Goal: Transaction & Acquisition: Purchase product/service

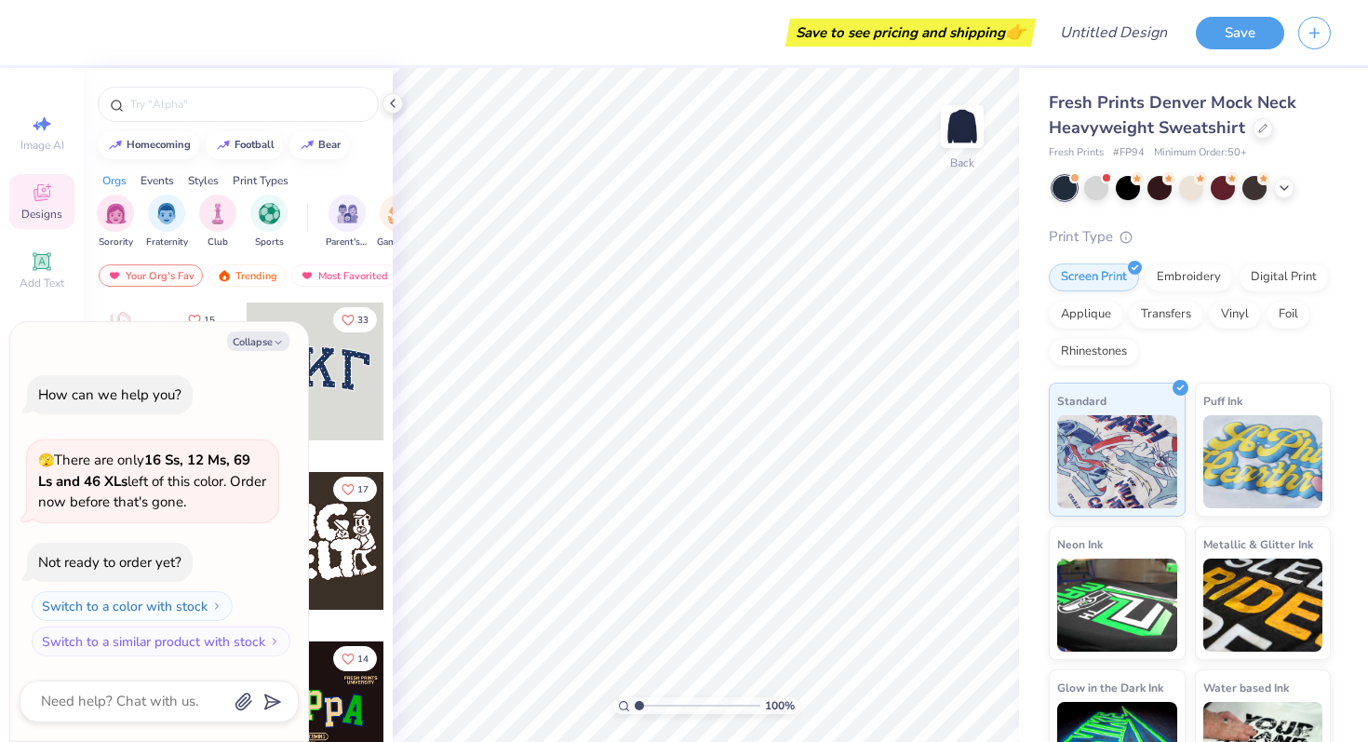
type textarea "x"
click at [348, 355] on div at bounding box center [316, 371] width 138 height 138
click at [267, 343] on button "Collapse" at bounding box center [258, 341] width 62 height 20
type textarea "x"
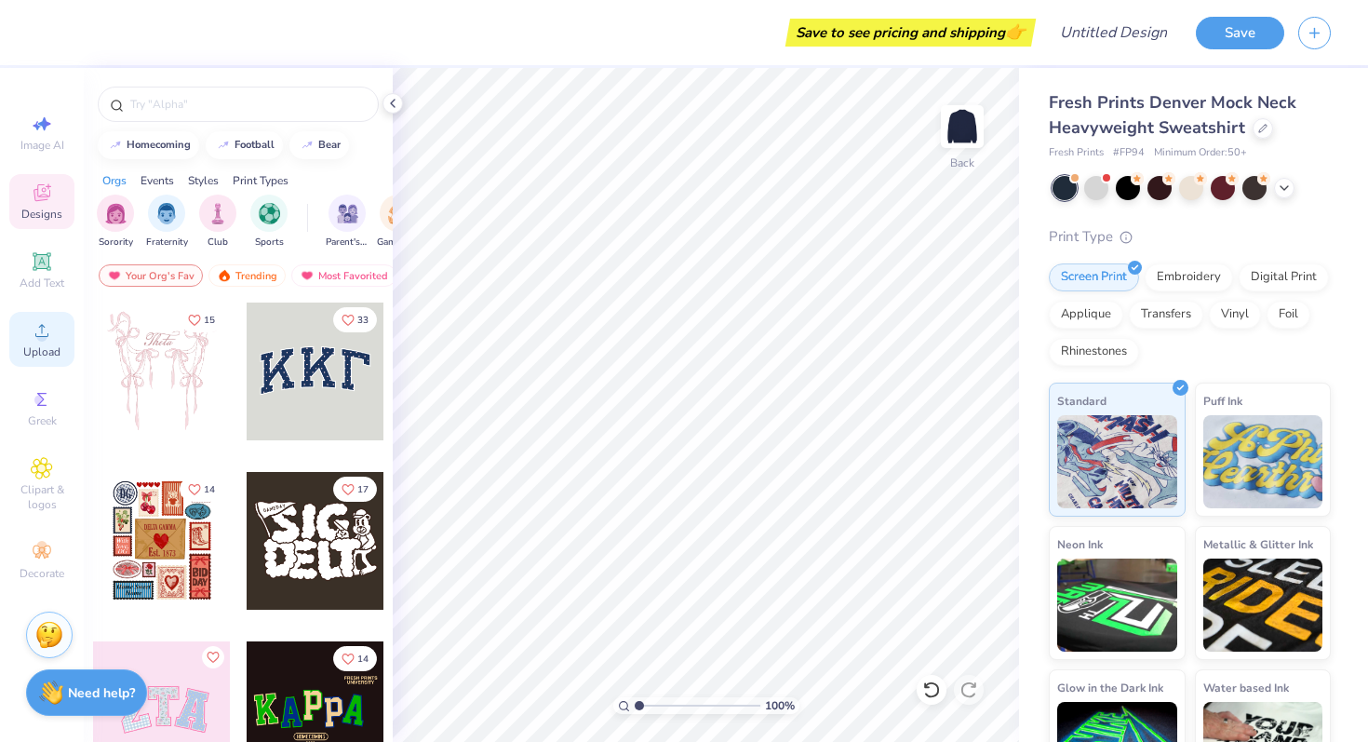
click at [38, 334] on circle at bounding box center [41, 336] width 10 height 10
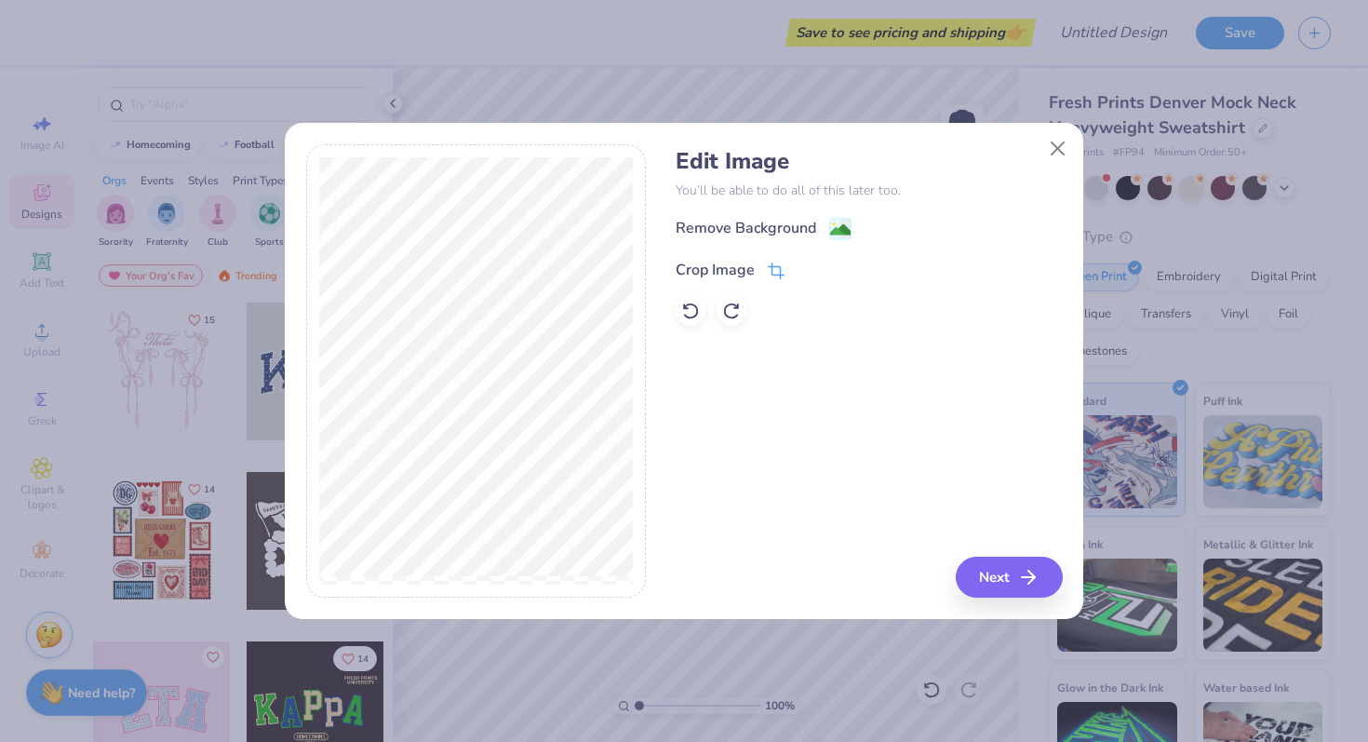
click at [761, 268] on div "Crop Image" at bounding box center [730, 270] width 109 height 22
click at [1034, 587] on div "Edit Image You’ll be able to do all of this later too. Remove Background Crop I…" at bounding box center [869, 371] width 386 height 454
click at [859, 422] on div "Edit Image You’ll be able to do all of this later too. Remove Background Crop I…" at bounding box center [869, 371] width 386 height 454
click at [803, 266] on icon at bounding box center [807, 267] width 11 height 11
click at [996, 580] on button "Next" at bounding box center [1011, 576] width 107 height 41
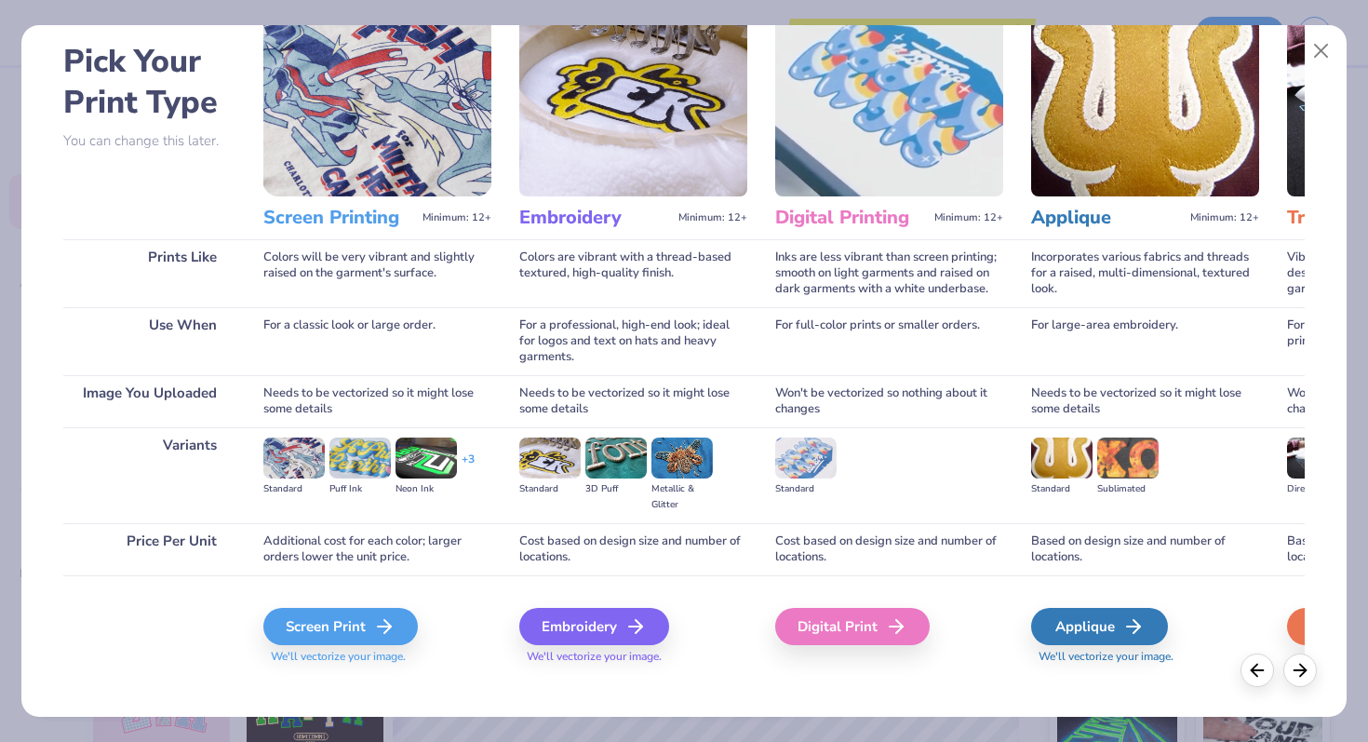
scroll to position [93, 0]
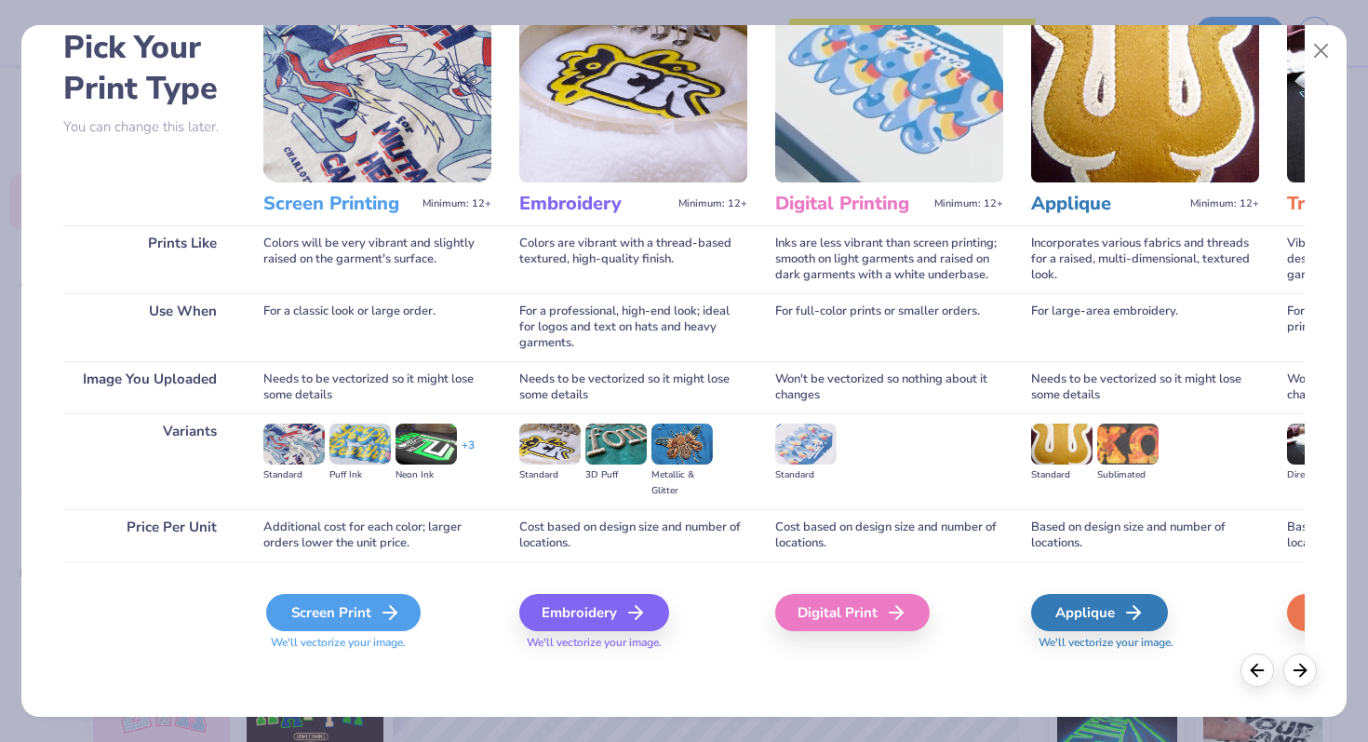
click at [353, 604] on div "Screen Print" at bounding box center [343, 612] width 154 height 37
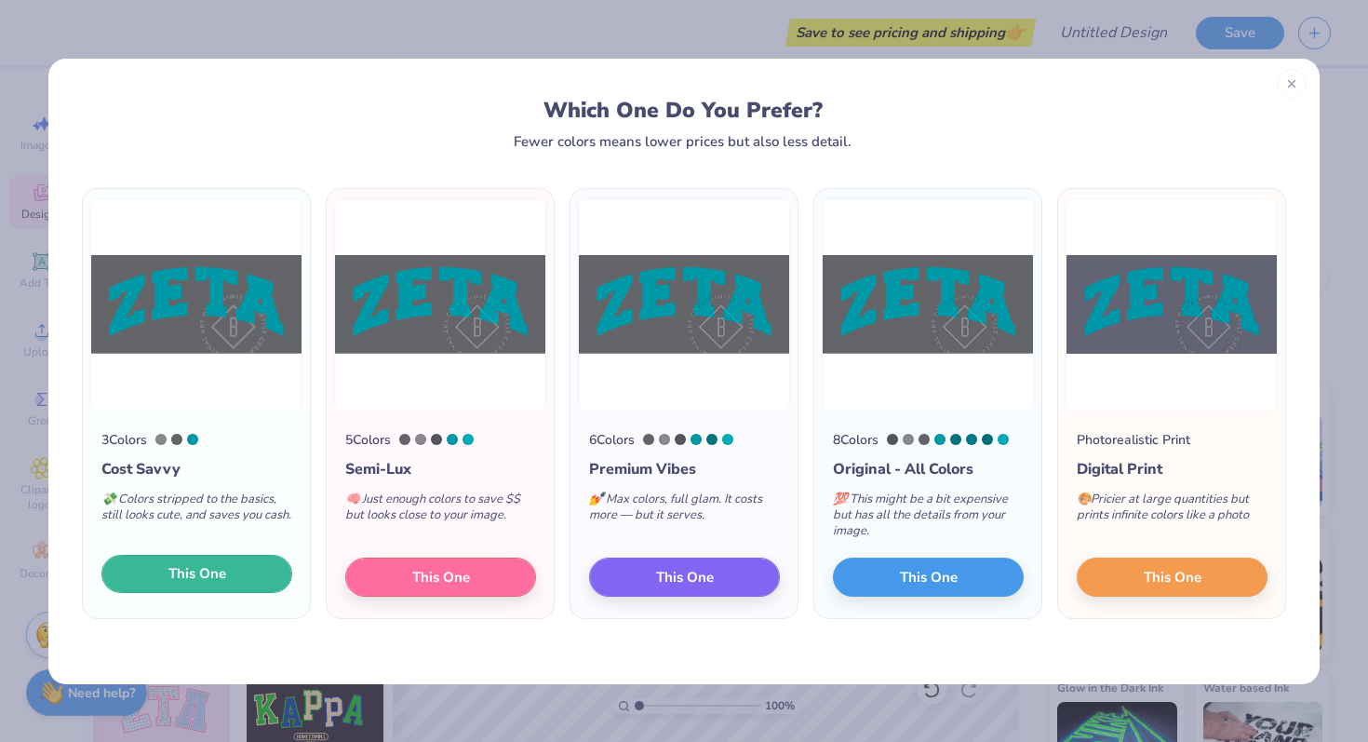
click at [181, 583] on span "This One" at bounding box center [197, 573] width 58 height 21
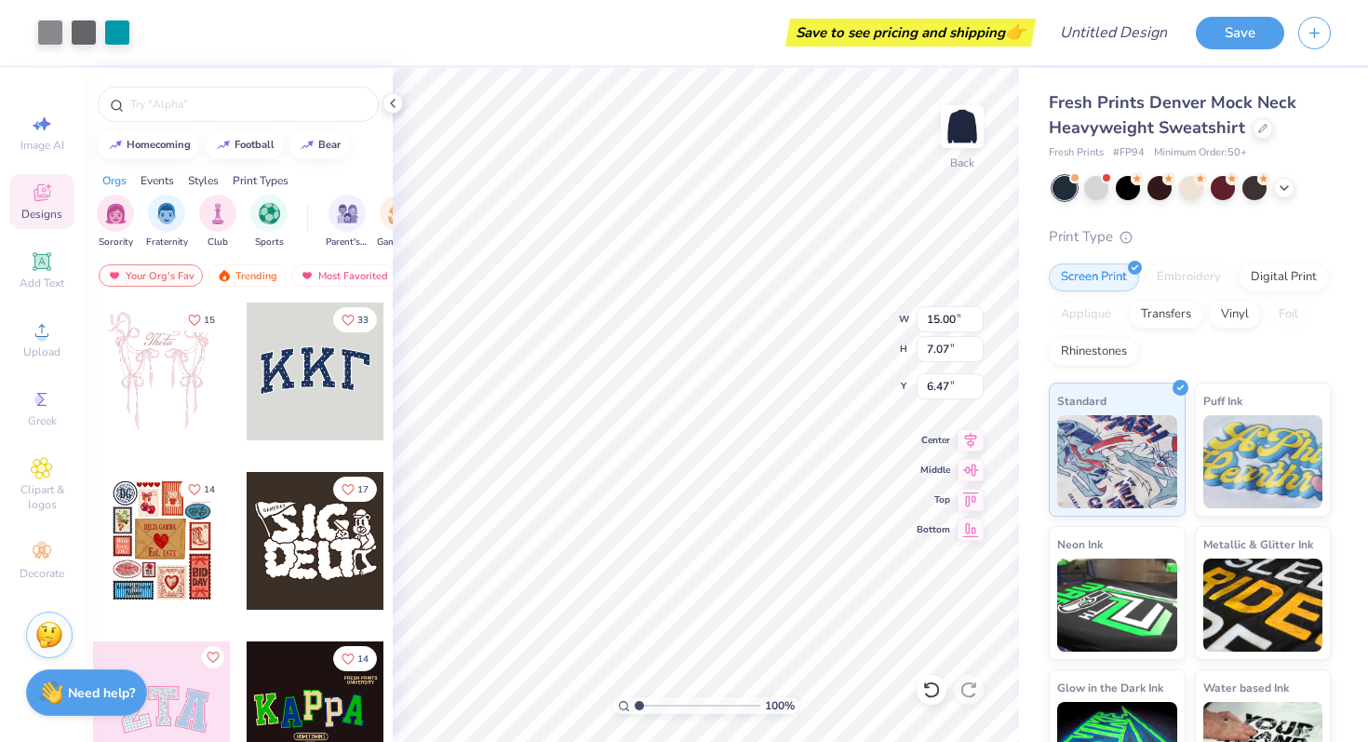
type input "1.90"
type input "11.74"
type input "5.53"
type input "1.58"
type input "12.67"
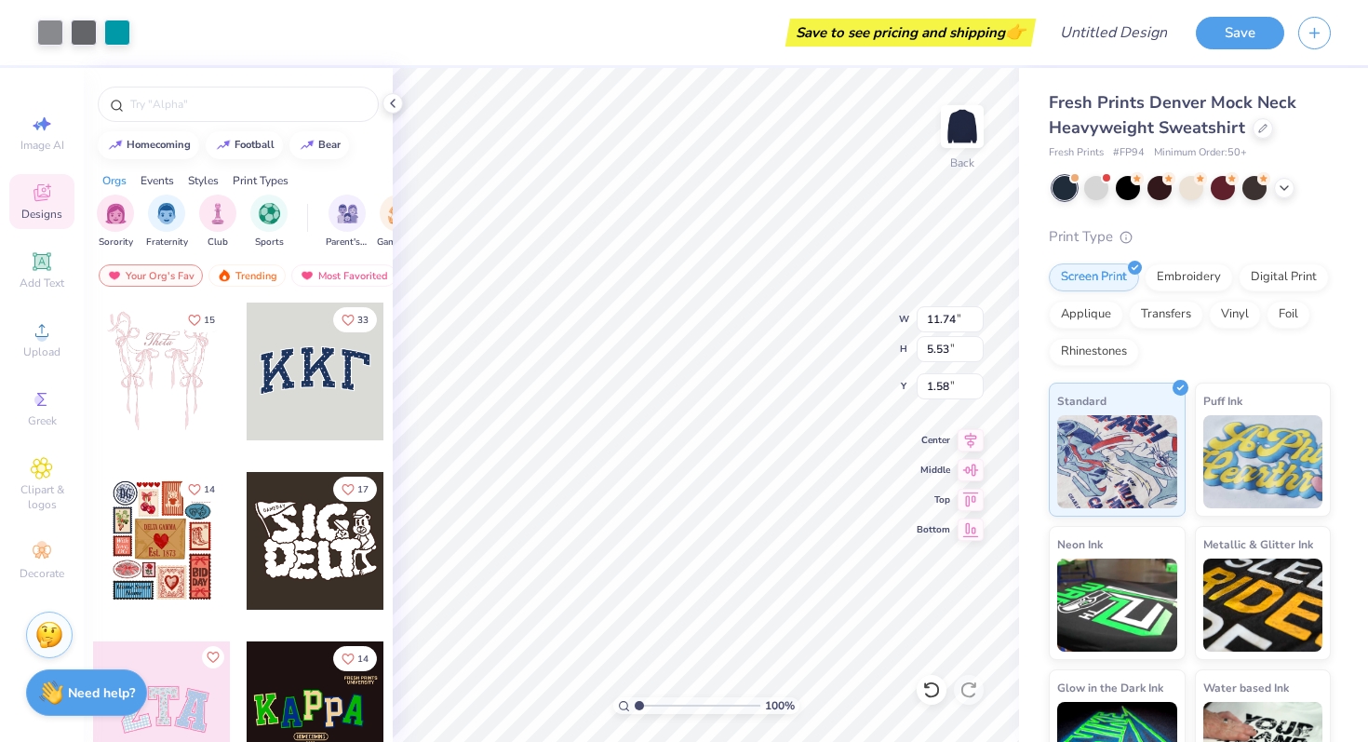
type input "5.97"
type input "1.57"
type input "13.68"
type input "6.44"
type input "1.54"
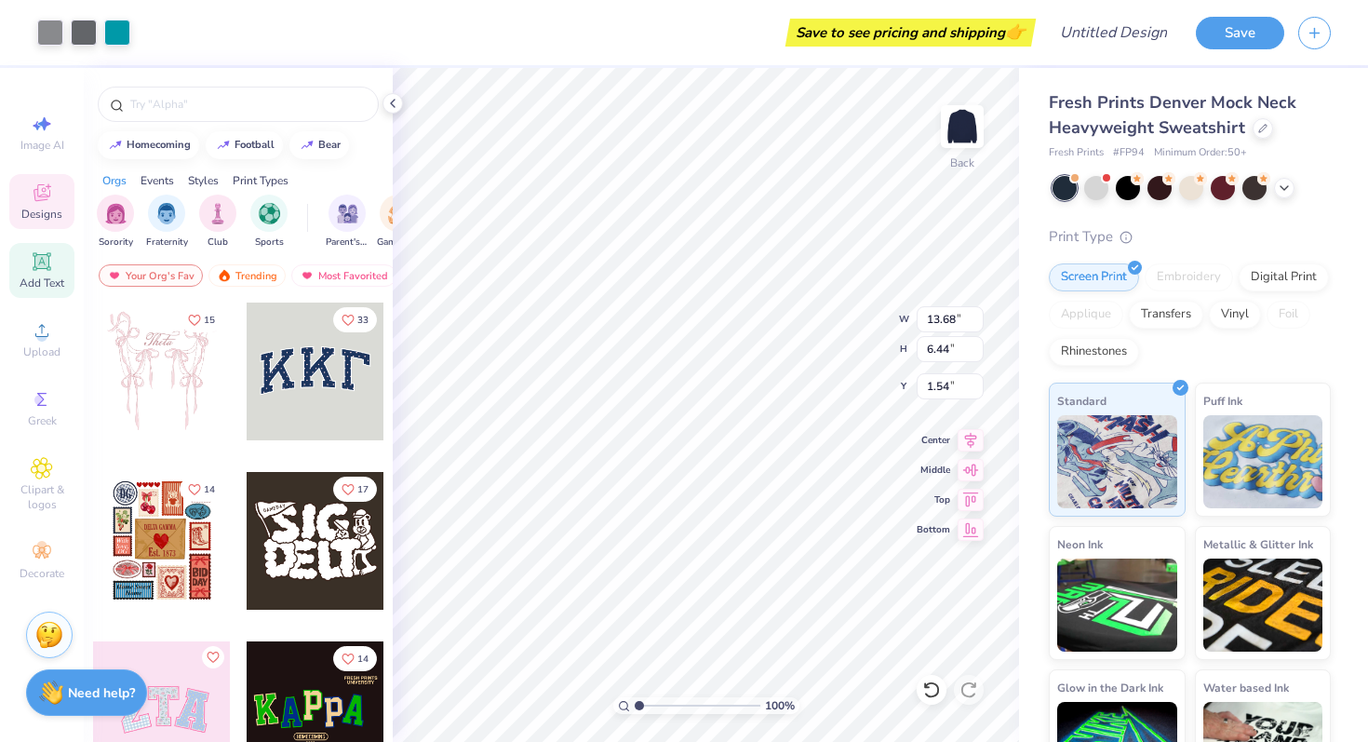
click at [42, 268] on icon at bounding box center [42, 261] width 18 height 18
type input "5.84"
type input "1.69"
type input "9.15"
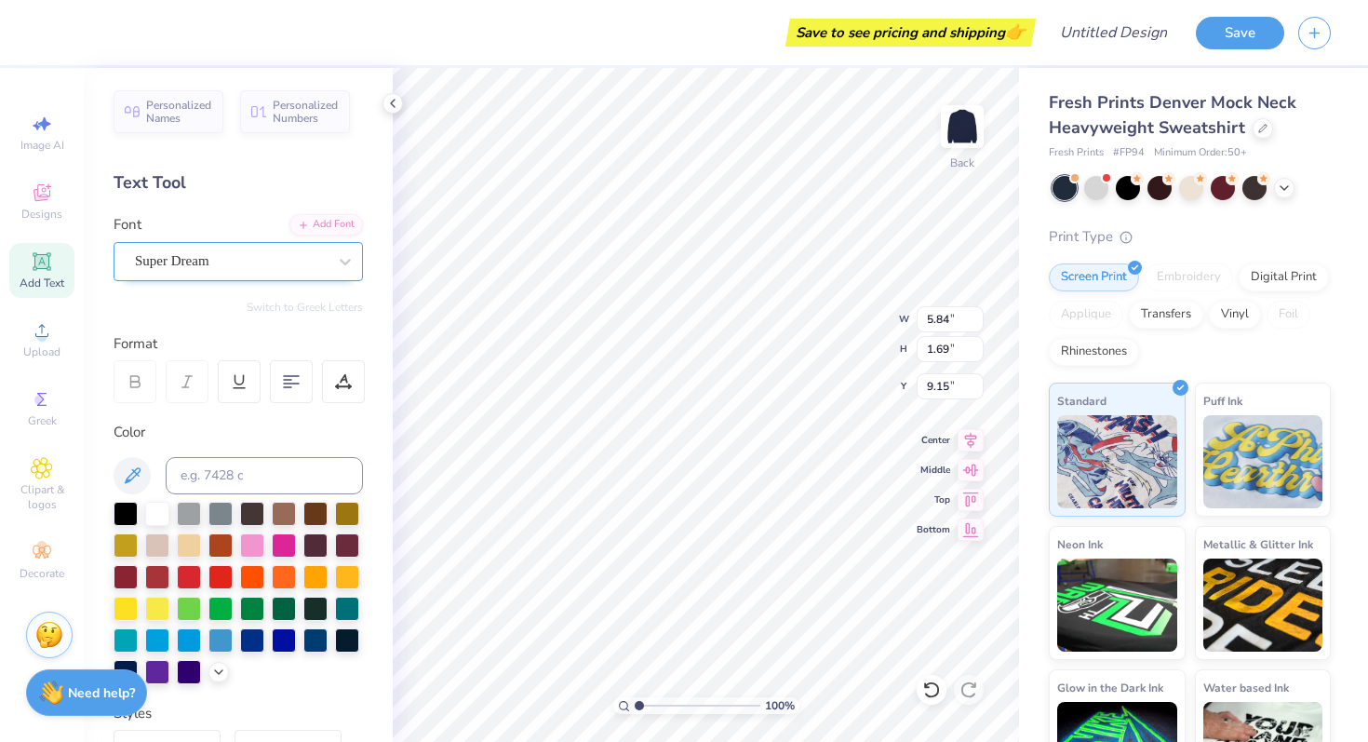
click at [253, 263] on div "Super Dream" at bounding box center [230, 261] width 195 height 29
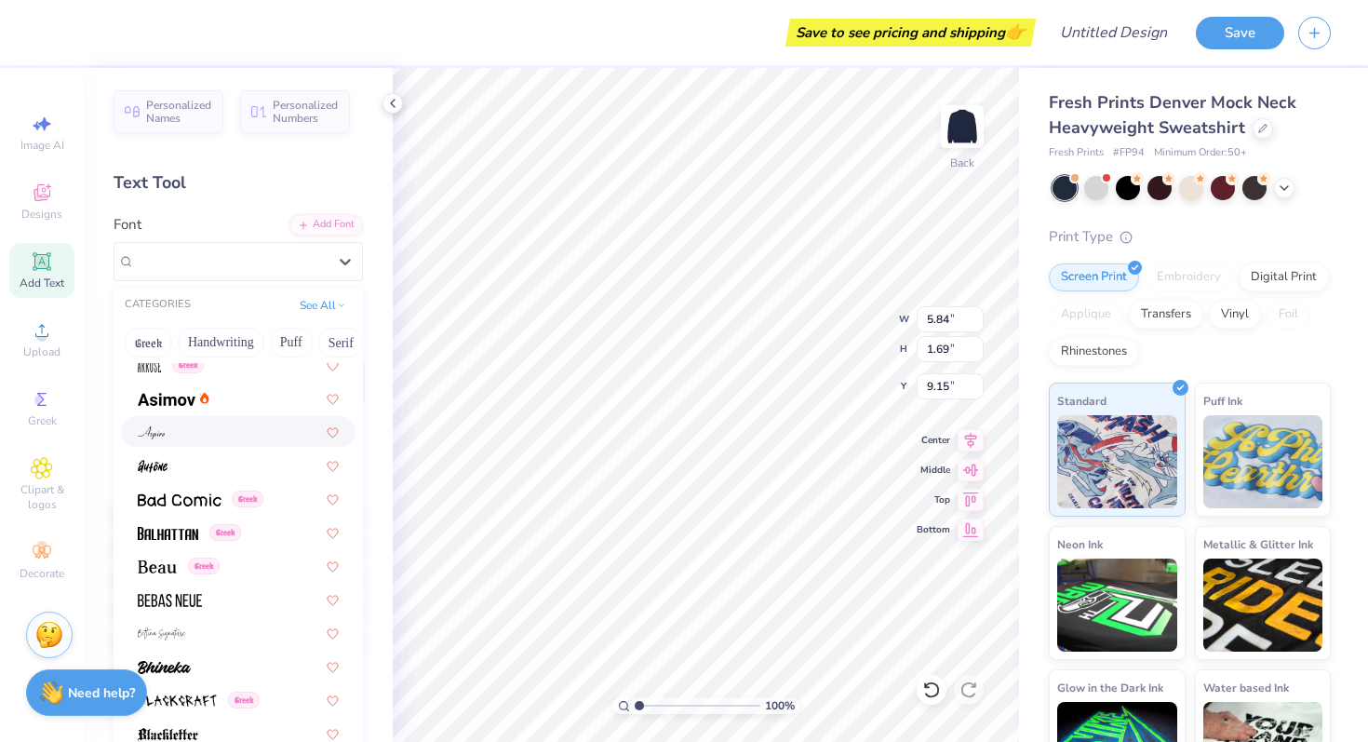
scroll to position [724, 0]
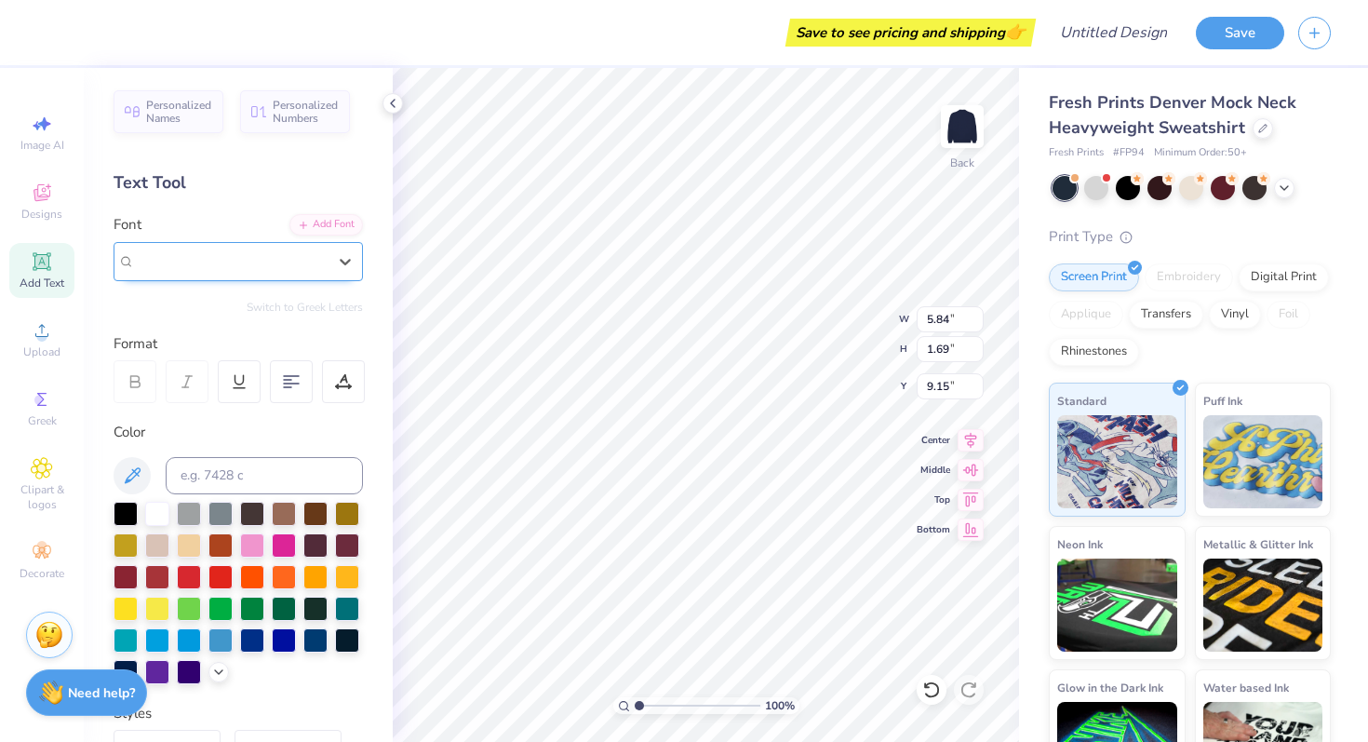
click at [232, 247] on div "Super Dream" at bounding box center [230, 261] width 195 height 29
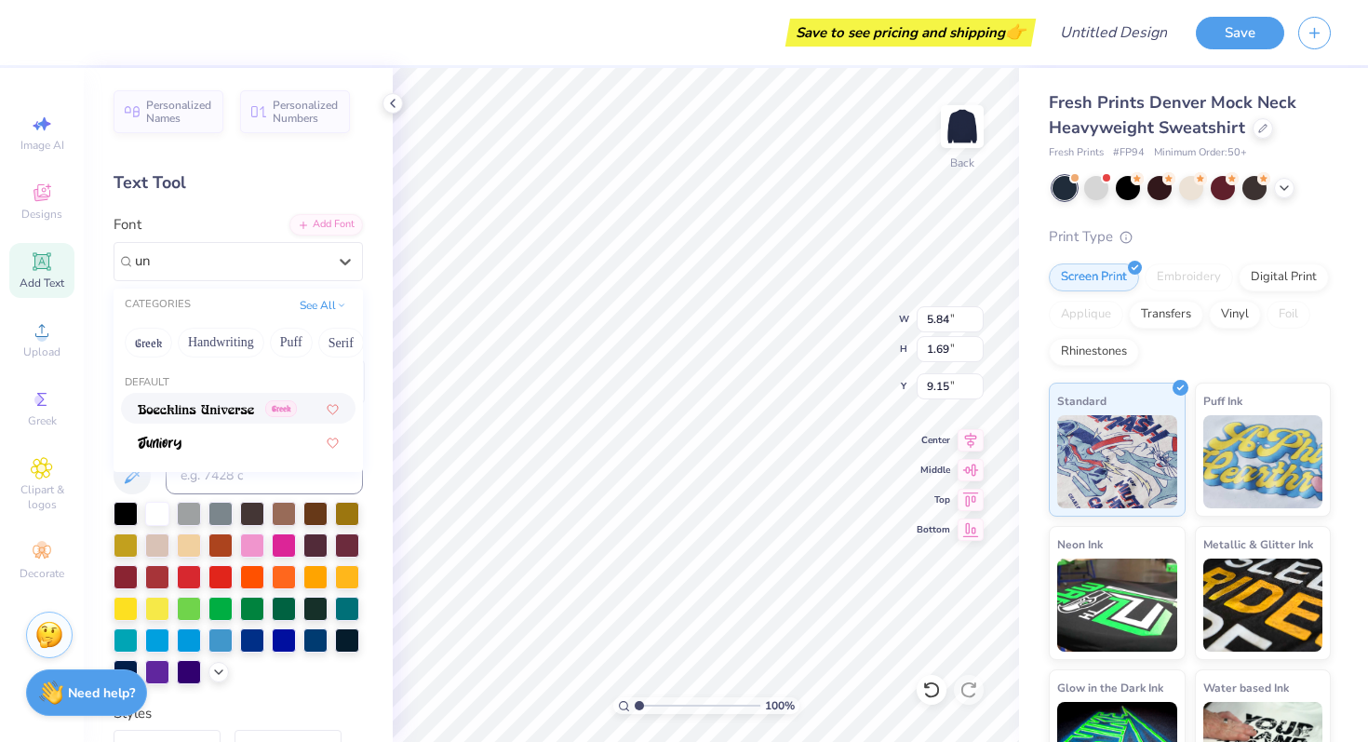
type input "u"
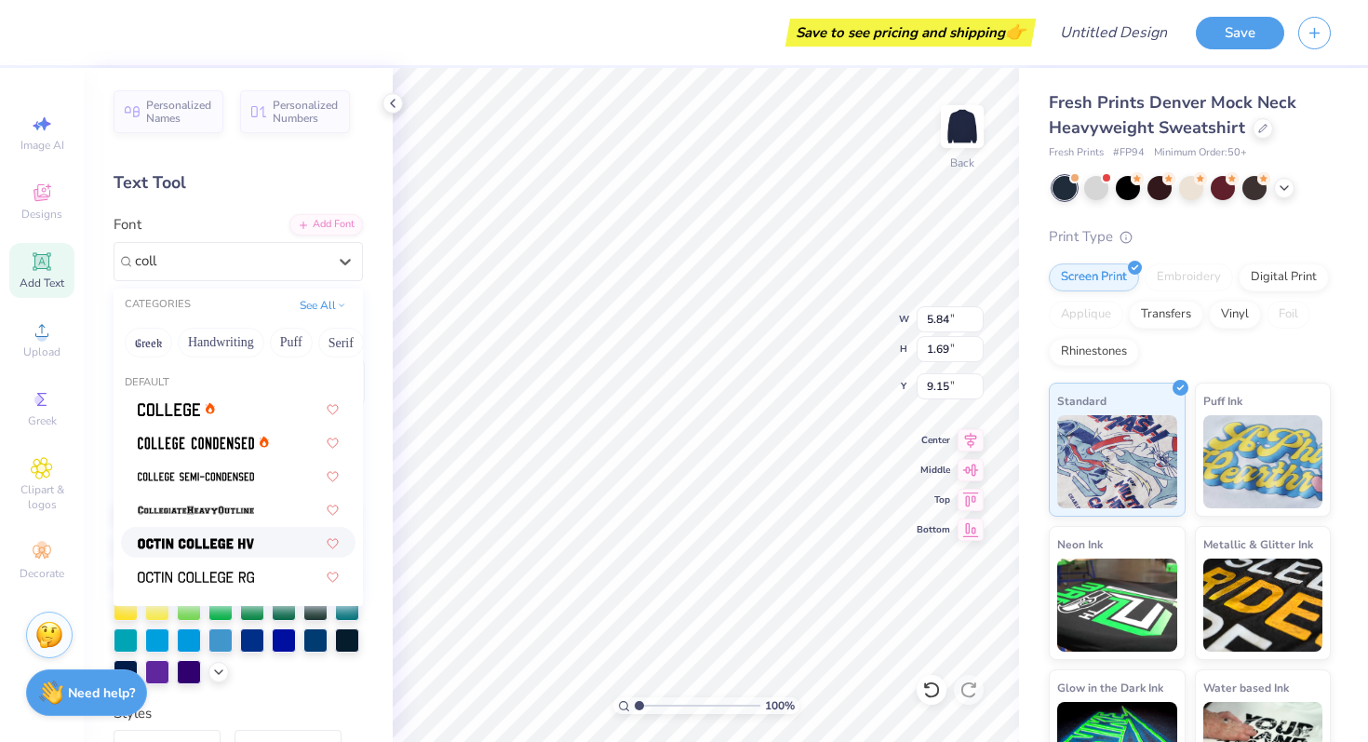
click at [178, 543] on img at bounding box center [196, 543] width 116 height 13
type input "coll"
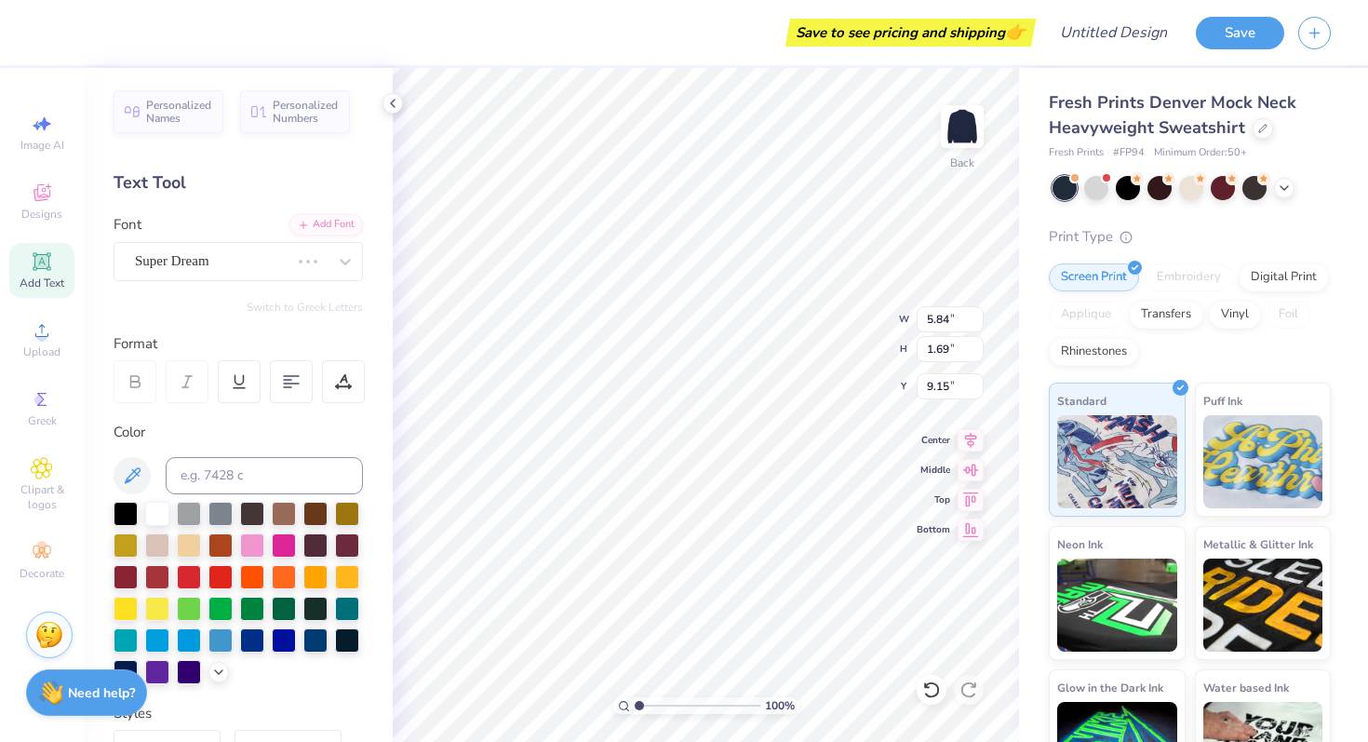
type input "5.15"
type textarea "X"
type textarea "ZETA"
click at [188, 261] on div "Octin College Hv (Heavy)" at bounding box center [230, 261] width 195 height 29
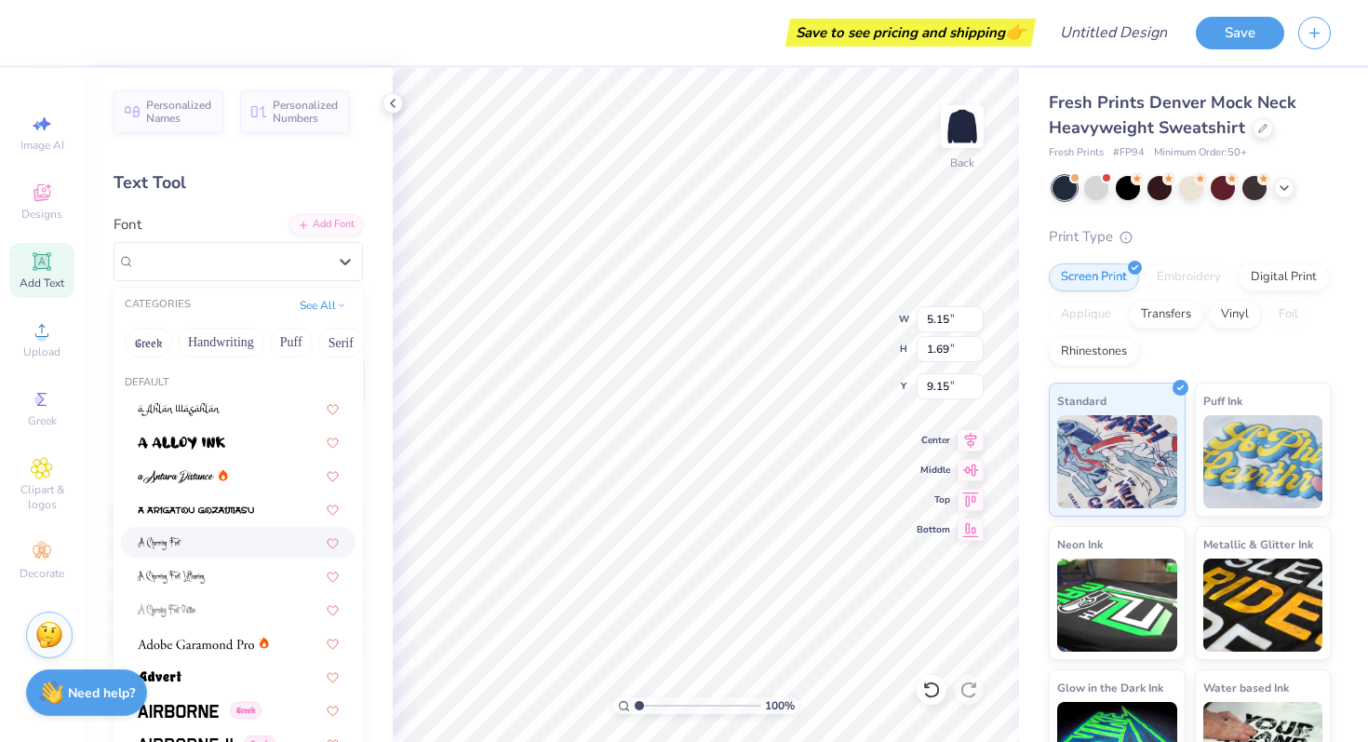
scroll to position [19, 0]
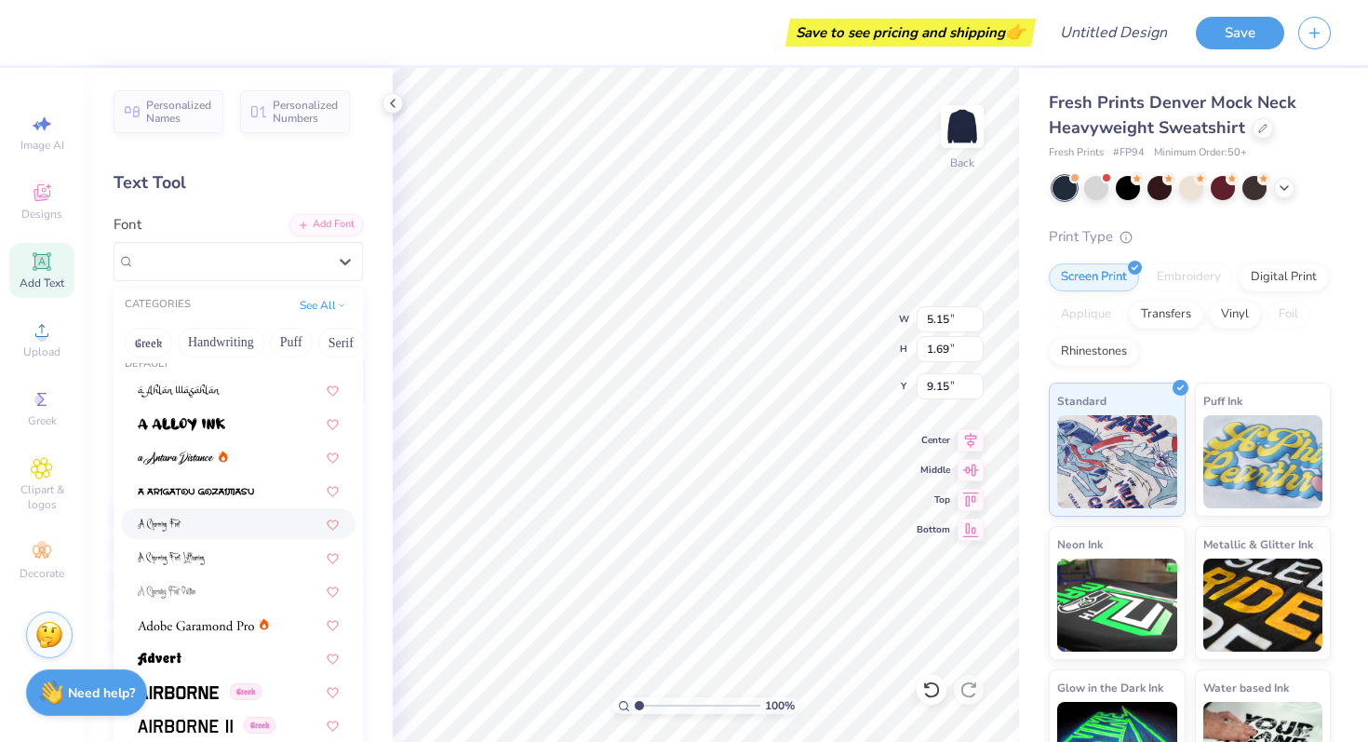
type input "c"
type input "j"
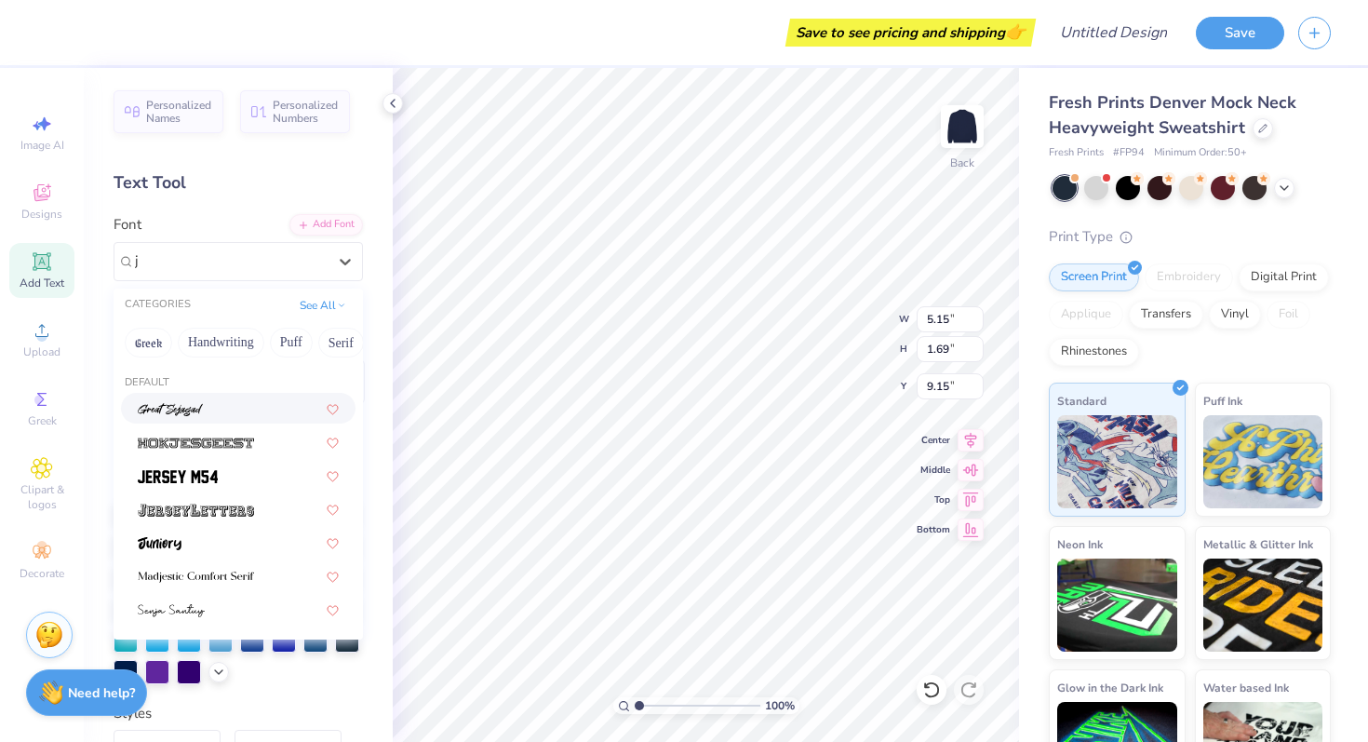
scroll to position [0, 0]
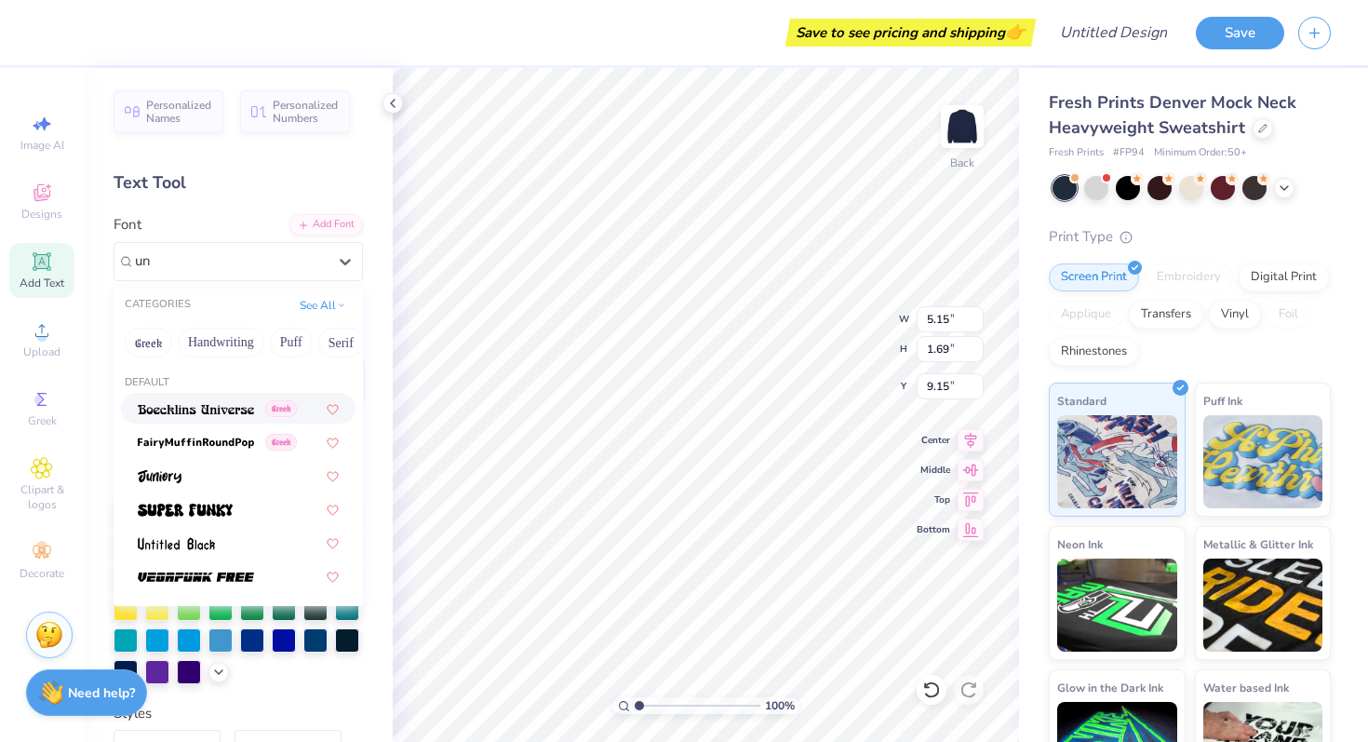
type input "u"
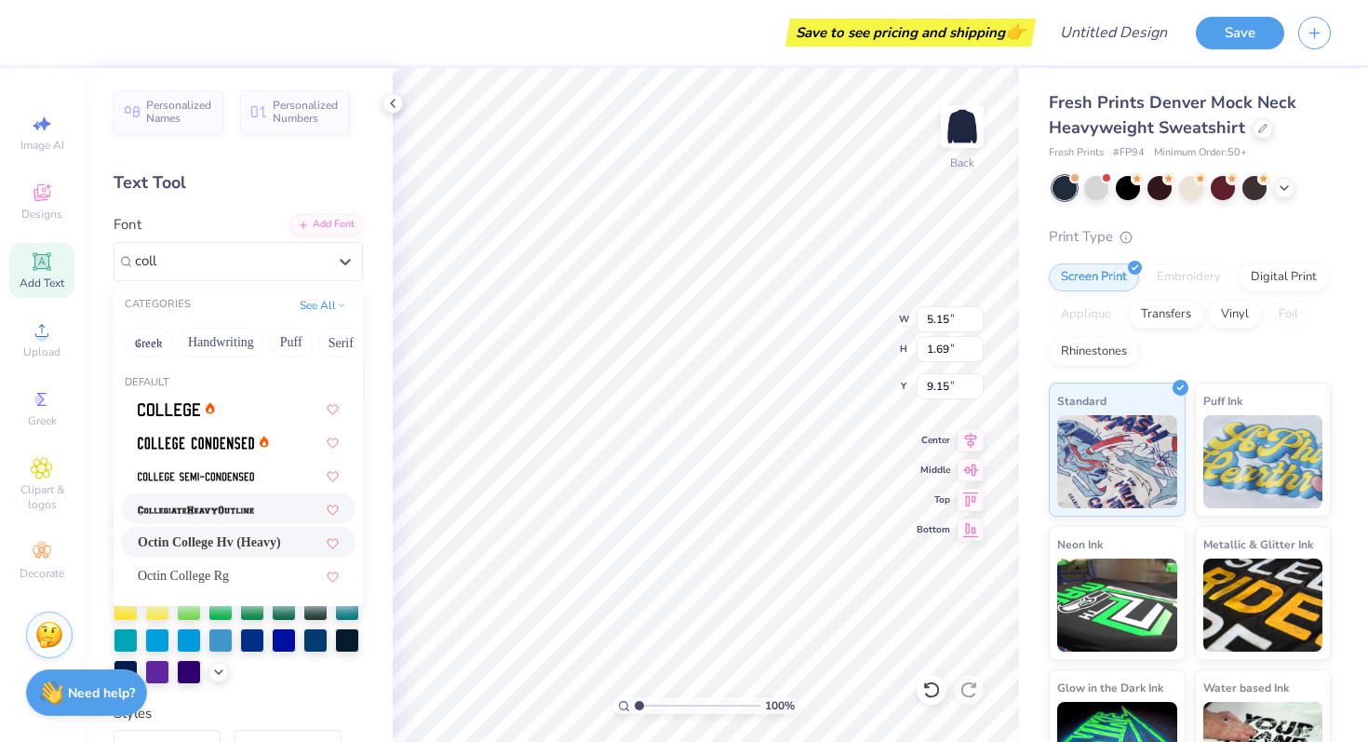
click at [183, 514] on img at bounding box center [196, 509] width 116 height 13
type input "coll"
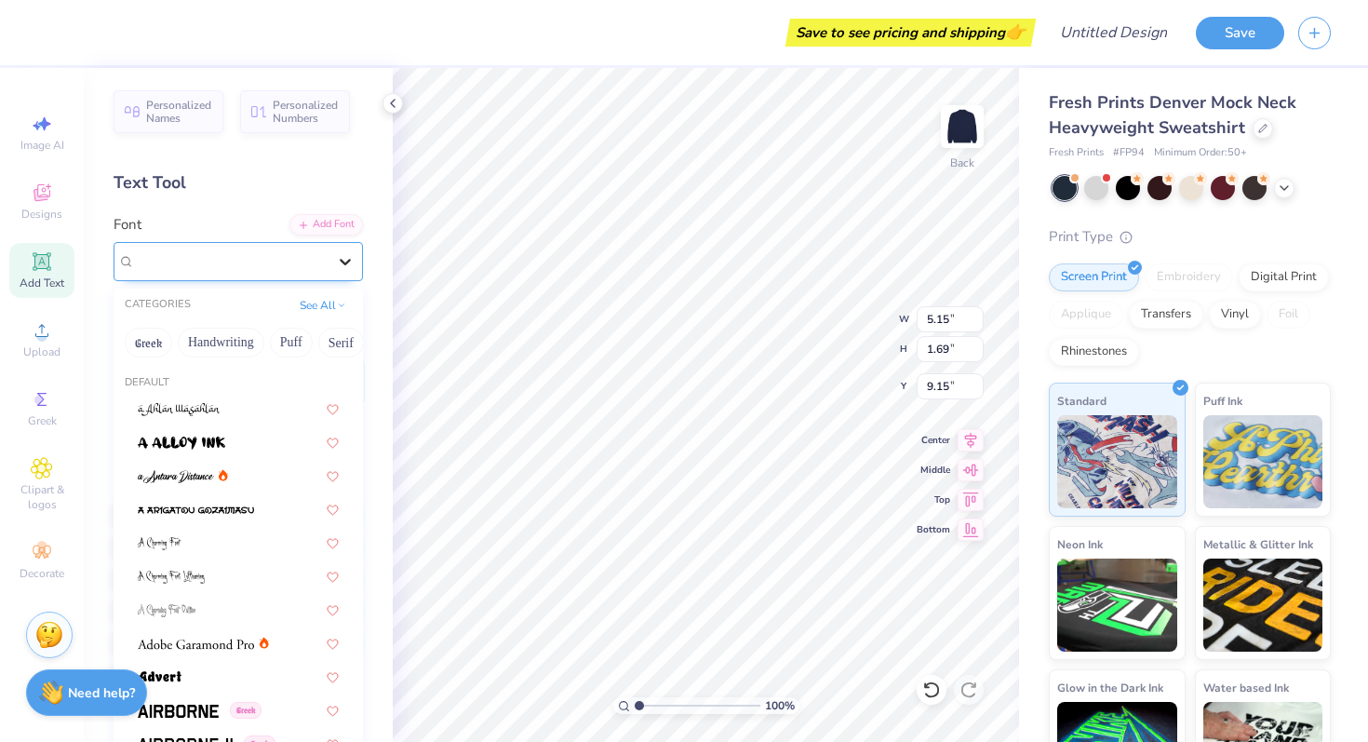
click at [342, 273] on div at bounding box center [345, 262] width 34 height 34
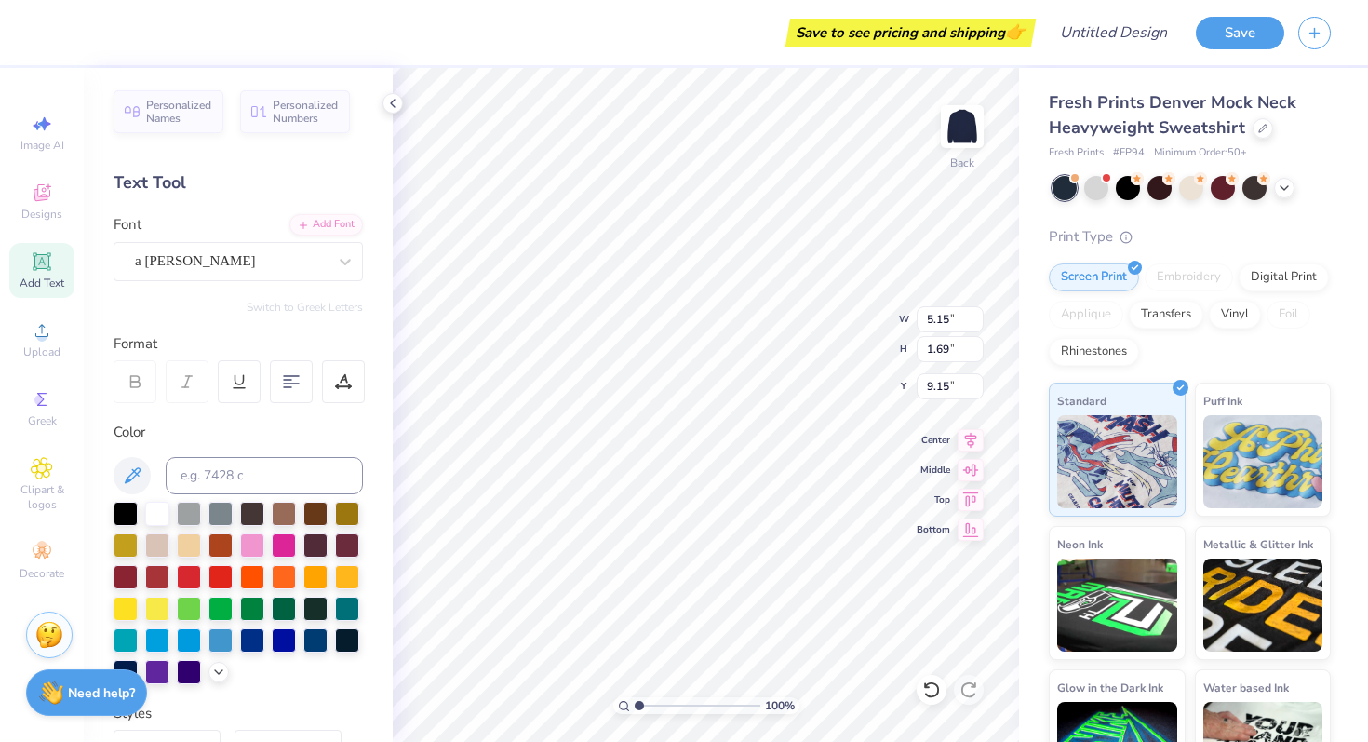
type textarea "Z"
click at [221, 235] on div "Font a Ahlan Wasahlan" at bounding box center [238, 247] width 249 height 67
click at [222, 258] on div "a Ahlan Wasahlan" at bounding box center [230, 261] width 195 height 29
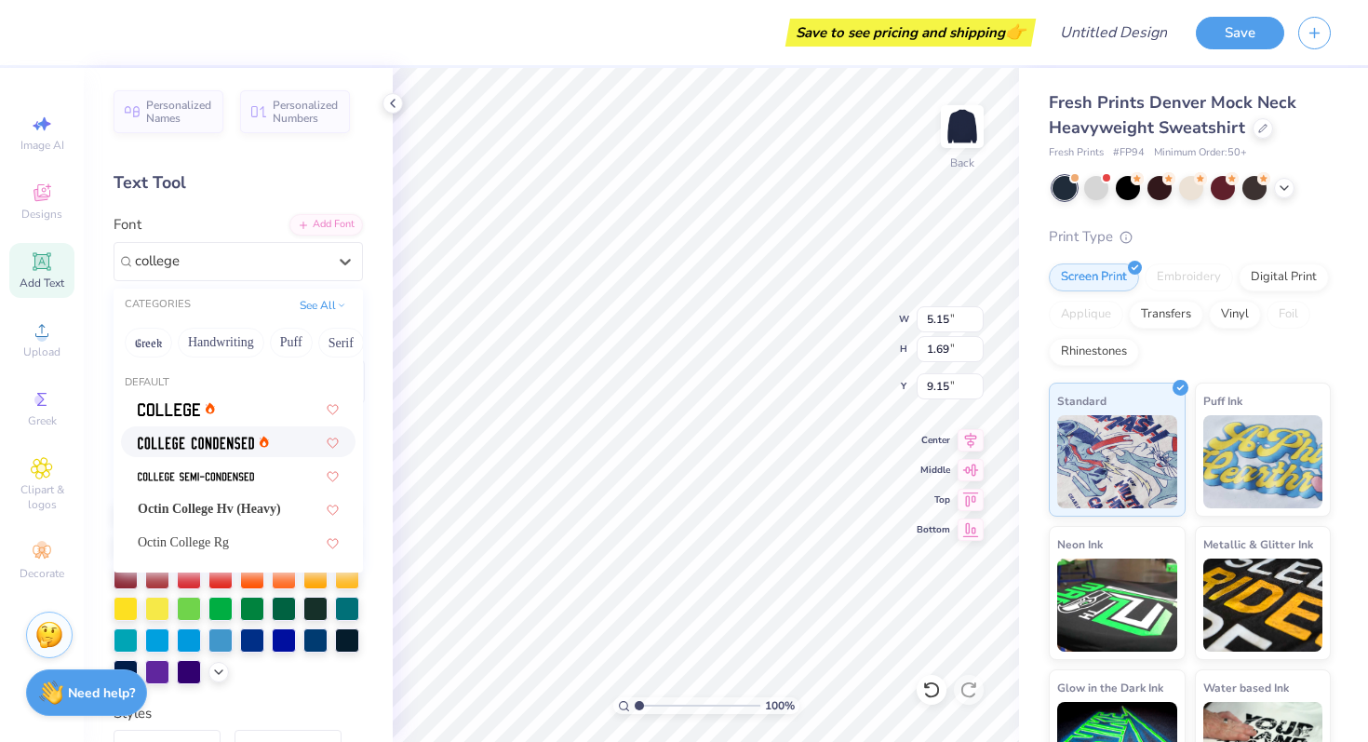
click at [185, 446] on img at bounding box center [196, 442] width 116 height 13
type input "college"
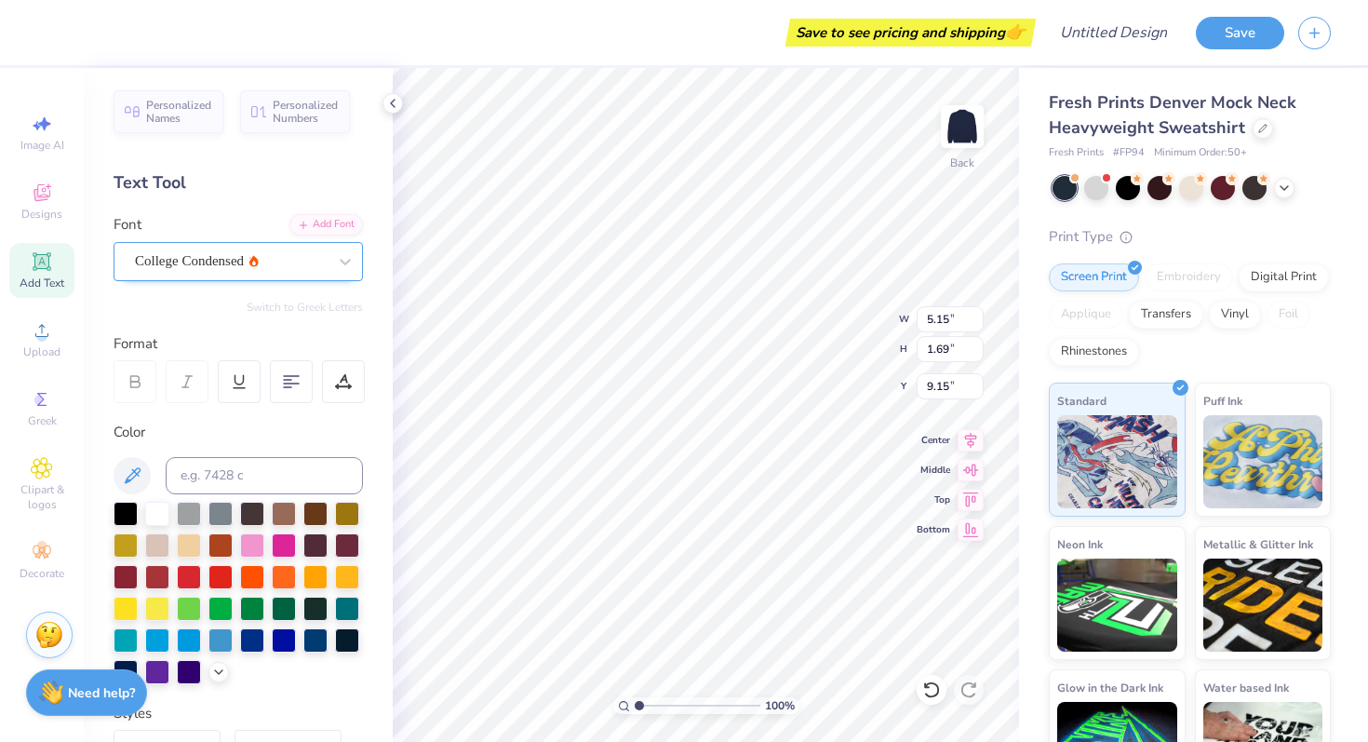
type textarea "ZETA"
click at [208, 260] on div "College Condensed" at bounding box center [230, 261] width 195 height 29
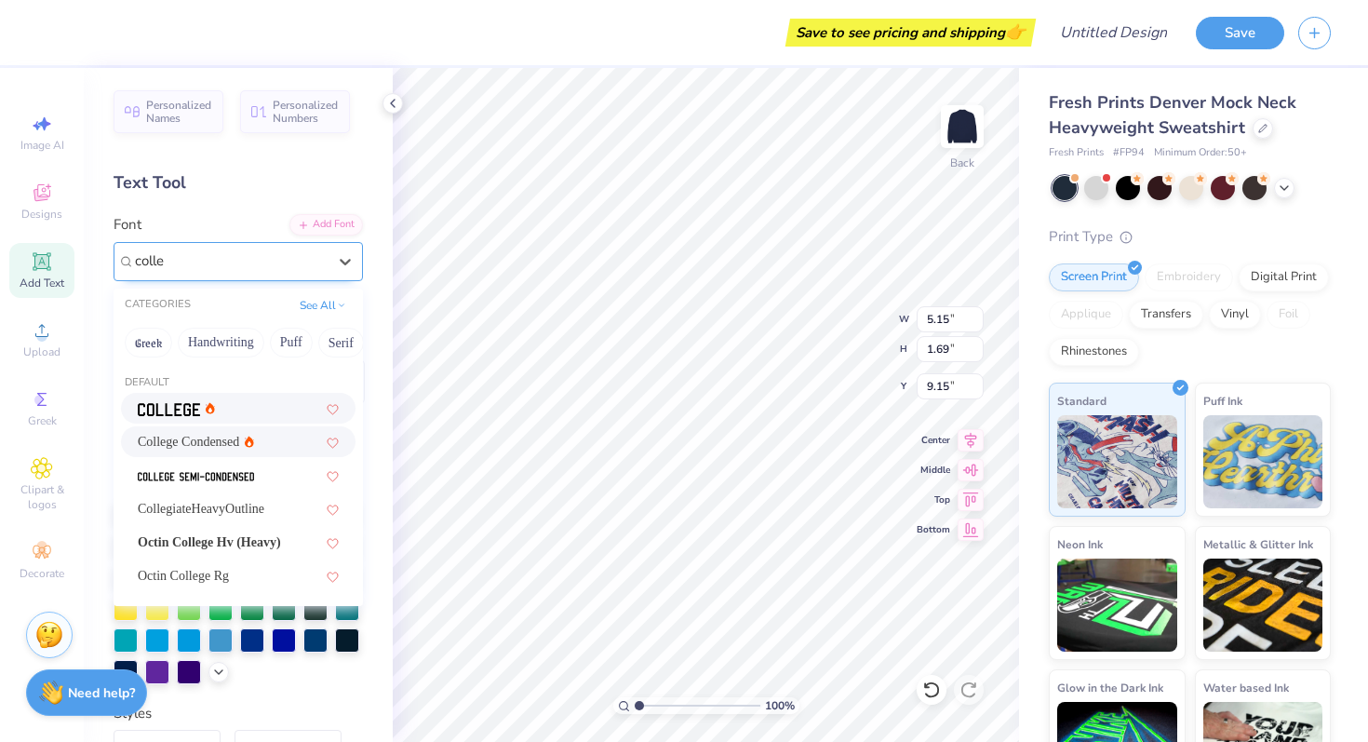
click at [185, 405] on img at bounding box center [169, 409] width 62 height 13
type input "colle"
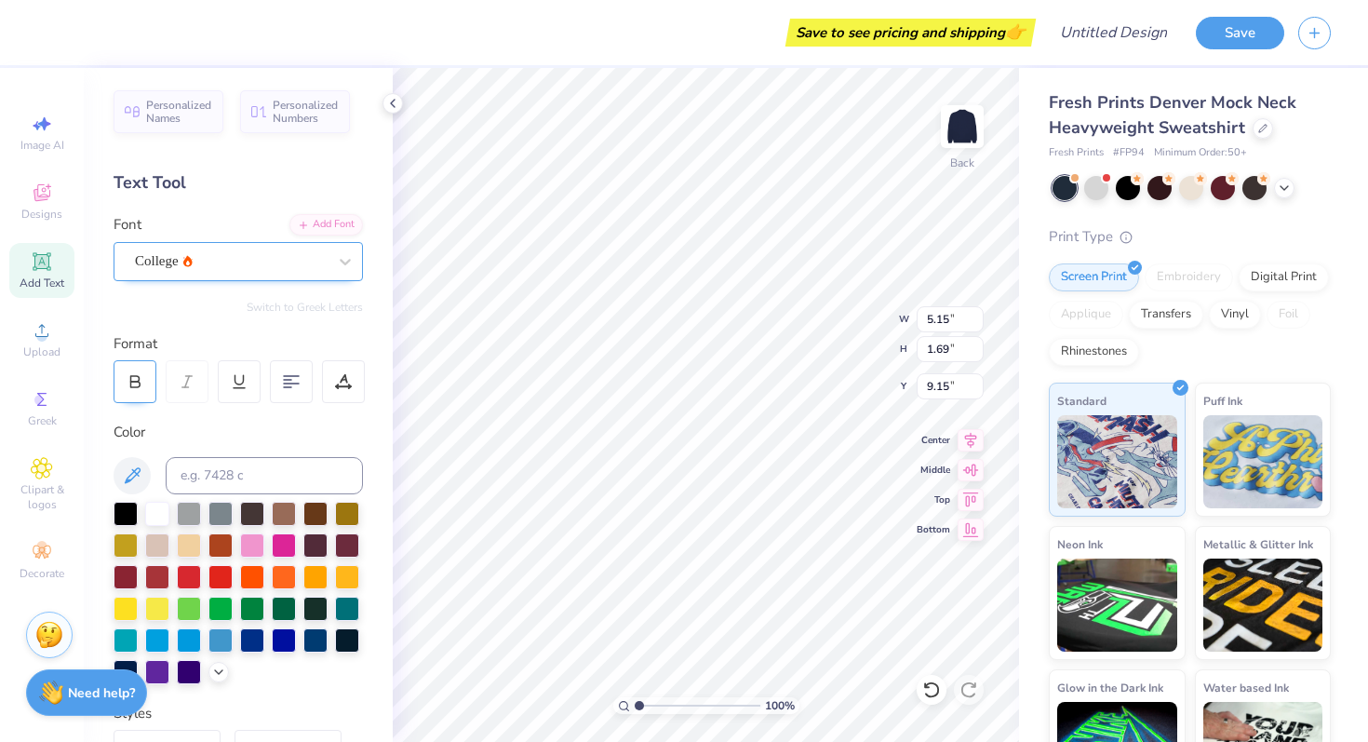
click at [132, 385] on icon at bounding box center [135, 381] width 17 height 17
click at [215, 676] on icon at bounding box center [218, 670] width 15 height 15
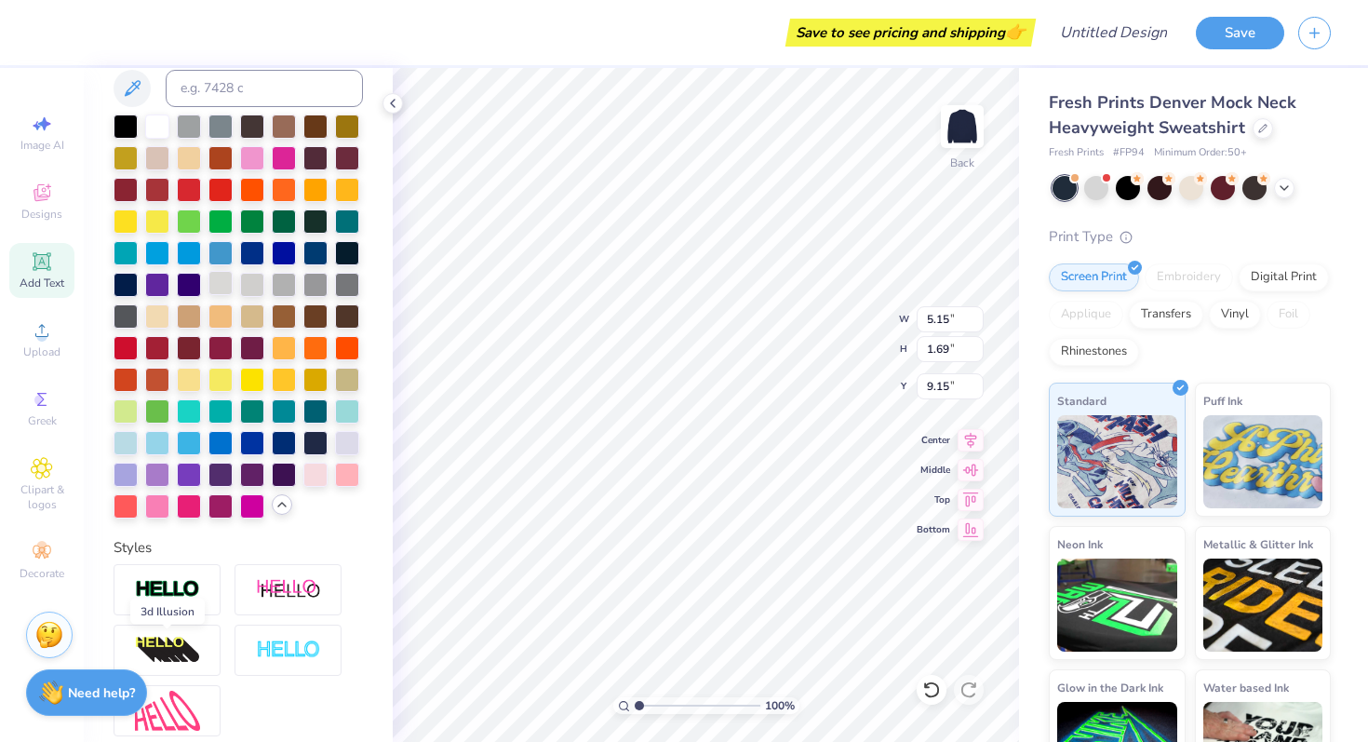
scroll to position [409, 0]
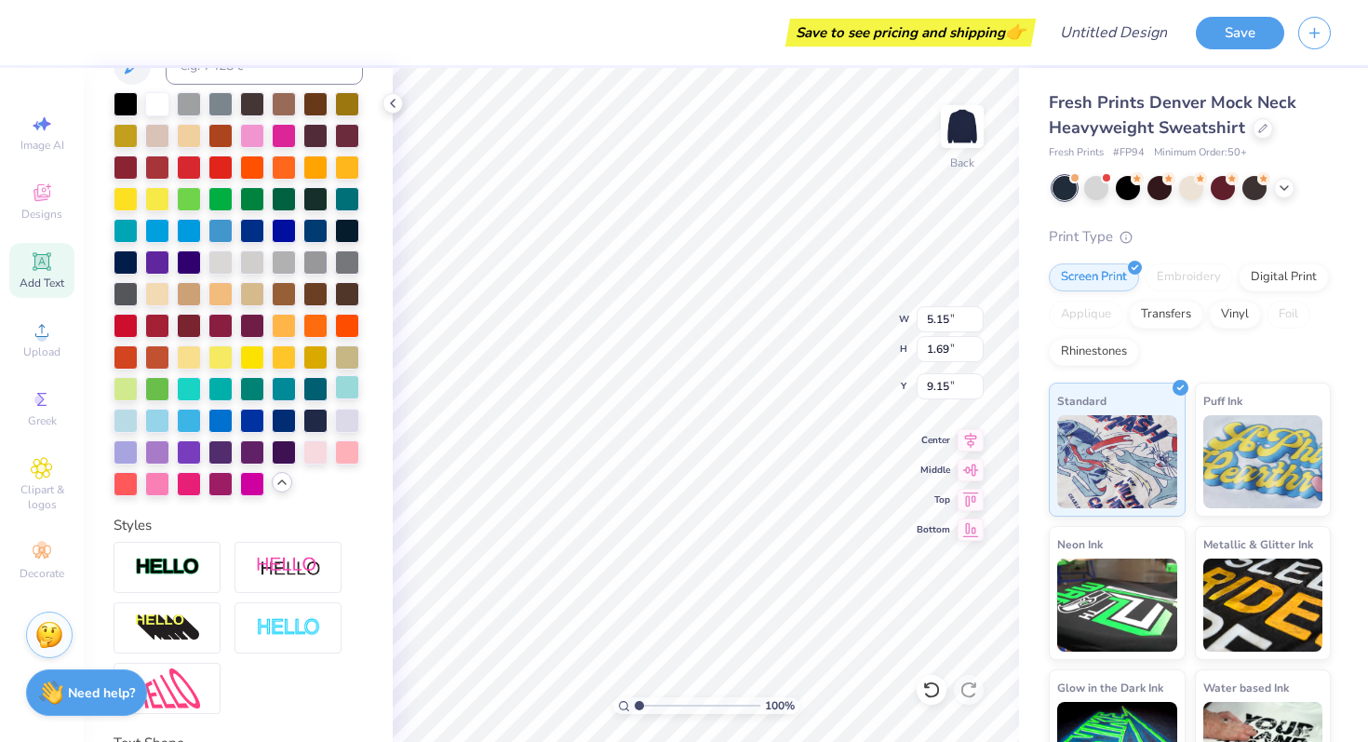
click at [345, 385] on div at bounding box center [347, 387] width 24 height 24
click at [154, 422] on div at bounding box center [157, 419] width 24 height 24
type input "13.68"
type input "6.44"
type input "1.54"
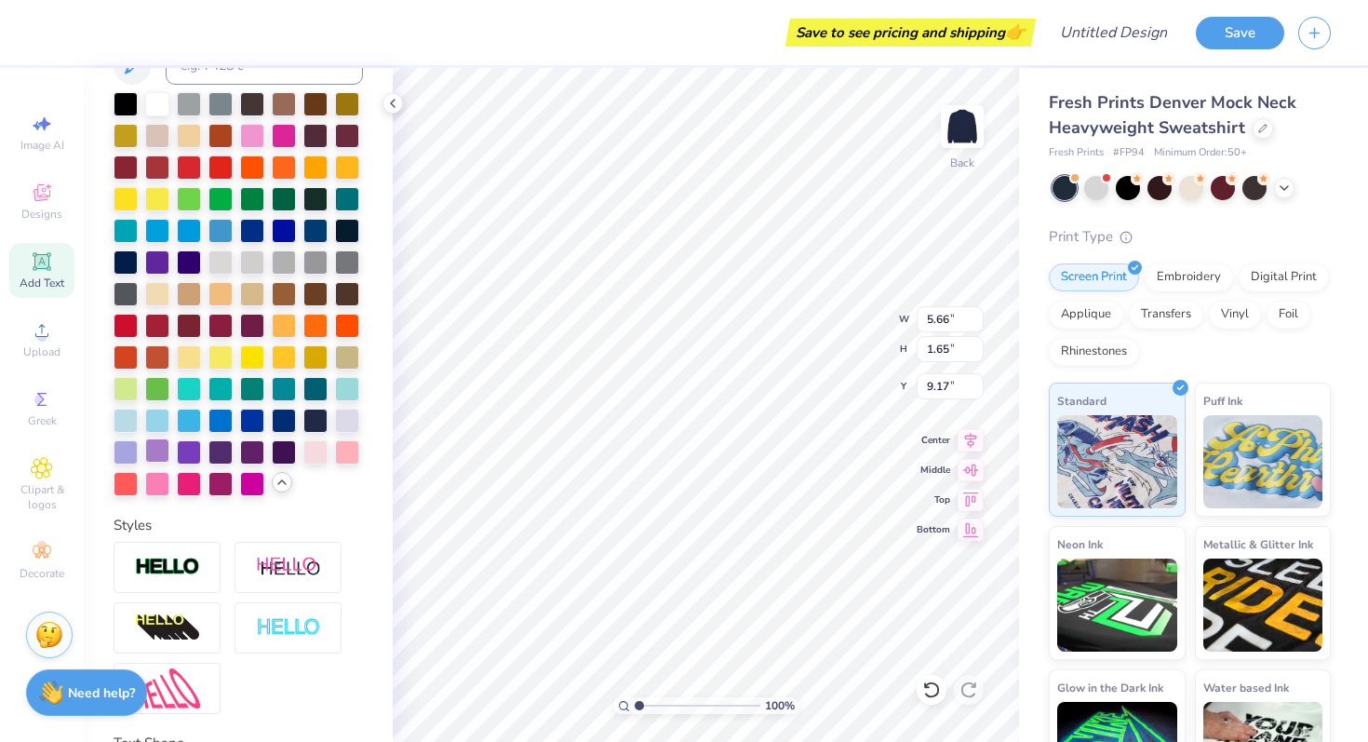
scroll to position [561, 0]
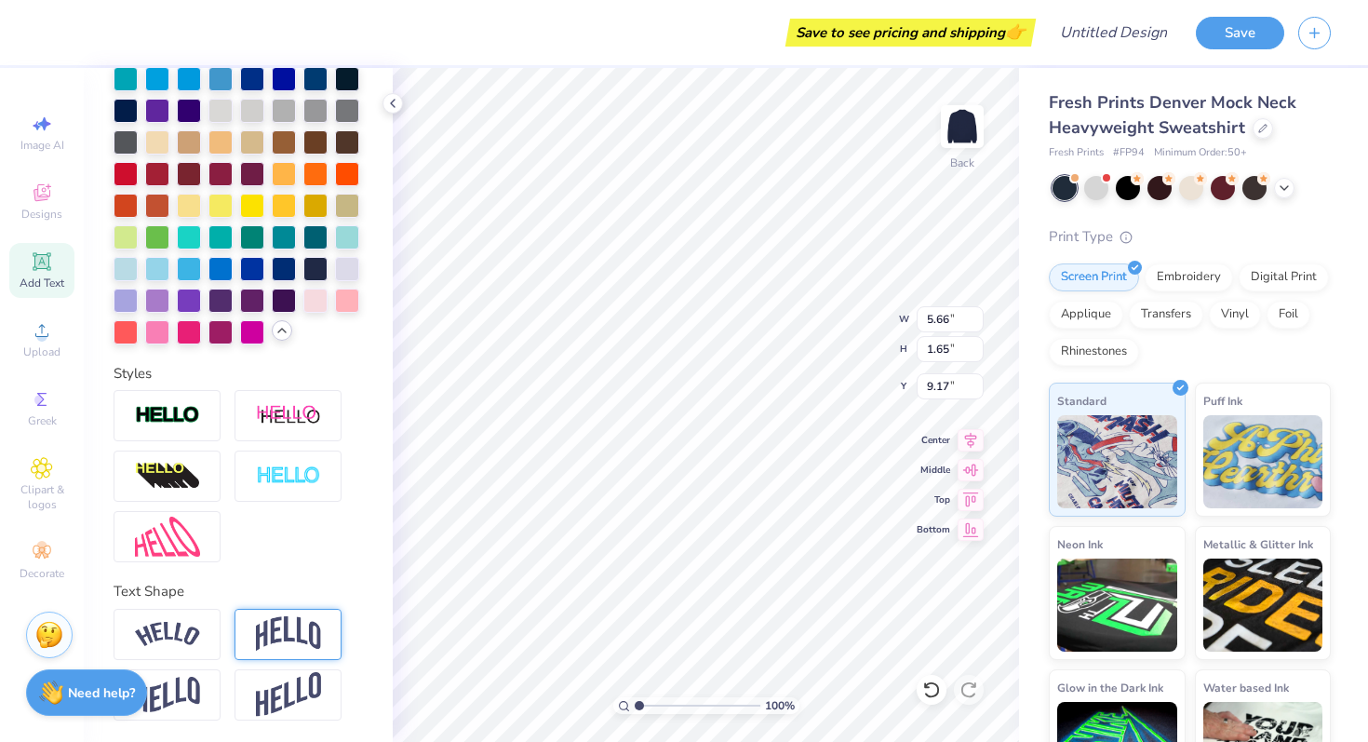
click at [261, 636] on img at bounding box center [288, 633] width 65 height 35
type input "2.82"
type input "8.59"
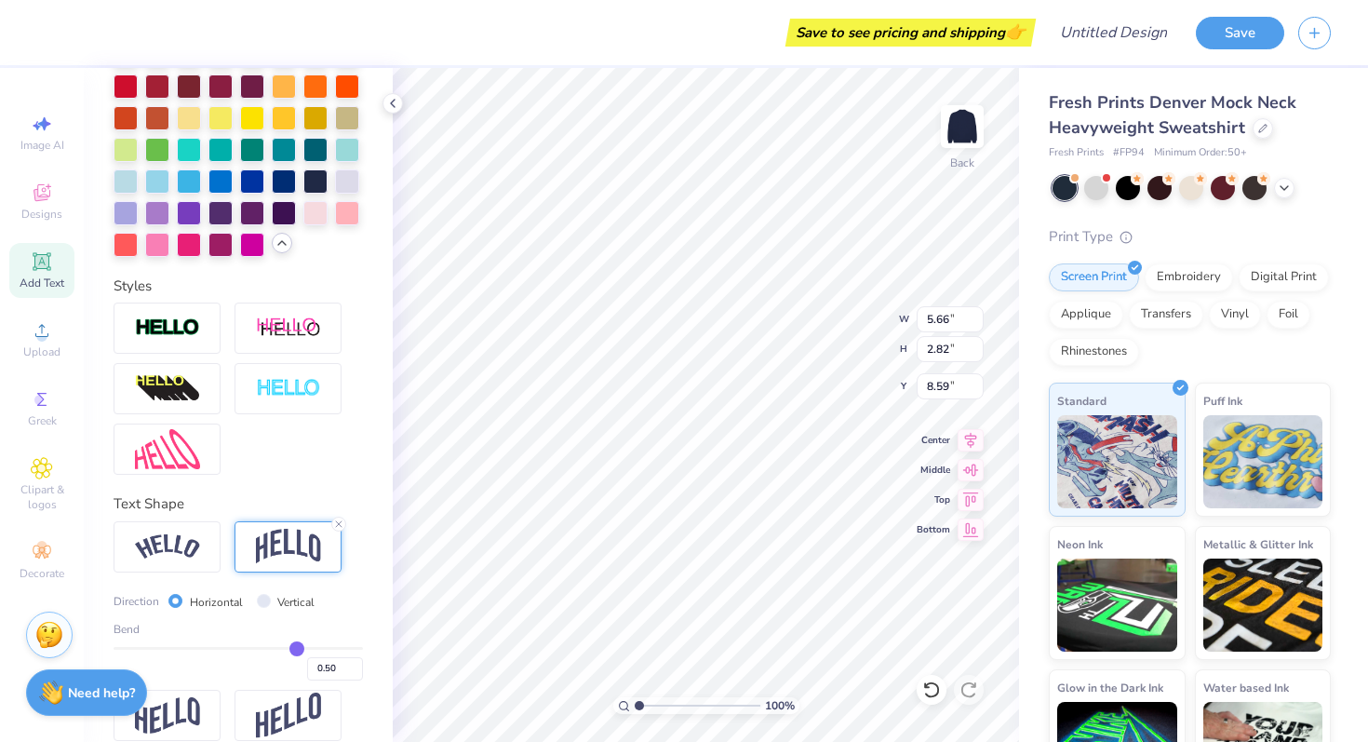
scroll to position [669, 0]
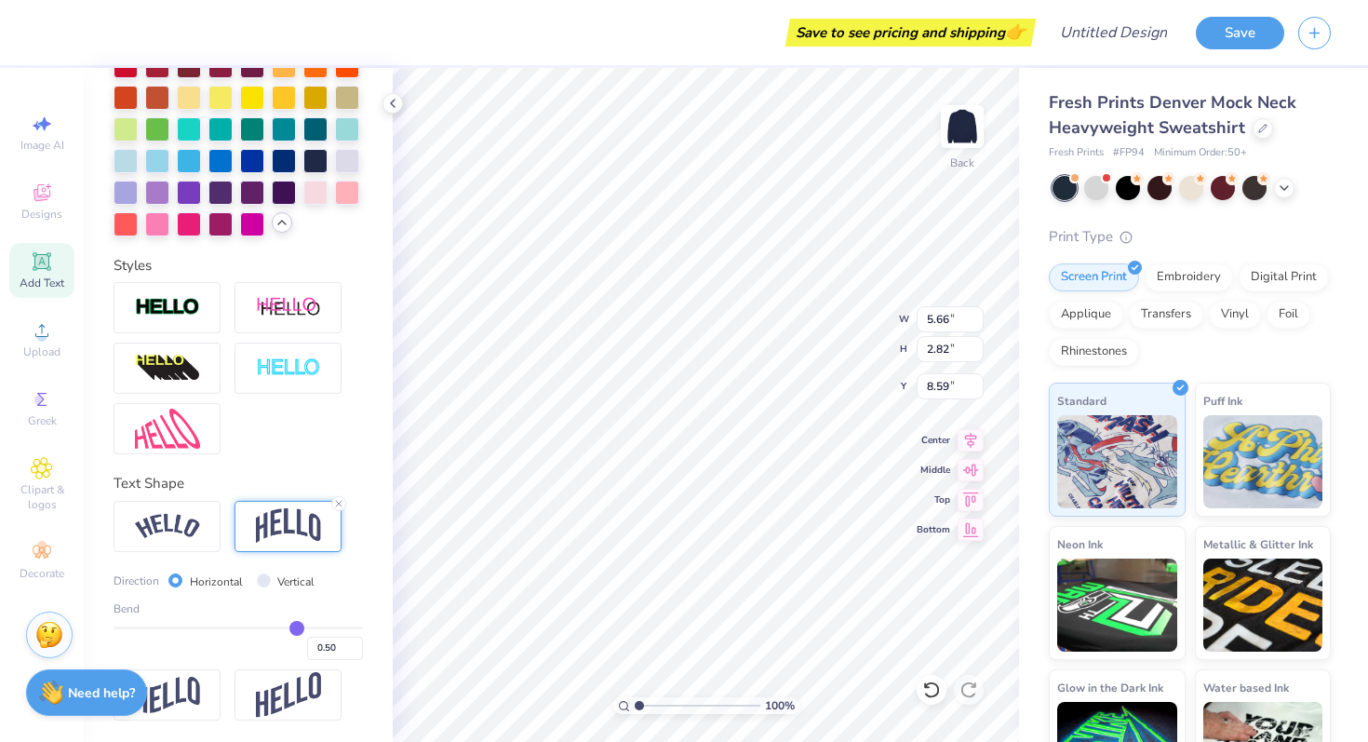
type input "0.52"
type input "0.51"
type input "0.5"
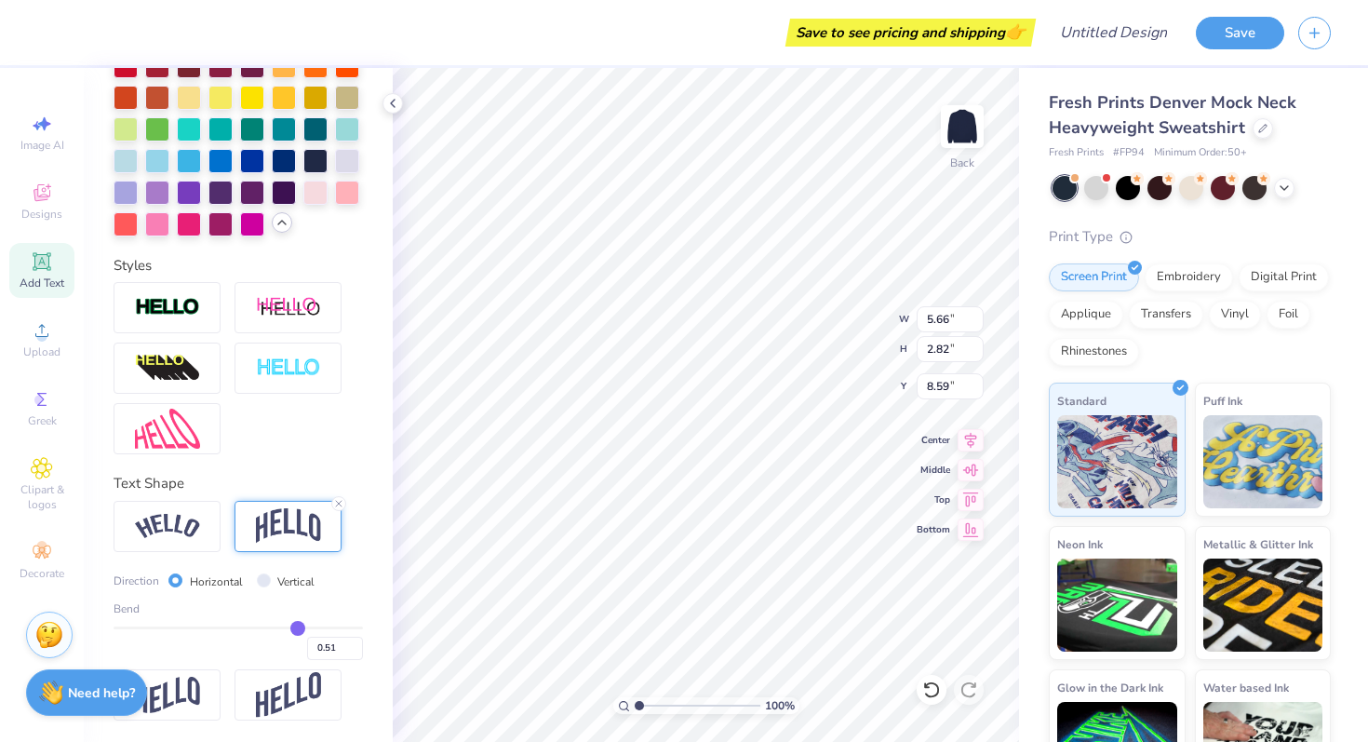
type input "0.50"
type input "0.47"
type input "0.45"
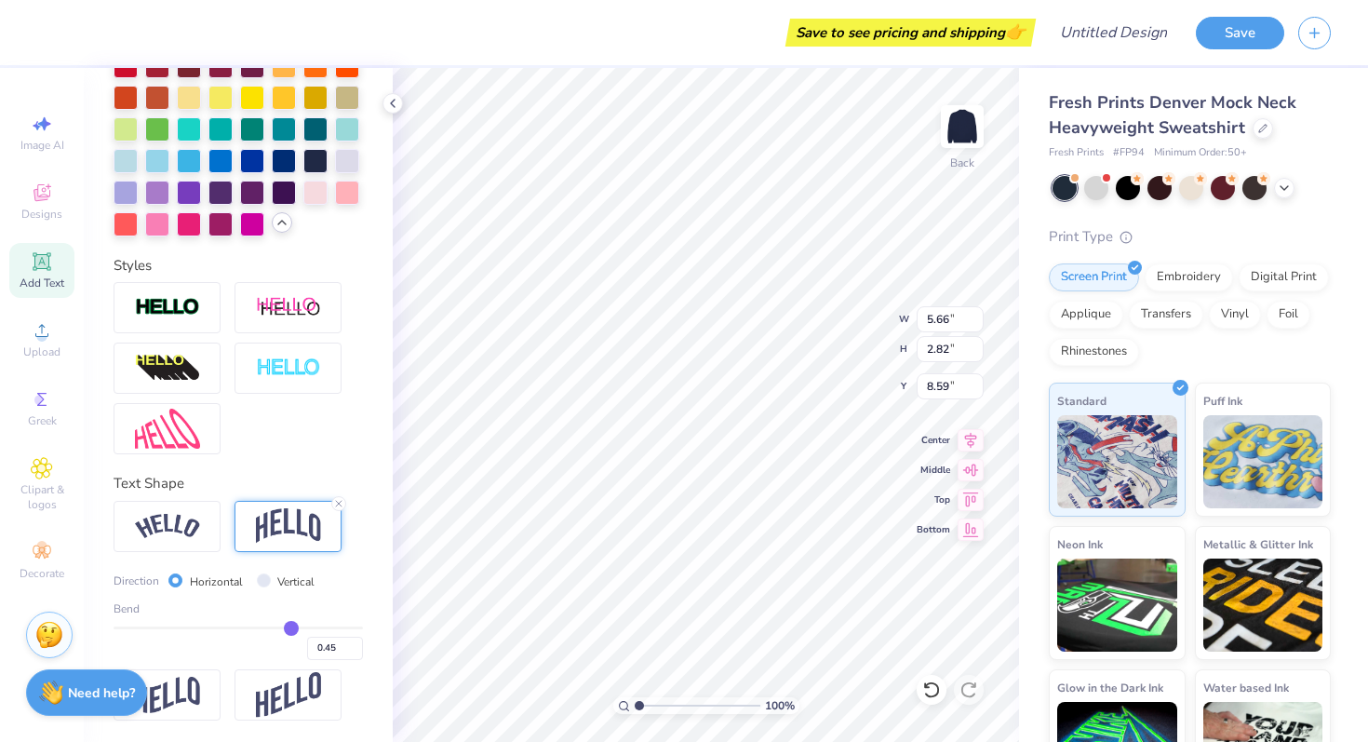
type input "0.43"
type input "0.4"
type input "0.40"
type input "0.38"
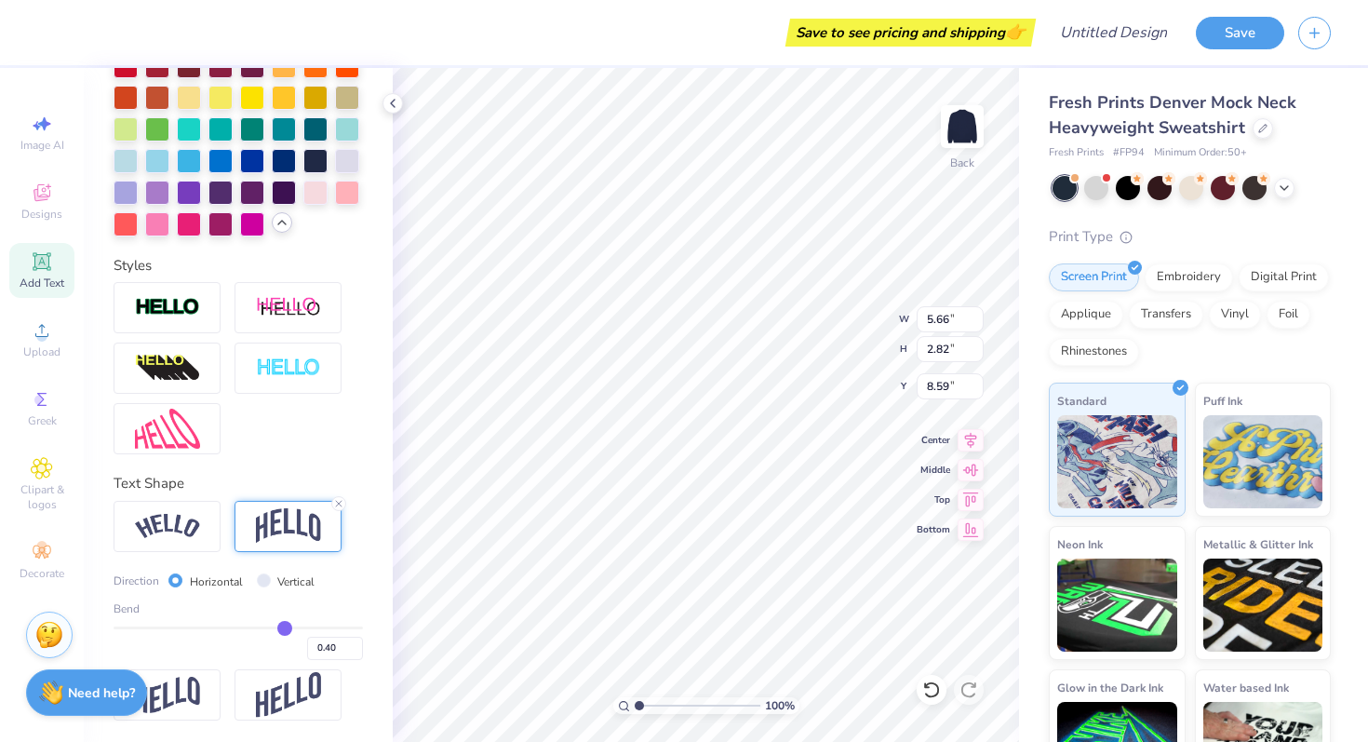
type input "0.38"
type input "0.36"
type input "0.34"
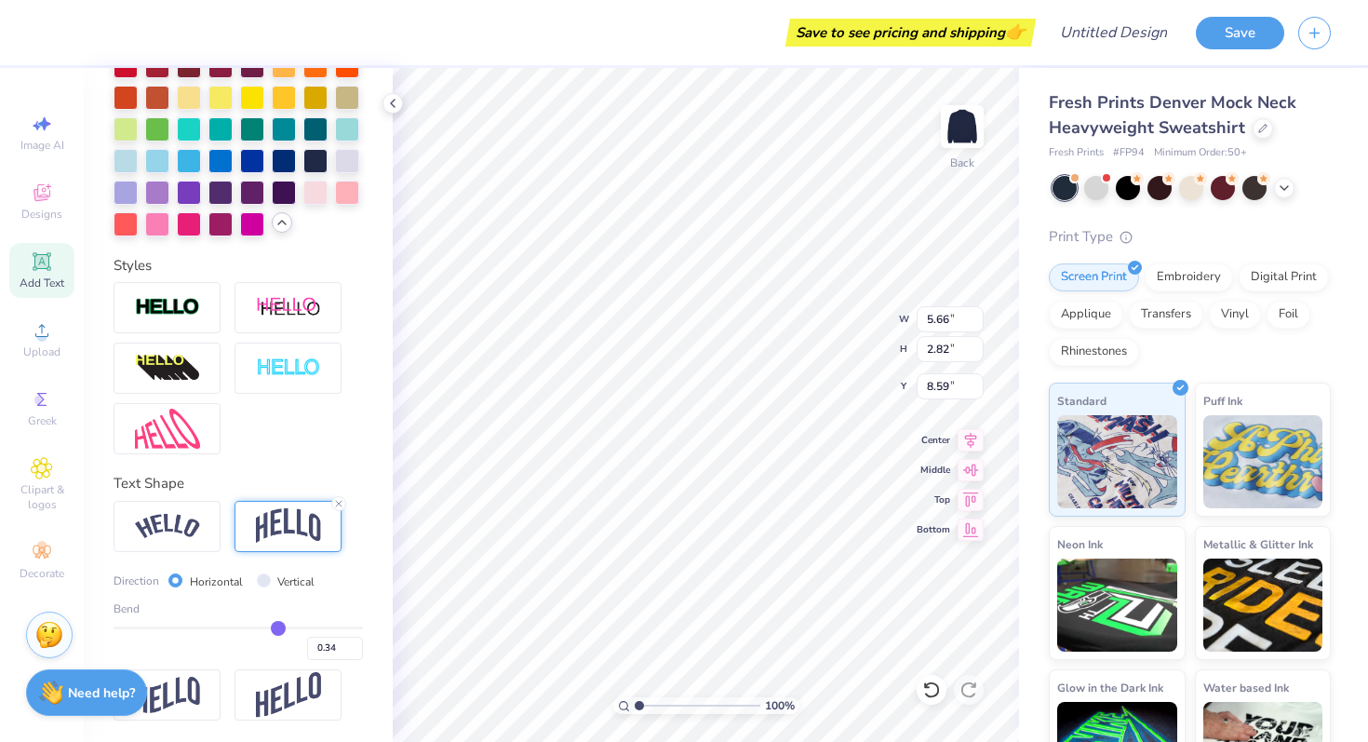
type input "0.31"
type input "0.29"
type input "0.26"
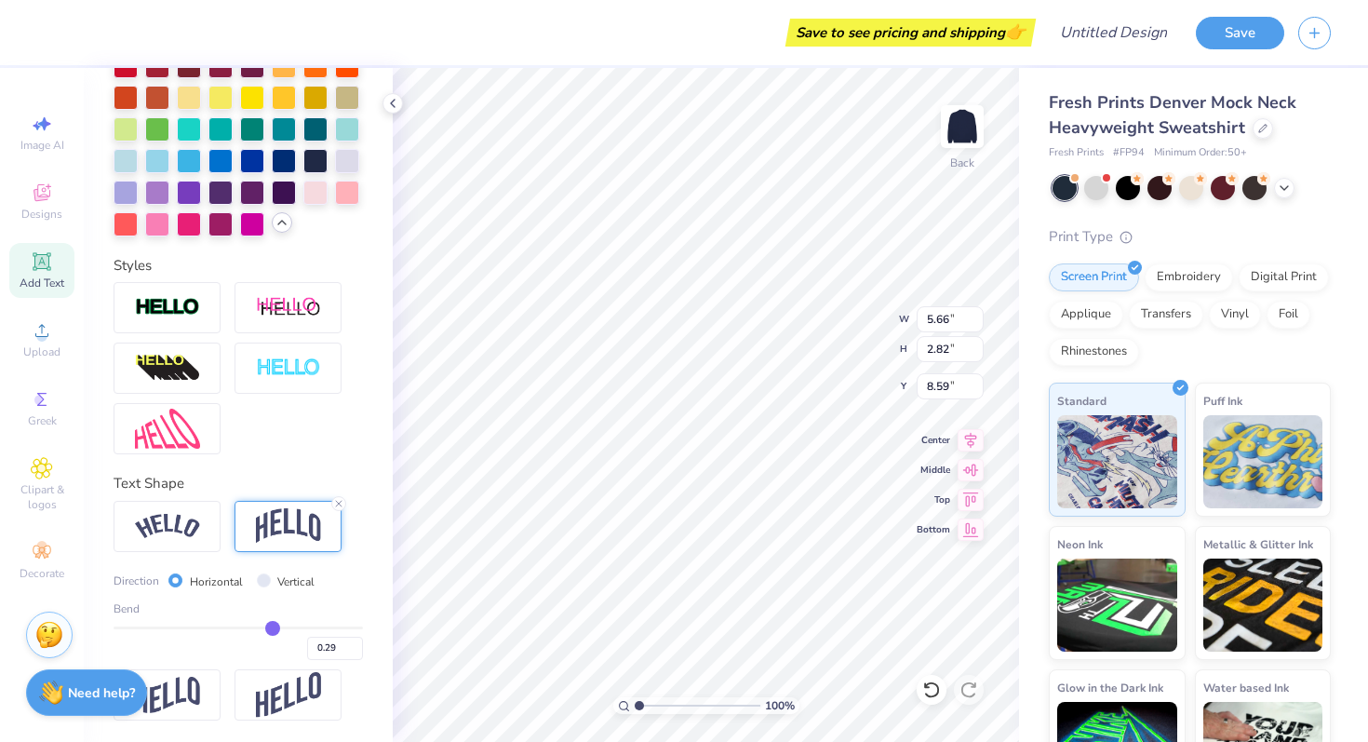
type input "0.26"
type input "0.23"
type input "0.19"
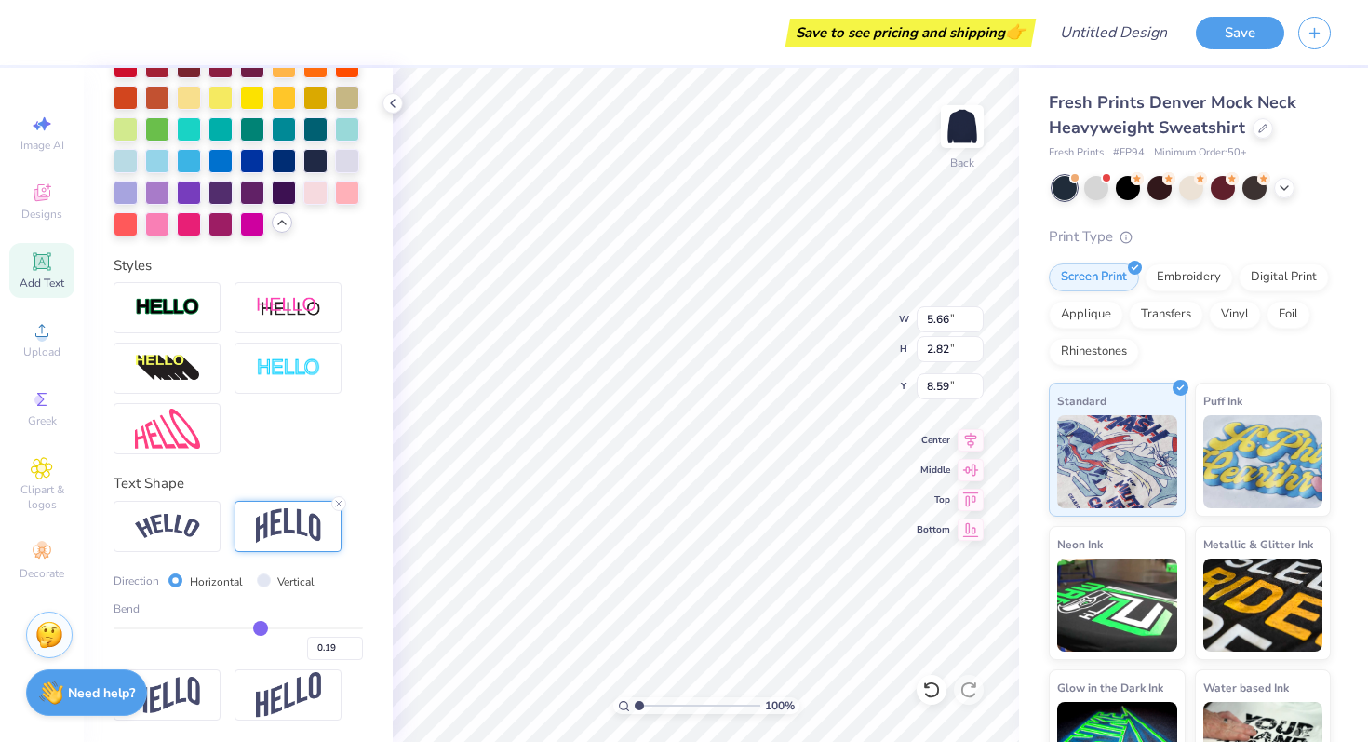
type input "0.15"
type input "0.11"
type input "0.08"
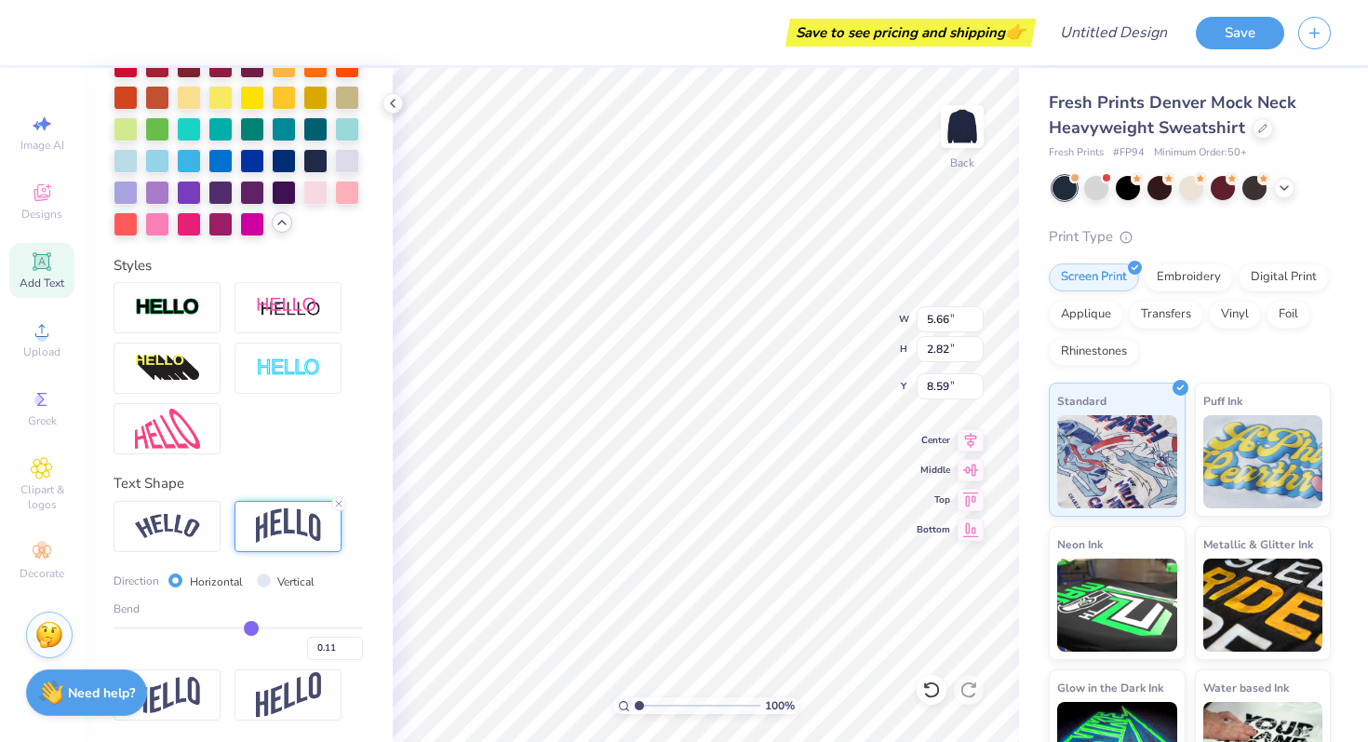
type input "0.08"
type input "0.05"
type input "0.04"
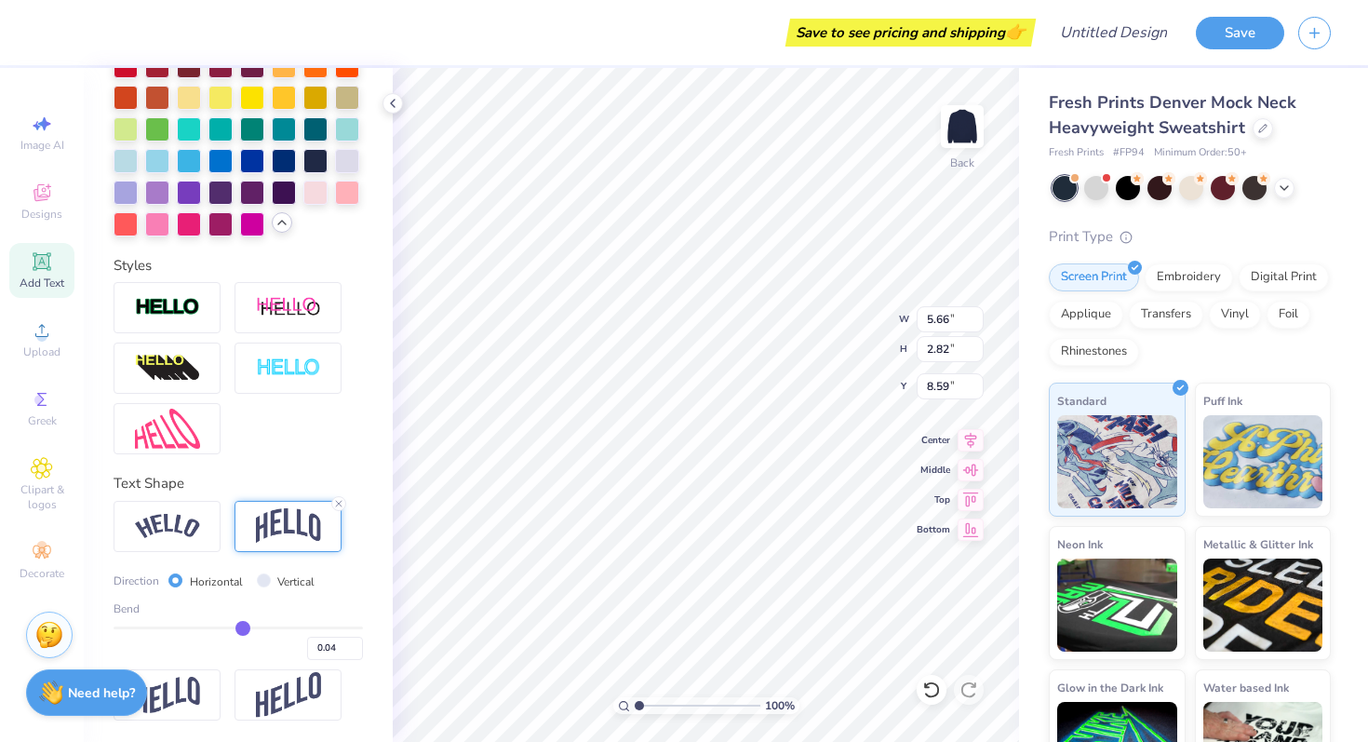
type input "0.03"
type input "0.02"
type input "0.01"
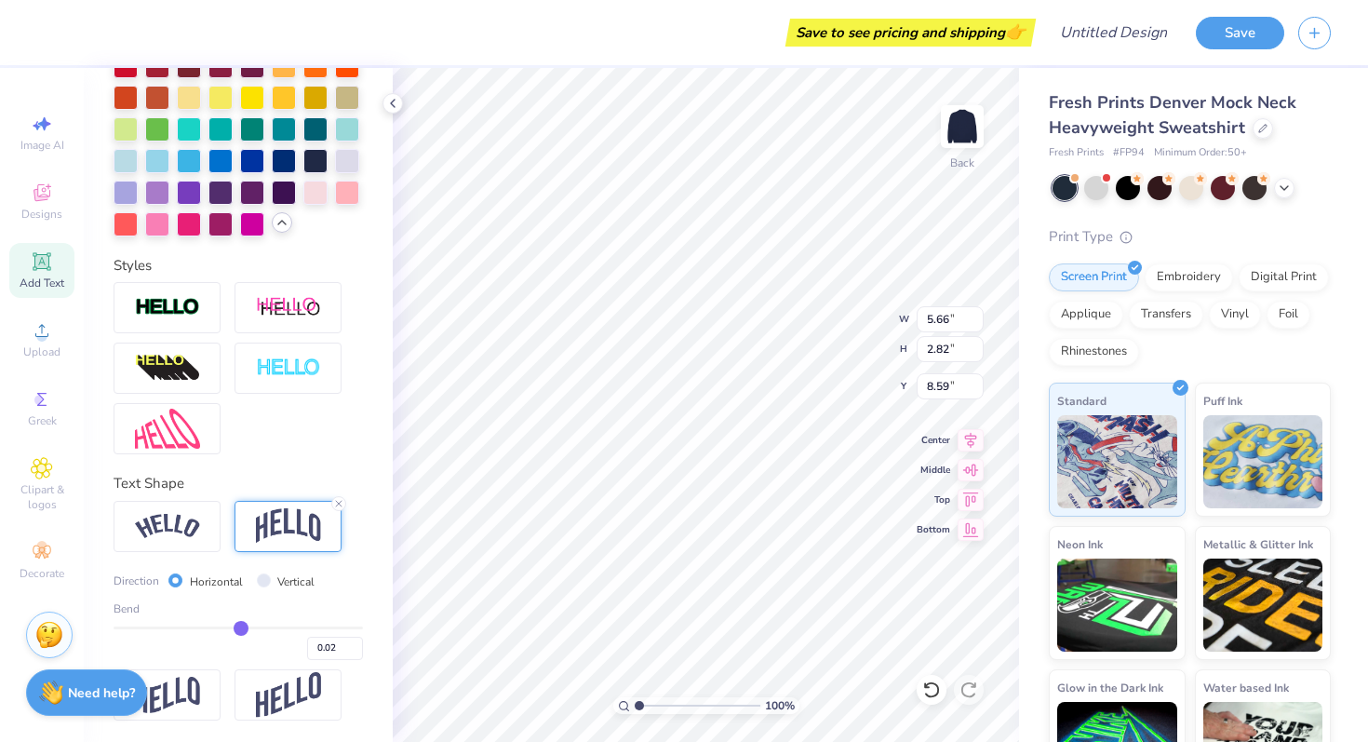
type input "0.01"
type input "-0.01"
type input "-0.03"
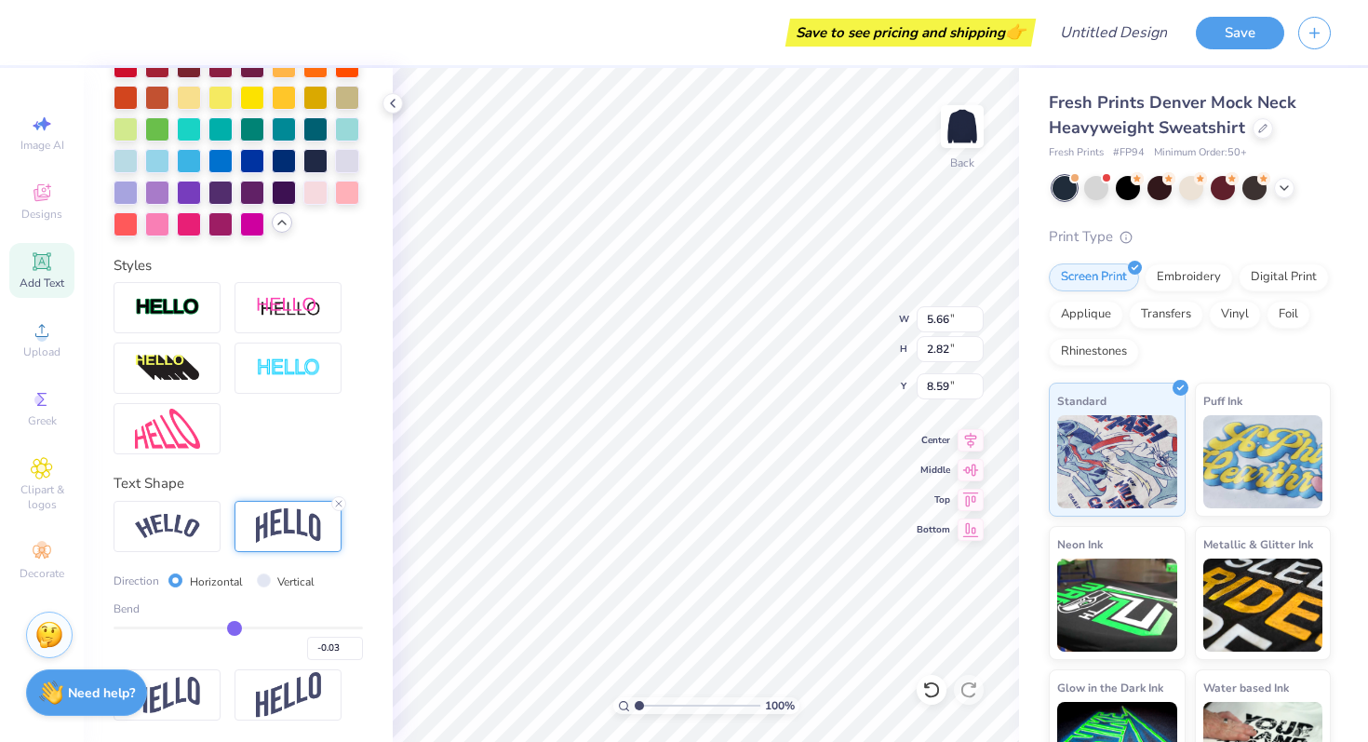
type input "-0.05"
type input "-0.07"
type input "-0.09"
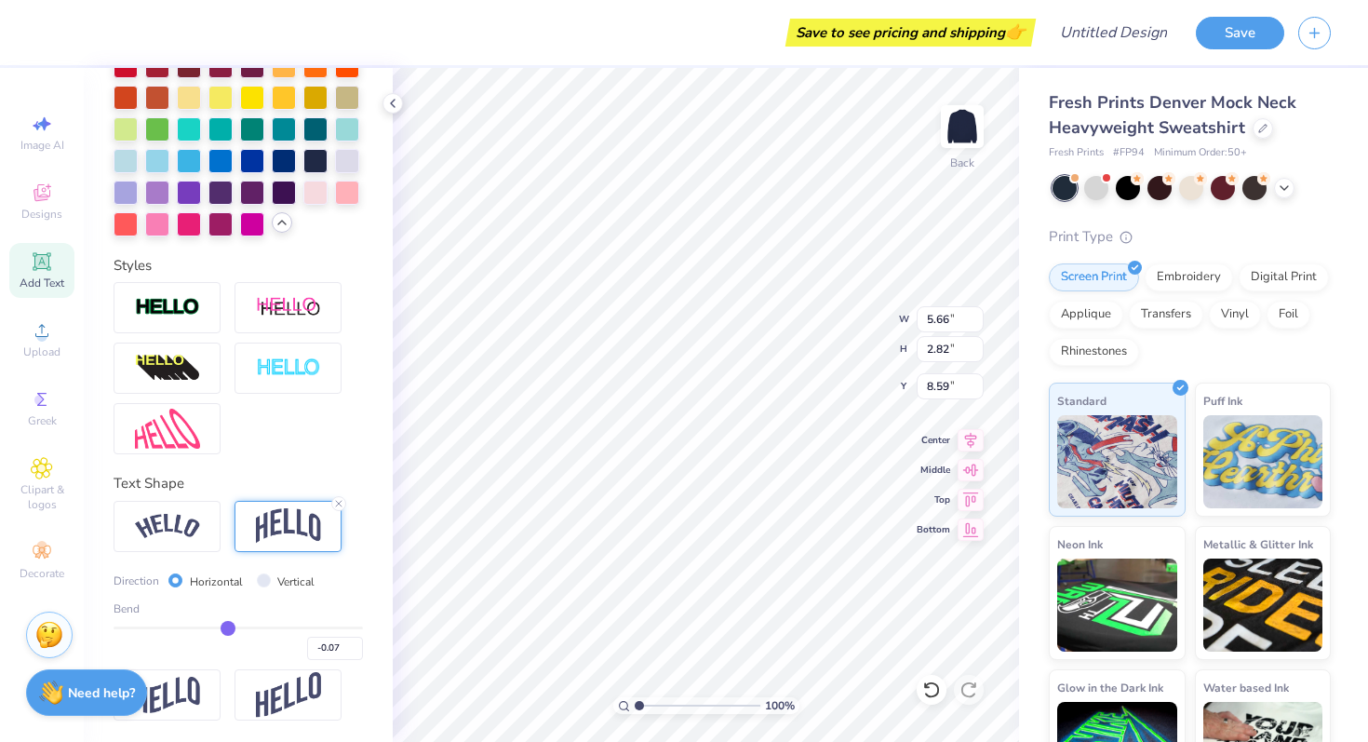
type input "-0.09"
type input "-0.1"
type input "-0.10"
type input "-0.11"
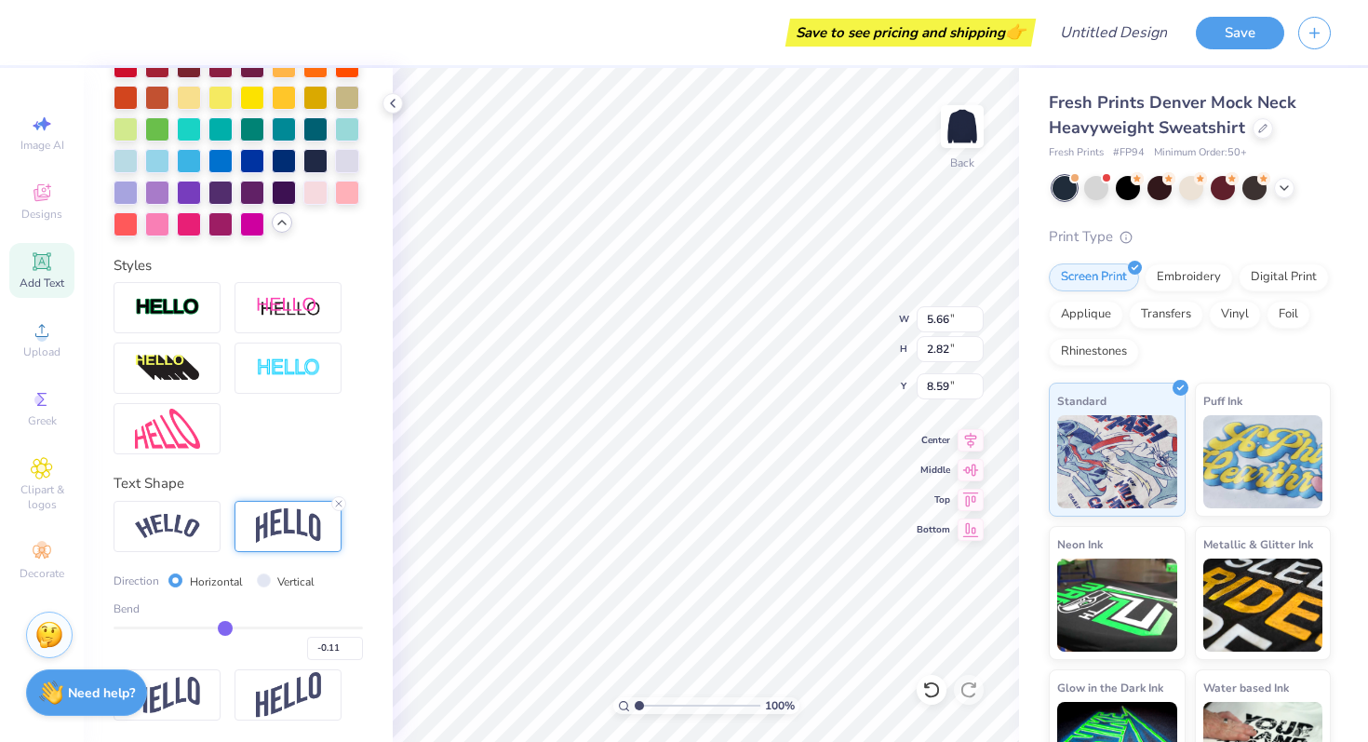
type input "-0.12"
type input "-0.13"
drag, startPoint x: 299, startPoint y: 625, endPoint x: 223, endPoint y: 616, distance: 75.9
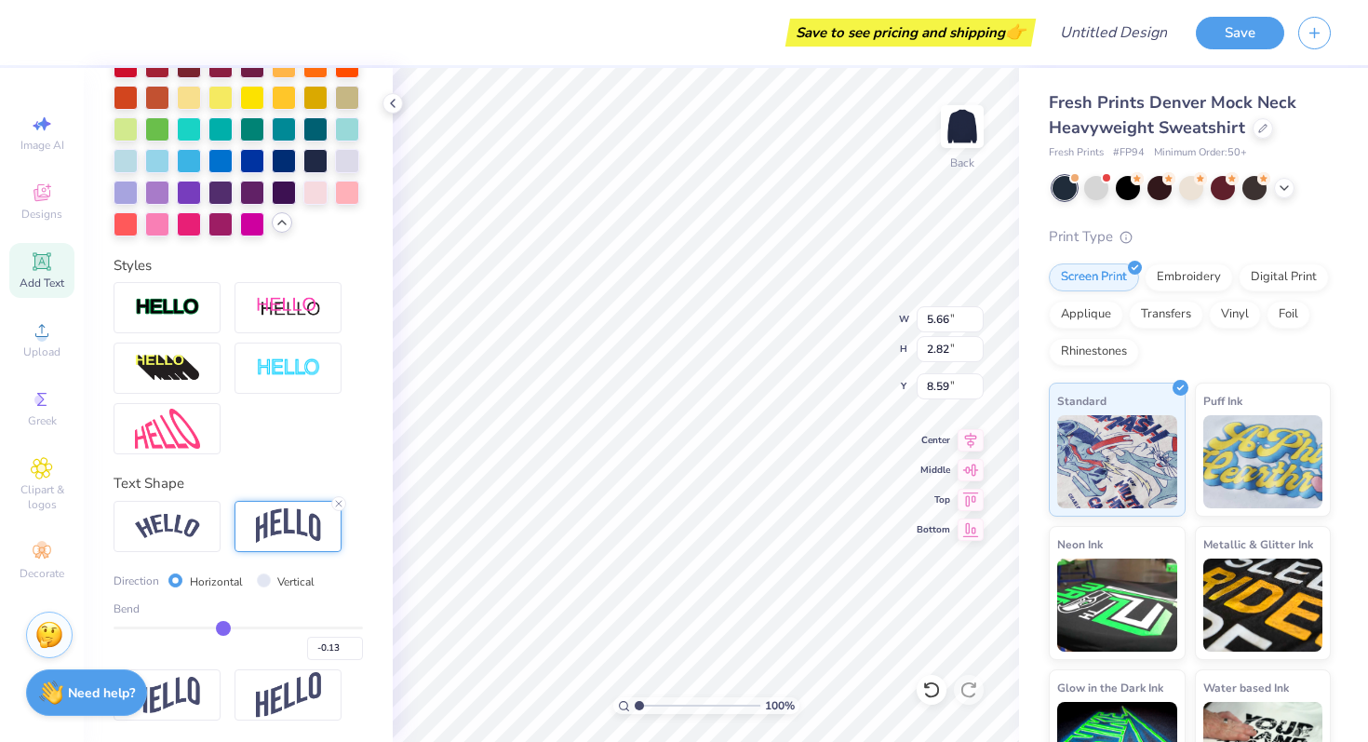
type input "-0.13"
click at [223, 626] on input "range" at bounding box center [238, 627] width 249 height 3
type input "1.94"
type input "9.03"
type input "-0.16"
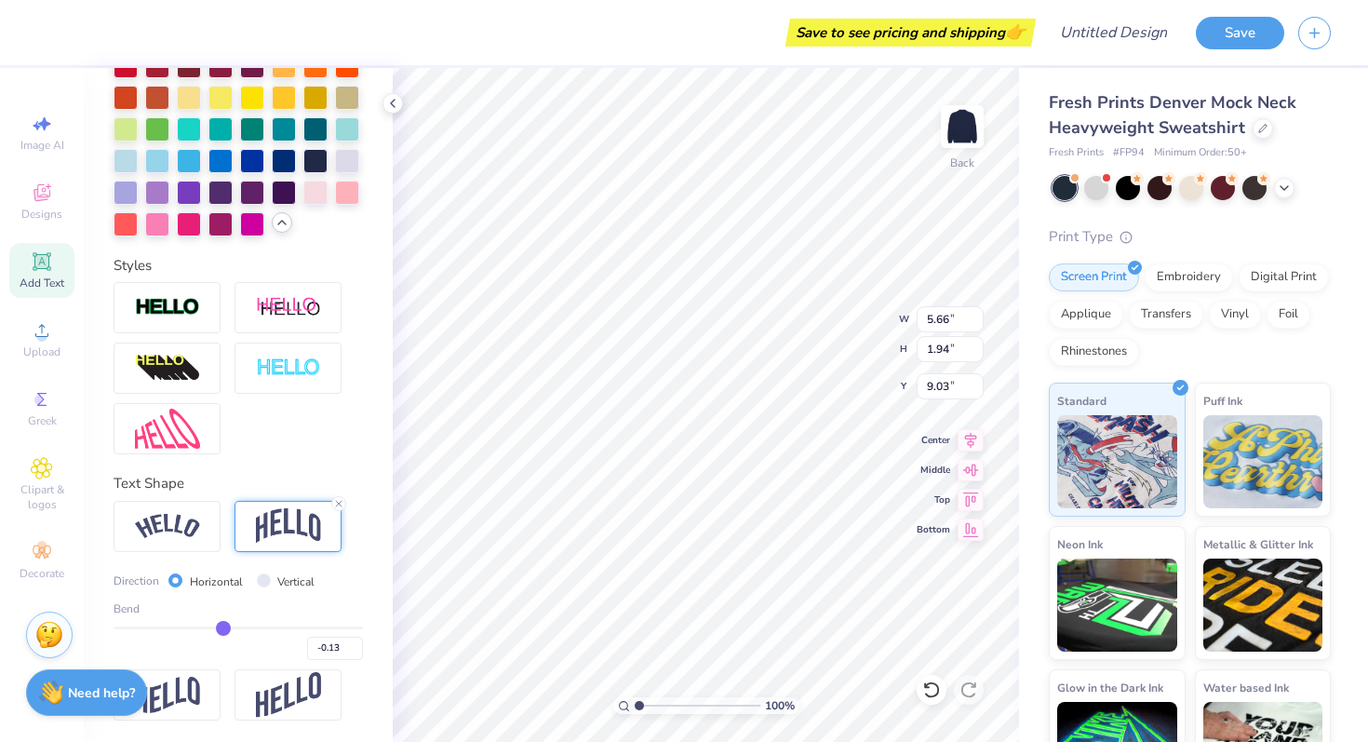
type input "-0.16"
type input "-0.17"
type input "-0.21"
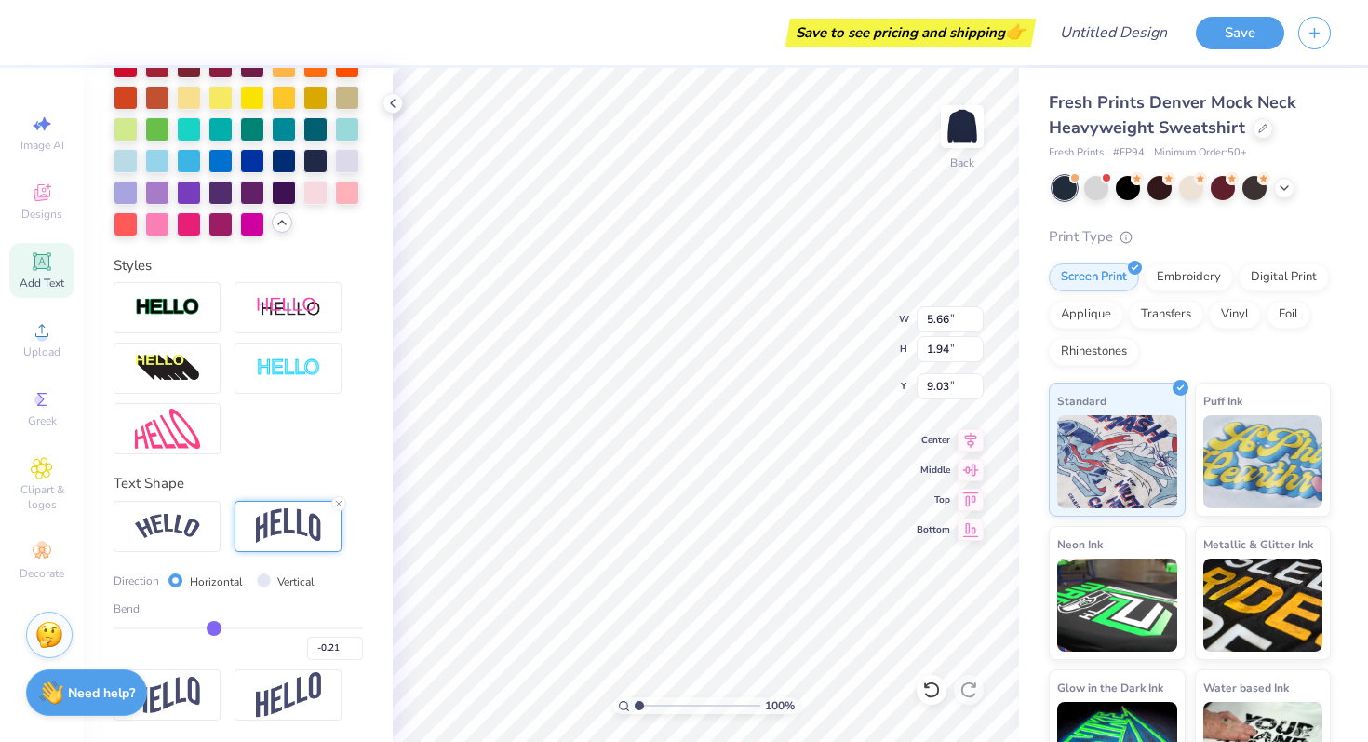
type input "-0.25"
type input "-0.29"
type input "-0.33"
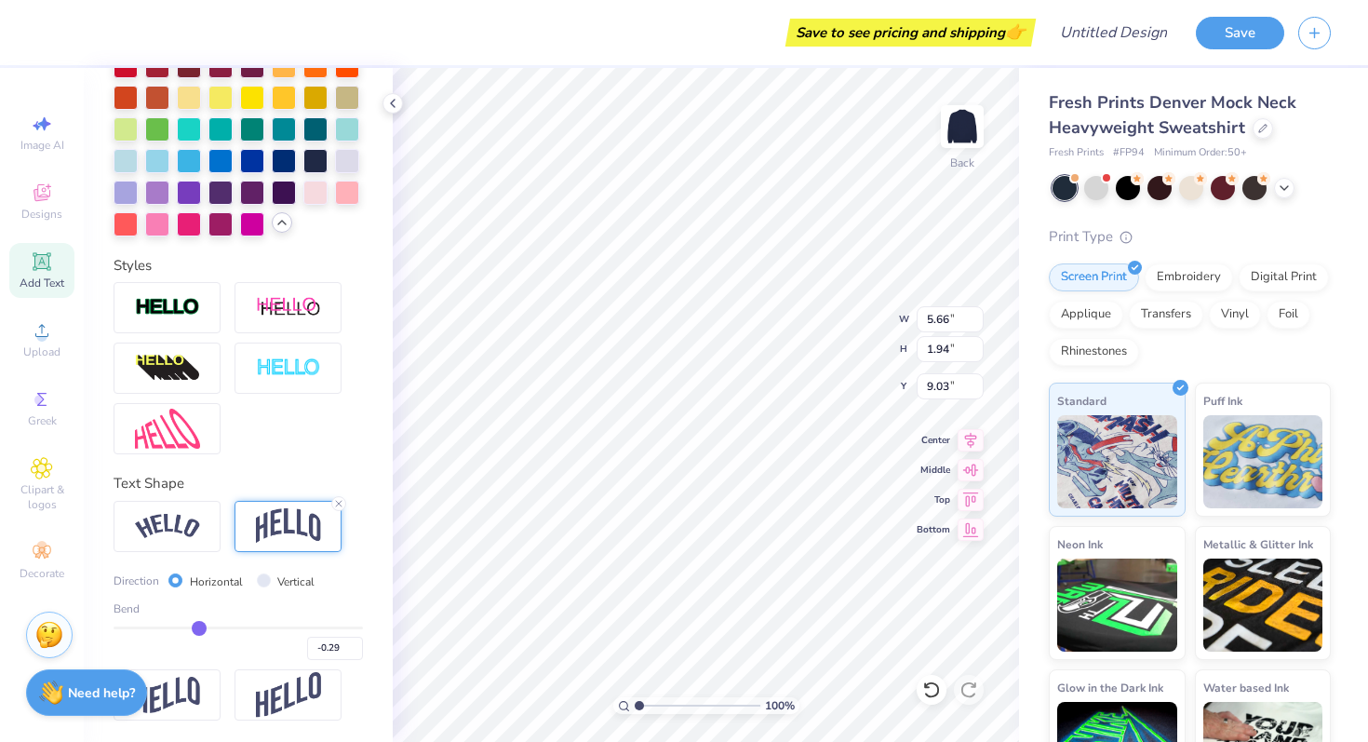
type input "-0.33"
type input "-0.35"
type input "-0.37"
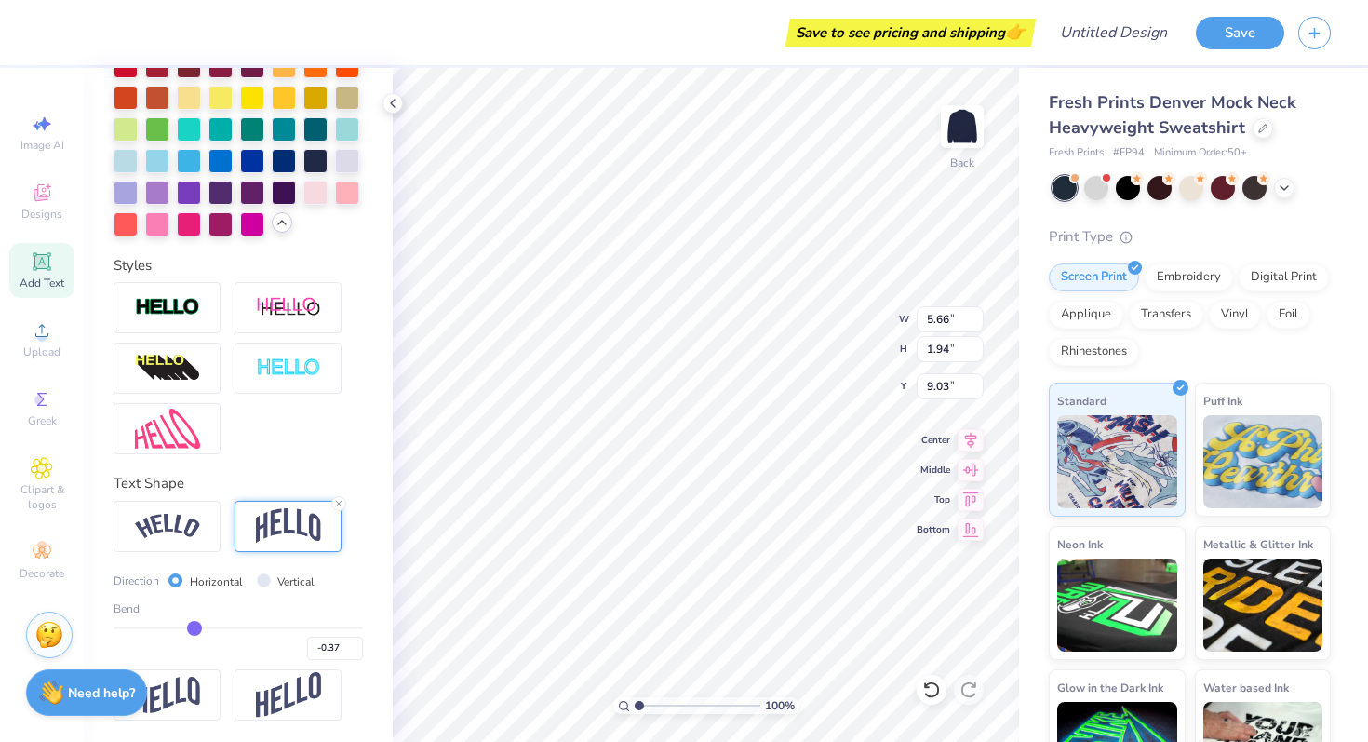
type input "-0.38"
type input "-0.39"
type input "-0.38"
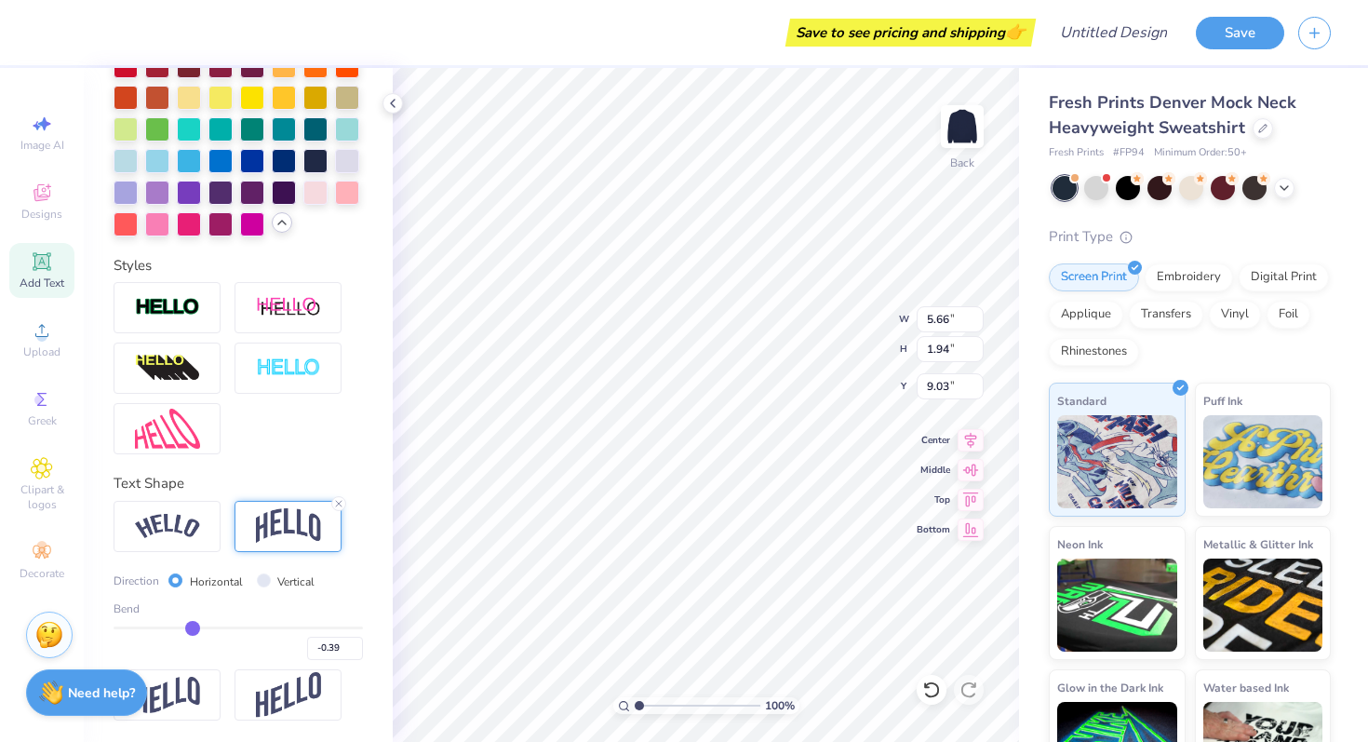
type input "-0.38"
type input "-0.36"
type input "-0.33"
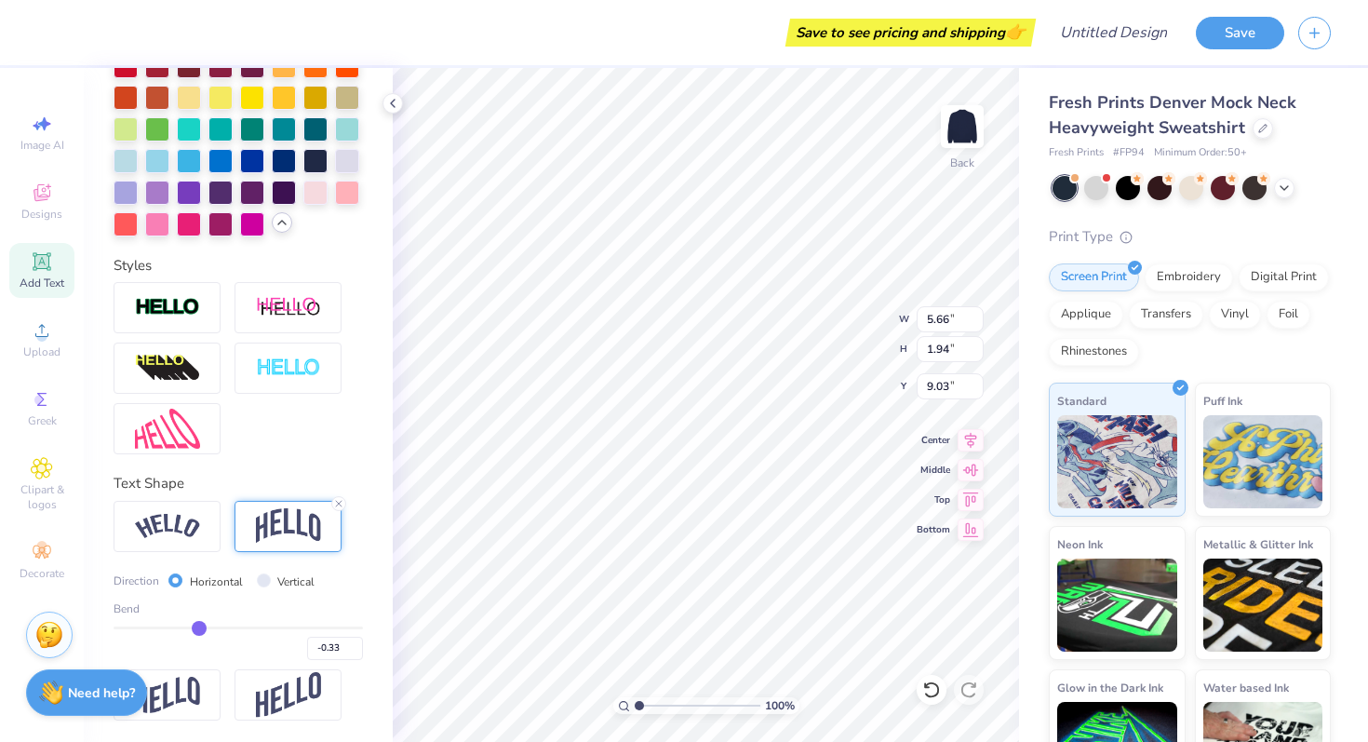
type input "-0.29"
type input "-0.24"
type input "-0.19"
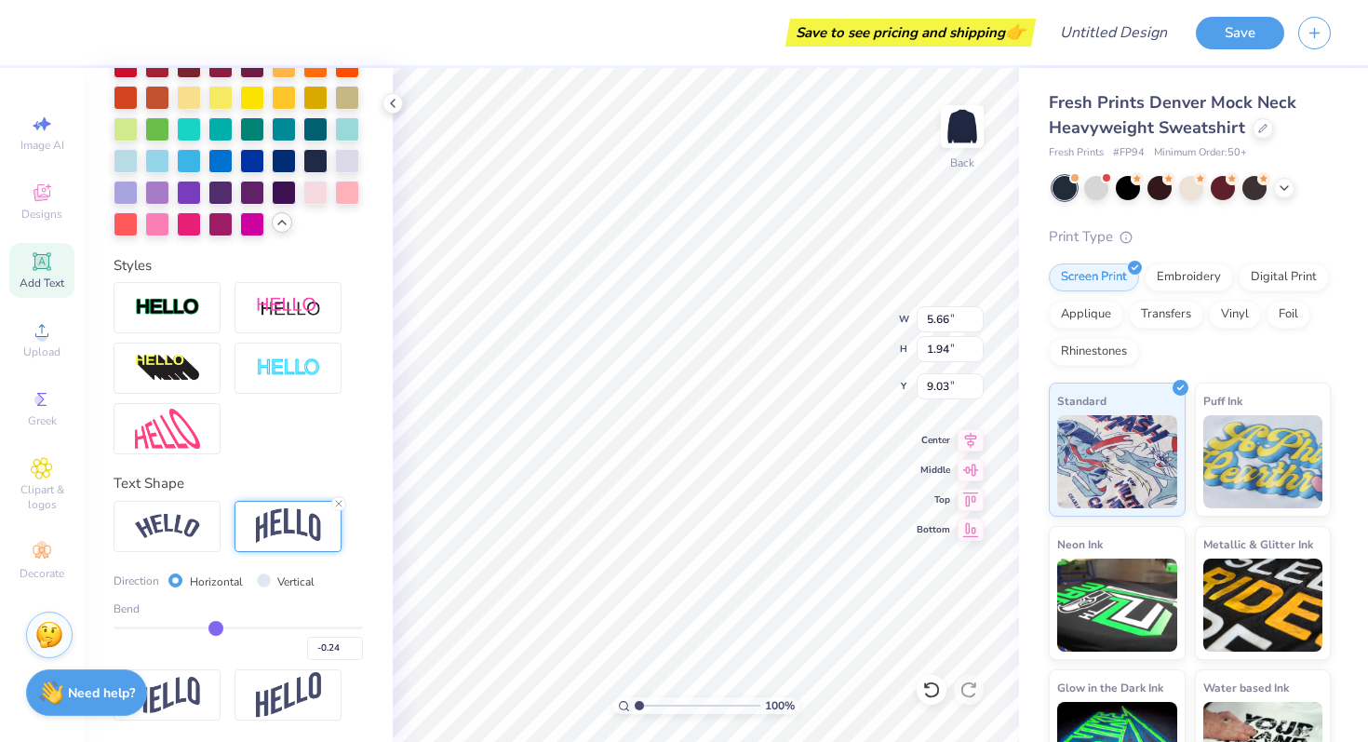
type input "-0.19"
type input "-0.15"
type input "-0.11"
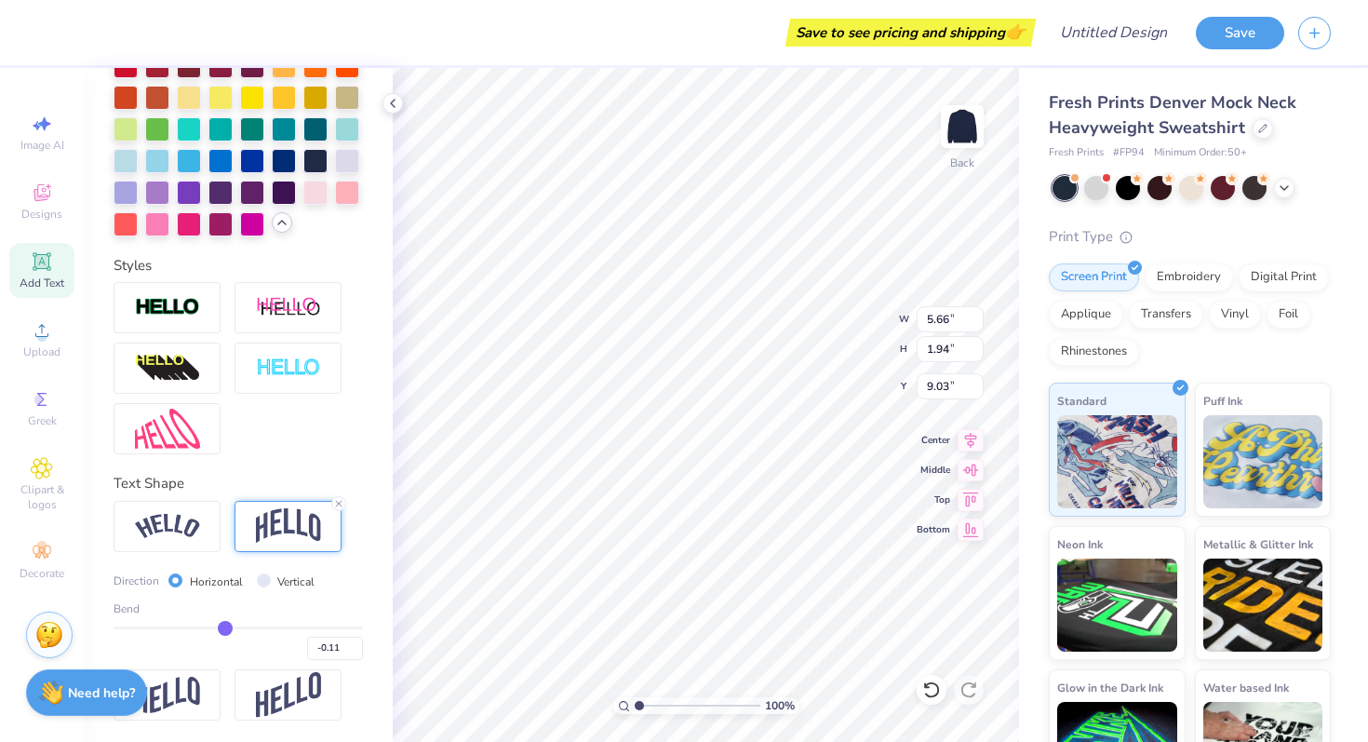
type input "-0.09"
type input "-0.07"
type input "-0.06"
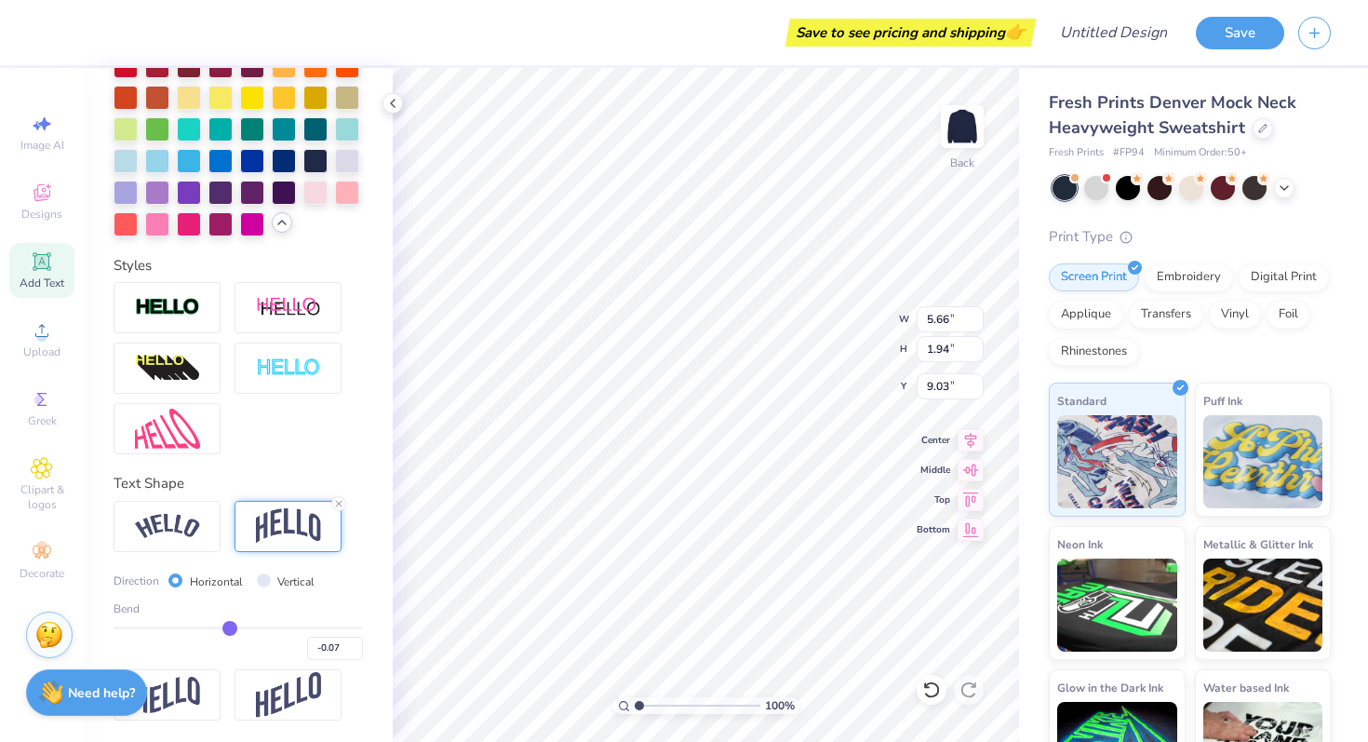
type input "-0.06"
type input "-0.04"
type input "-0.03"
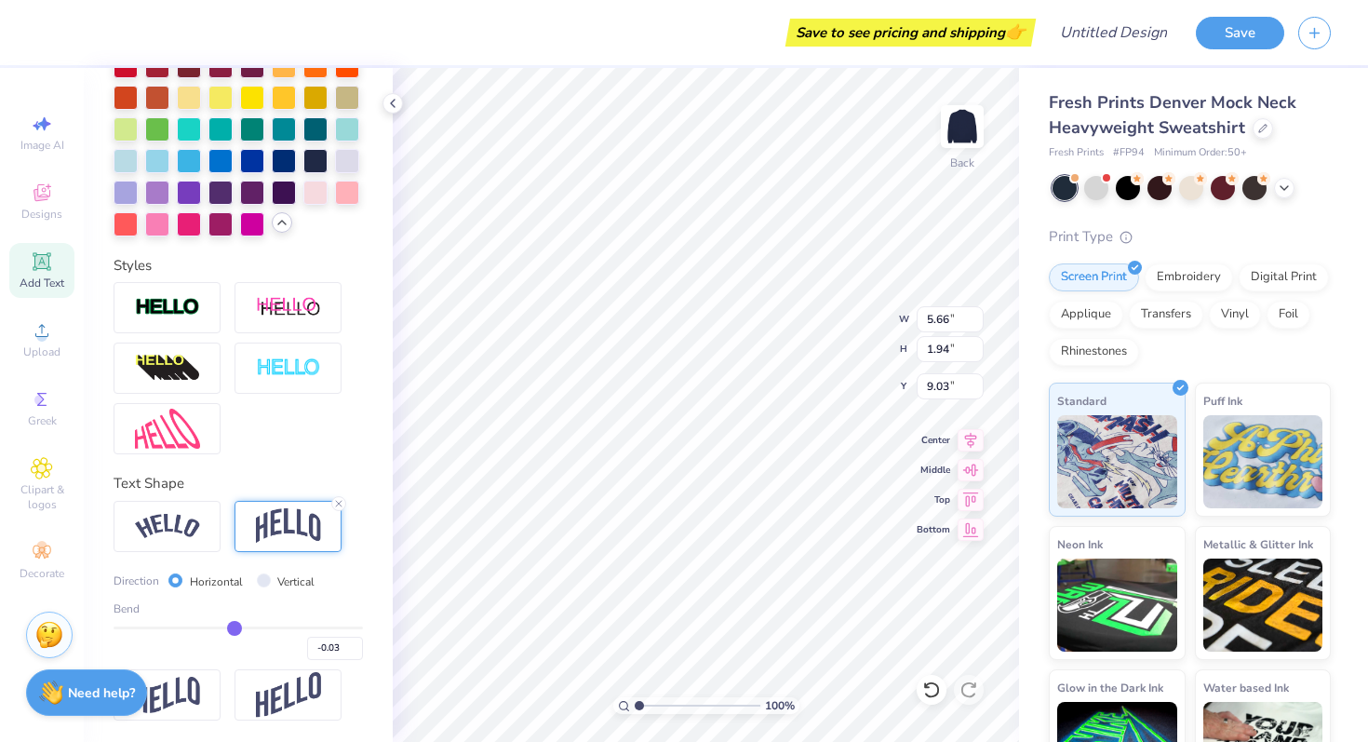
type input "-0.01"
type input "0"
type input "0.00"
type input "0.01"
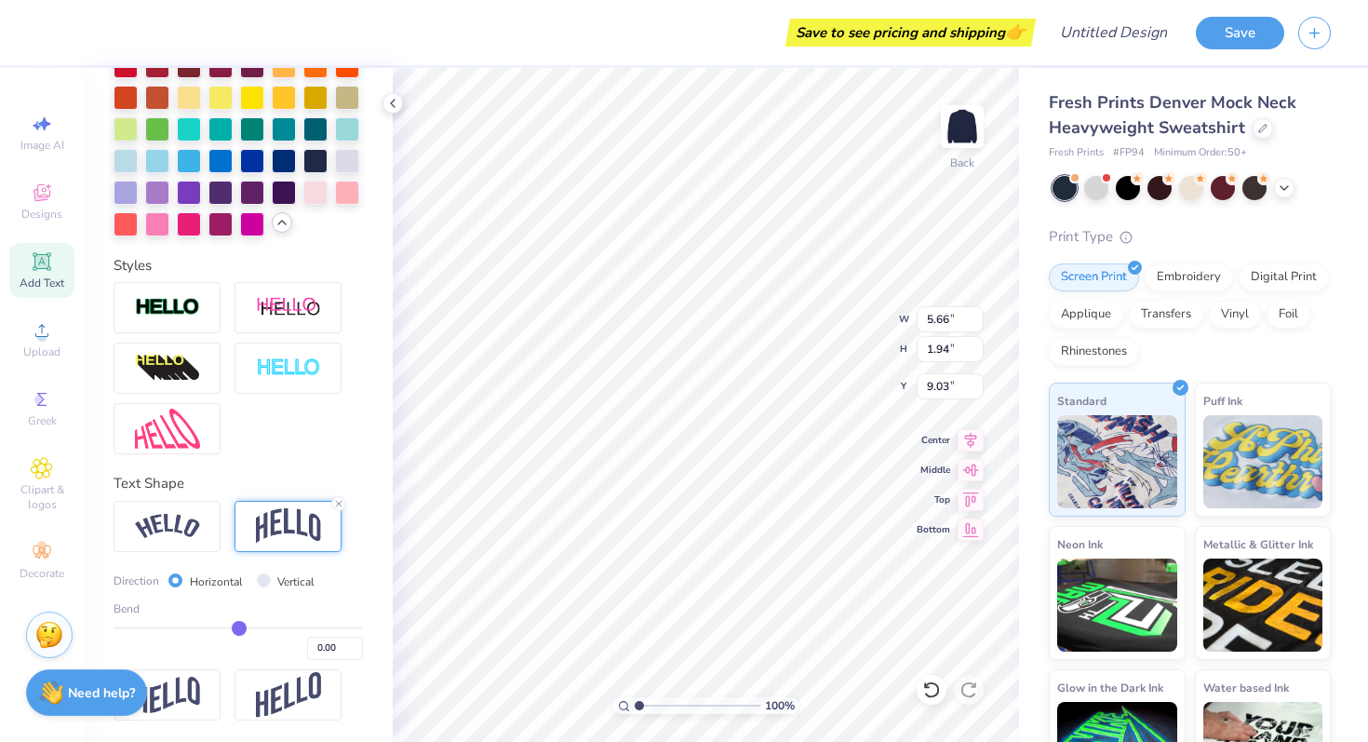
type input "0.01"
type input "0.03"
type input "0.04"
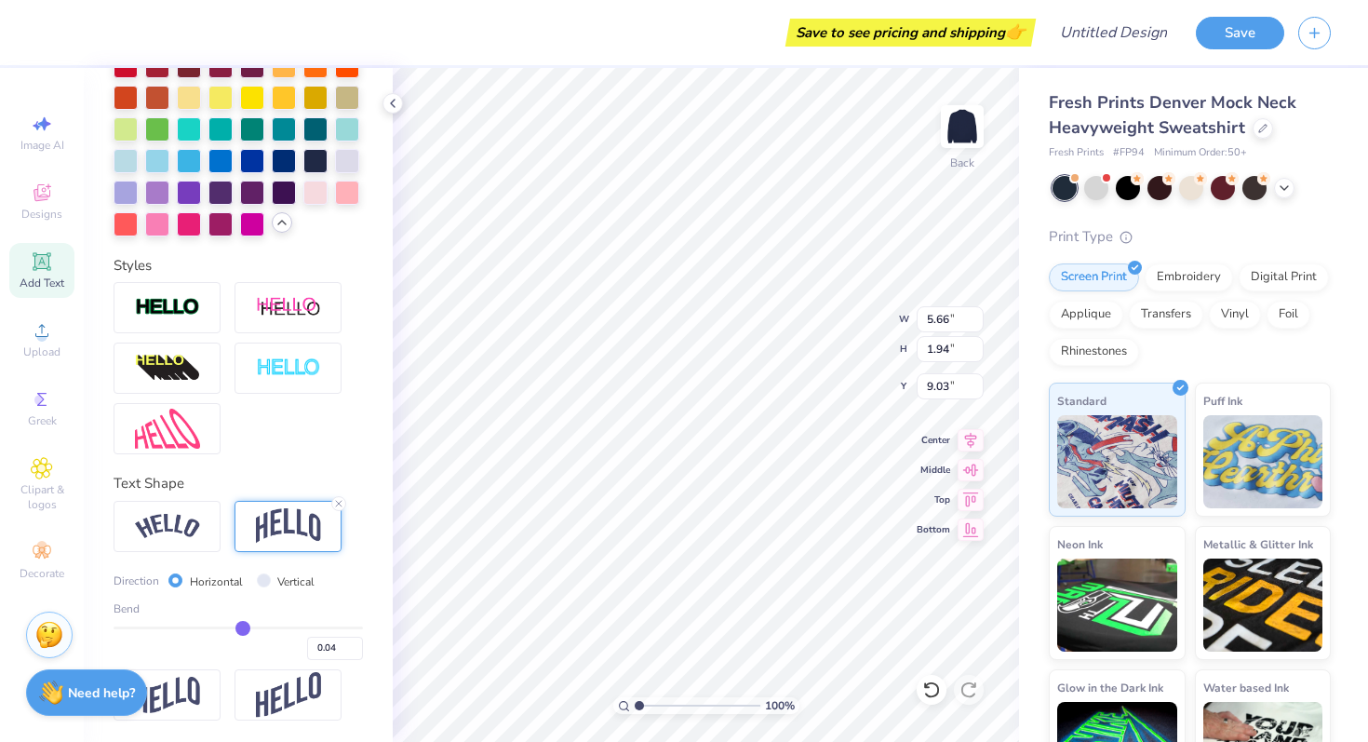
type input "0.05"
type input "0.06"
type input "0.07"
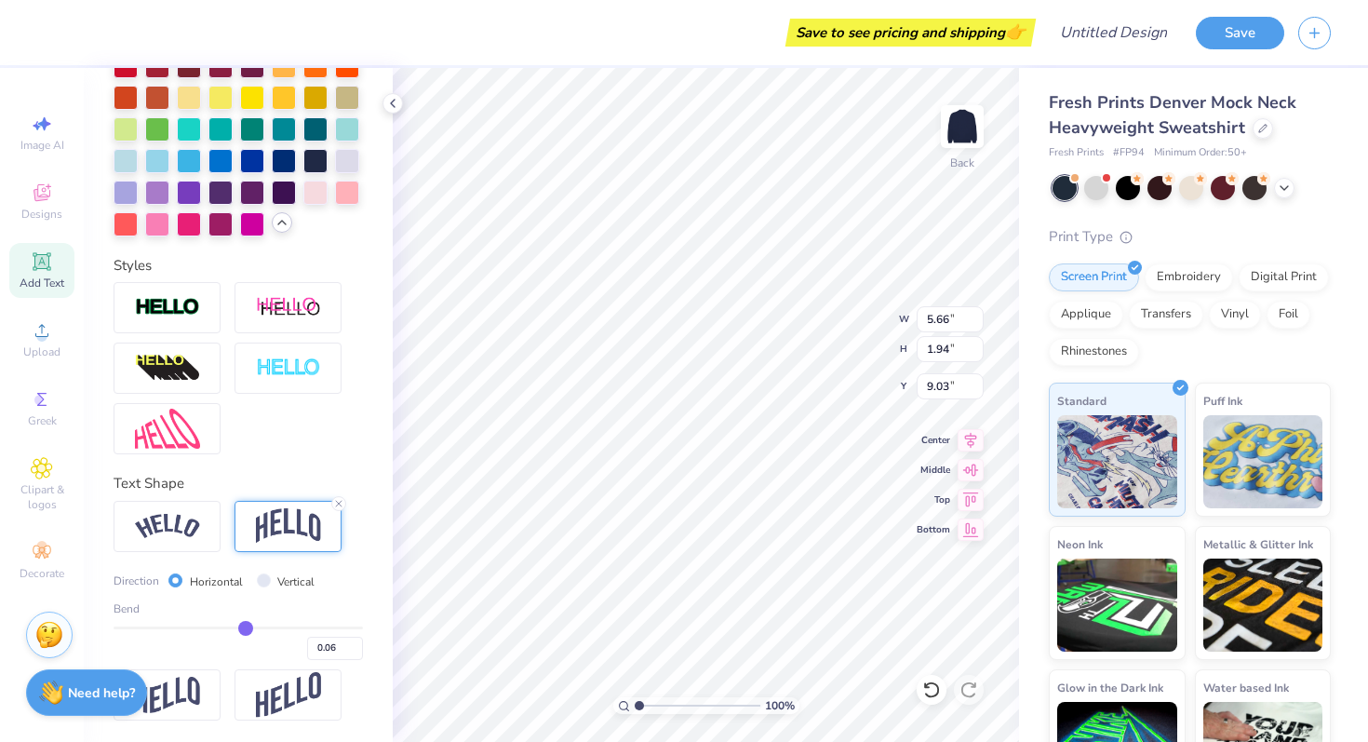
type input "0.07"
type input "0.08"
drag, startPoint x: 220, startPoint y: 628, endPoint x: 247, endPoint y: 640, distance: 29.6
type input "0.08"
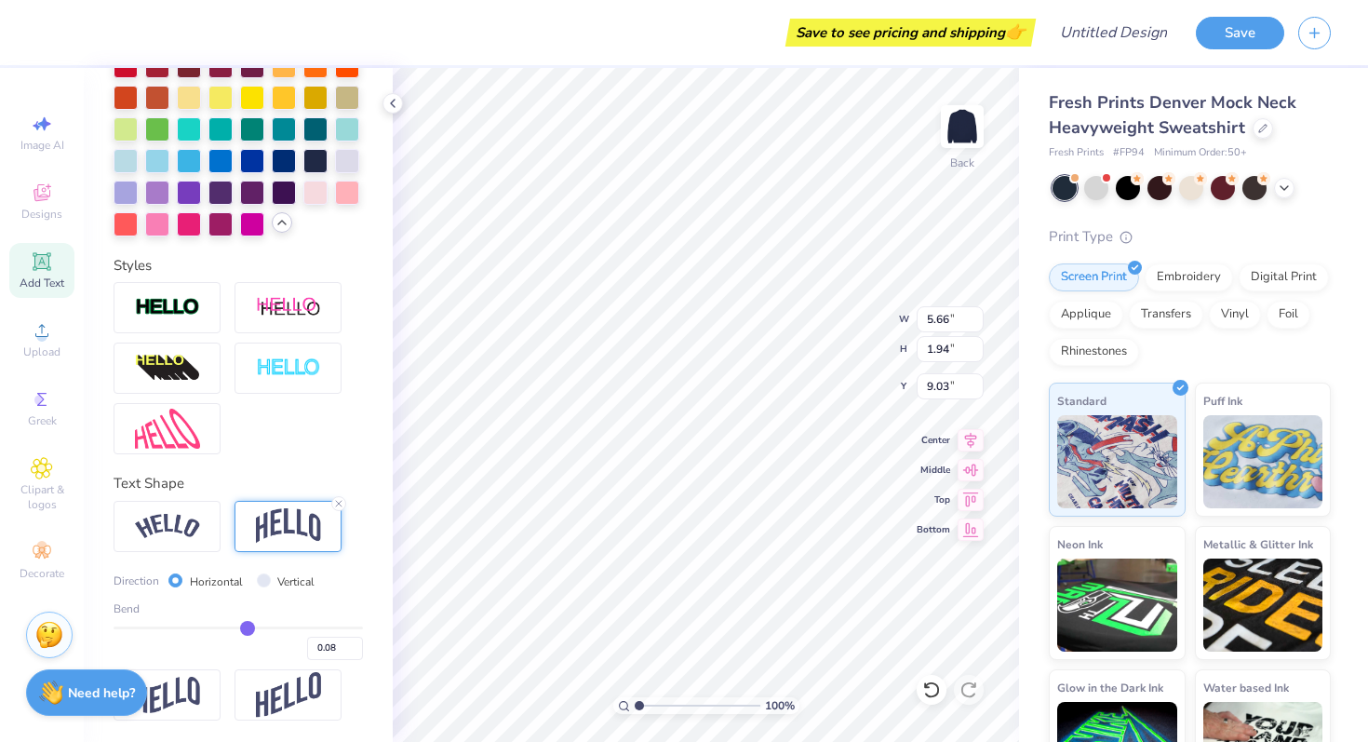
click at [247, 629] on input "range" at bounding box center [238, 627] width 249 height 3
type input "1.83"
type input "9.09"
drag, startPoint x: 247, startPoint y: 640, endPoint x: 261, endPoint y: 640, distance: 14.0
click at [261, 640] on div "0.08" at bounding box center [238, 643] width 249 height 34
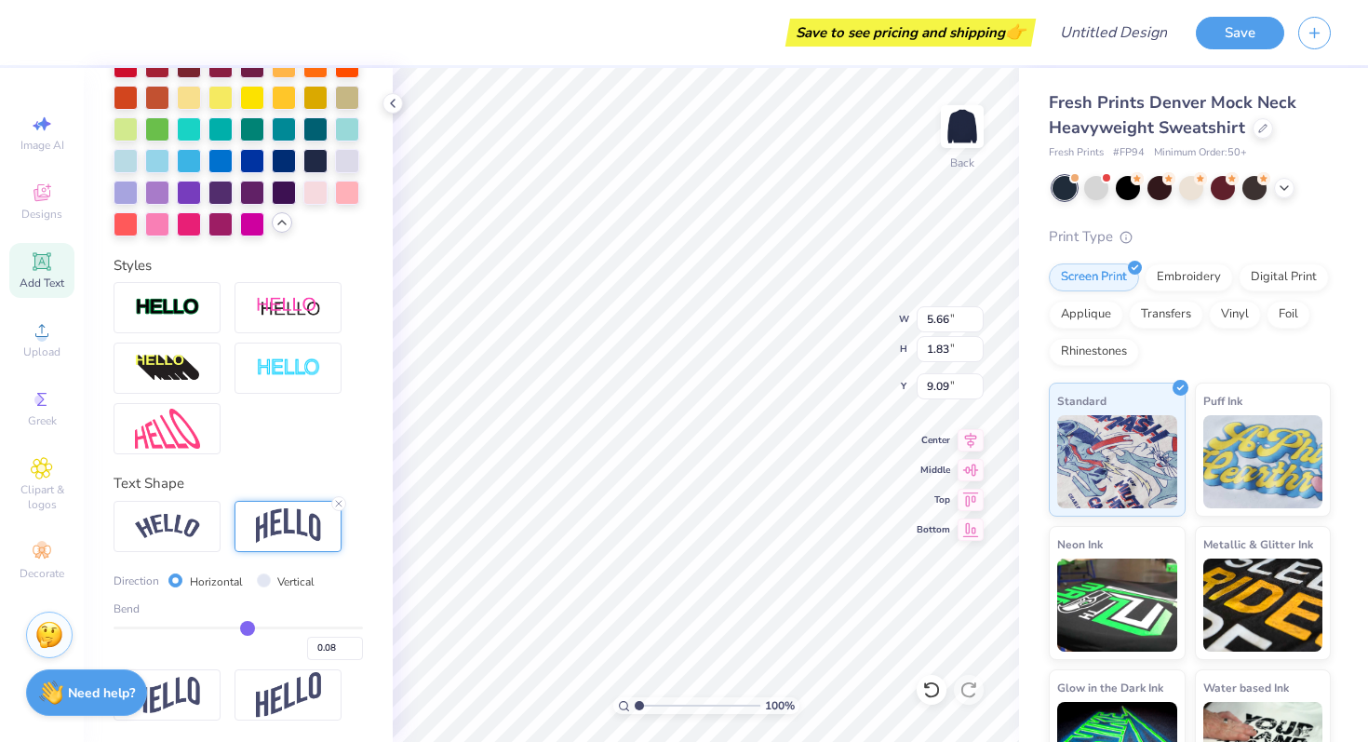
type input "0.12"
type input "0.13"
type input "0.14"
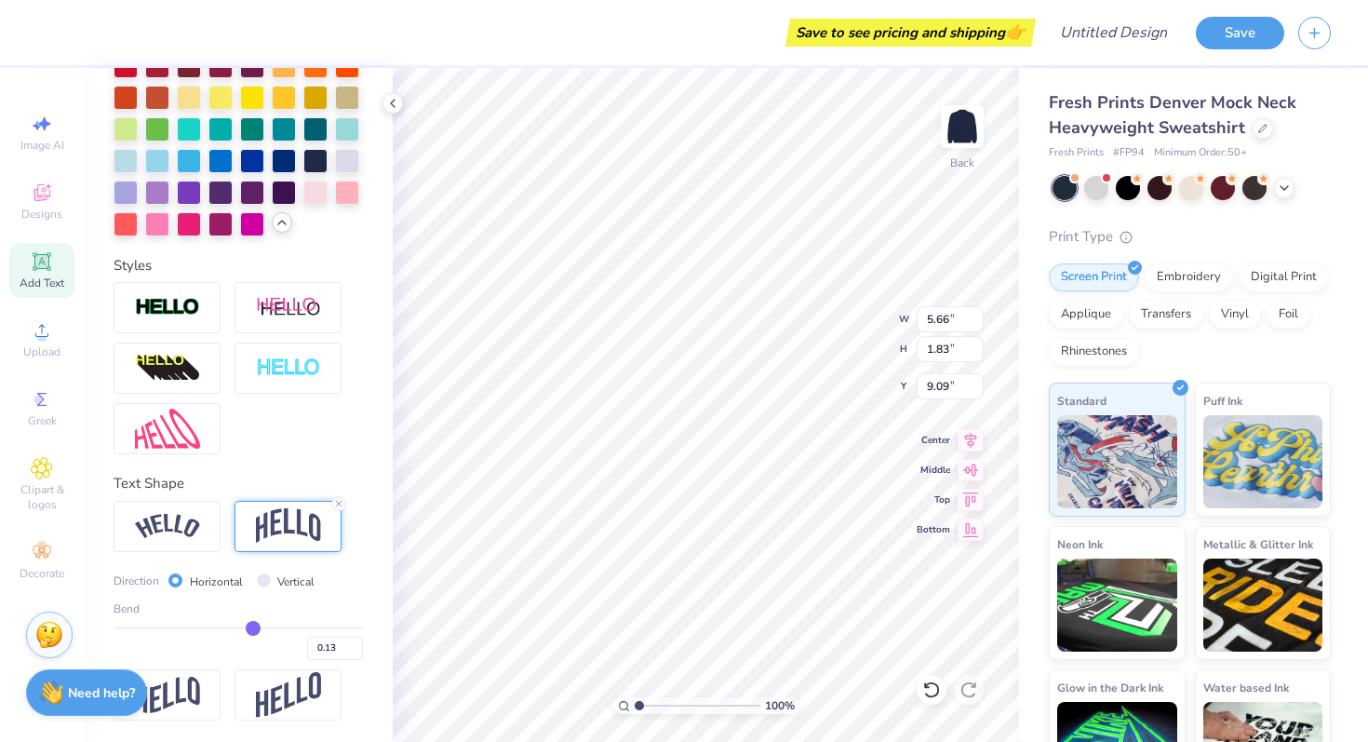
type input "0.14"
type input "0.15"
type input "0.16"
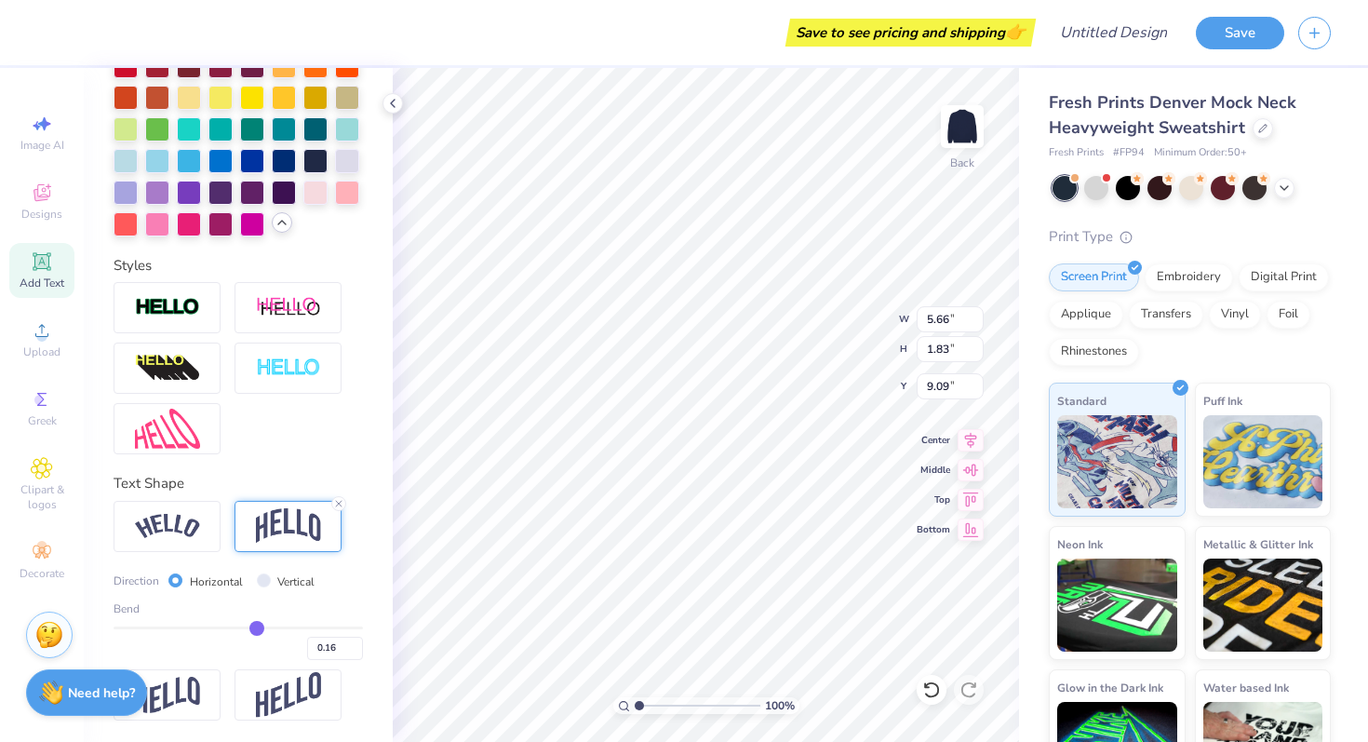
type input "0.16"
click at [257, 629] on input "range" at bounding box center [238, 627] width 249 height 3
type input "2.01"
type input "9.00"
type input "3.00"
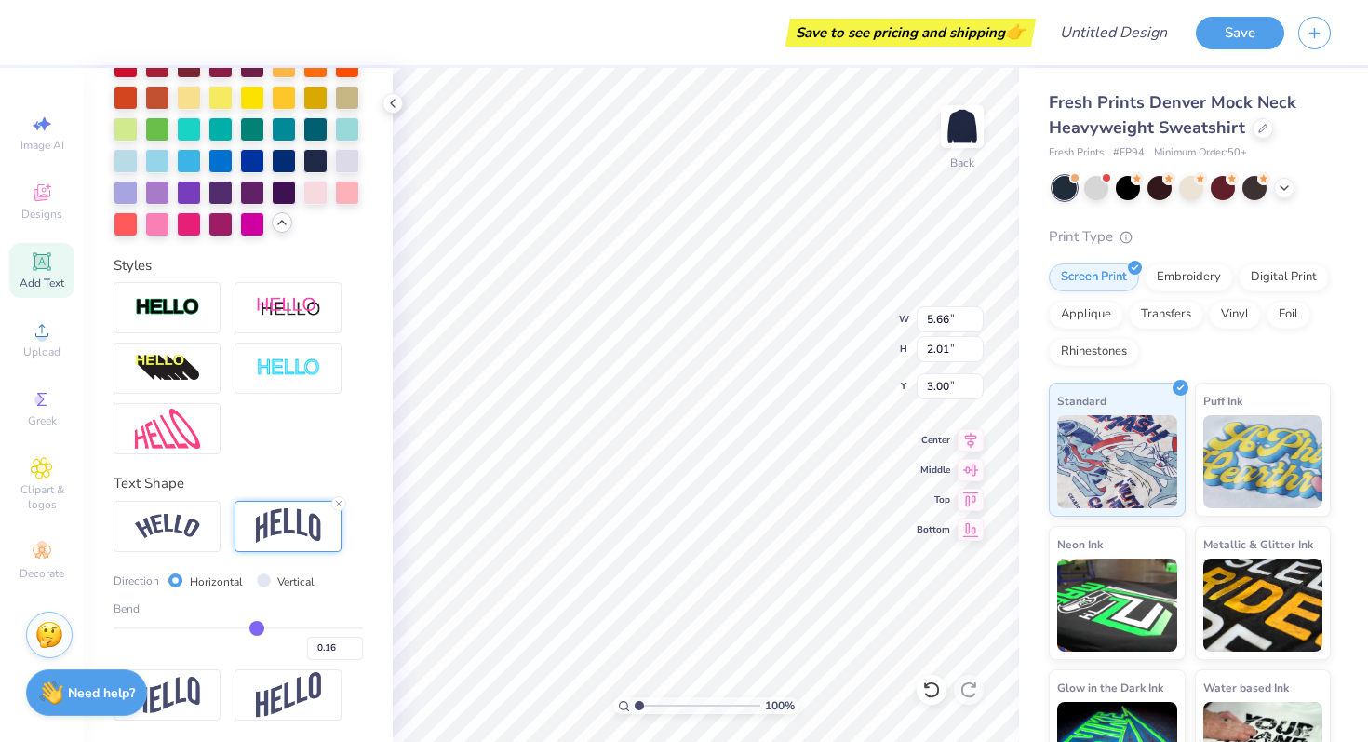
type input "8.50"
type input "3.02"
type input "11.32"
type input "4.02"
type input "13.27"
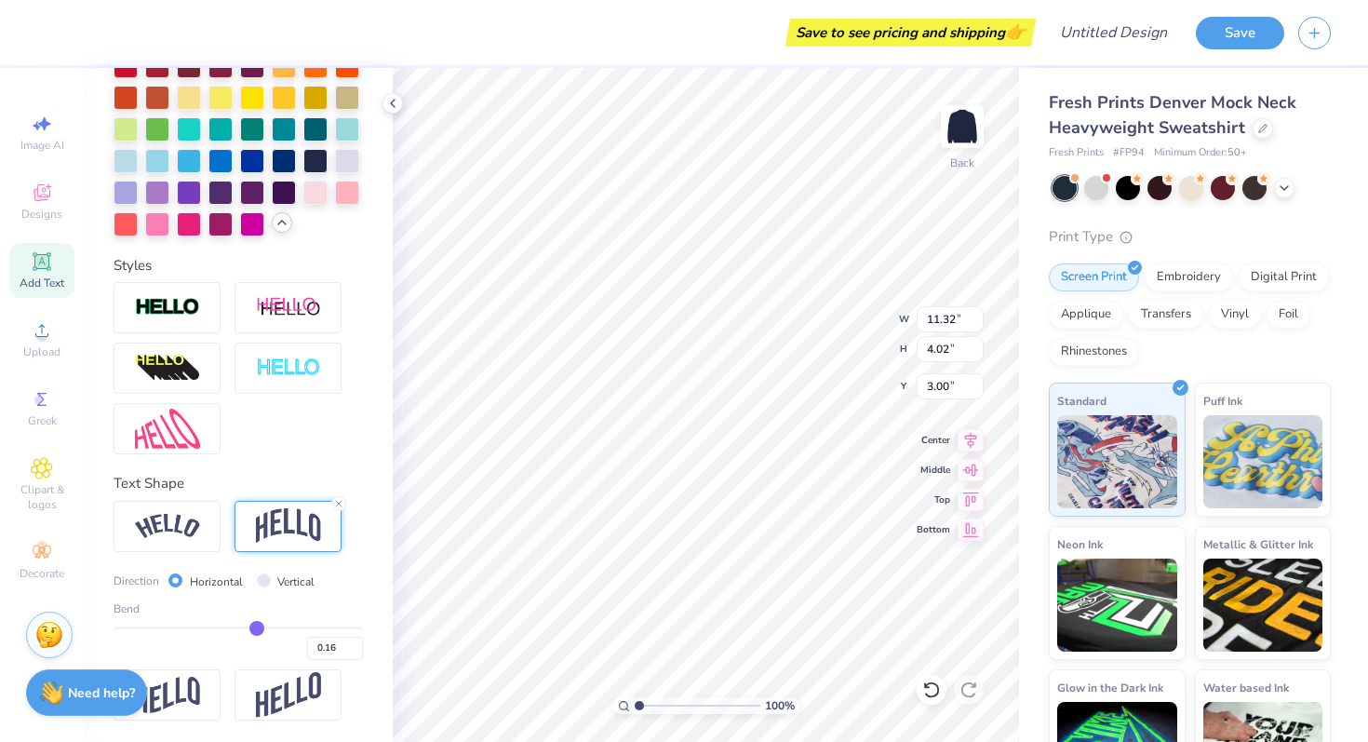
type input "4.71"
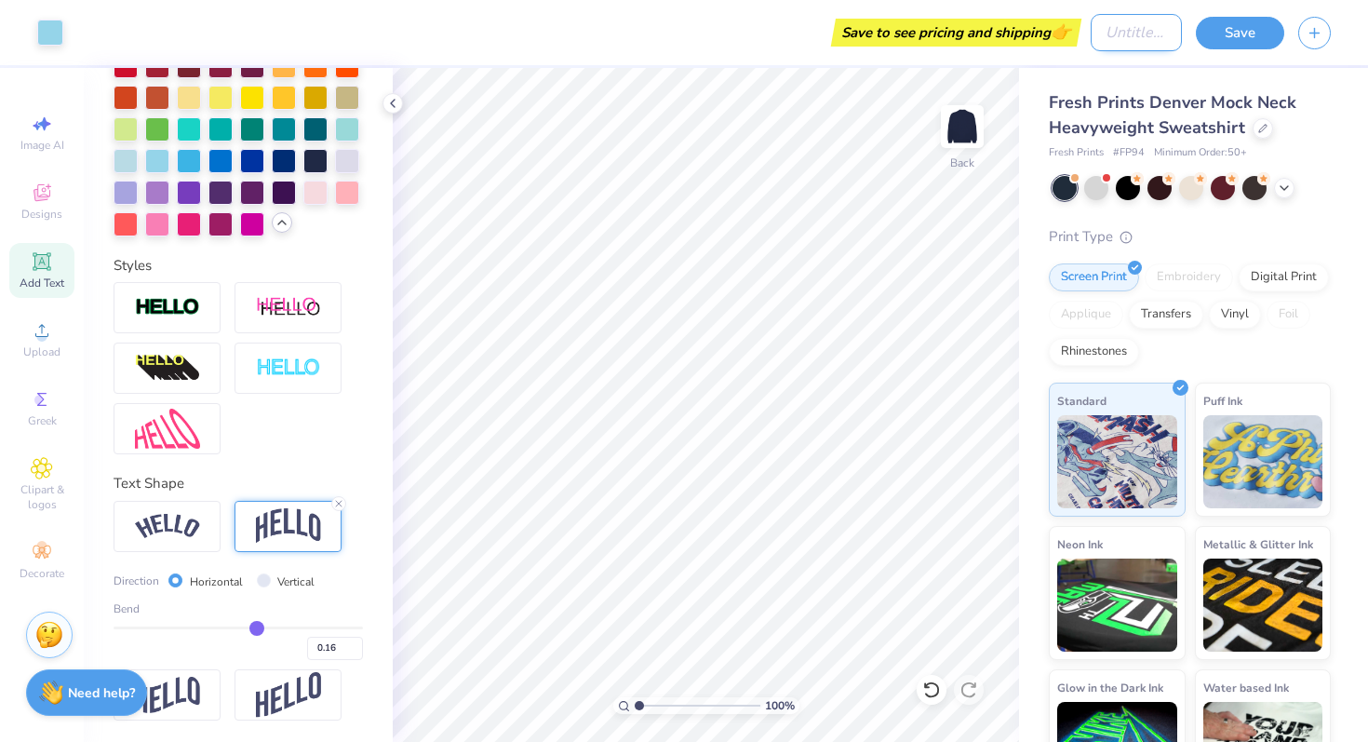
click at [1137, 27] on input "Design Title" at bounding box center [1136, 32] width 91 height 37
type input "ZTA Mockneck"
click at [1234, 31] on button "Save" at bounding box center [1240, 30] width 88 height 33
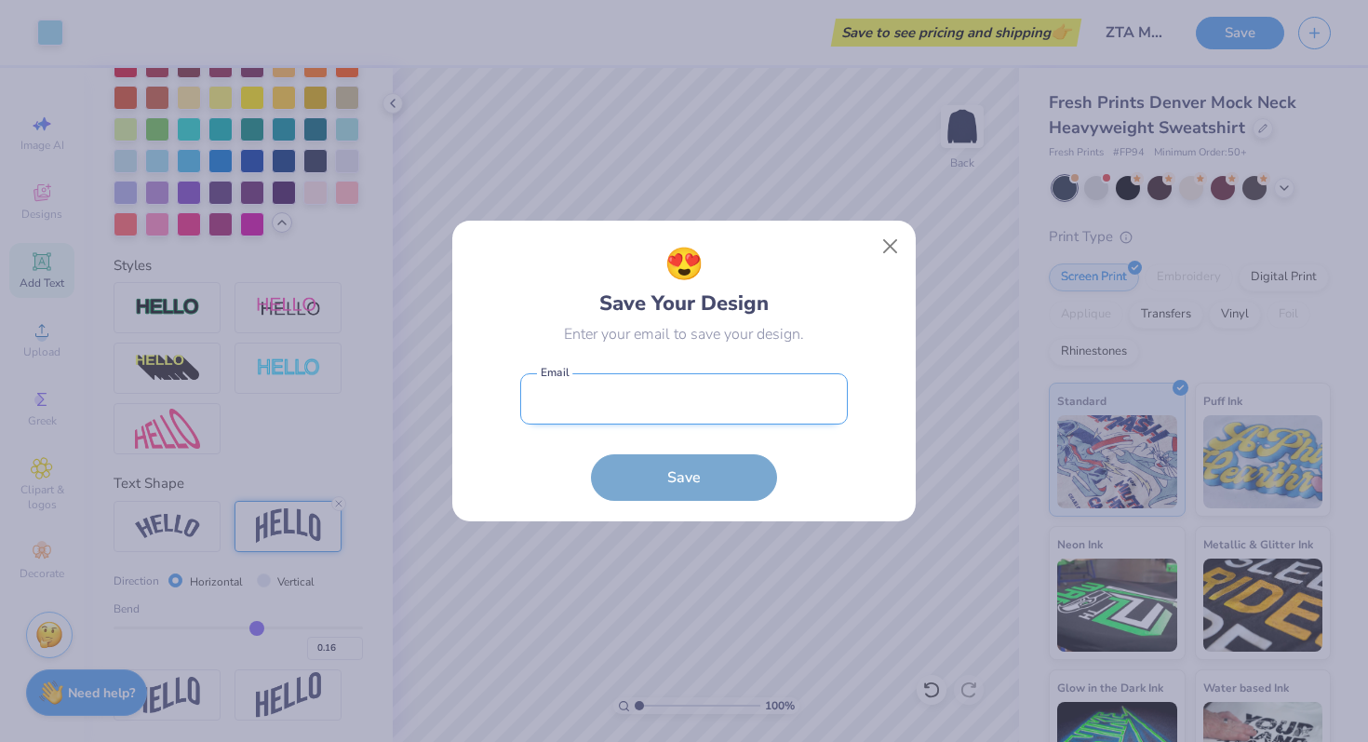
click at [709, 406] on input "email" at bounding box center [684, 398] width 328 height 51
type input "m"
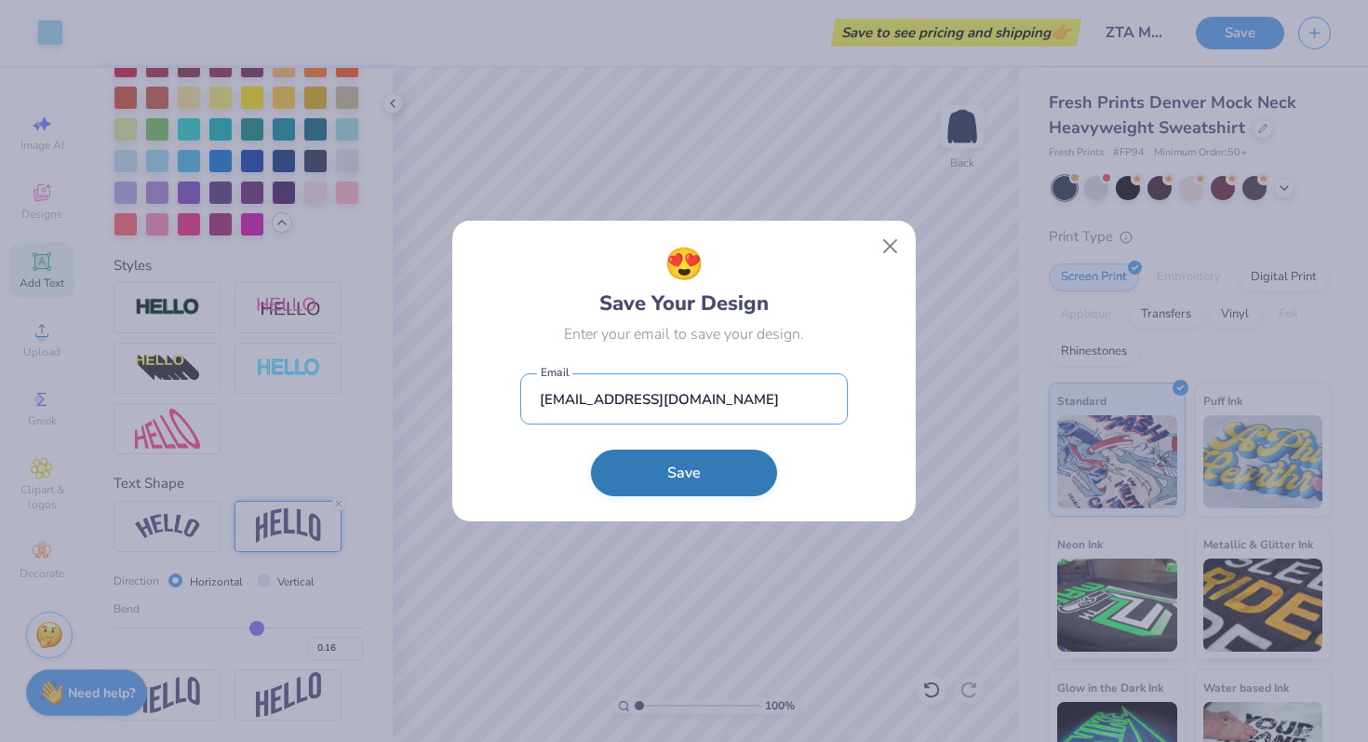
type input "deltakappamerchh@gmail.com"
click at [653, 480] on button "Save" at bounding box center [684, 472] width 186 height 47
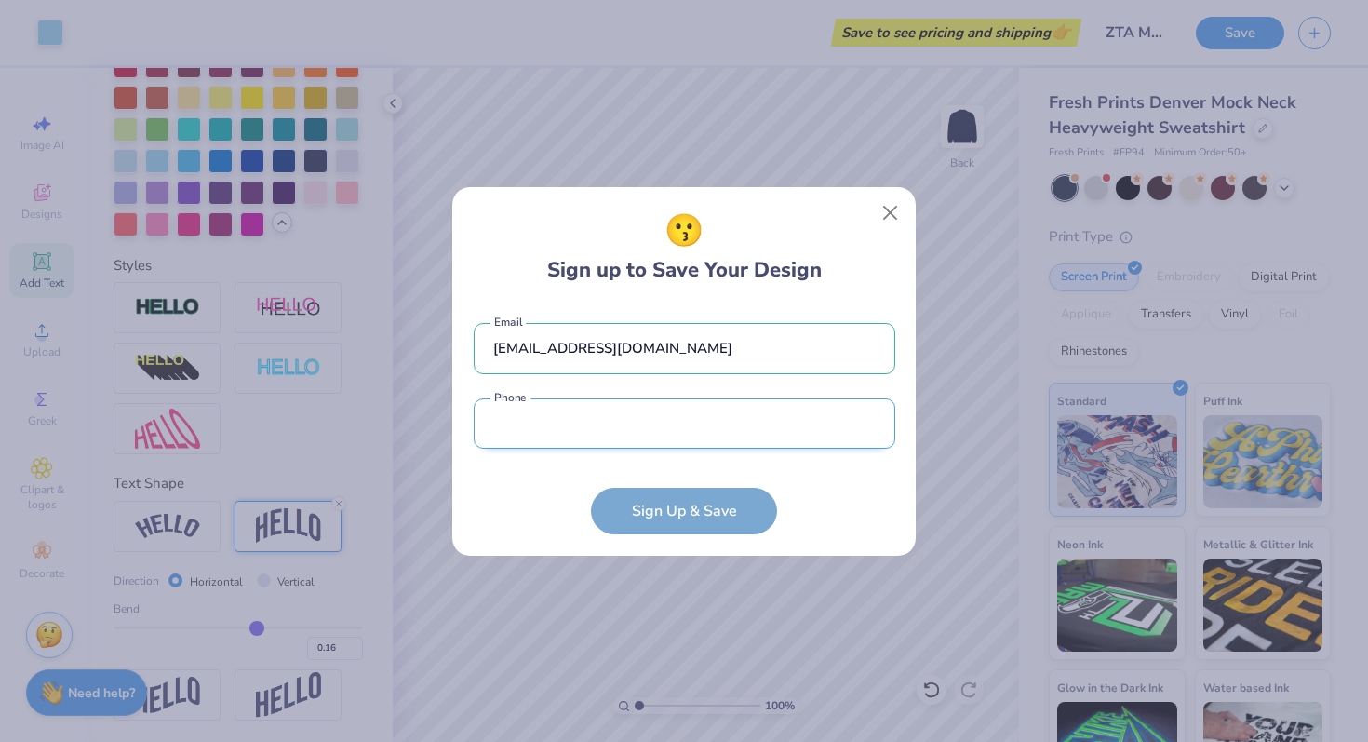
click at [629, 419] on input "tel" at bounding box center [685, 423] width 422 height 51
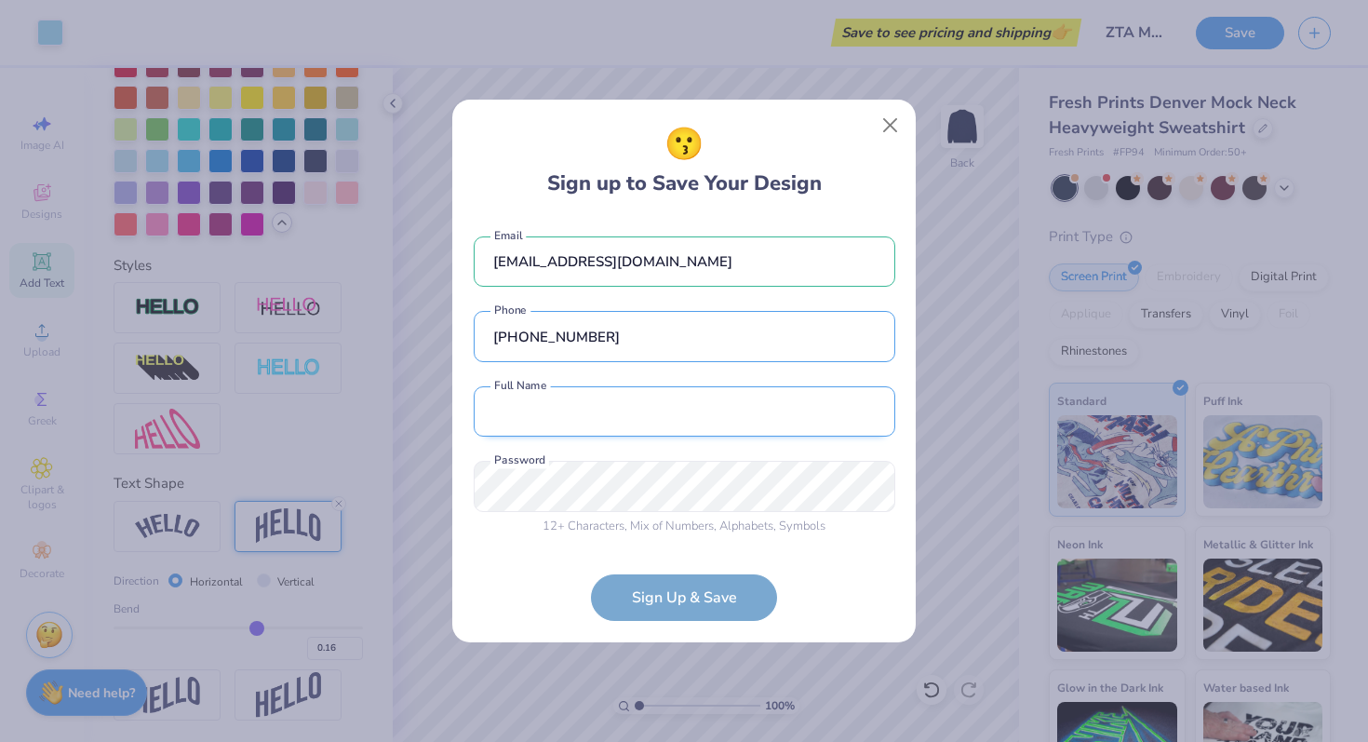
type input "(443) 800-1870"
click at [604, 416] on input "text" at bounding box center [685, 411] width 422 height 51
type input "Madison Wray"
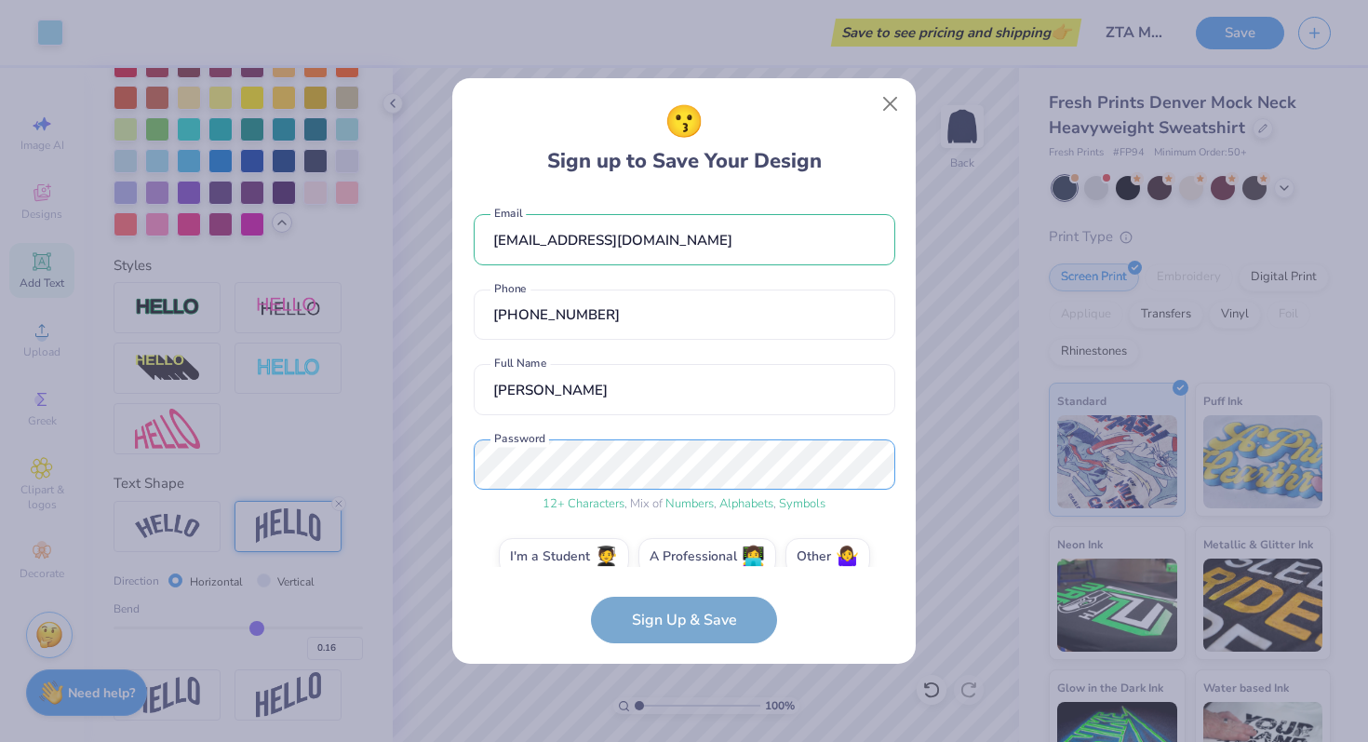
scroll to position [27, 0]
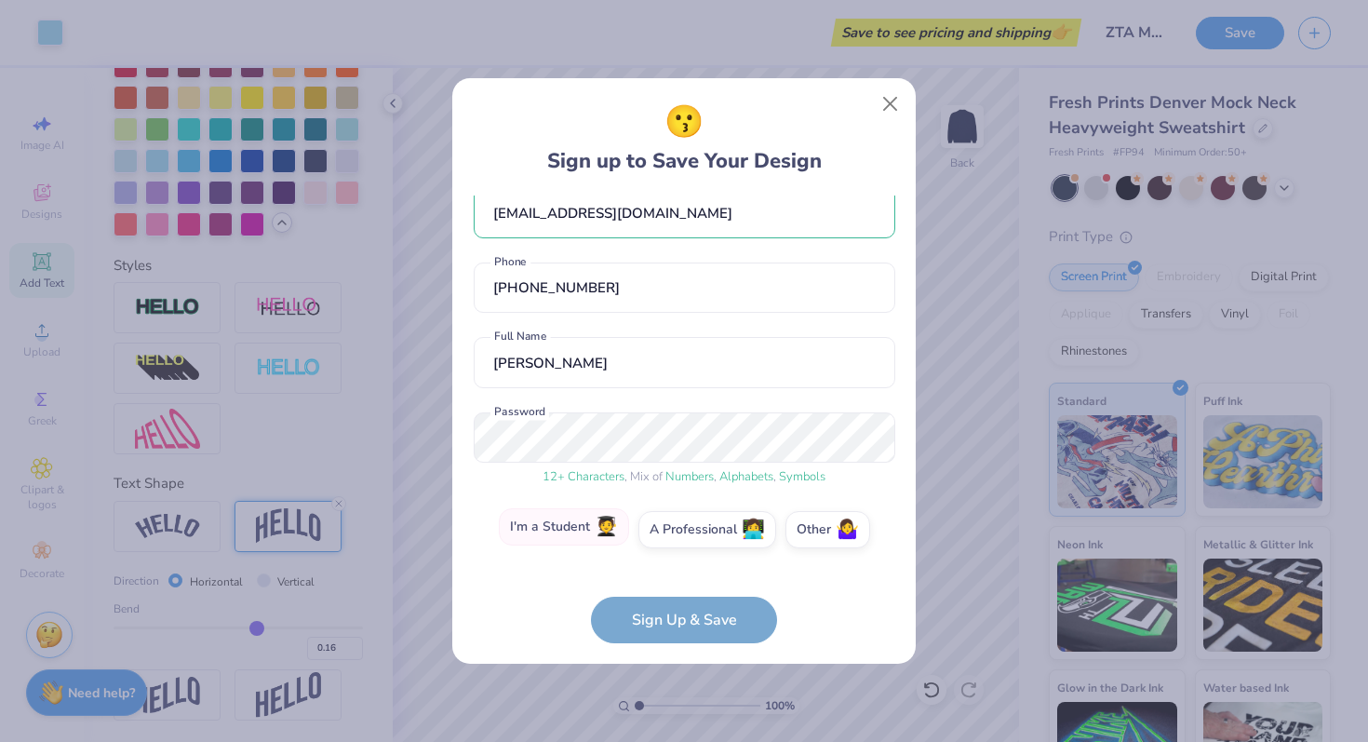
click at [598, 517] on label "I'm a Student 🧑‍🎓" at bounding box center [564, 526] width 130 height 37
click at [678, 555] on input "I'm a Student 🧑‍🎓" at bounding box center [684, 561] width 12 height 12
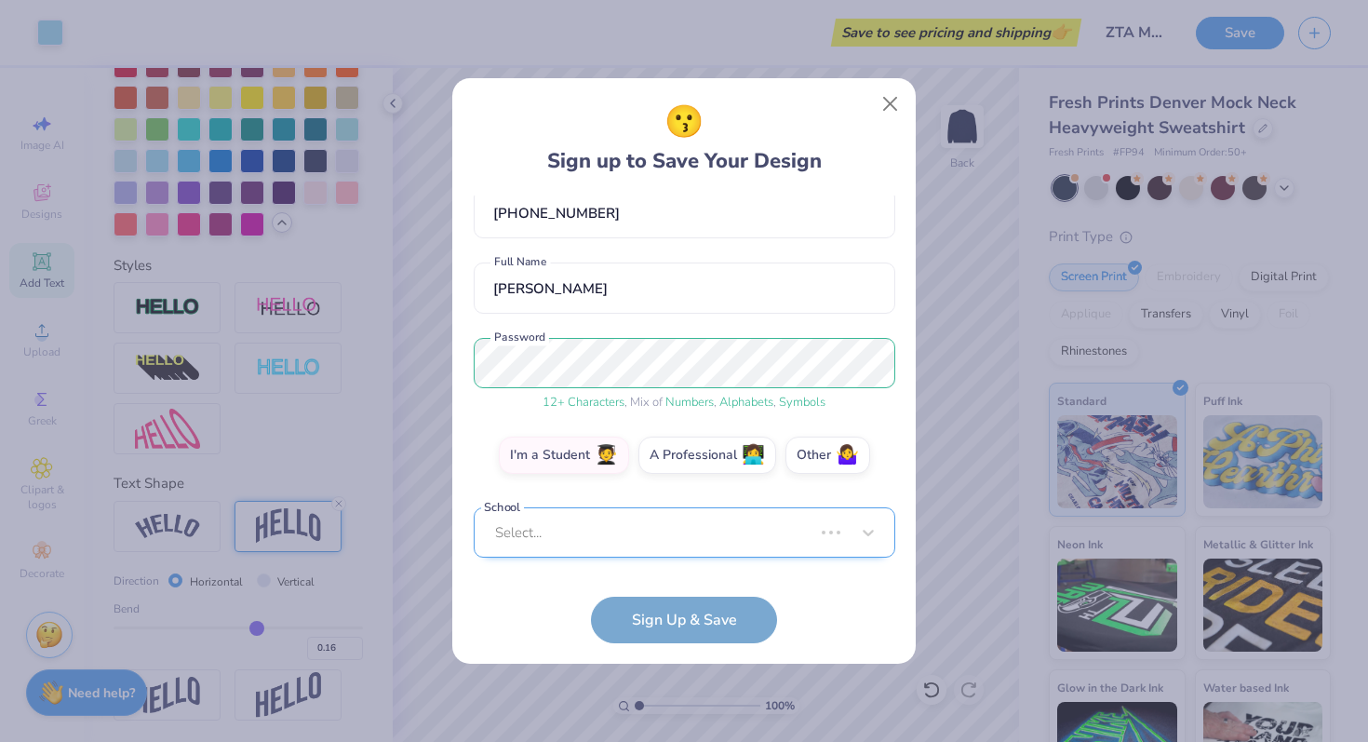
click at [608, 537] on div "Select..." at bounding box center [685, 532] width 422 height 51
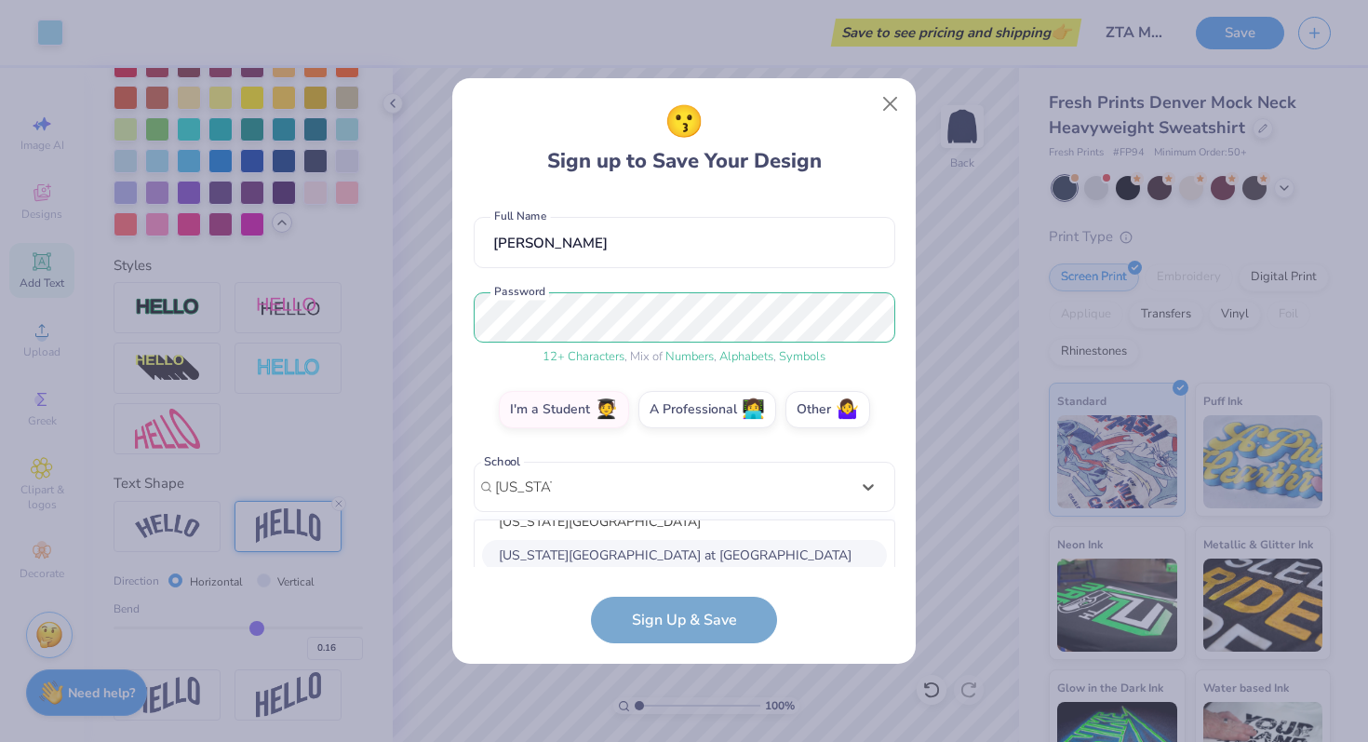
scroll to position [56, 0]
click at [575, 521] on div "Louisiana State University and Agricultural and Mechanical College" at bounding box center [684, 520] width 405 height 31
type input "louisiana"
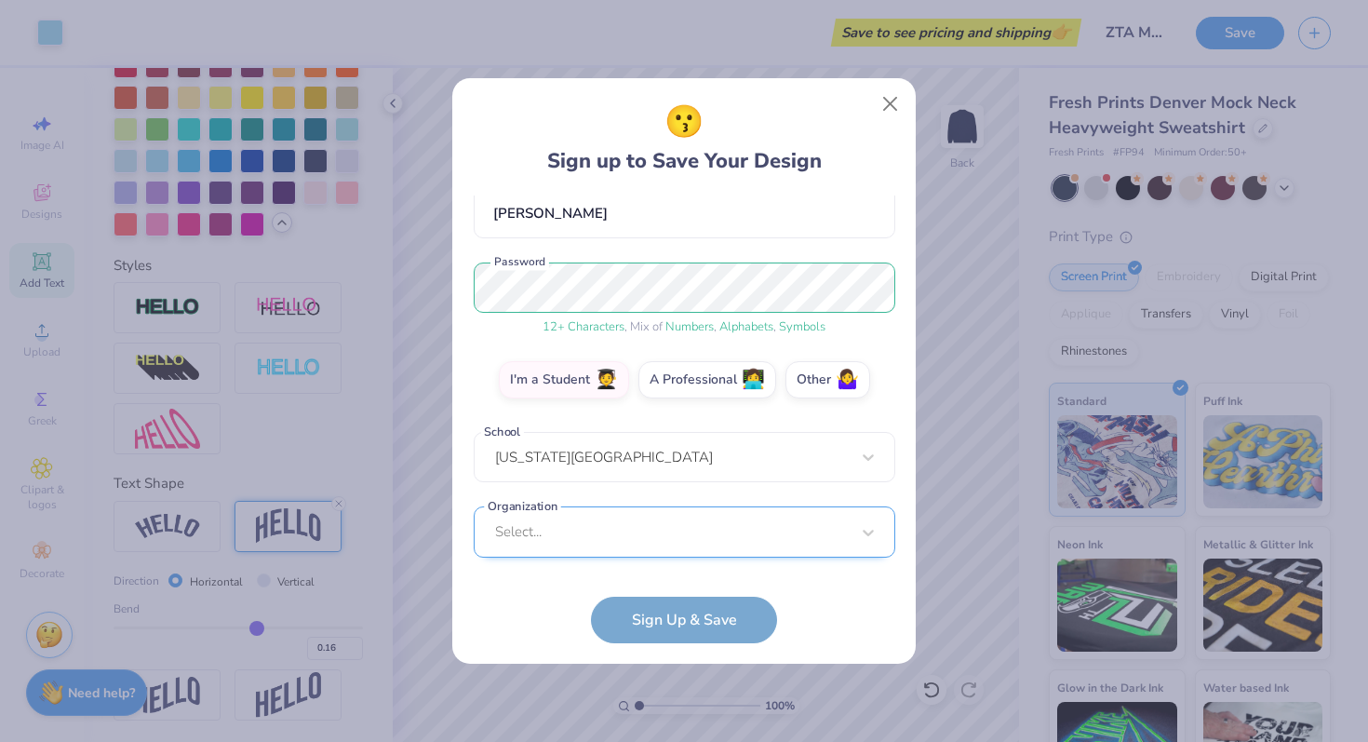
click at [566, 535] on div "Select..." at bounding box center [685, 531] width 422 height 51
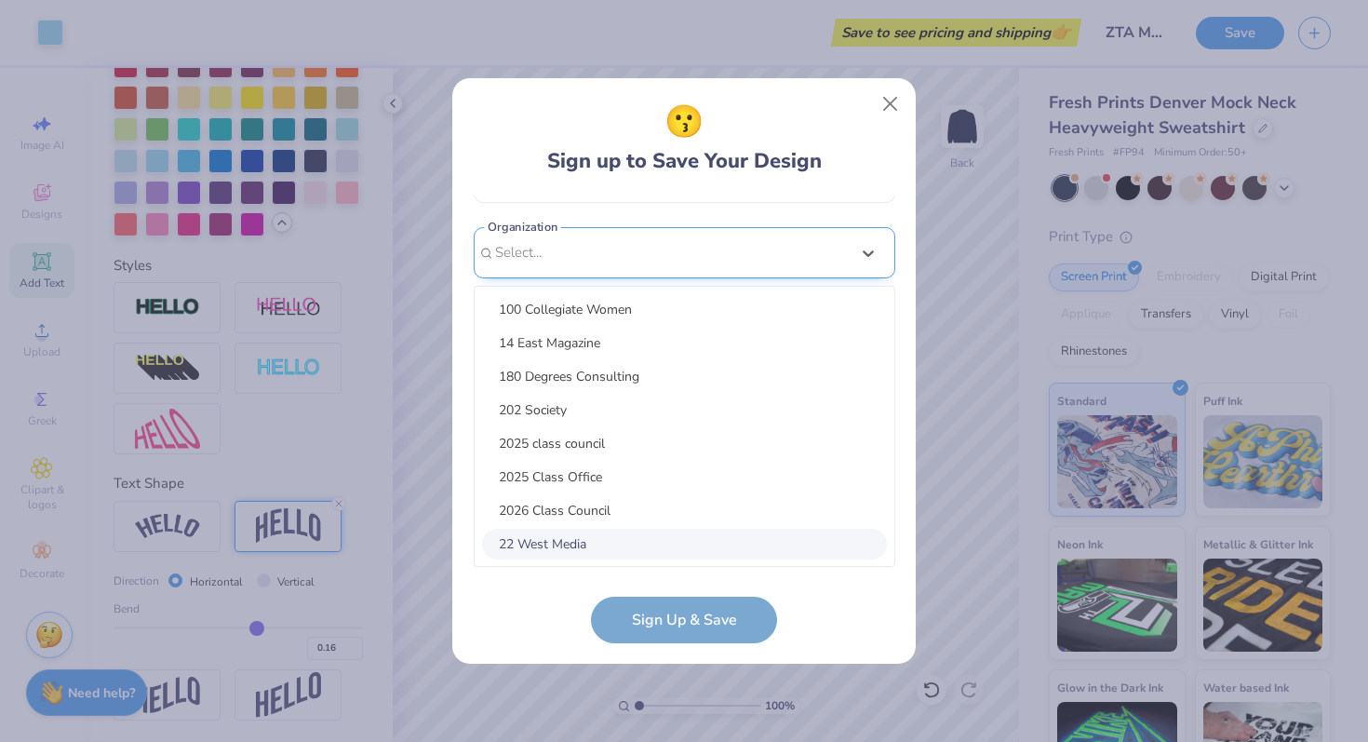
type input "x"
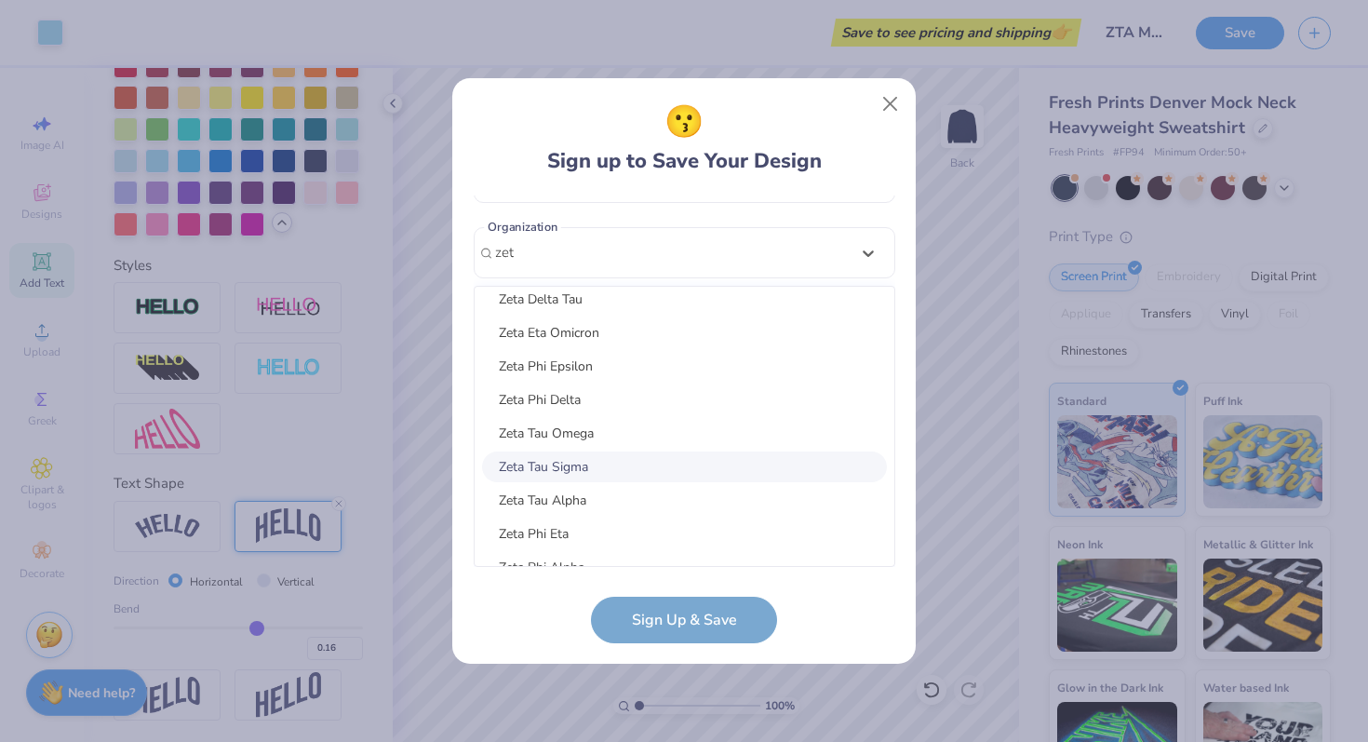
scroll to position [147, 0]
click at [516, 496] on div "Zeta Tau Alpha" at bounding box center [684, 497] width 405 height 31
type input "zet"
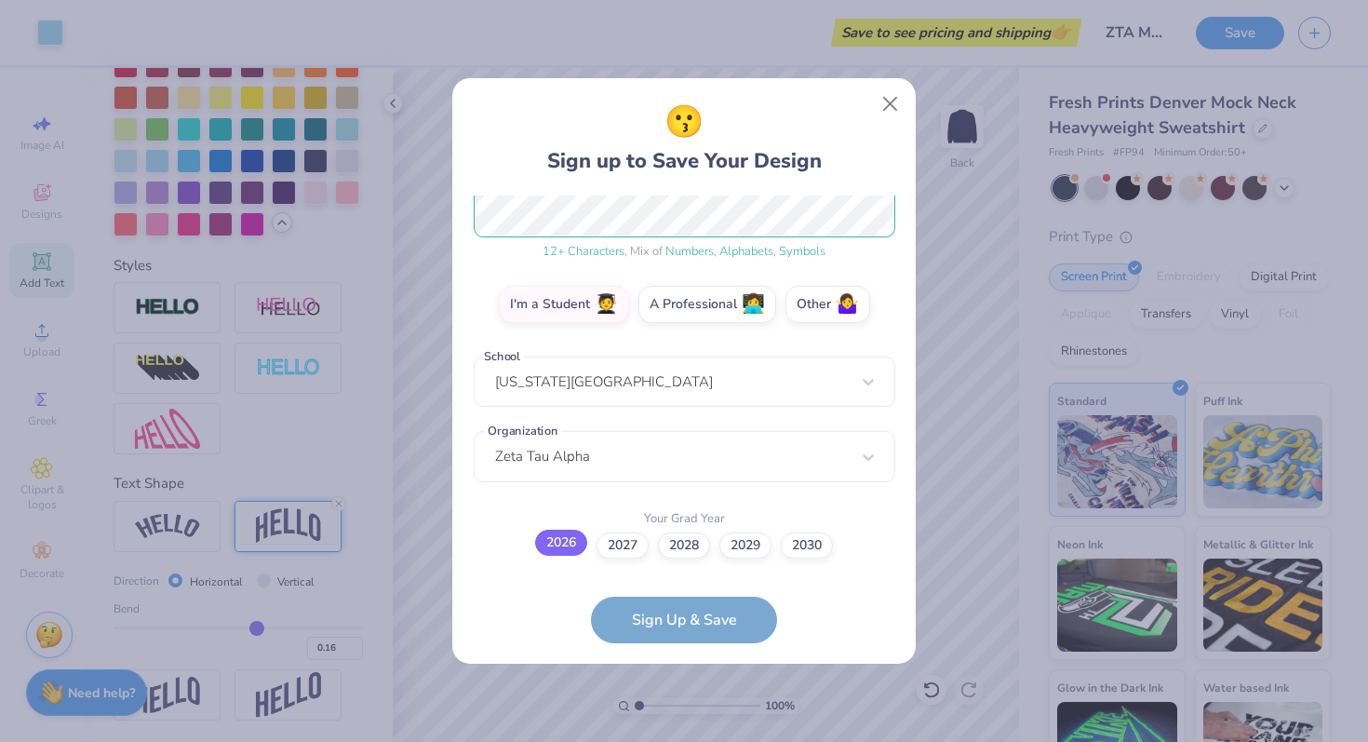
click at [564, 544] on label "2026" at bounding box center [561, 542] width 52 height 26
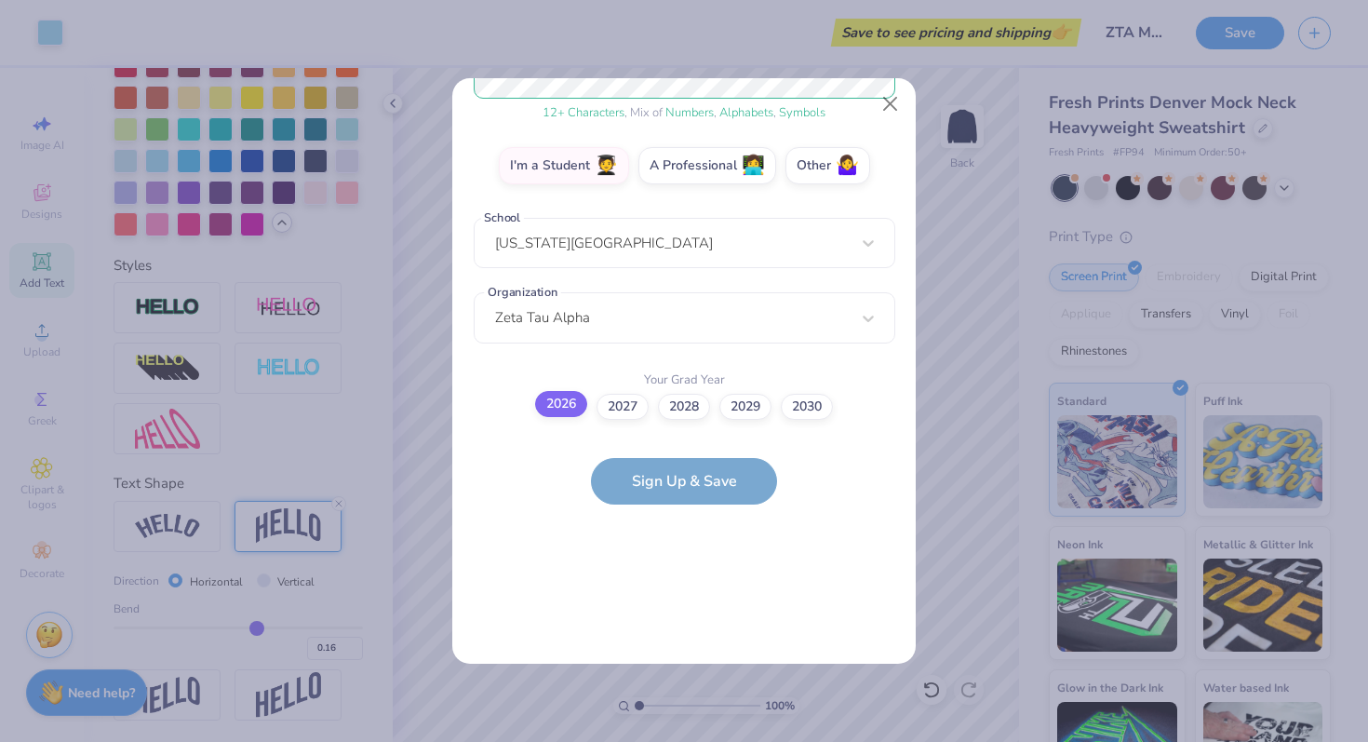
scroll to position [0, 0]
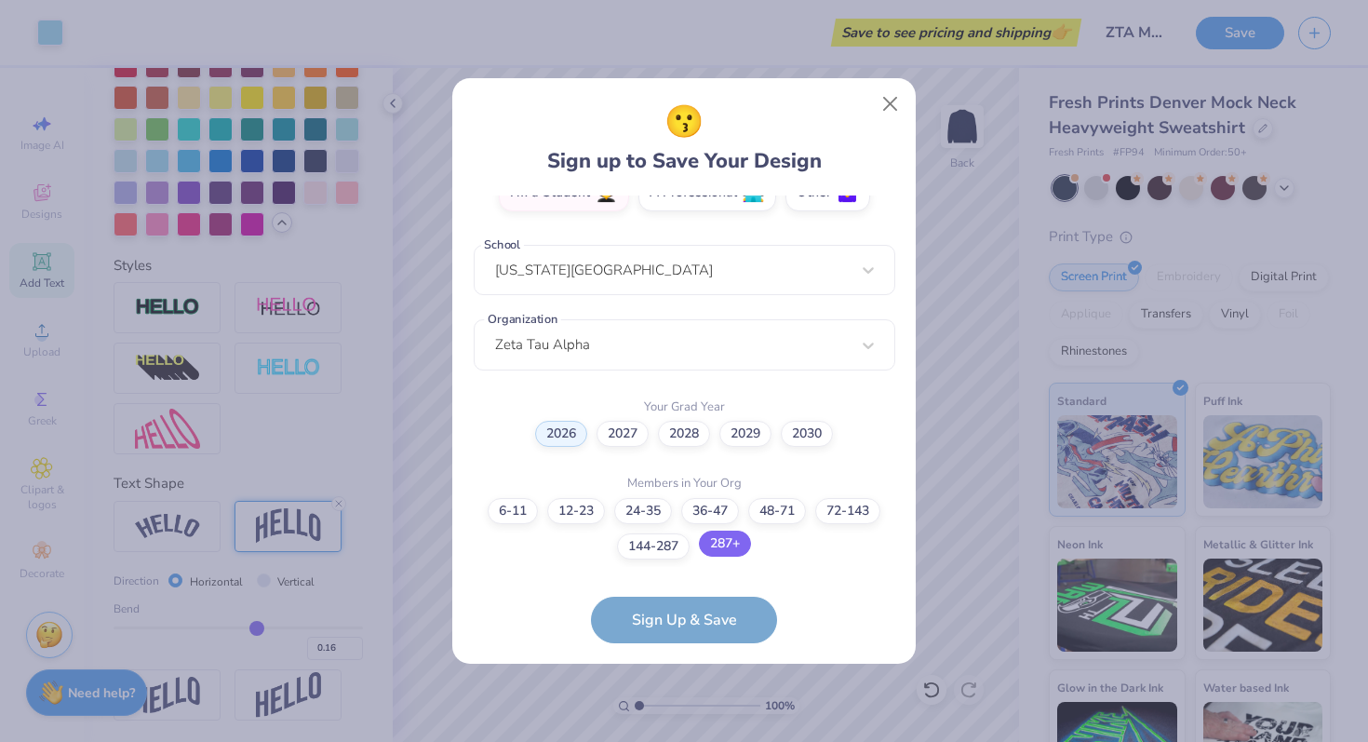
click at [711, 547] on label "287+" at bounding box center [725, 543] width 52 height 26
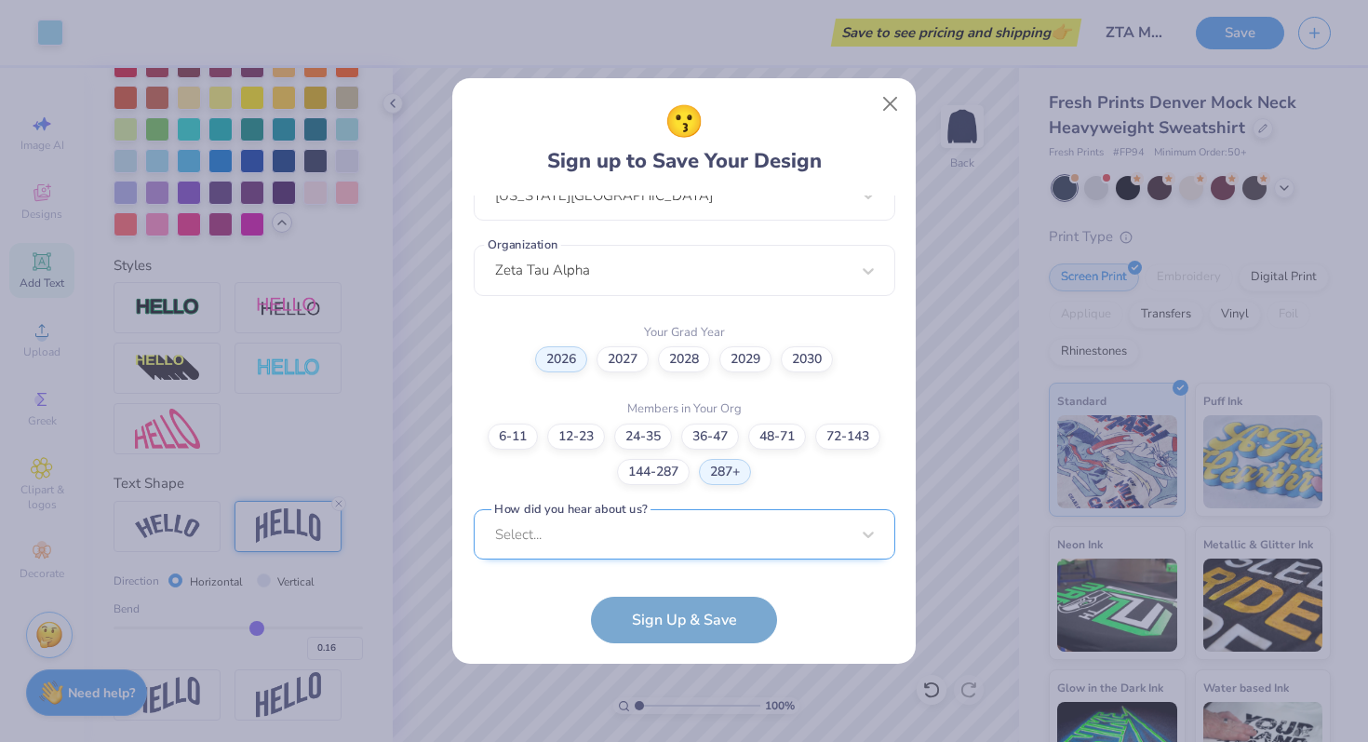
click at [683, 538] on div "Select..." at bounding box center [685, 534] width 422 height 51
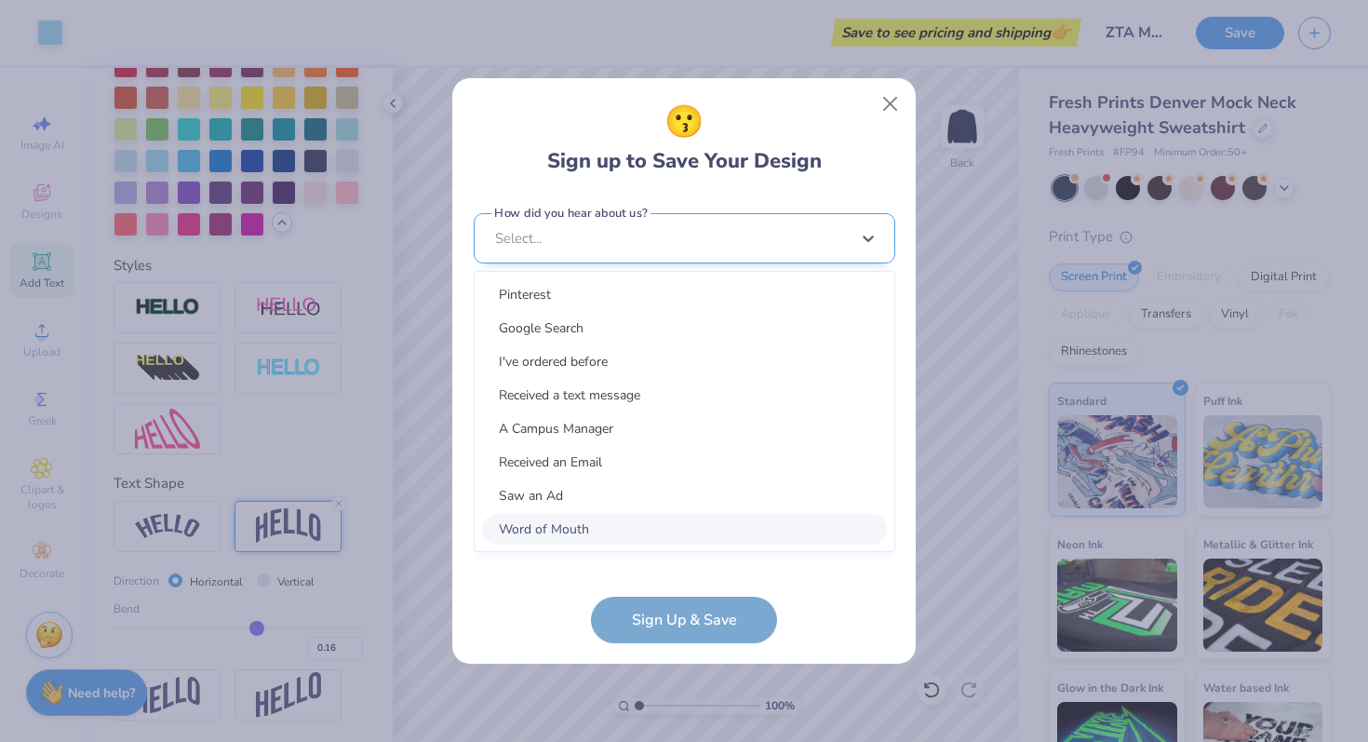
scroll to position [717, 0]
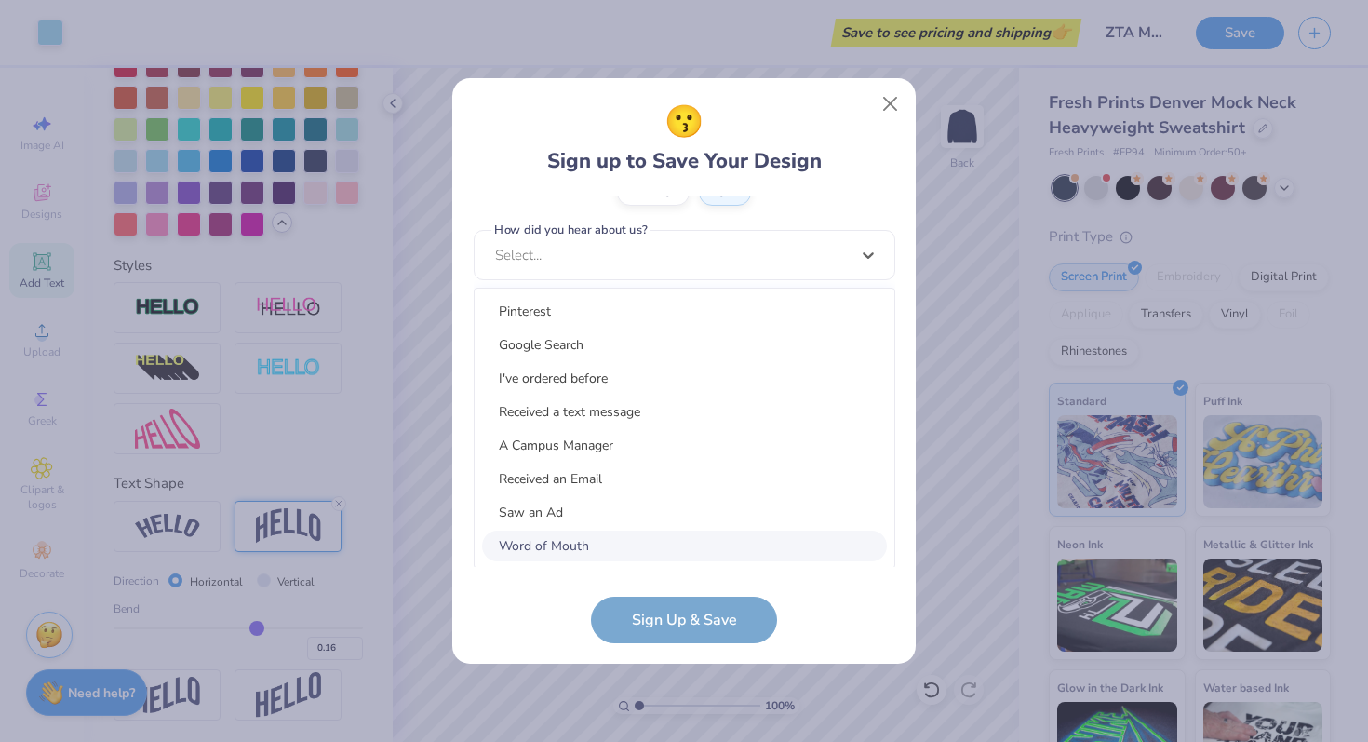
click at [680, 537] on div "Word of Mouth" at bounding box center [684, 545] width 405 height 31
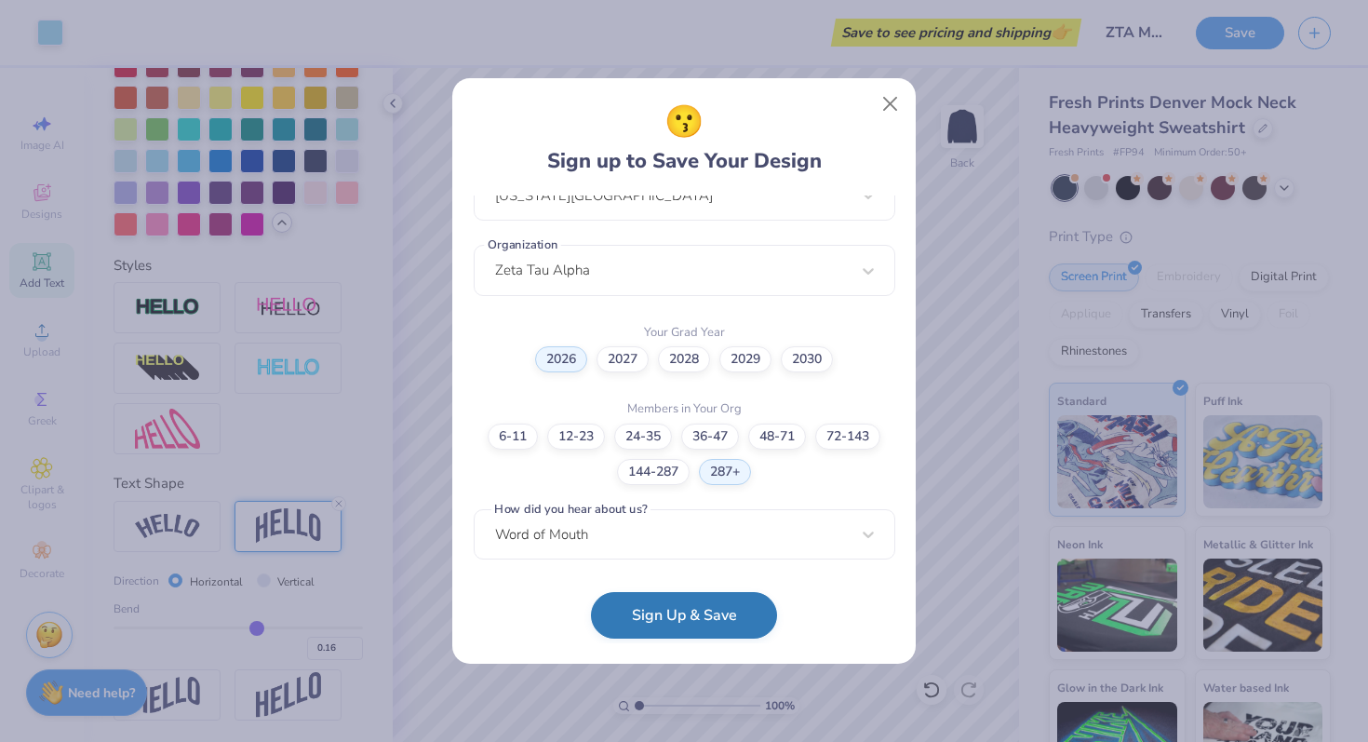
click at [679, 598] on button "Sign Up & Save" at bounding box center [684, 615] width 186 height 47
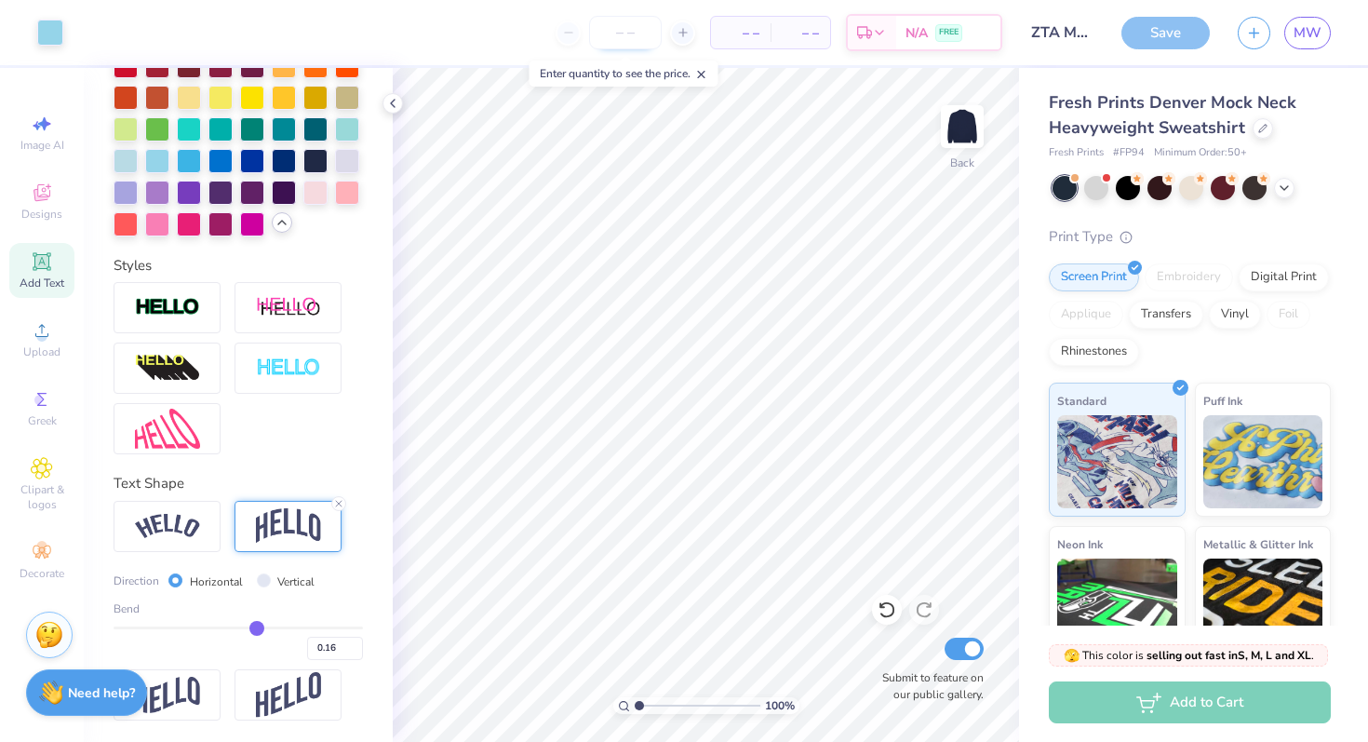
click at [639, 30] on input "number" at bounding box center [625, 33] width 73 height 34
click at [687, 30] on icon at bounding box center [683, 32] width 13 height 13
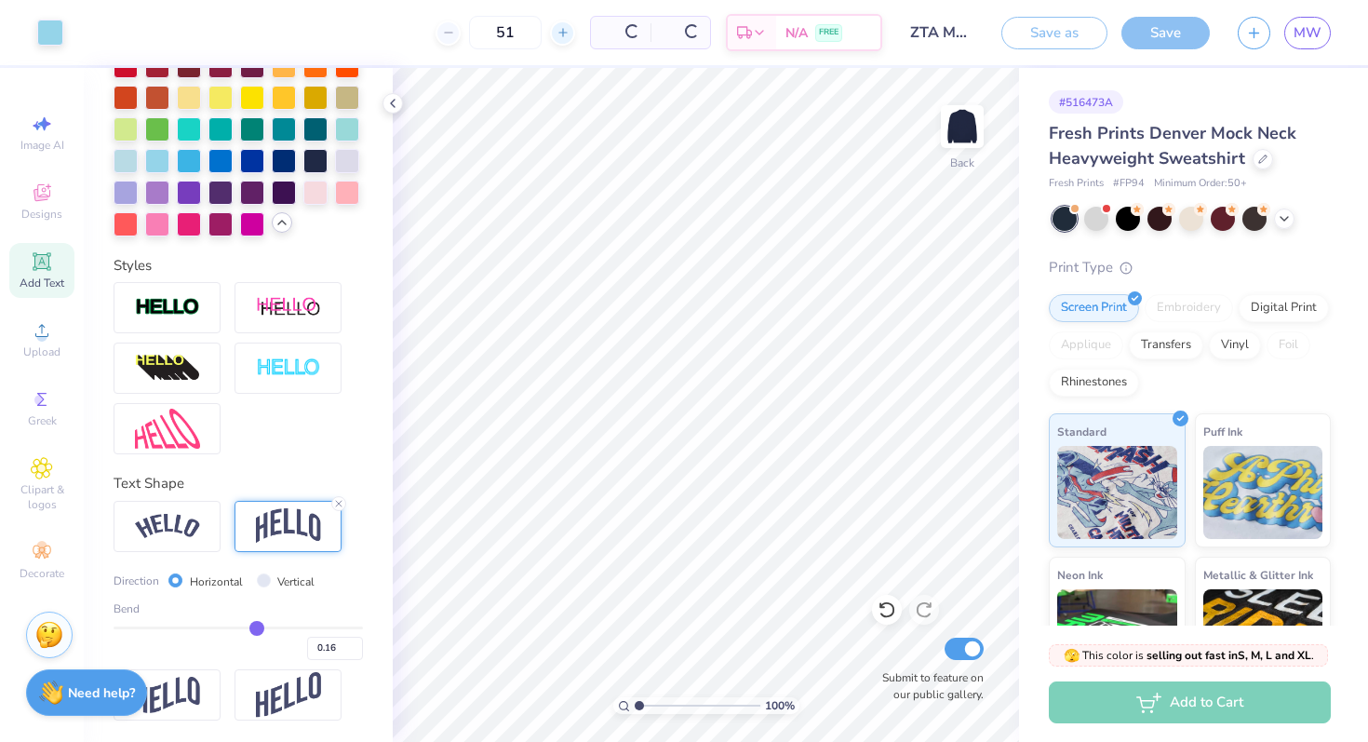
click at [559, 27] on icon at bounding box center [562, 32] width 13 height 13
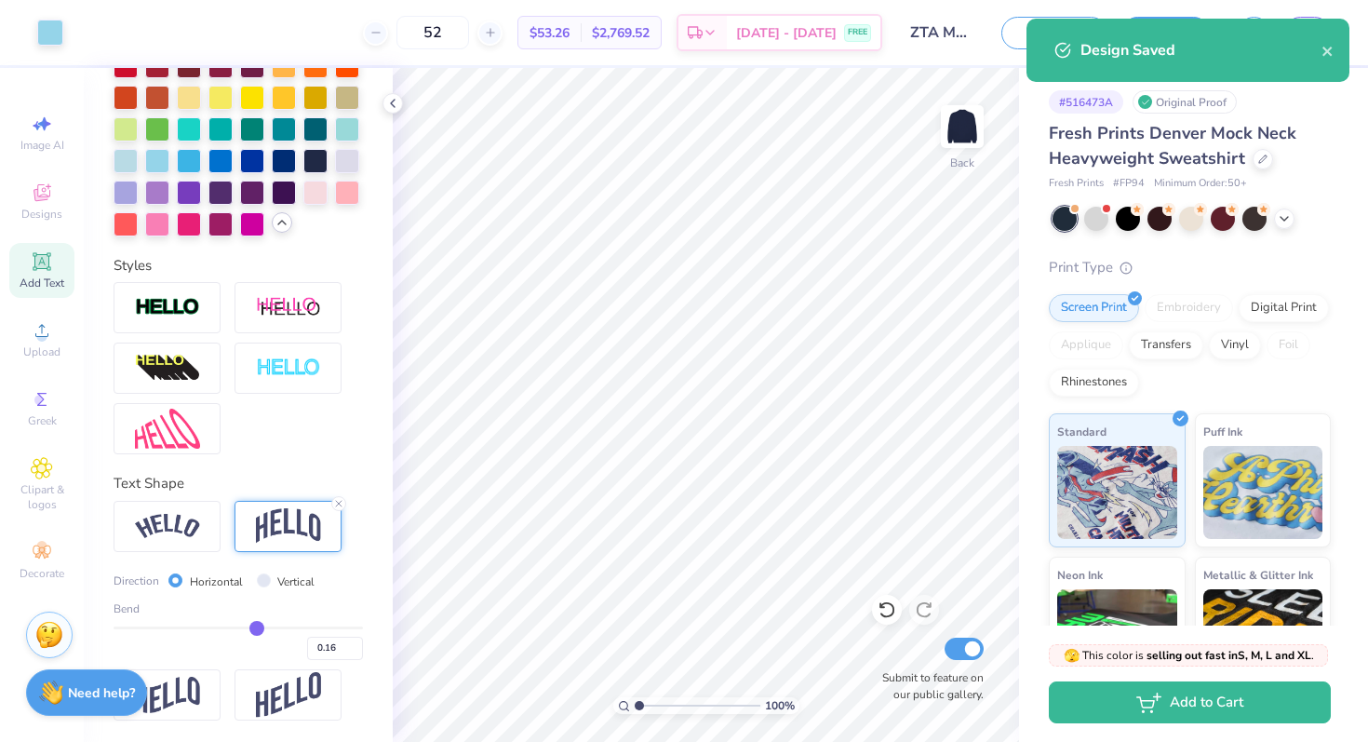
click at [414, 34] on div "52" at bounding box center [433, 33] width 140 height 34
click at [388, 34] on div at bounding box center [375, 32] width 25 height 25
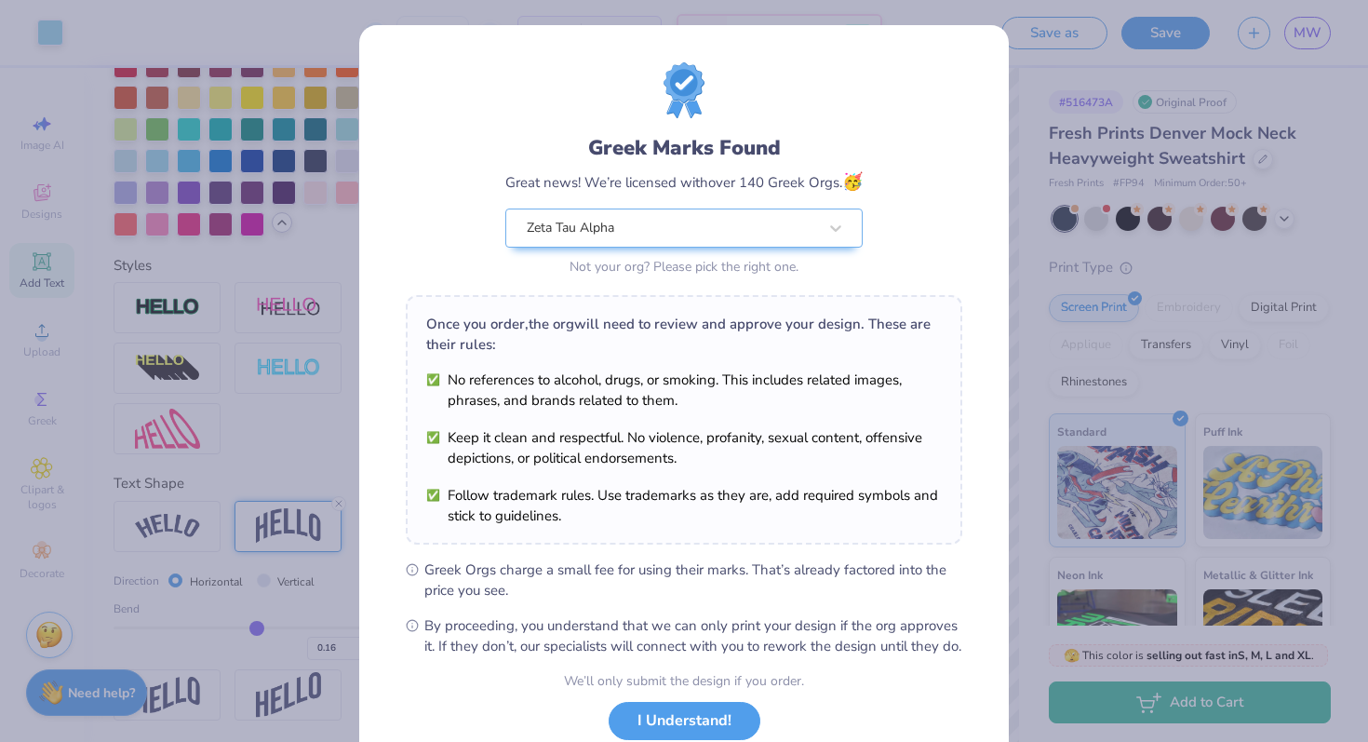
click at [406, 34] on div "Greek Marks Found Great news! We’re licensed with over 140 Greek Orgs. 🥳 Zeta T…" at bounding box center [684, 425] width 650 height 800
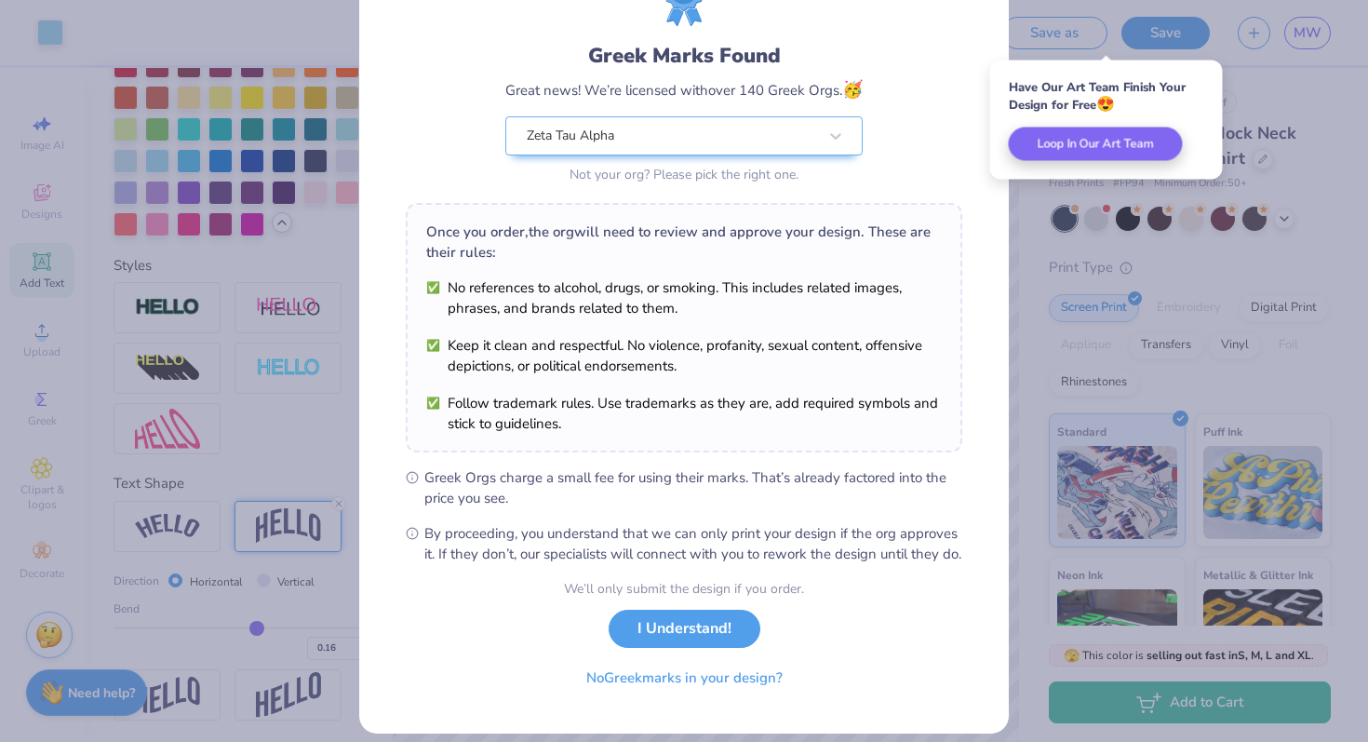
scroll to position [93, 0]
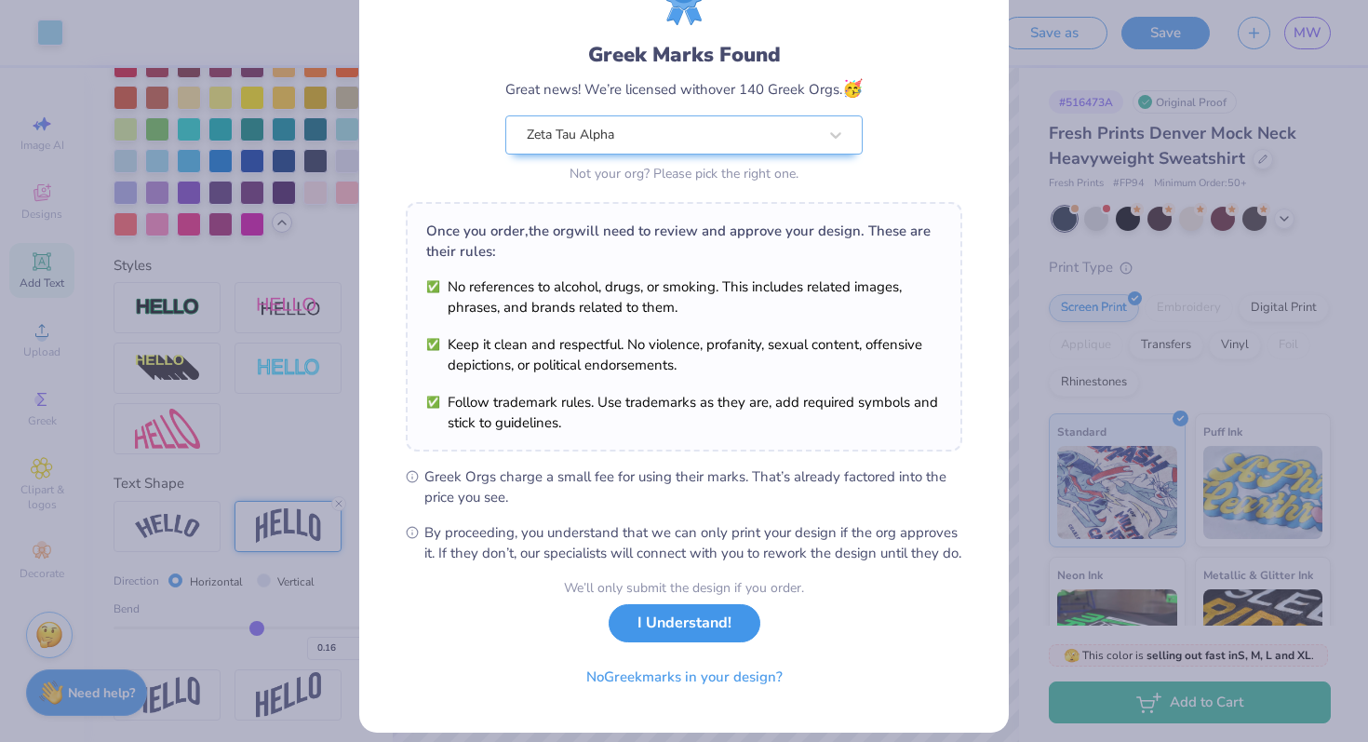
click at [634, 642] on button "I Understand!" at bounding box center [685, 623] width 152 height 38
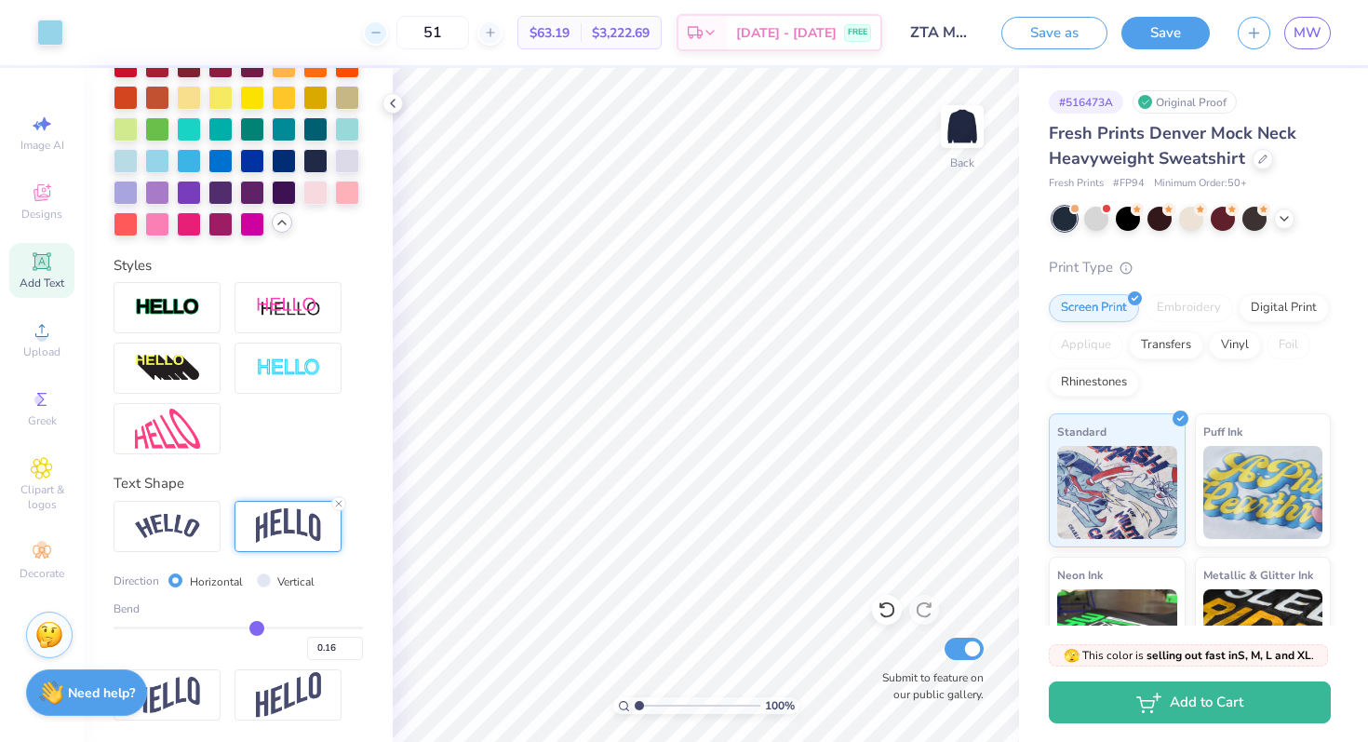
click at [382, 37] on icon at bounding box center [375, 32] width 13 height 13
click at [1146, 28] on button "Save" at bounding box center [1165, 30] width 88 height 33
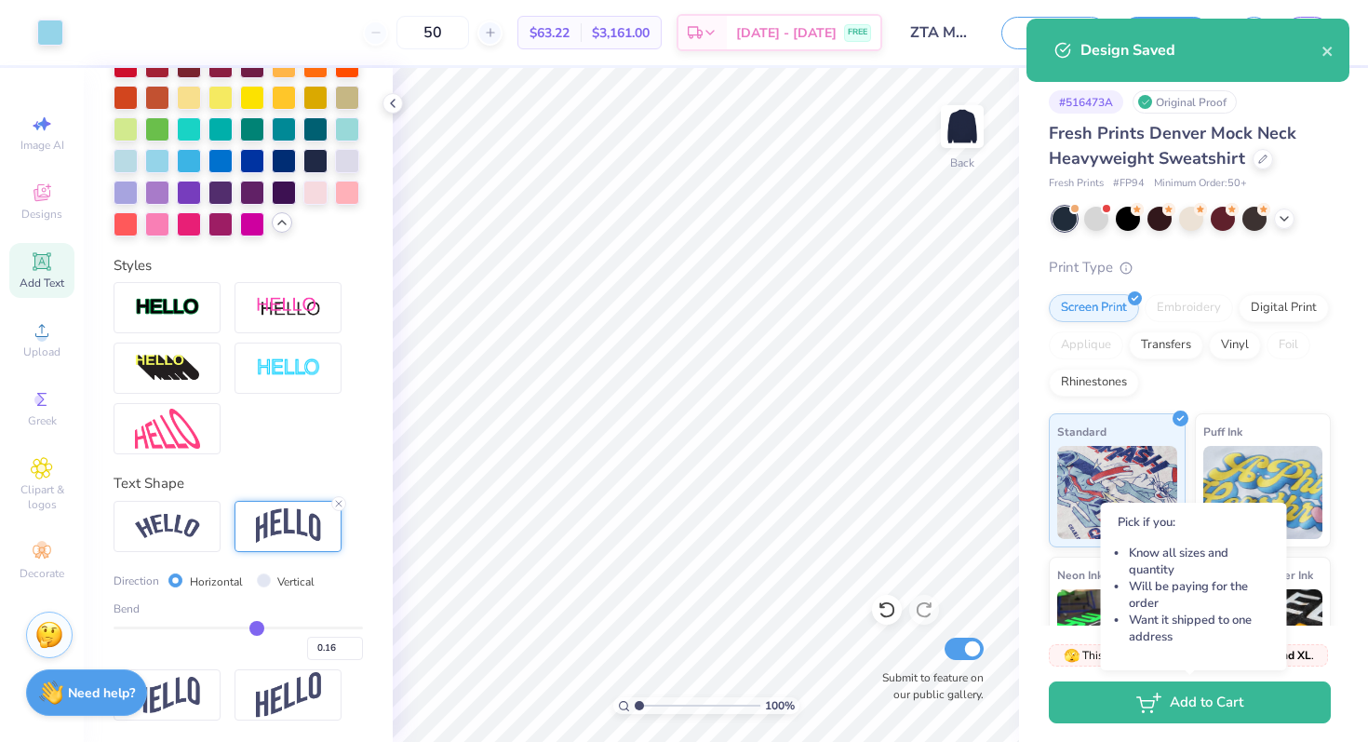
click at [1326, 67] on div "Design Saved" at bounding box center [1187, 50] width 323 height 63
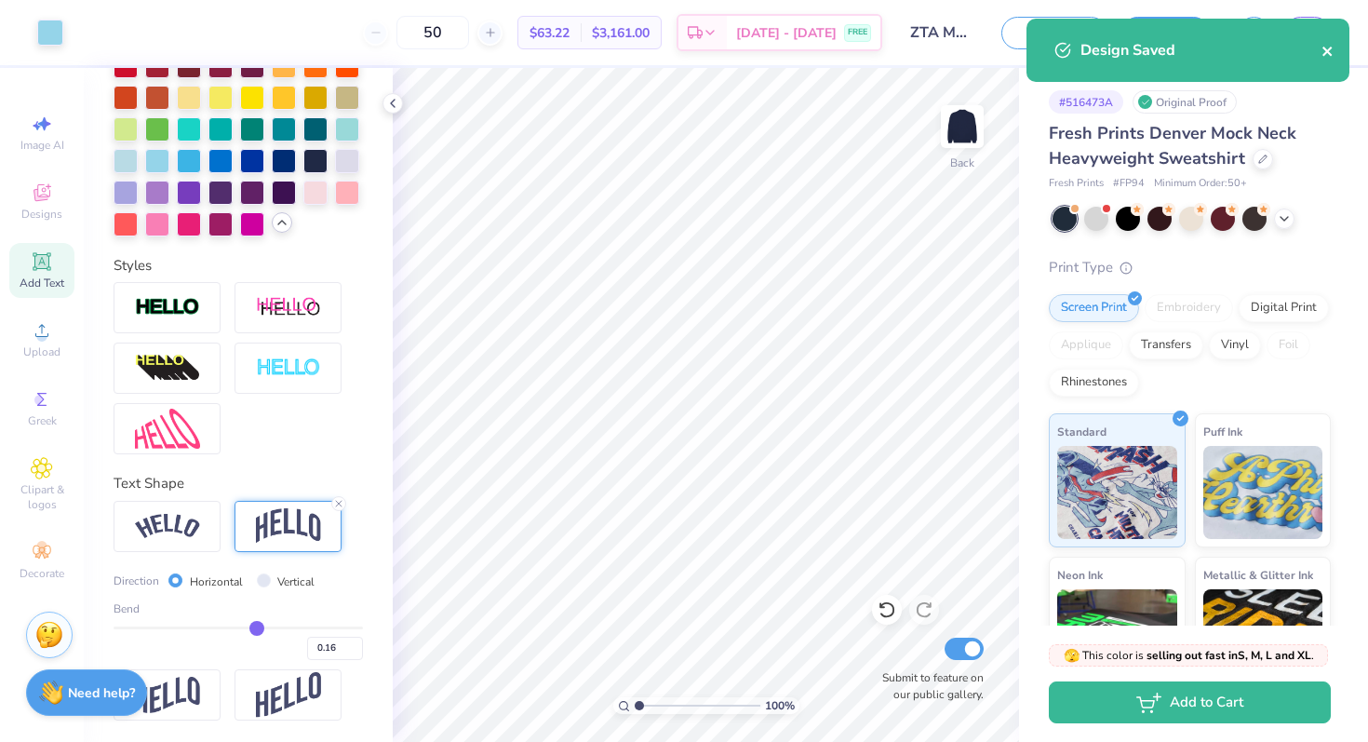
click at [1326, 60] on button "close" at bounding box center [1327, 50] width 13 height 22
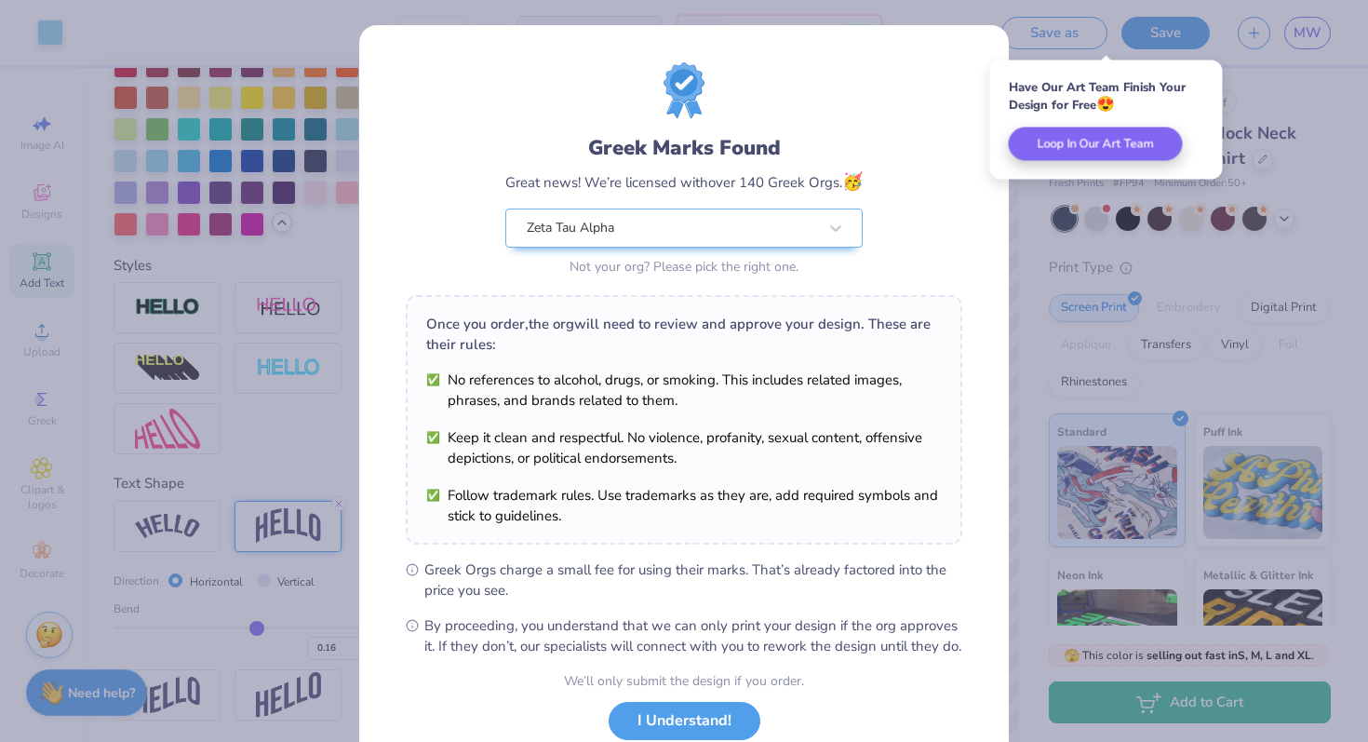
scroll to position [129, 0]
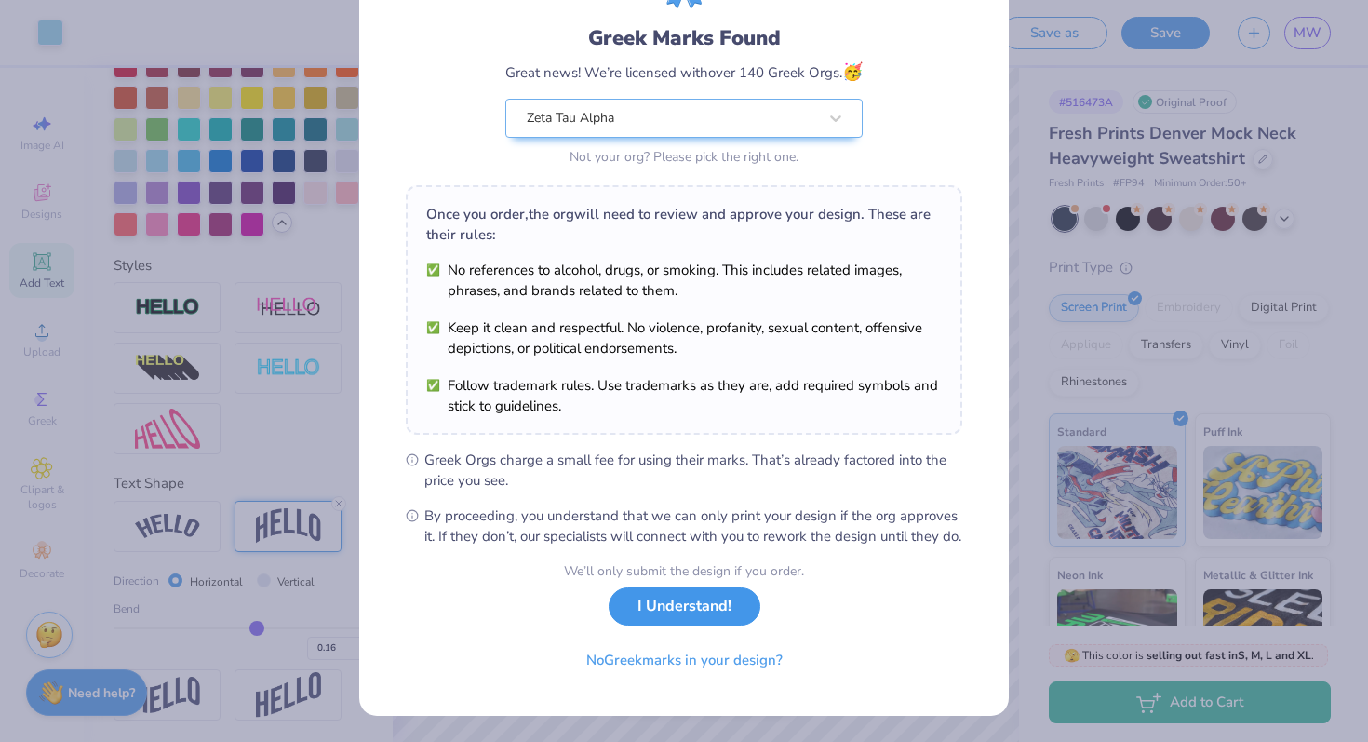
click at [651, 604] on button "I Understand!" at bounding box center [685, 606] width 152 height 38
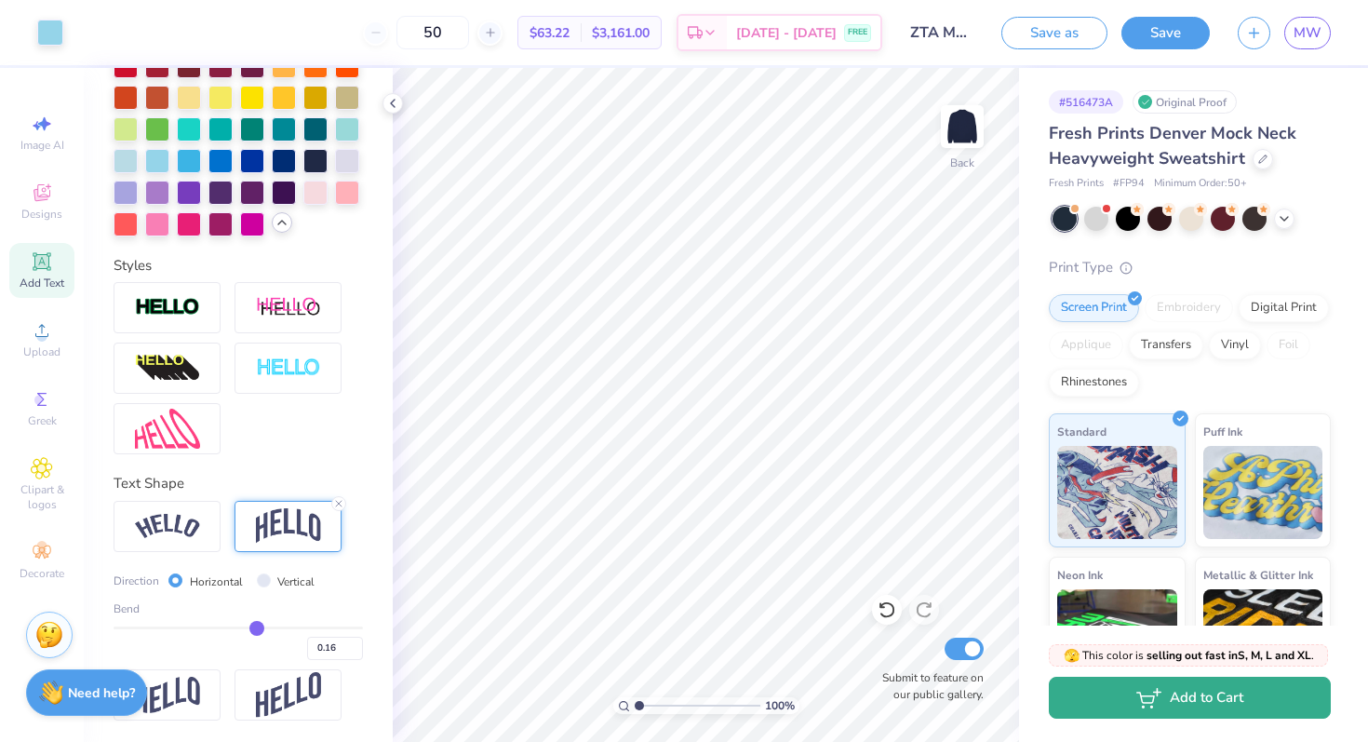
click at [1115, 691] on button "Add to Cart" at bounding box center [1190, 698] width 282 height 42
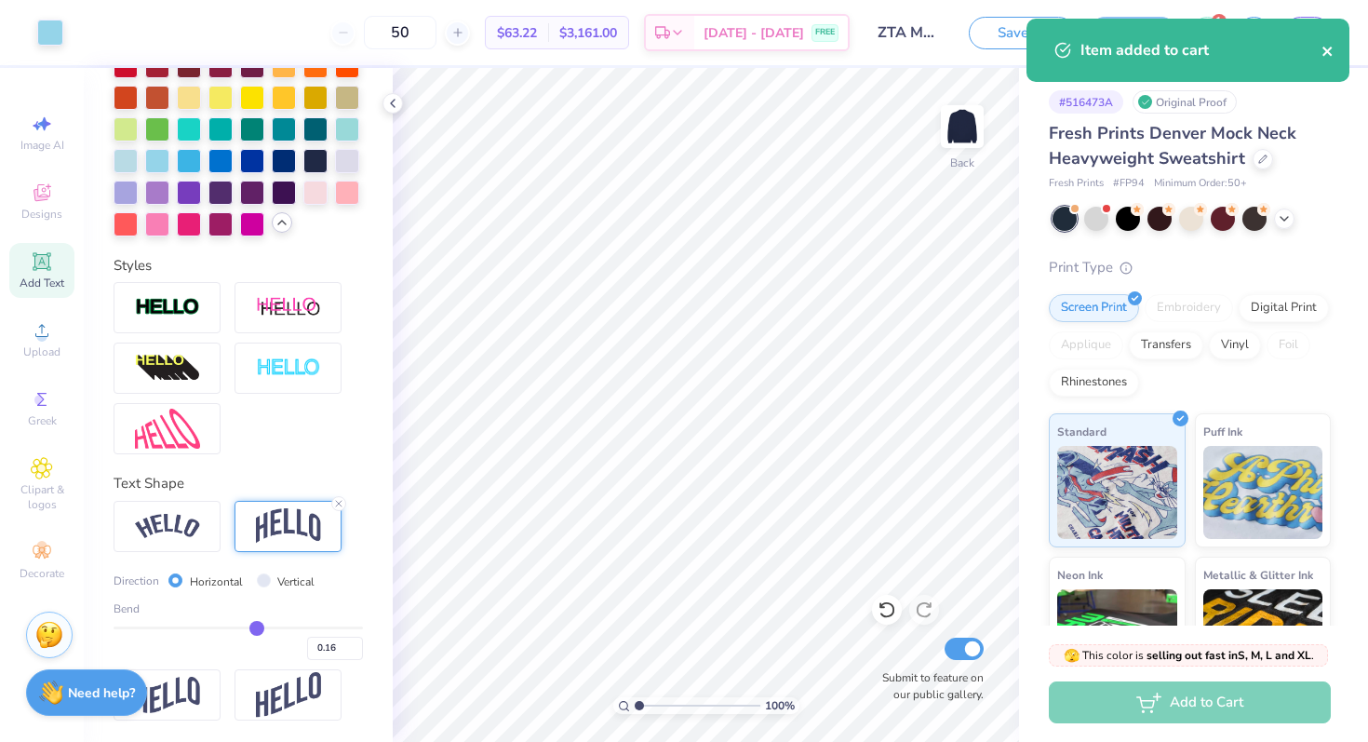
click at [1324, 42] on button "close" at bounding box center [1327, 50] width 13 height 22
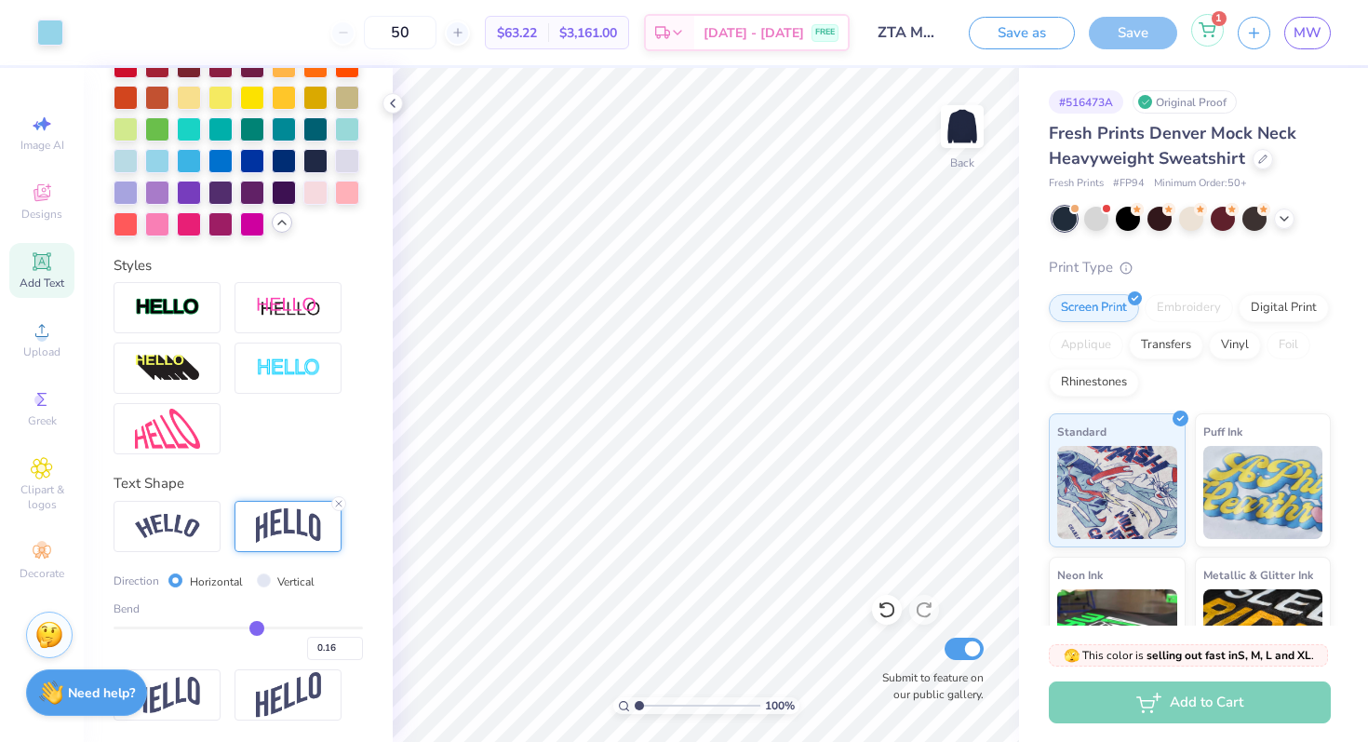
click at [1201, 35] on icon at bounding box center [1207, 29] width 17 height 15
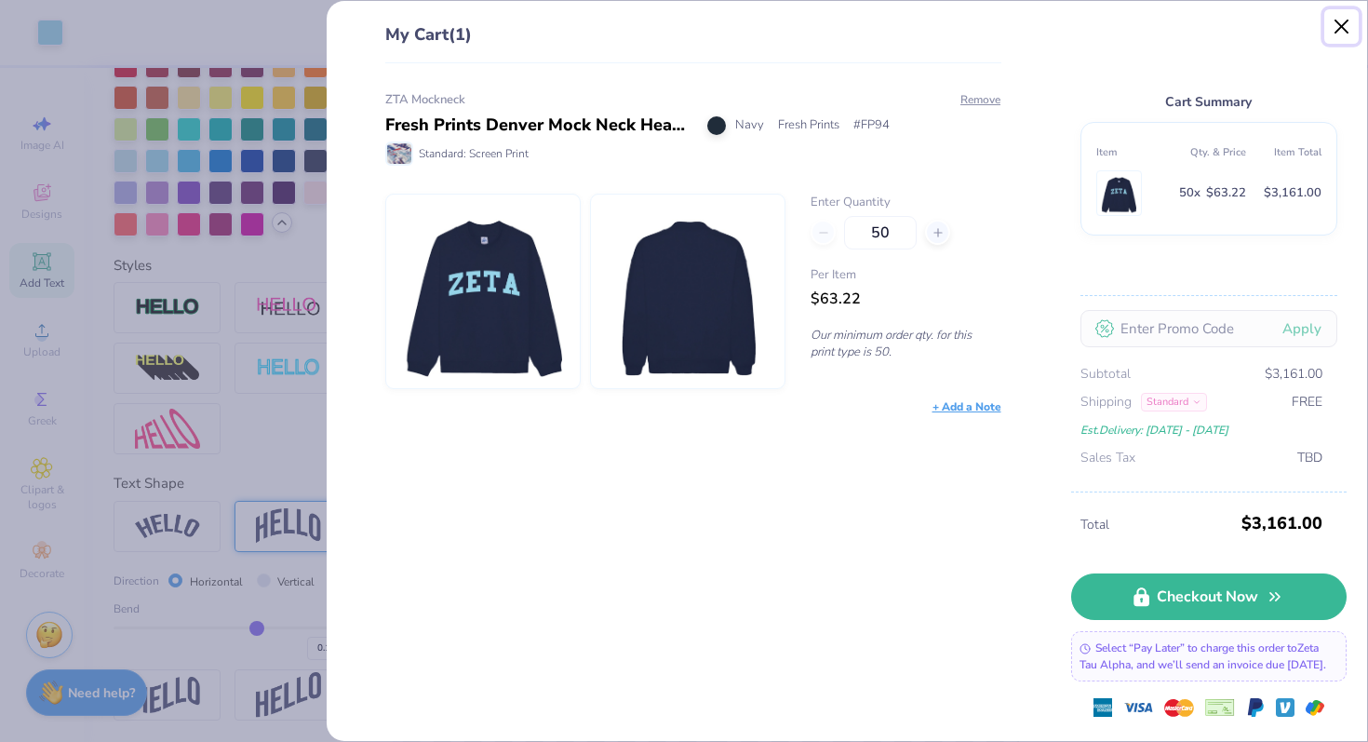
click at [1342, 28] on button "Close" at bounding box center [1341, 26] width 35 height 35
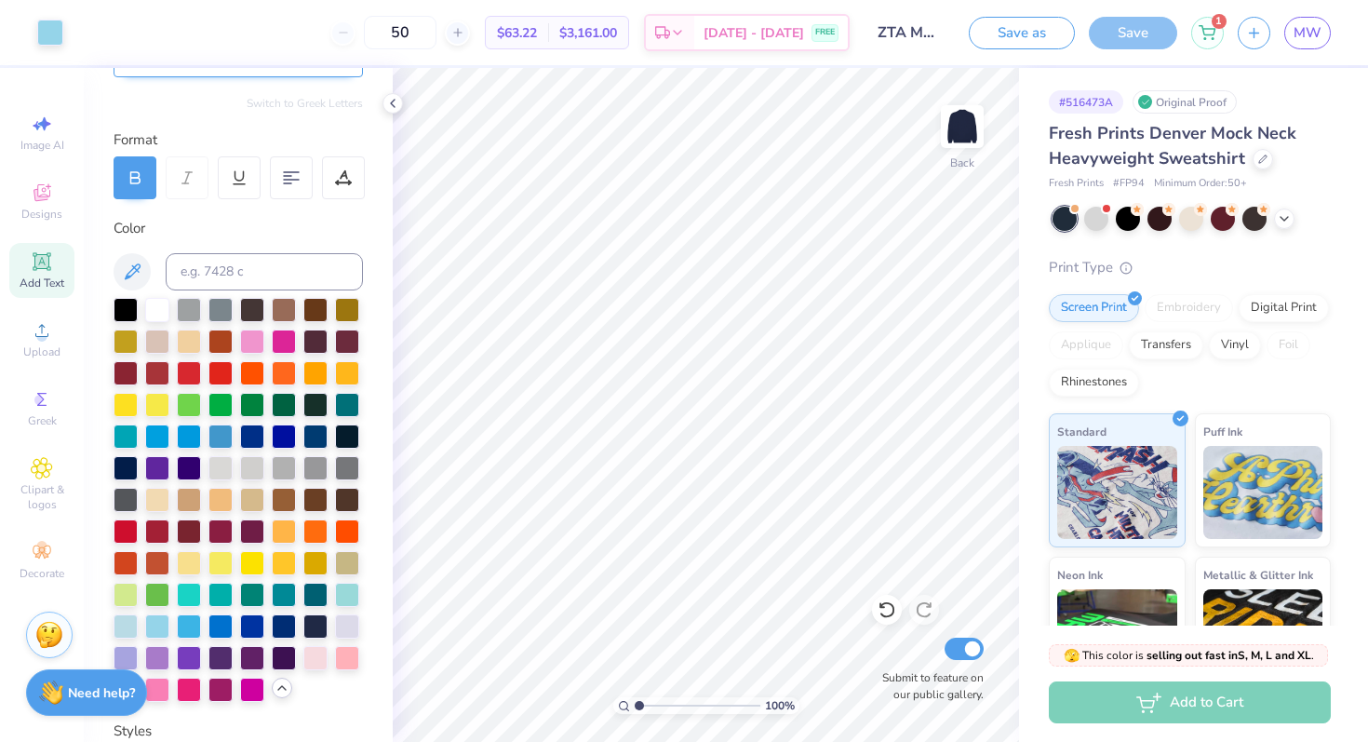
scroll to position [256, 0]
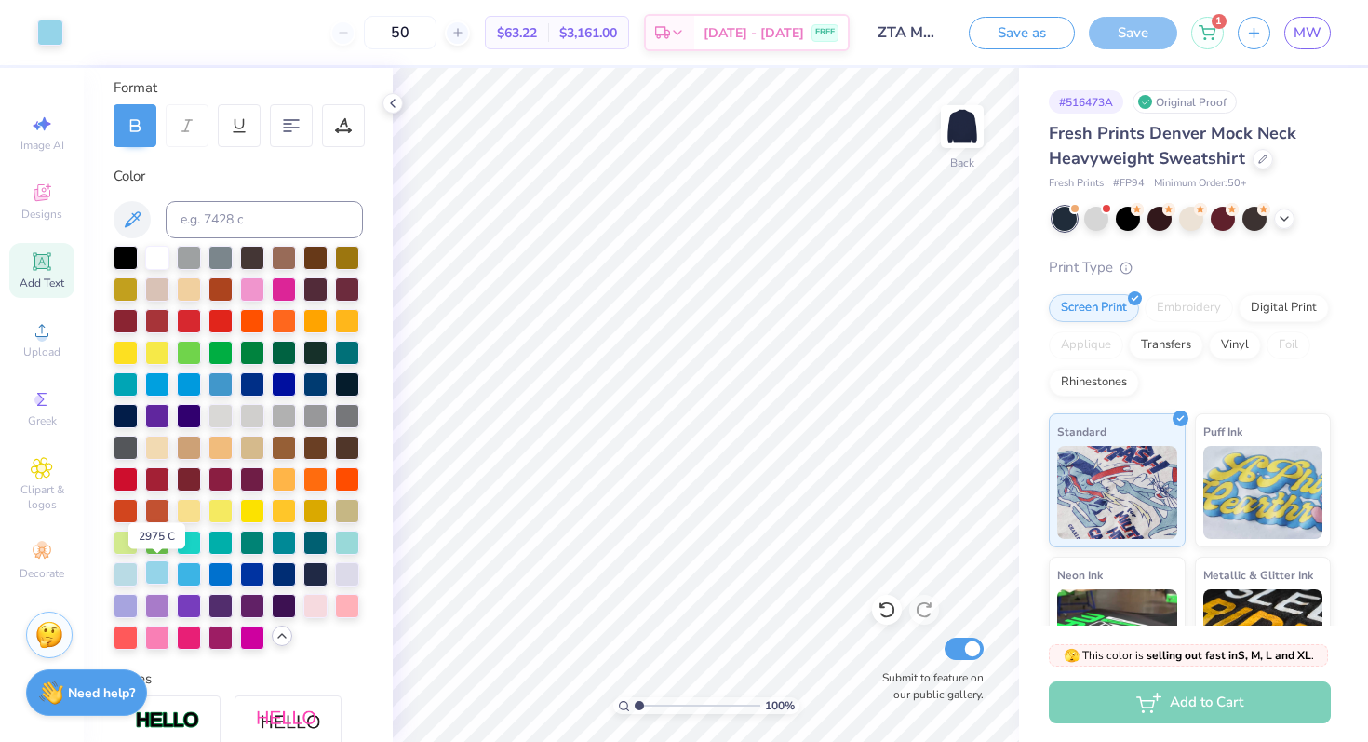
click at [159, 570] on div at bounding box center [157, 572] width 24 height 24
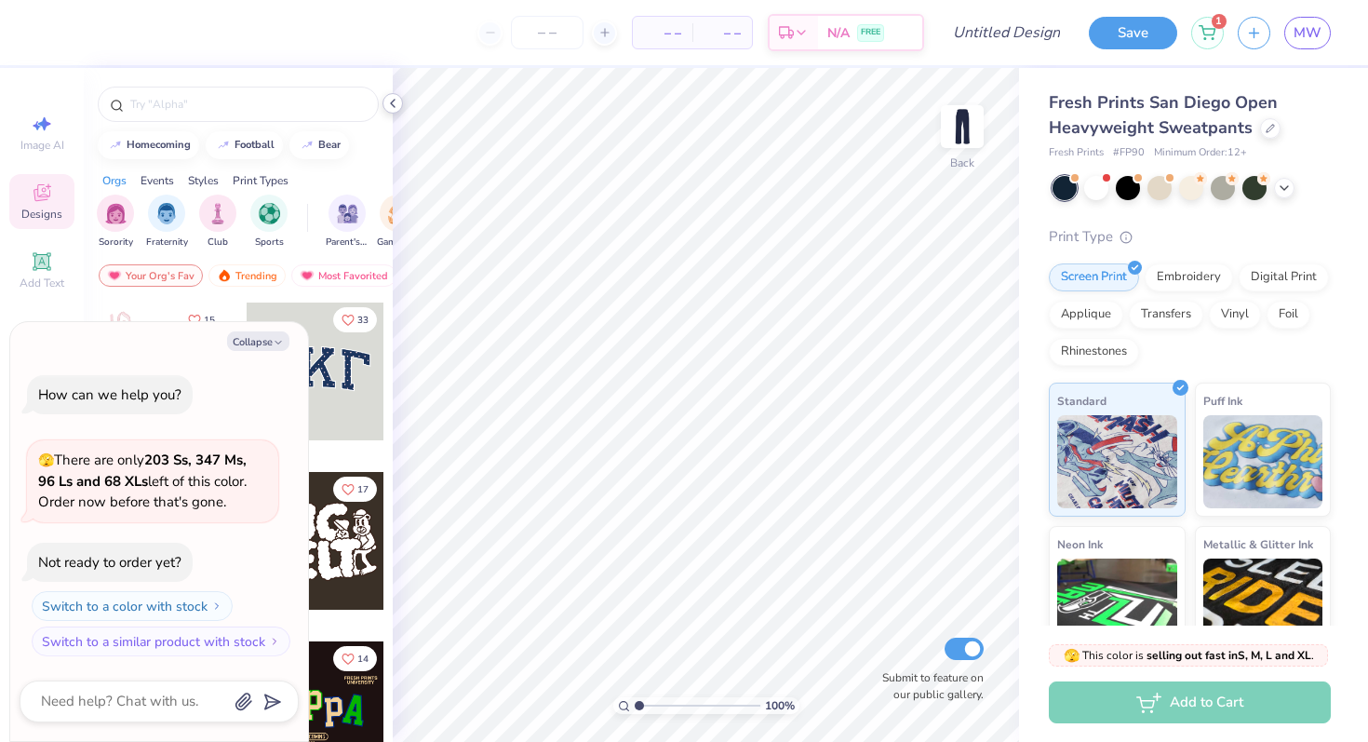
click at [396, 101] on icon at bounding box center [392, 103] width 15 height 15
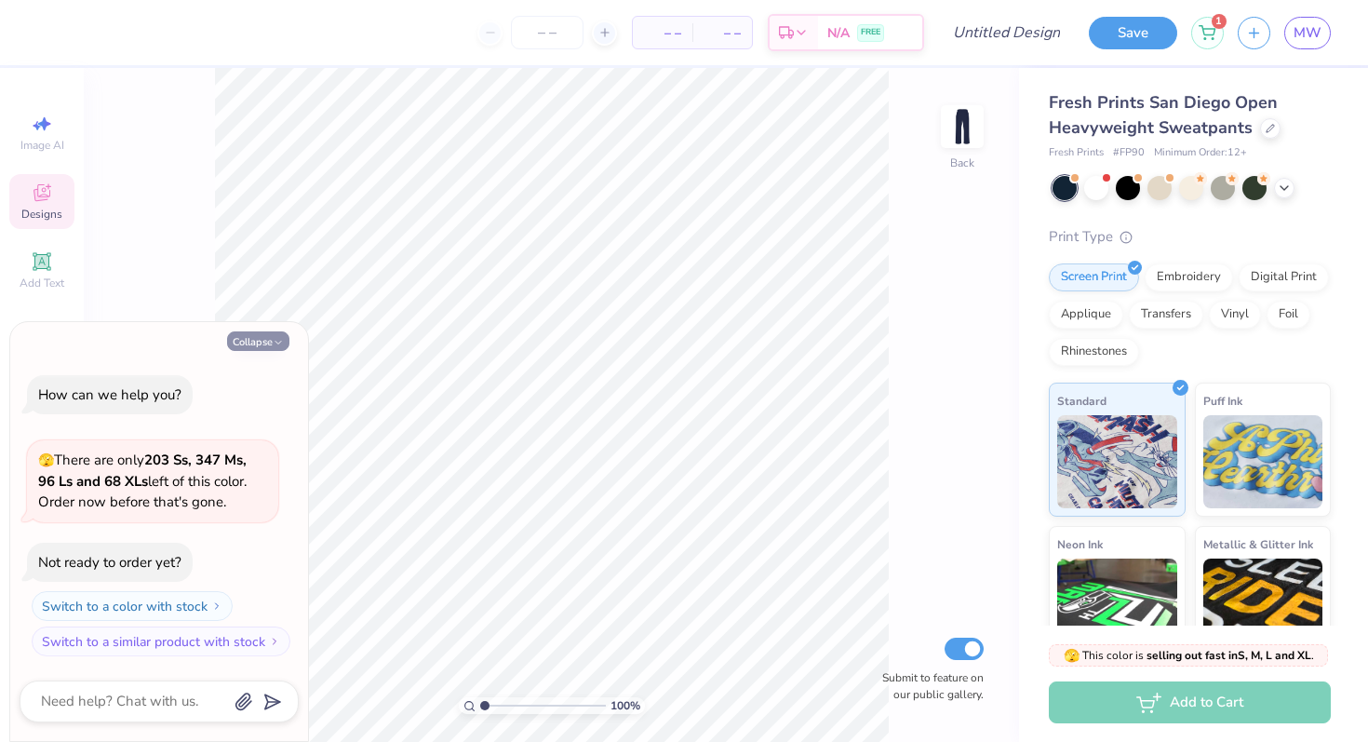
click at [249, 338] on button "Collapse" at bounding box center [258, 341] width 62 height 20
type textarea "x"
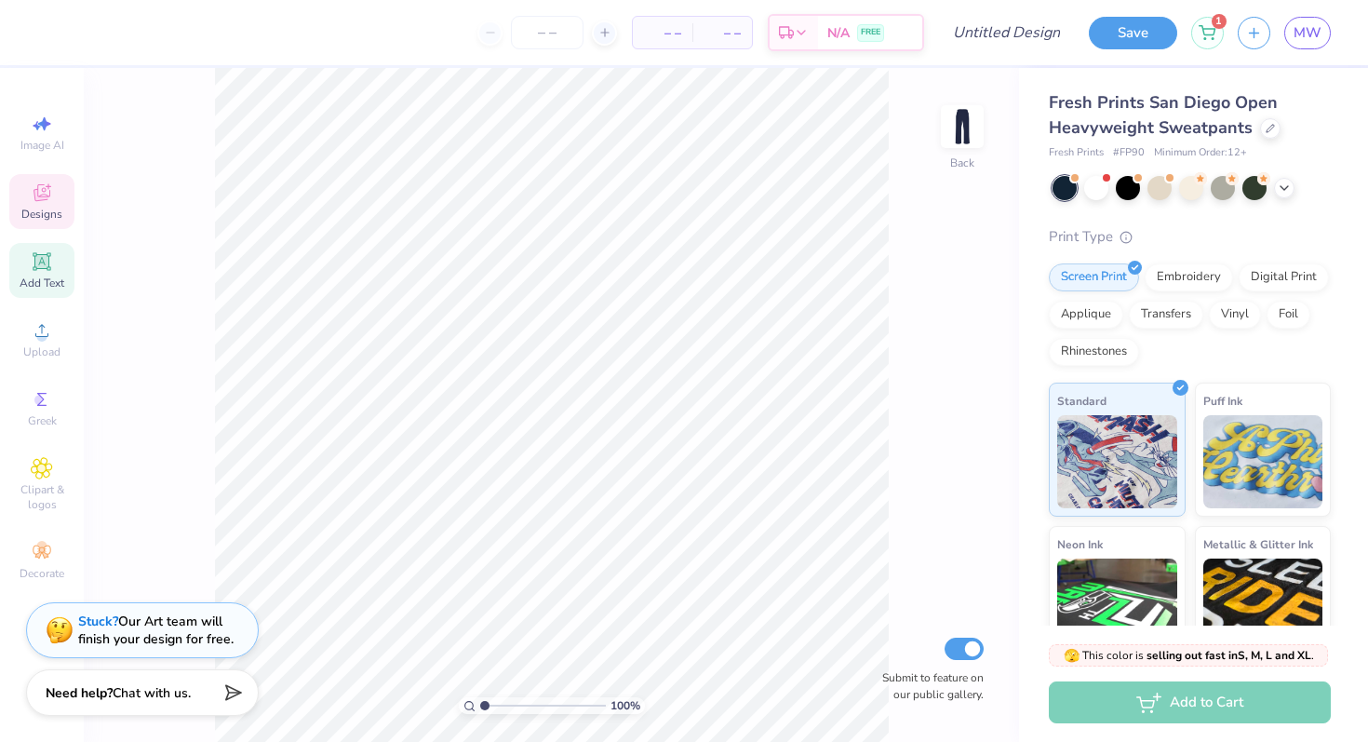
click at [47, 292] on div "Add Text" at bounding box center [41, 270] width 65 height 55
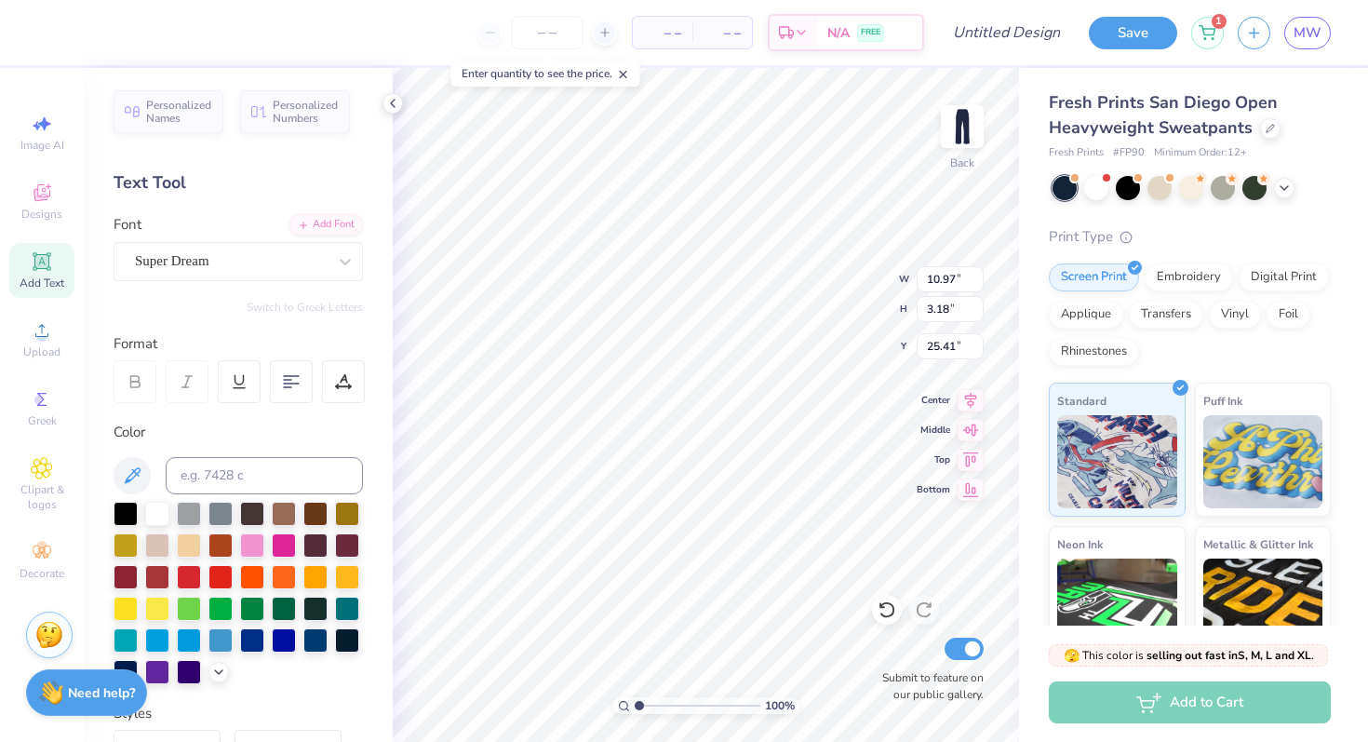
type textarea ":"
type textarea """
type textarea "Love, The Greatest Of All Things"
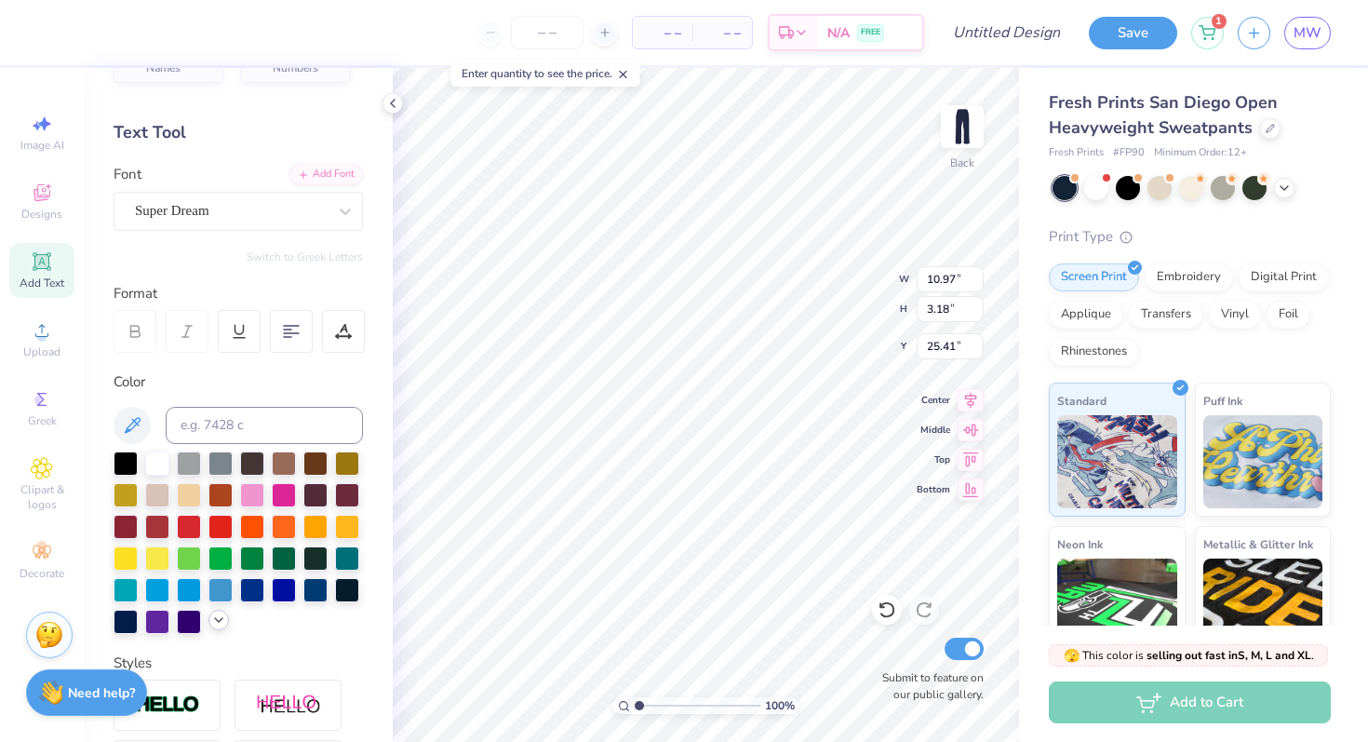
click at [214, 621] on icon at bounding box center [218, 619] width 15 height 15
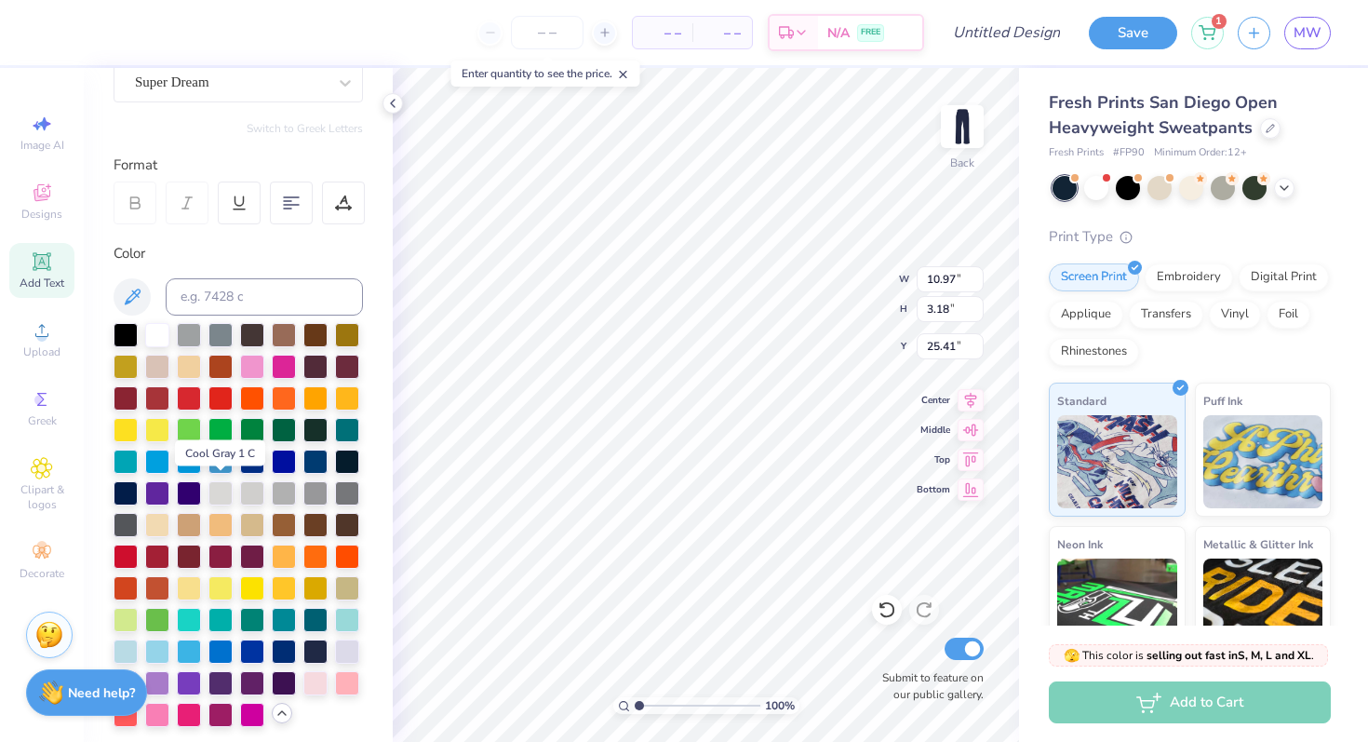
scroll to position [181, 0]
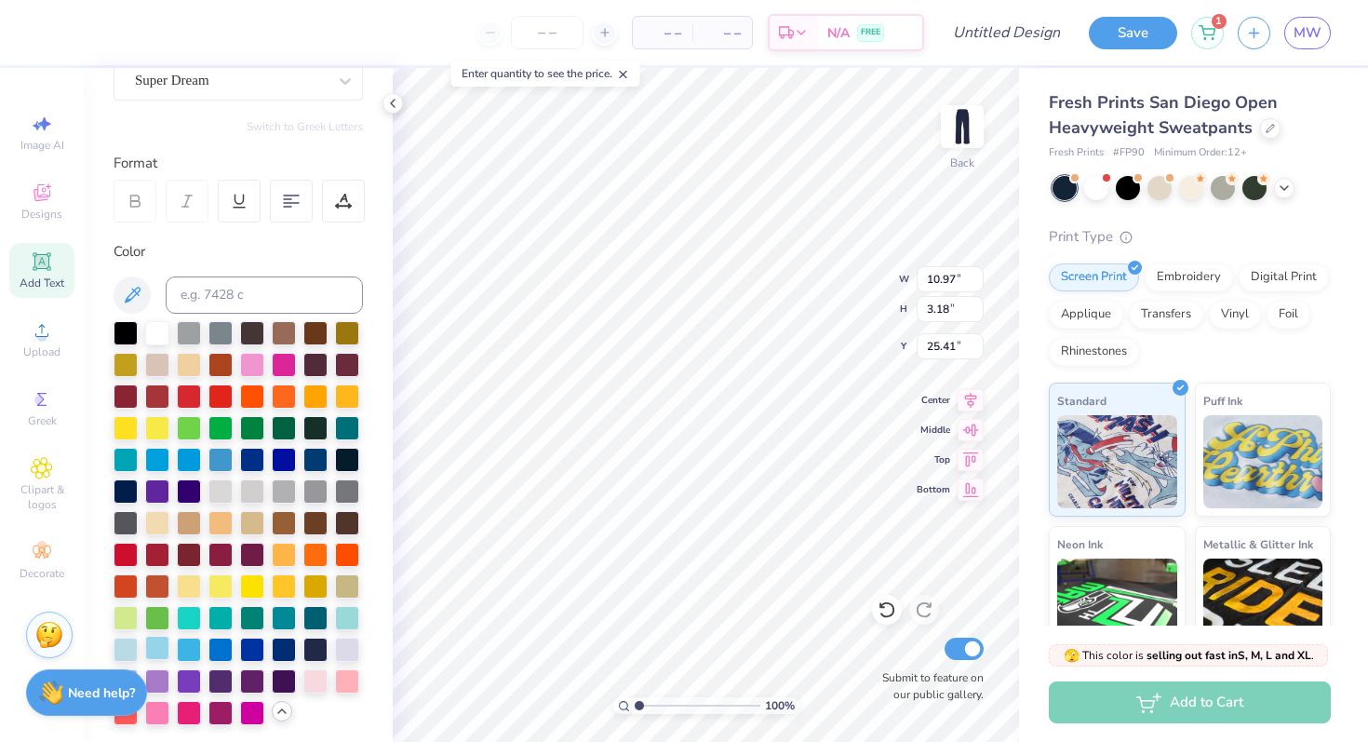
click at [163, 639] on div at bounding box center [157, 648] width 24 height 24
type input "7.12"
type input "7.52"
click at [284, 208] on icon at bounding box center [291, 201] width 17 height 17
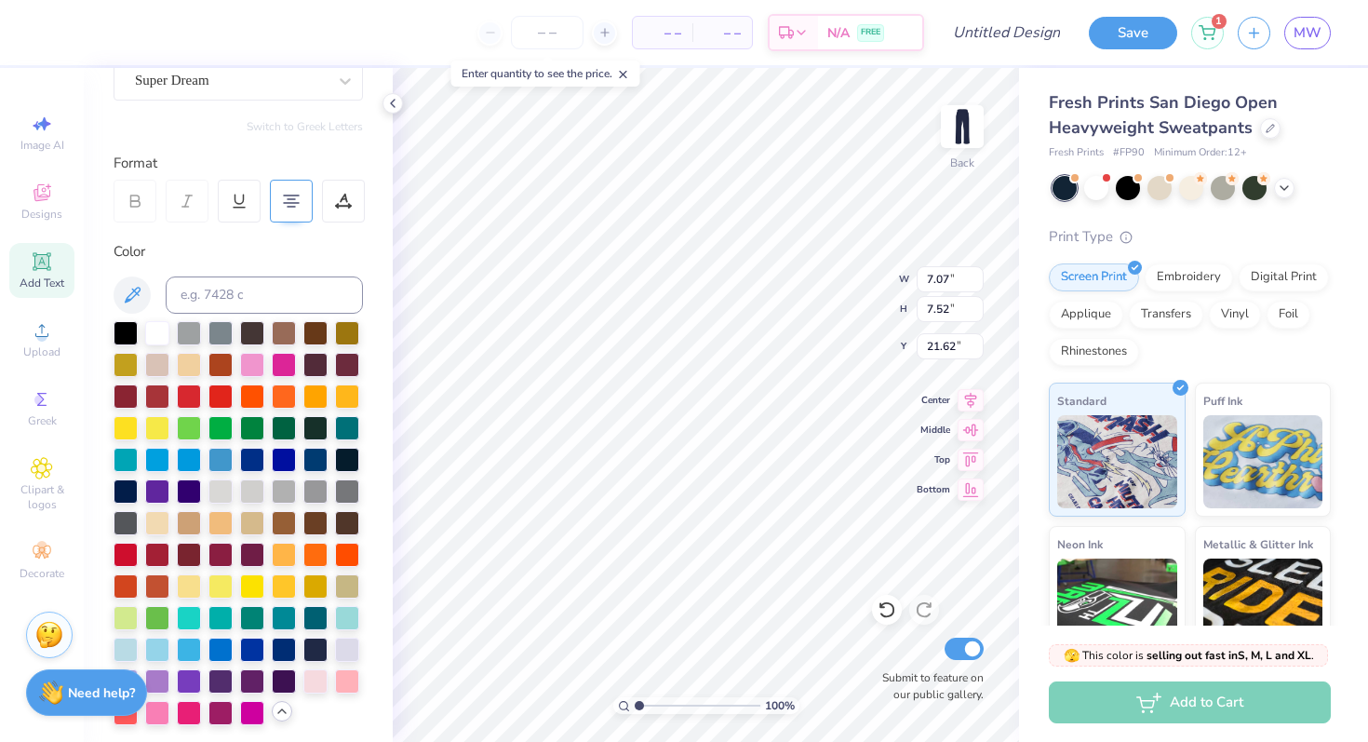
type input "21.63"
click at [883, 607] on icon at bounding box center [882, 606] width 4 height 4
type textarea "LOVE, THE GREATEST OF ALL THINGS"
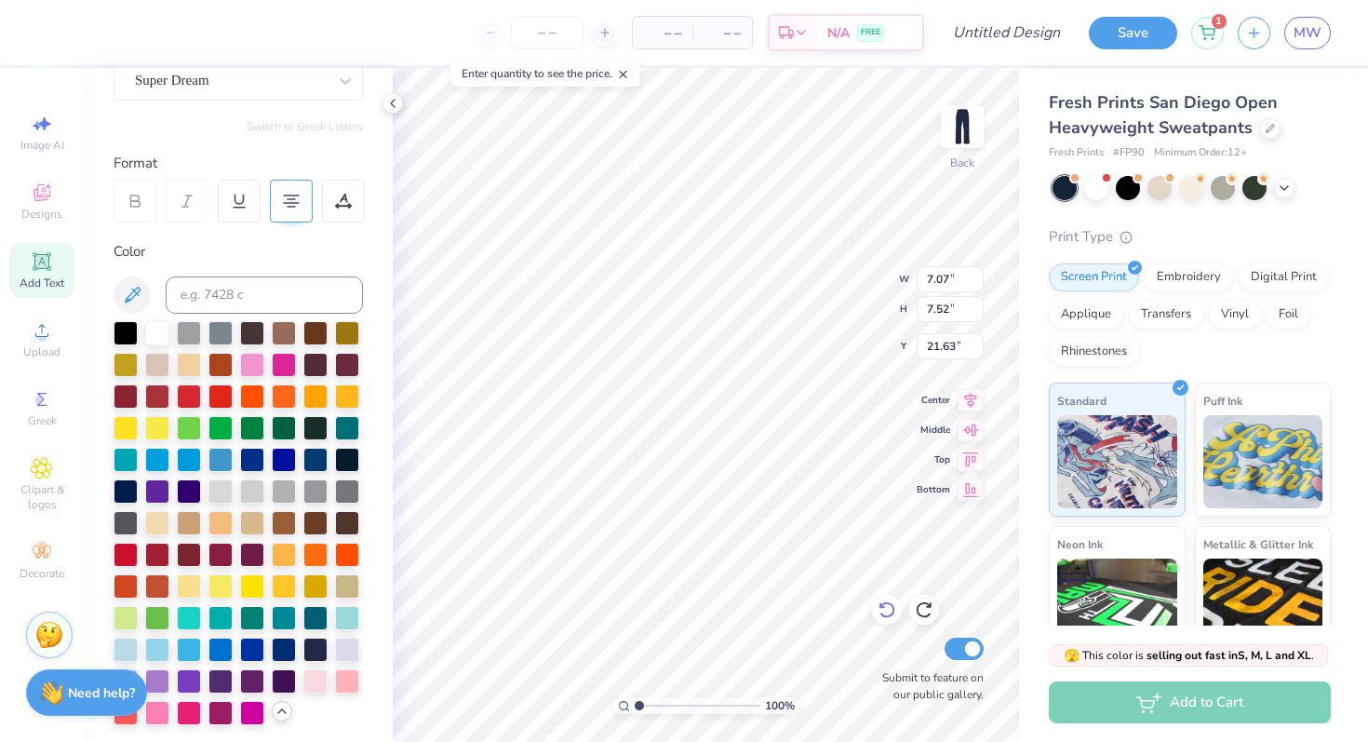
scroll to position [4, 2]
type input "6.45"
type input "5.88"
type input "21.12"
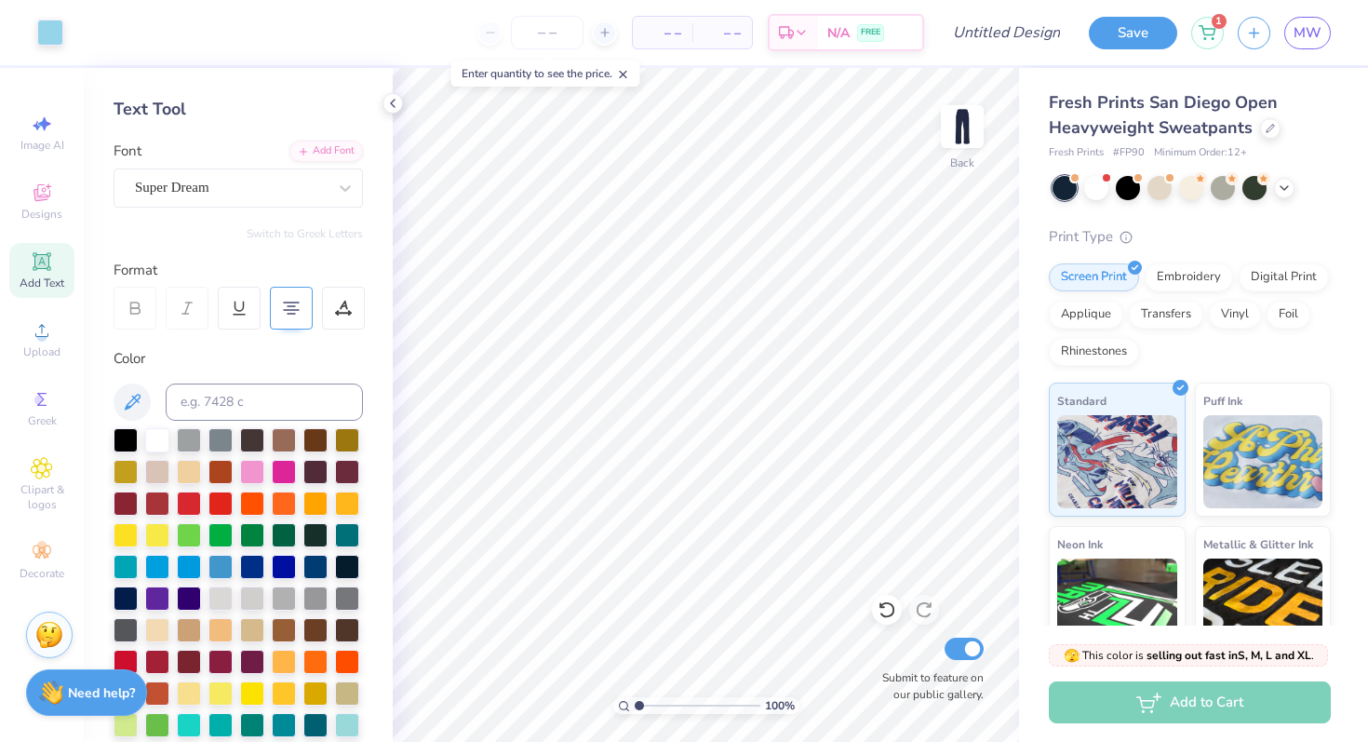
scroll to position [55, 0]
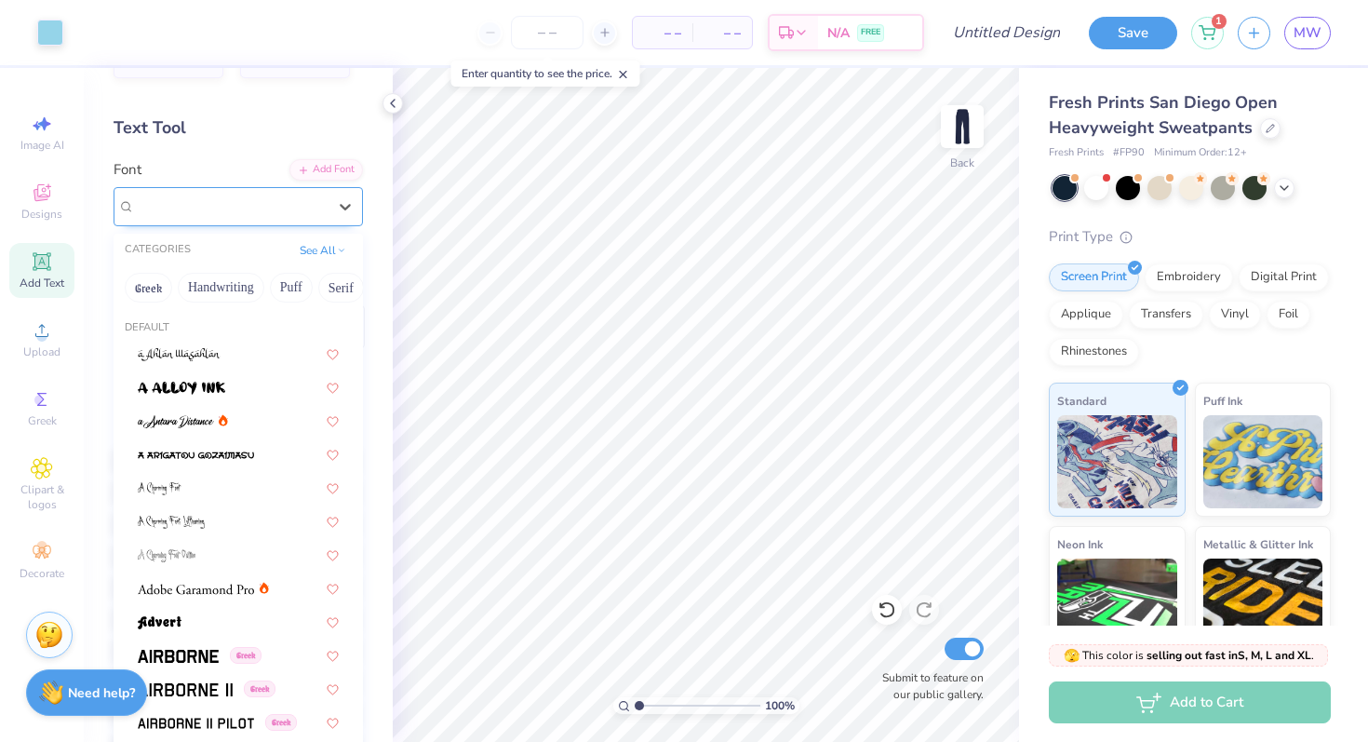
click at [205, 198] on div "Super Dream" at bounding box center [230, 206] width 195 height 29
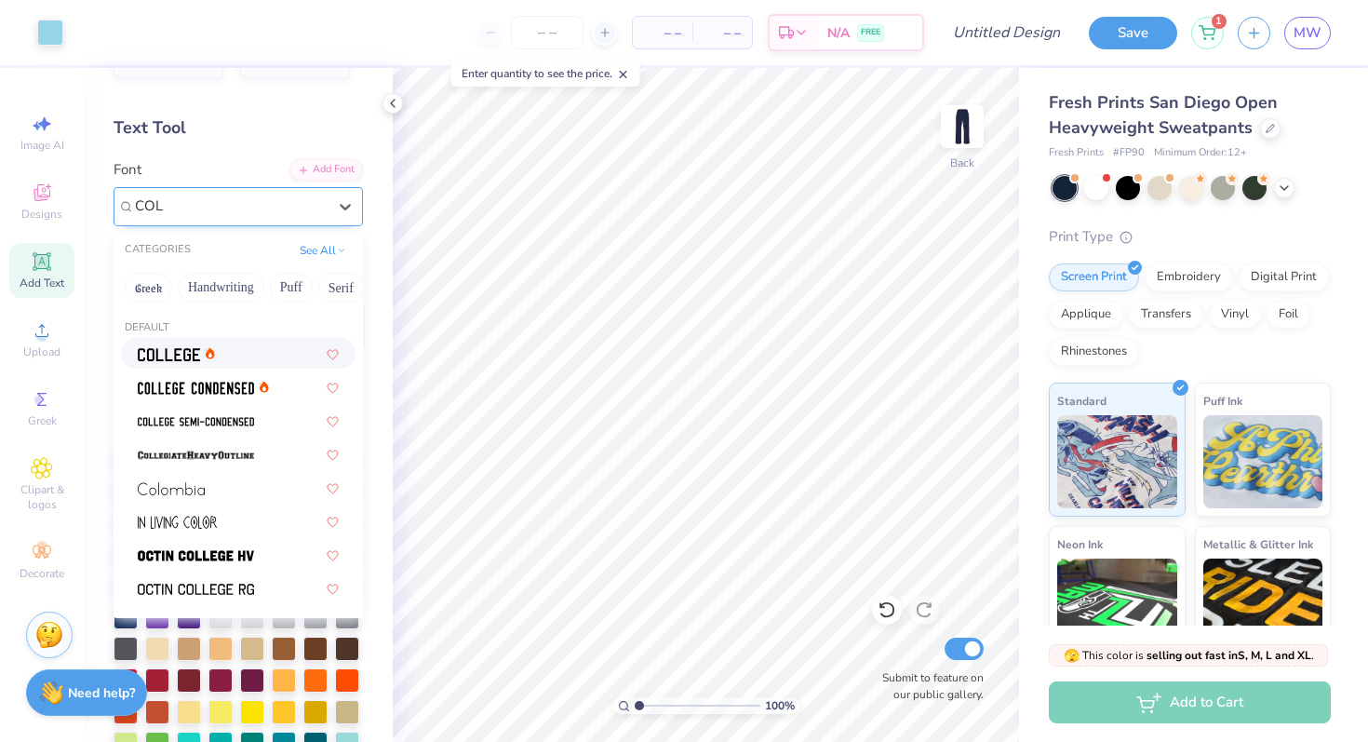
click at [194, 352] on img at bounding box center [169, 354] width 62 height 13
type input "COL"
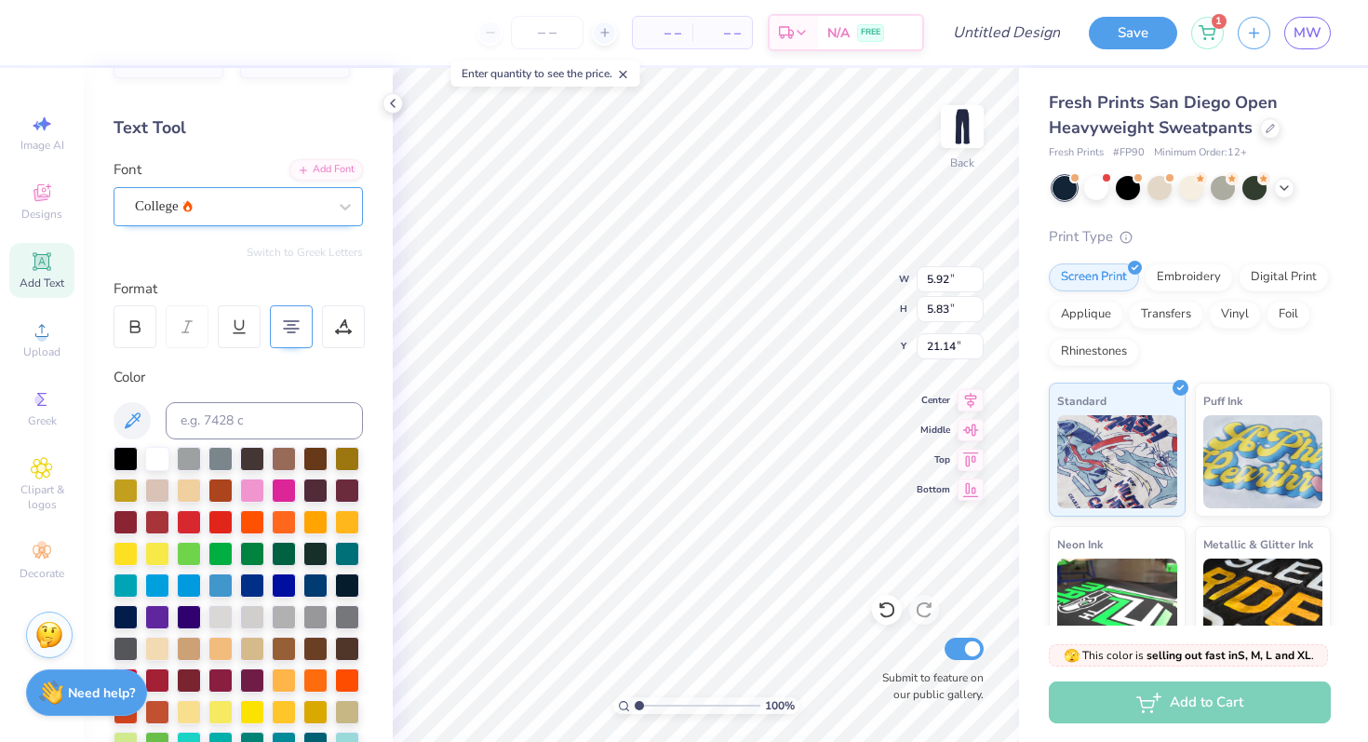
scroll to position [4, 1]
click at [259, 206] on div "College" at bounding box center [230, 206] width 195 height 29
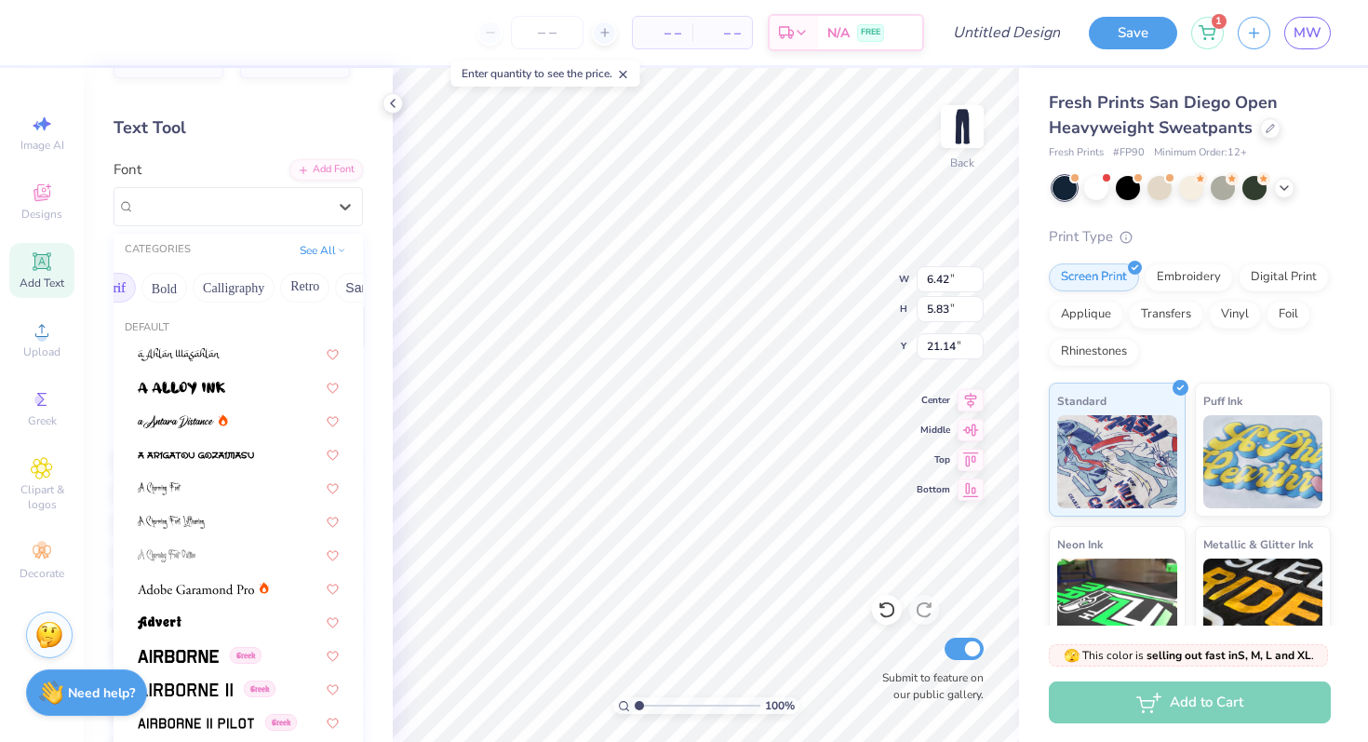
scroll to position [0, 237]
click at [235, 287] on button "Calligraphy" at bounding box center [224, 288] width 82 height 30
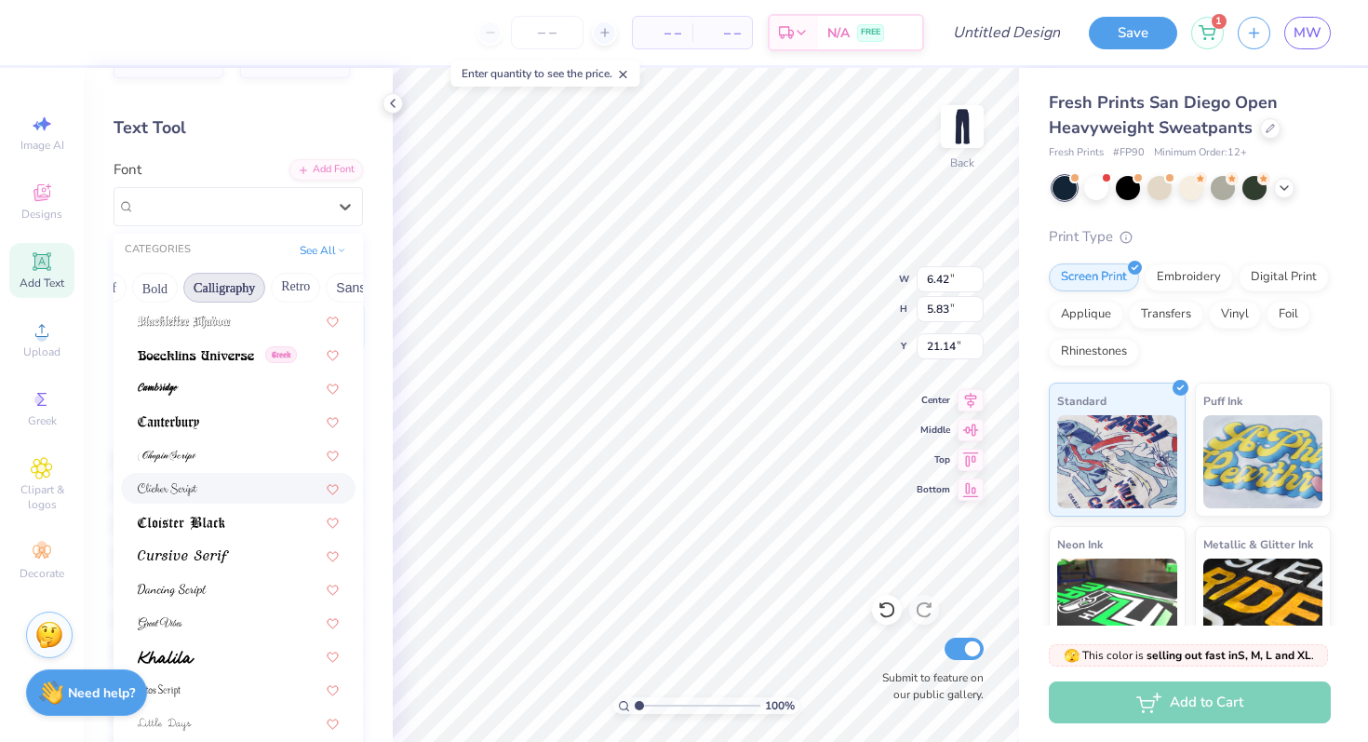
scroll to position [222, 0]
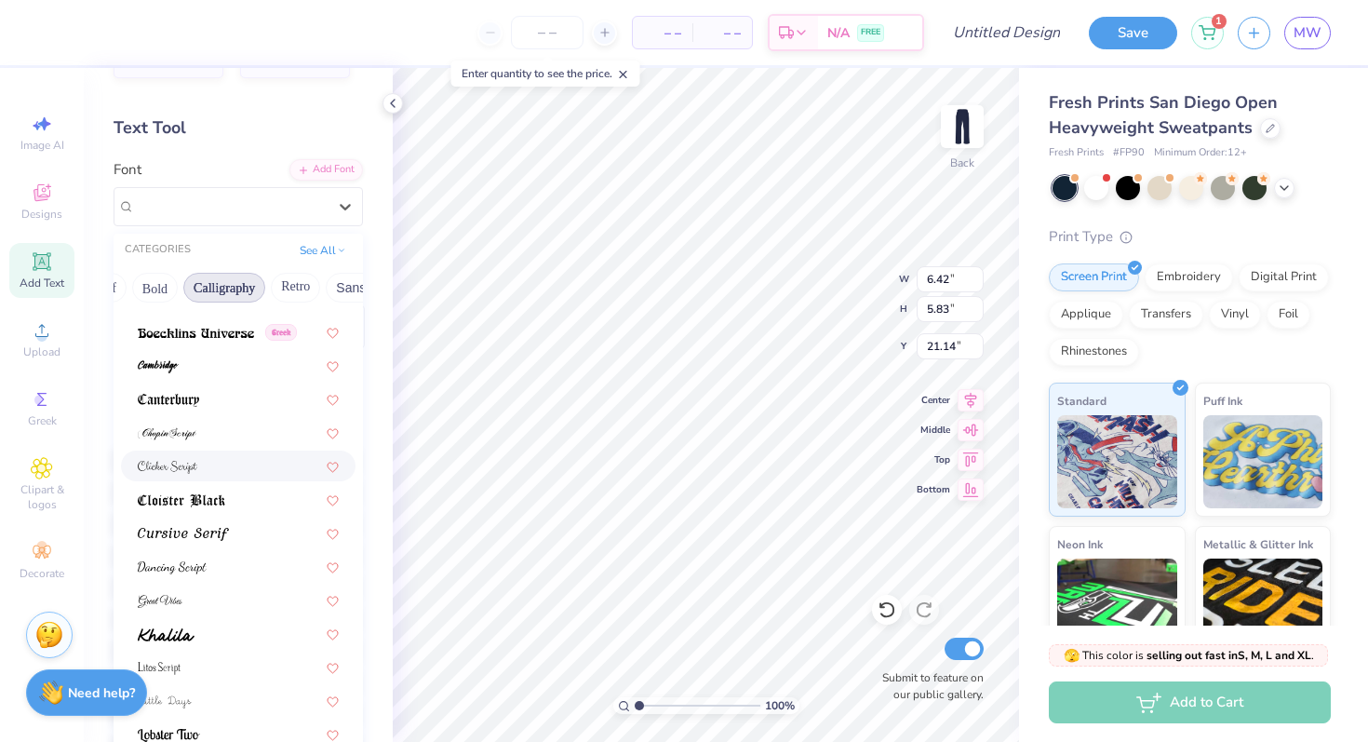
click at [220, 469] on div at bounding box center [238, 466] width 201 height 20
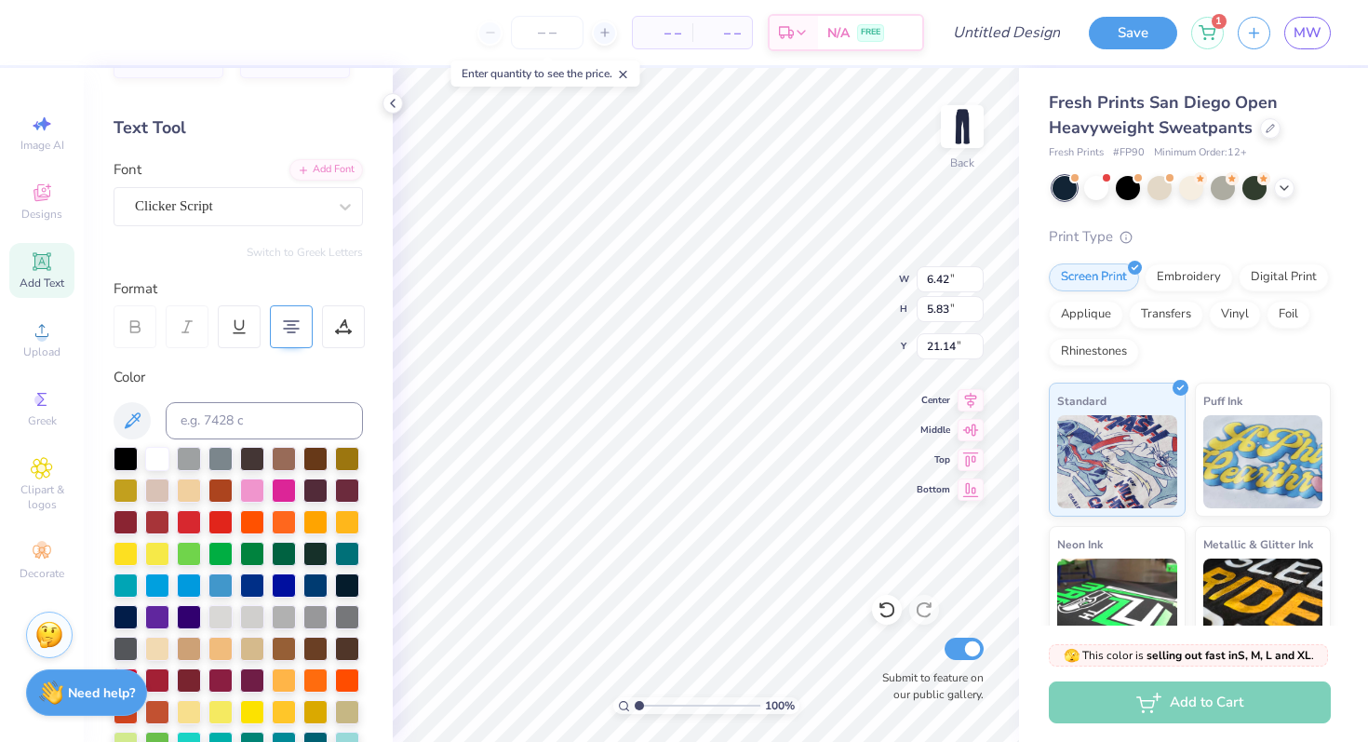
type input "7.36"
type input "6.44"
type input "20.84"
click at [250, 232] on div "Personalized Names Personalized Numbers Text Tool Add Font Font Clicker Script …" at bounding box center [238, 405] width 309 height 674
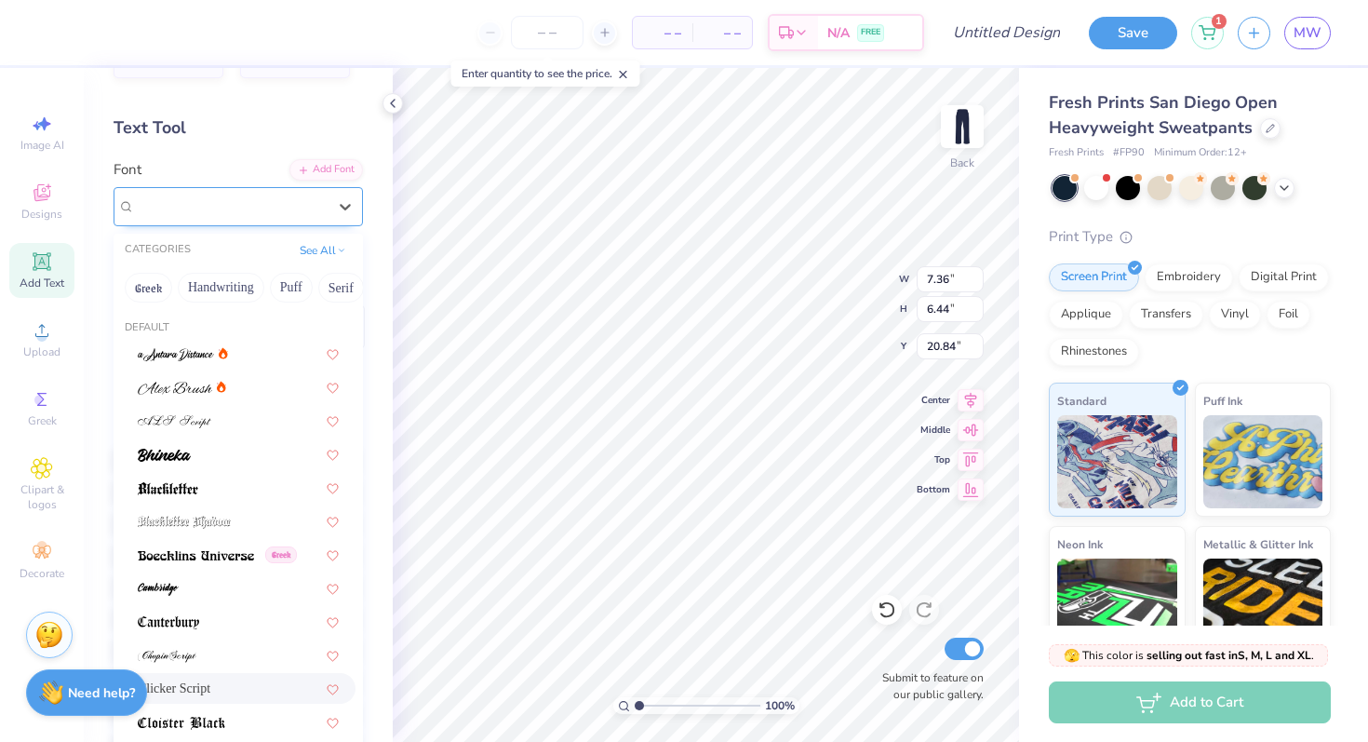
click at [245, 224] on div "Clicker Script" at bounding box center [238, 206] width 249 height 39
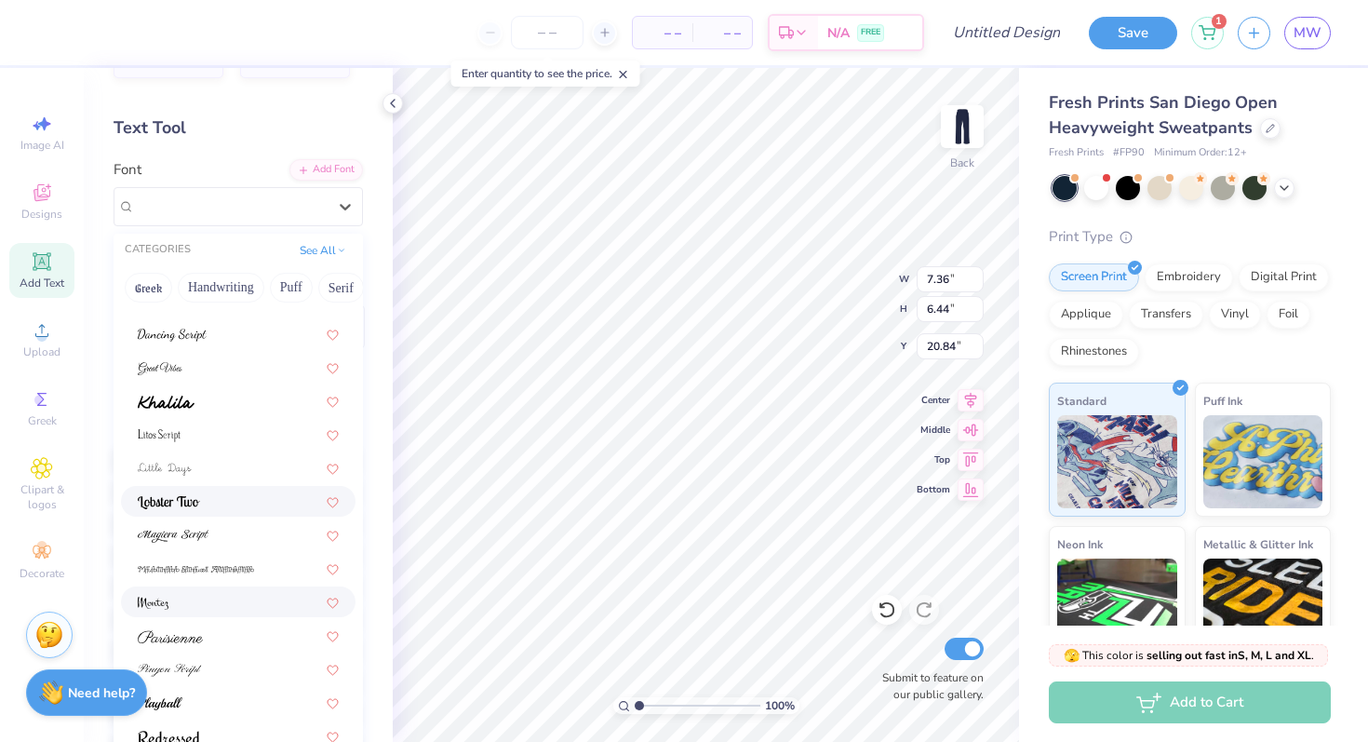
scroll to position [456, 0]
click at [186, 499] on img at bounding box center [169, 501] width 62 height 13
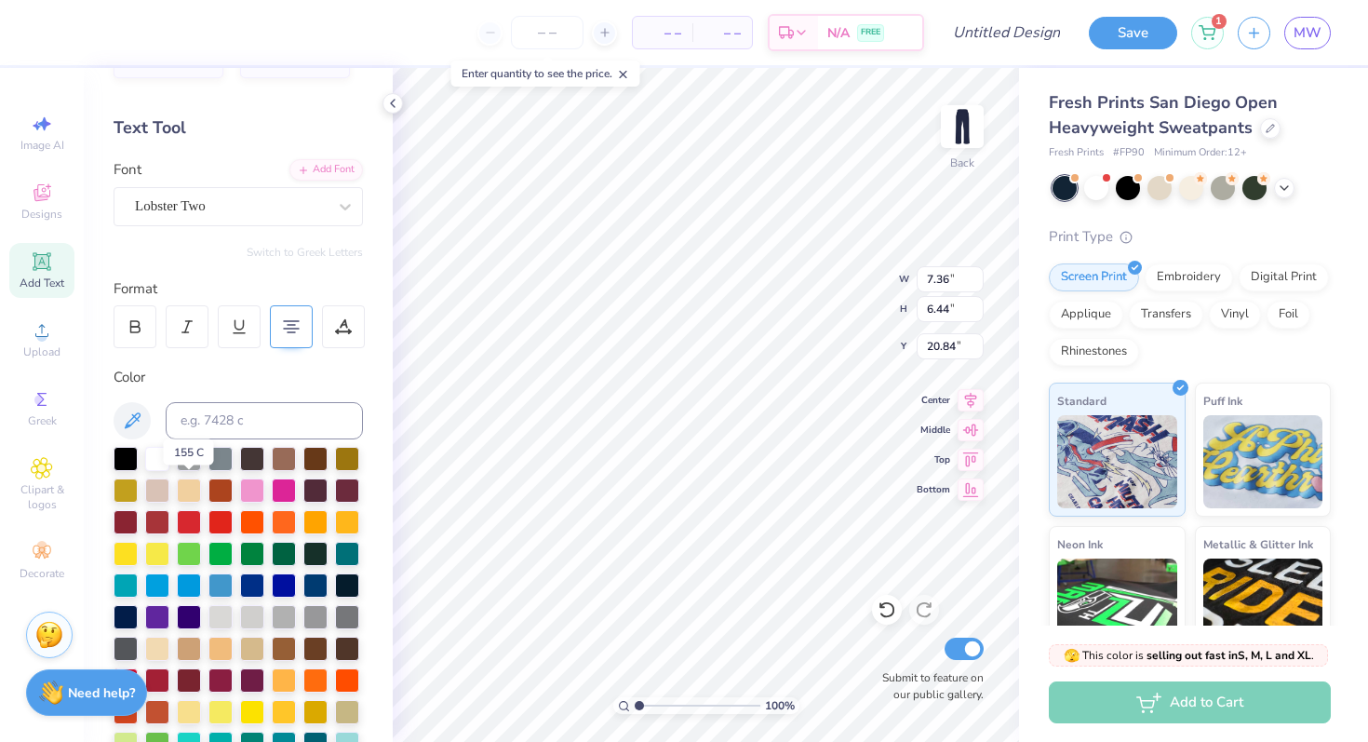
type input "6.21"
type input "20.96"
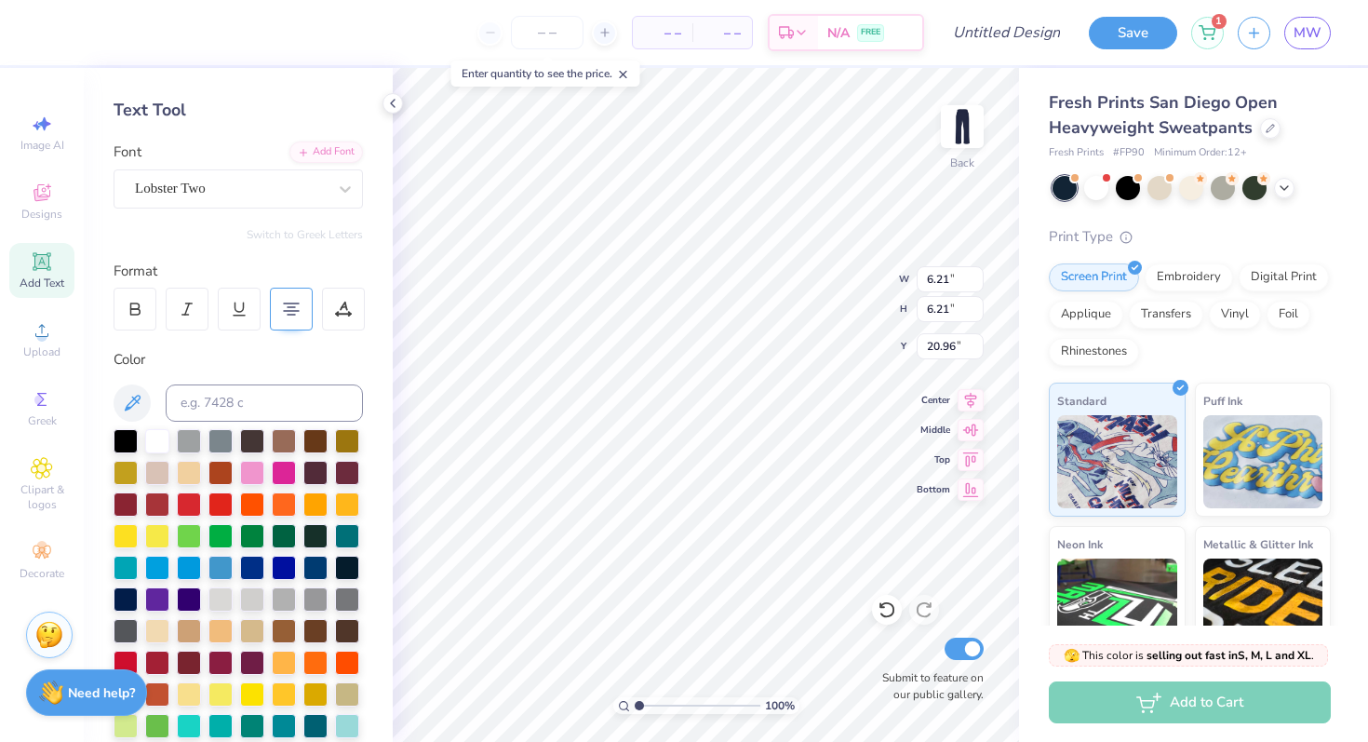
scroll to position [54, 0]
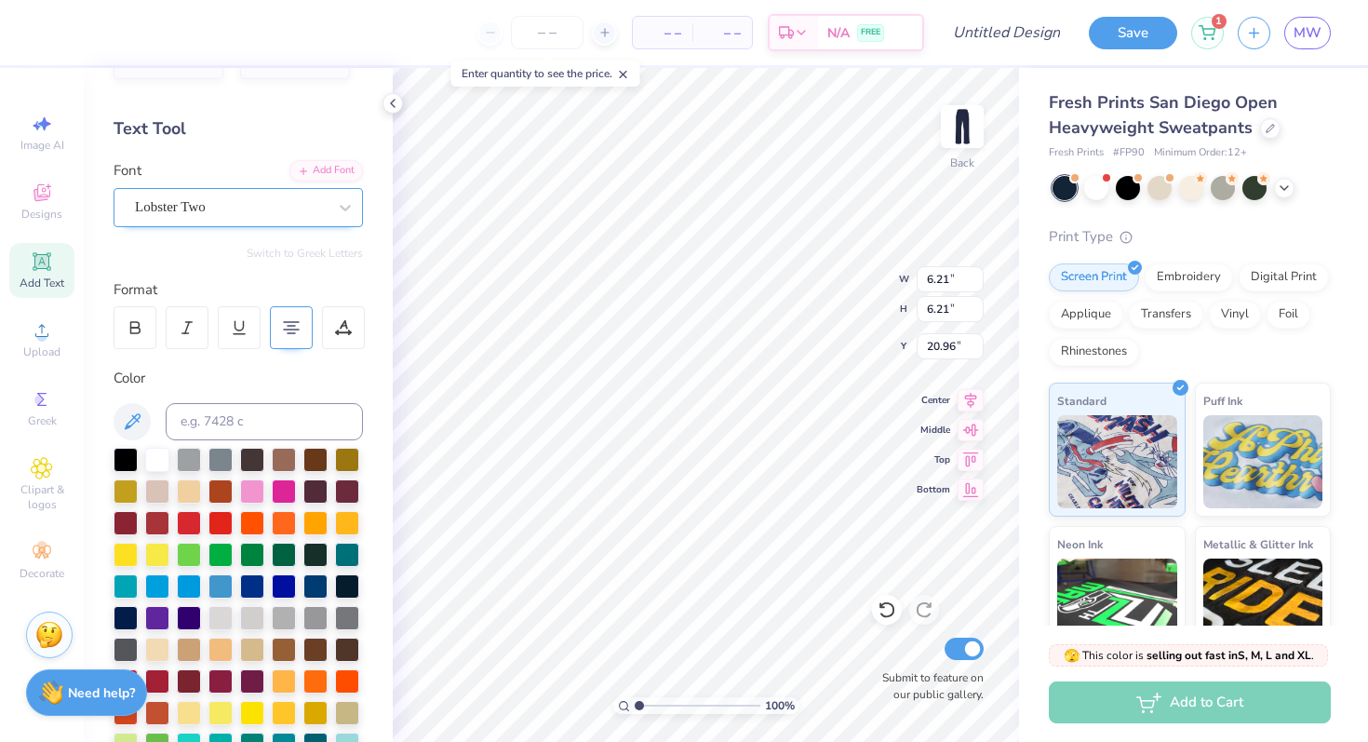
click at [173, 213] on div "Lobster Two" at bounding box center [230, 207] width 195 height 29
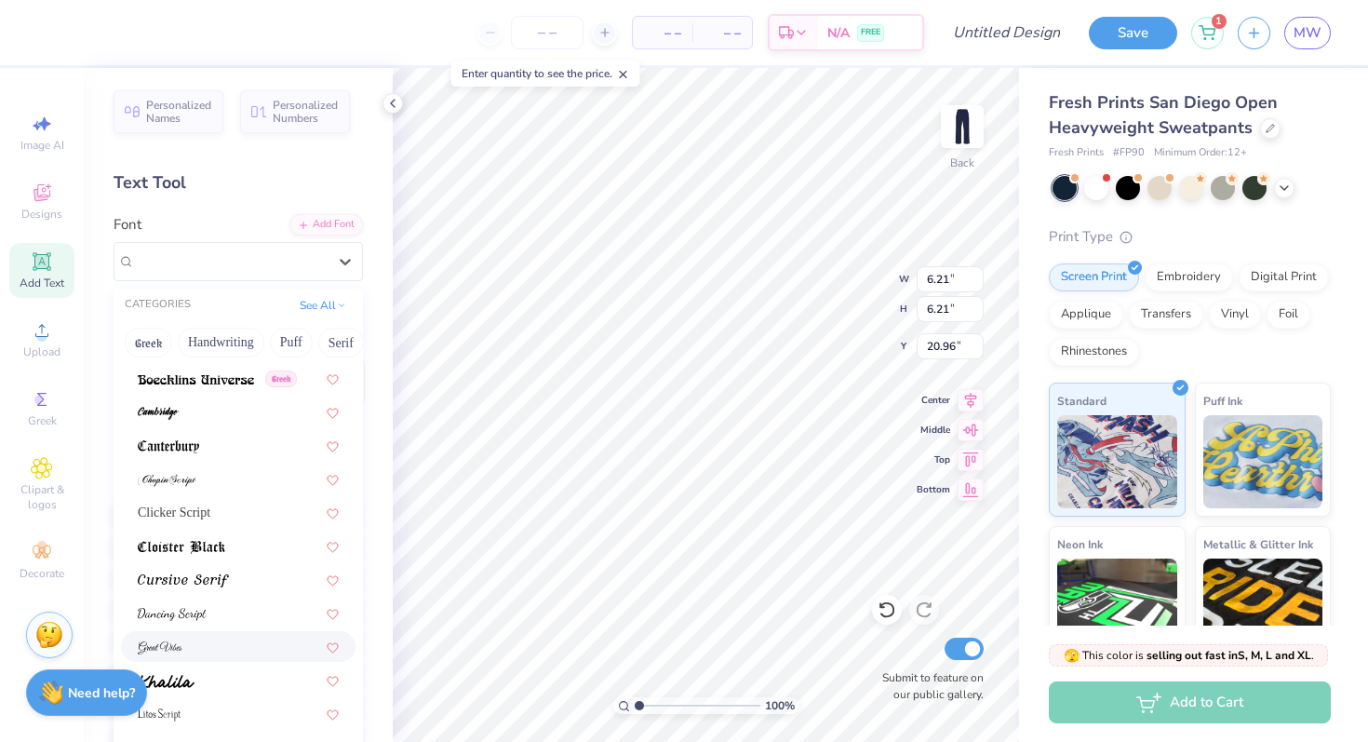
scroll to position [210, 0]
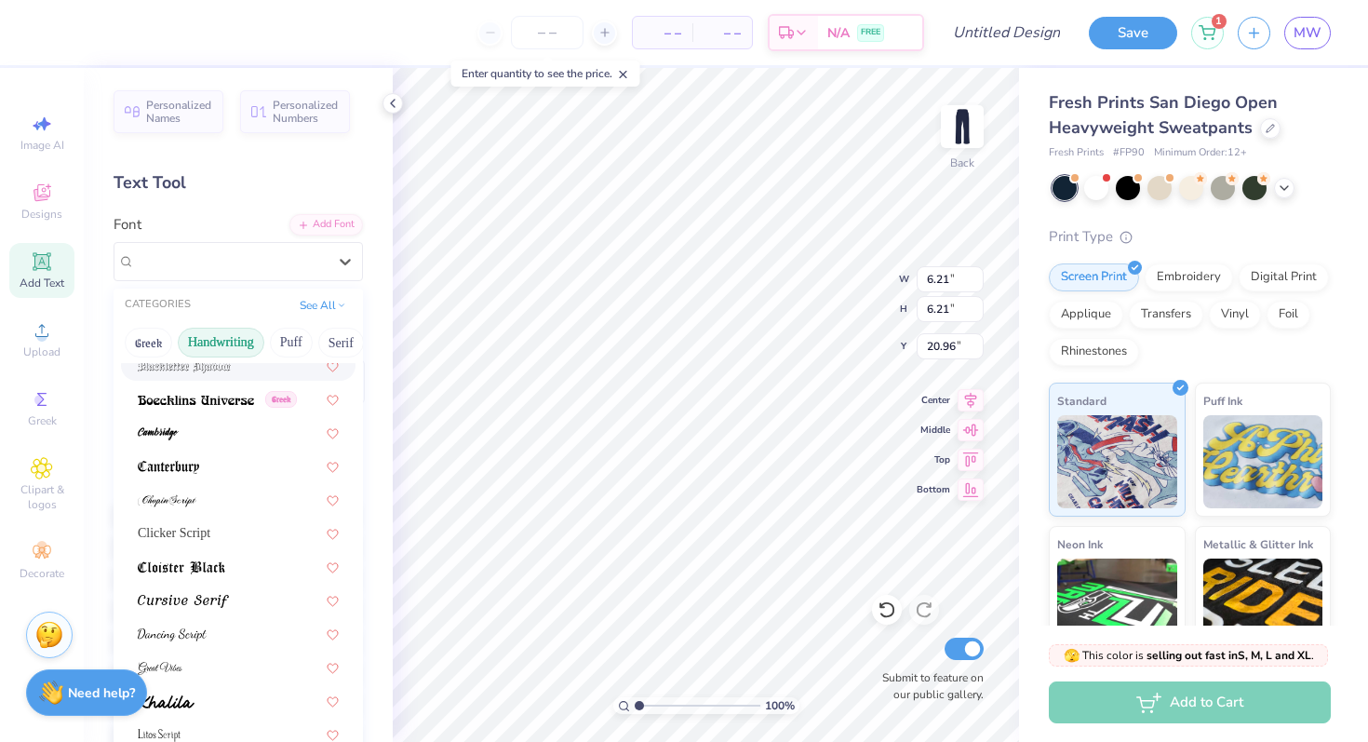
click at [209, 346] on button "Handwriting" at bounding box center [221, 343] width 87 height 30
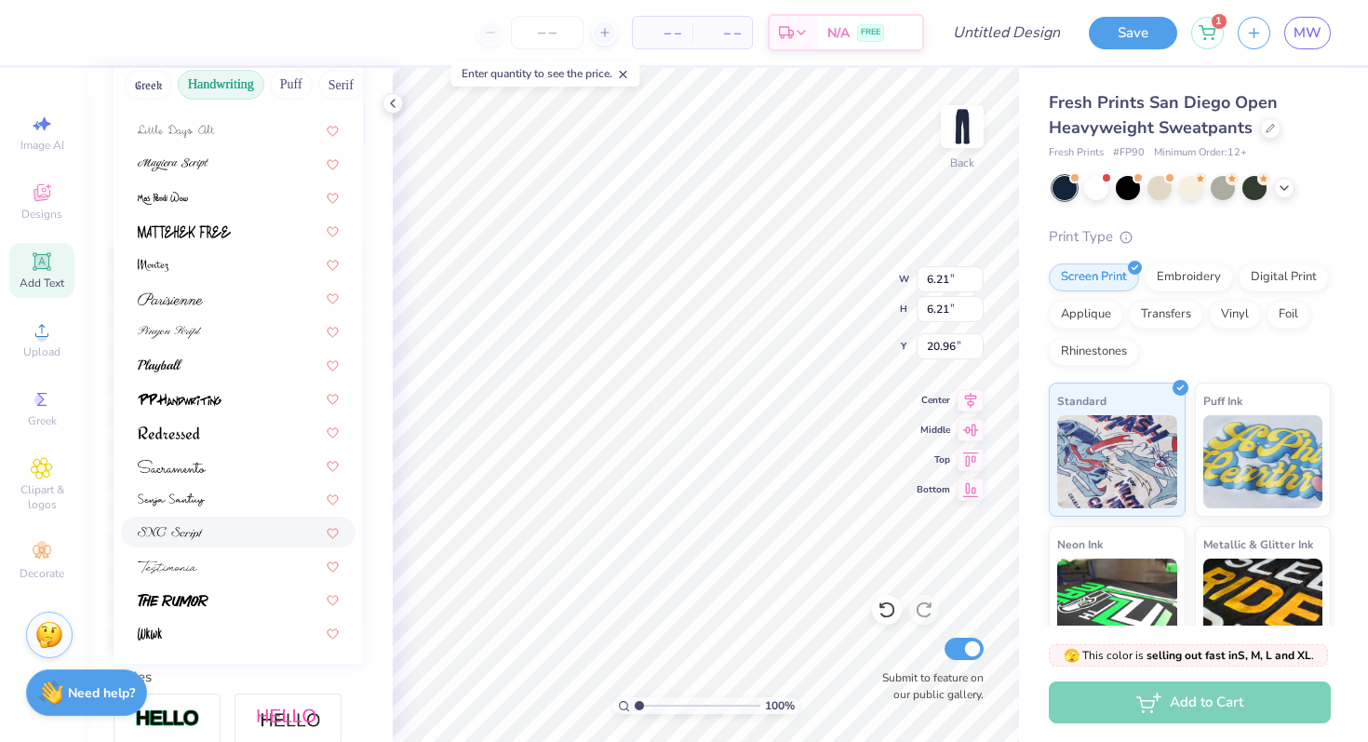
scroll to position [261, 0]
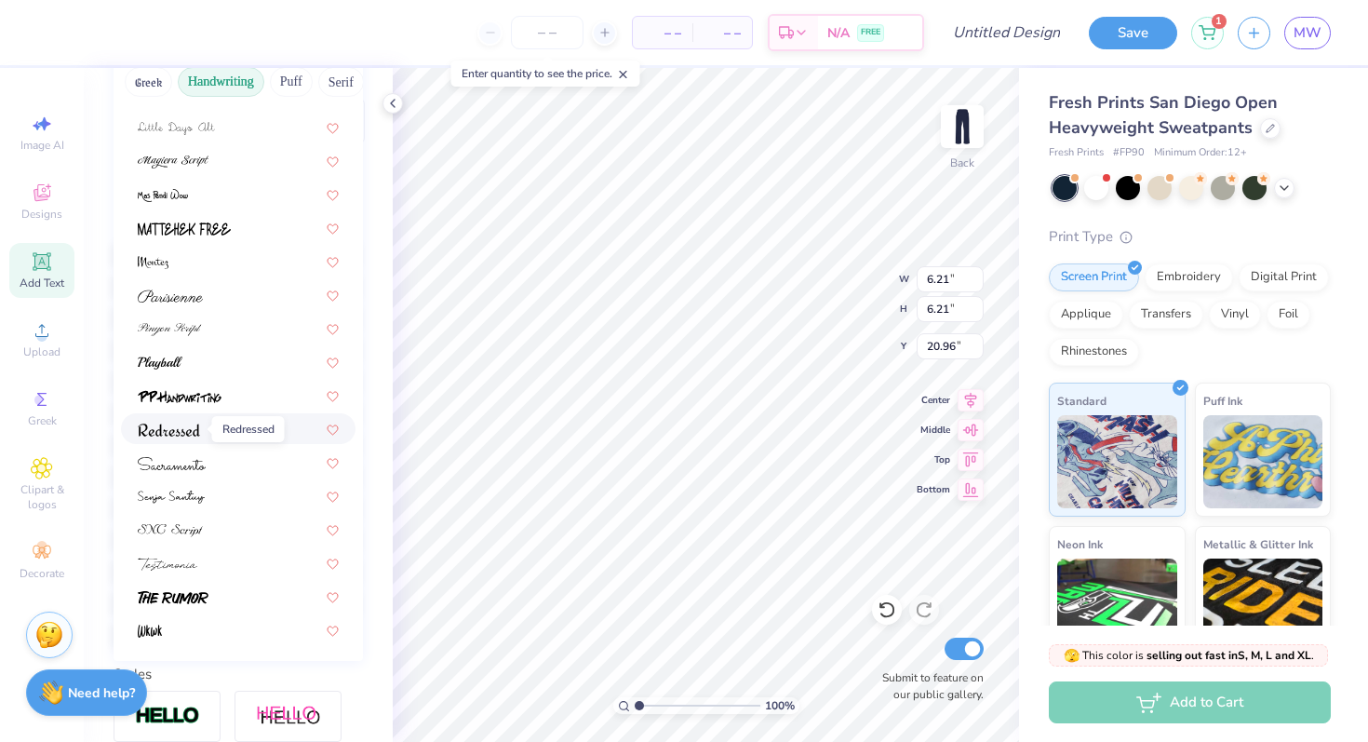
click at [177, 420] on span at bounding box center [169, 429] width 62 height 20
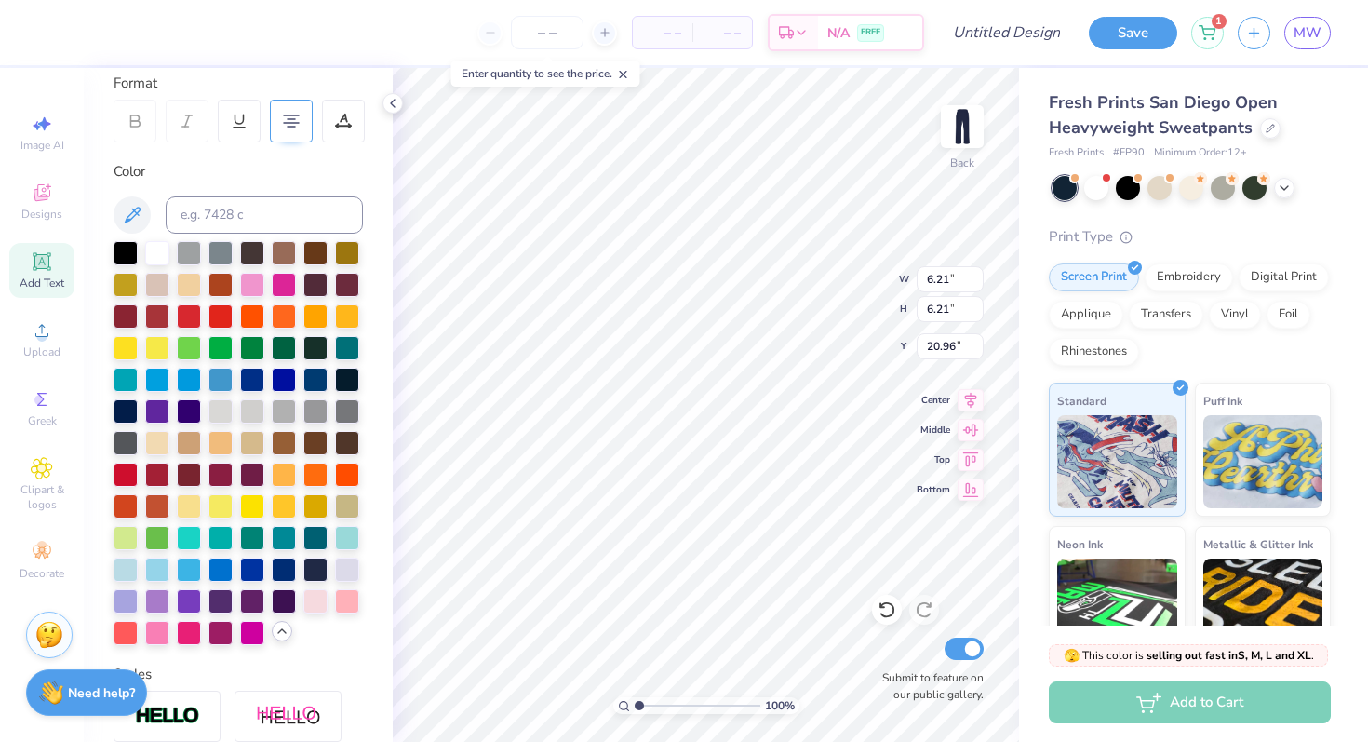
type input "6.14"
type input "6.10"
type input "21.01"
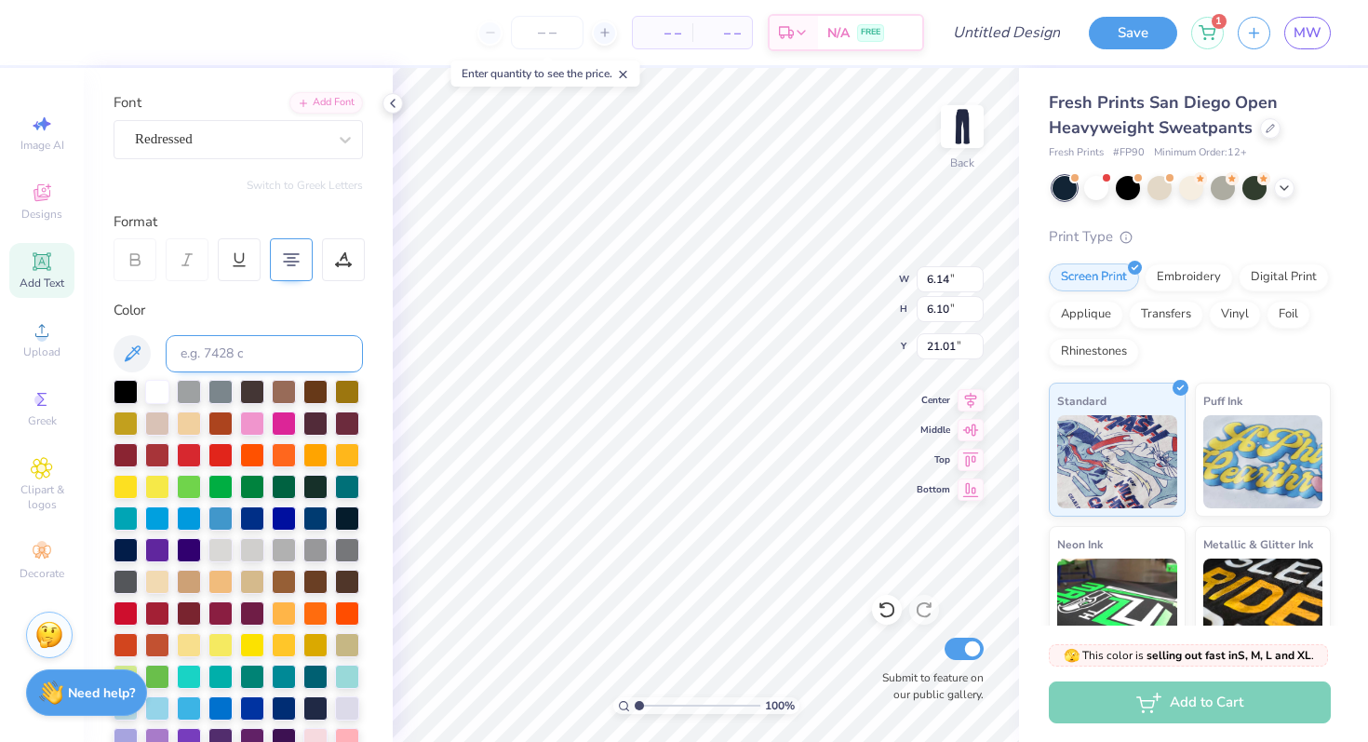
scroll to position [115, 0]
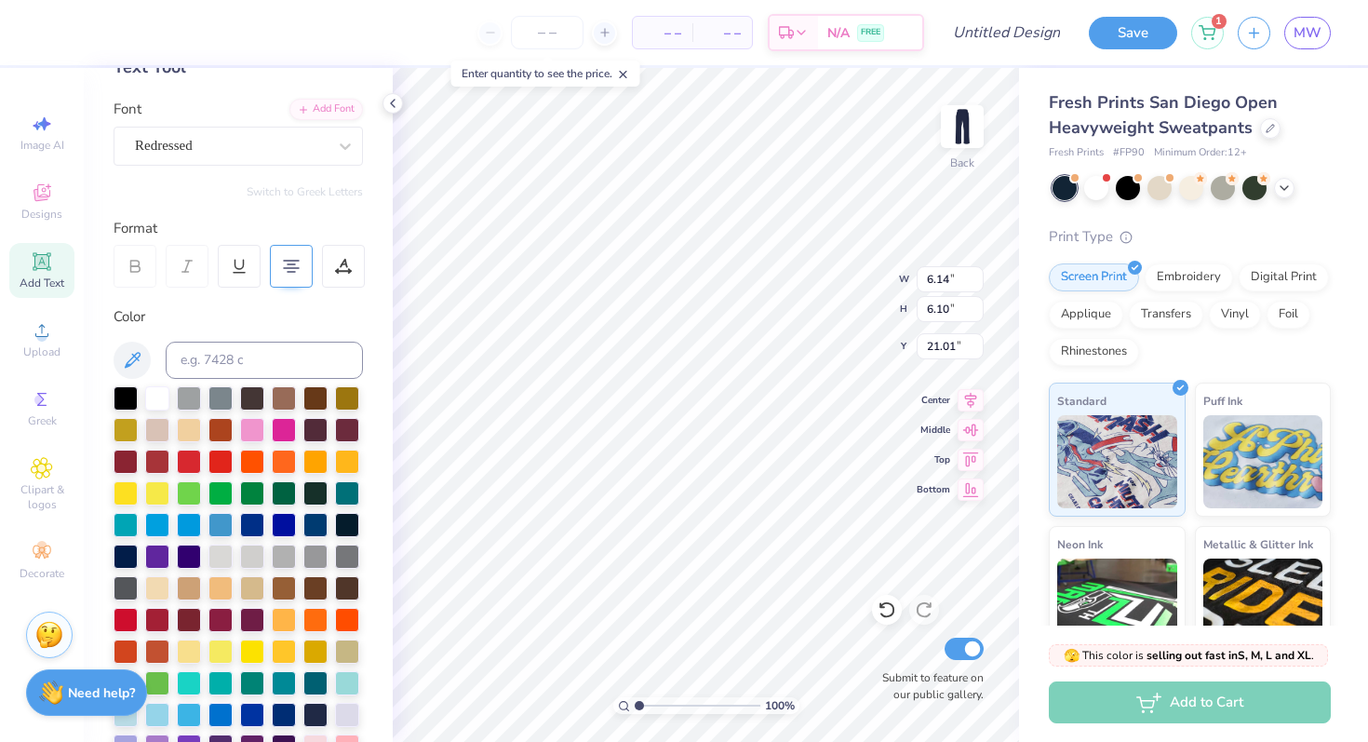
click at [252, 170] on div "Personalized Names Personalized Numbers Text Tool Add Font Font Redressed Switc…" at bounding box center [238, 405] width 309 height 674
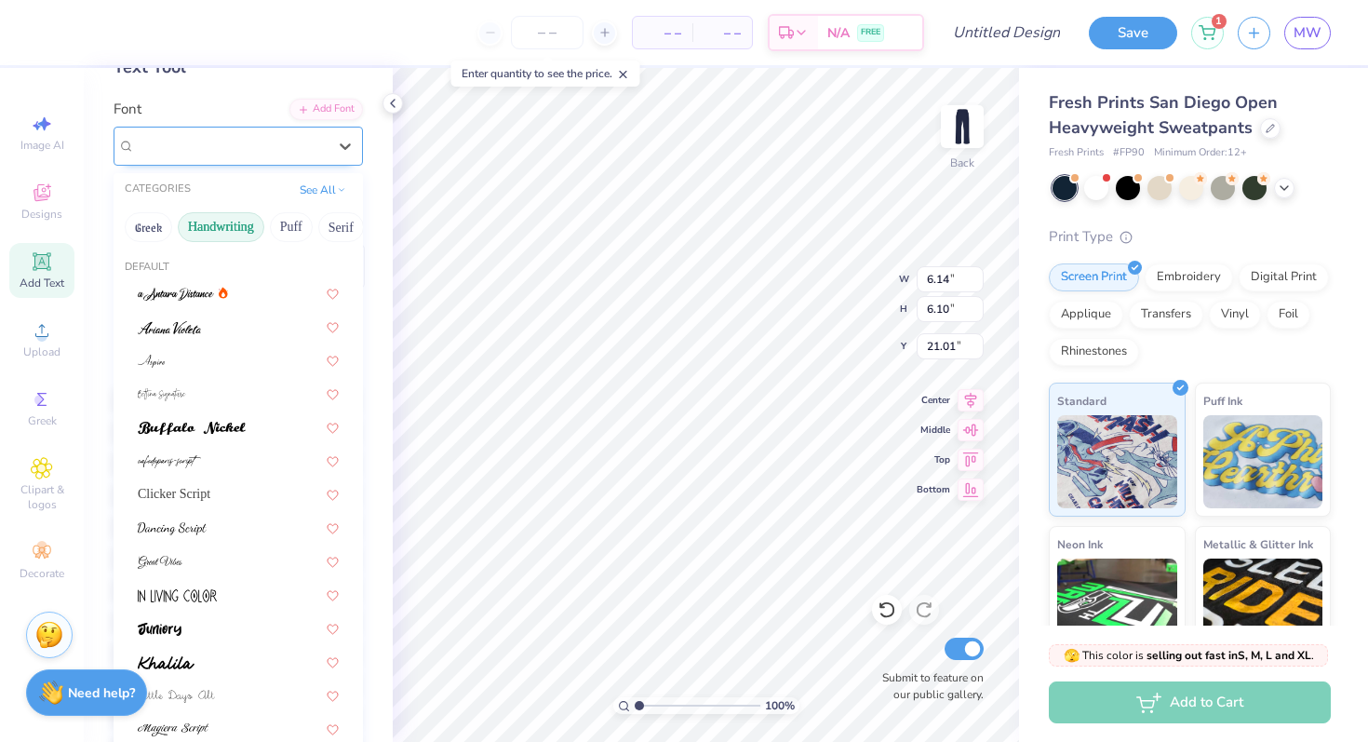
click at [243, 160] on div "Redressed" at bounding box center [238, 146] width 249 height 39
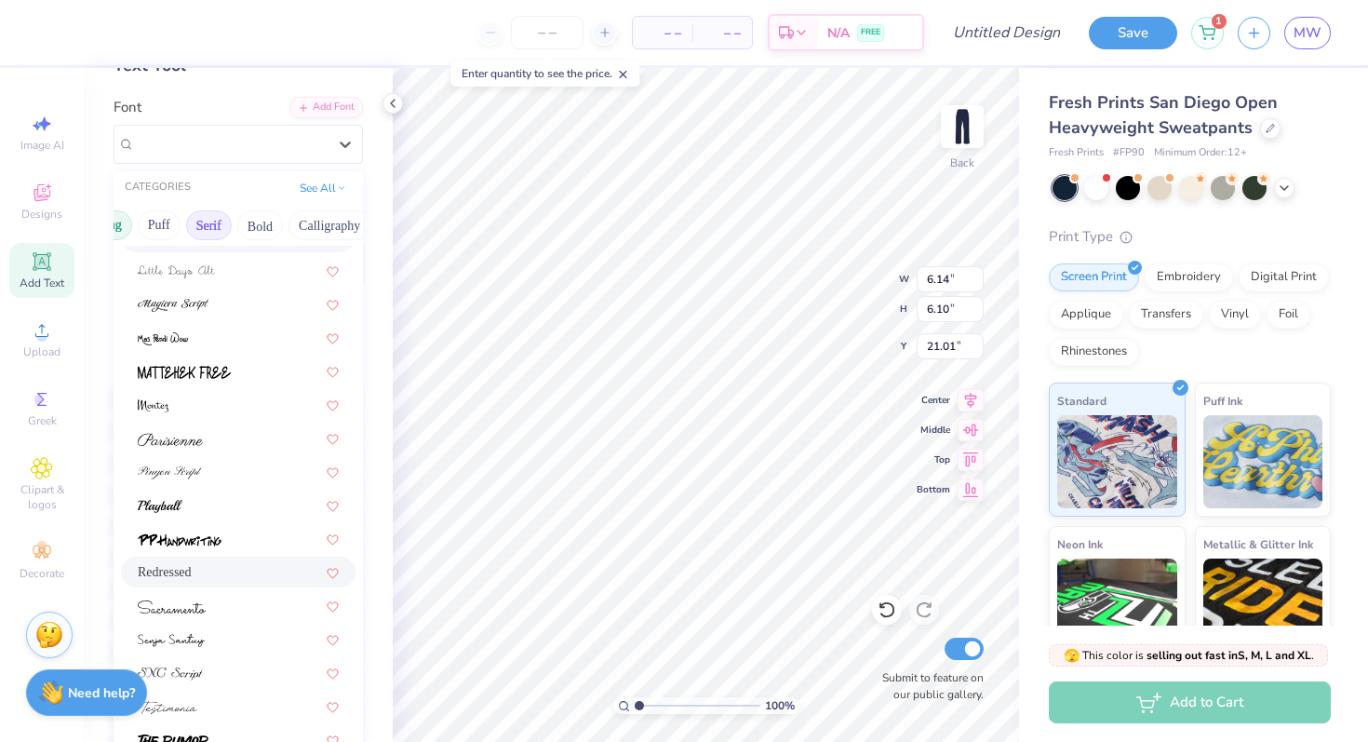
scroll to position [0, 147]
click at [319, 221] on button "Calligraphy" at bounding box center [315, 225] width 82 height 30
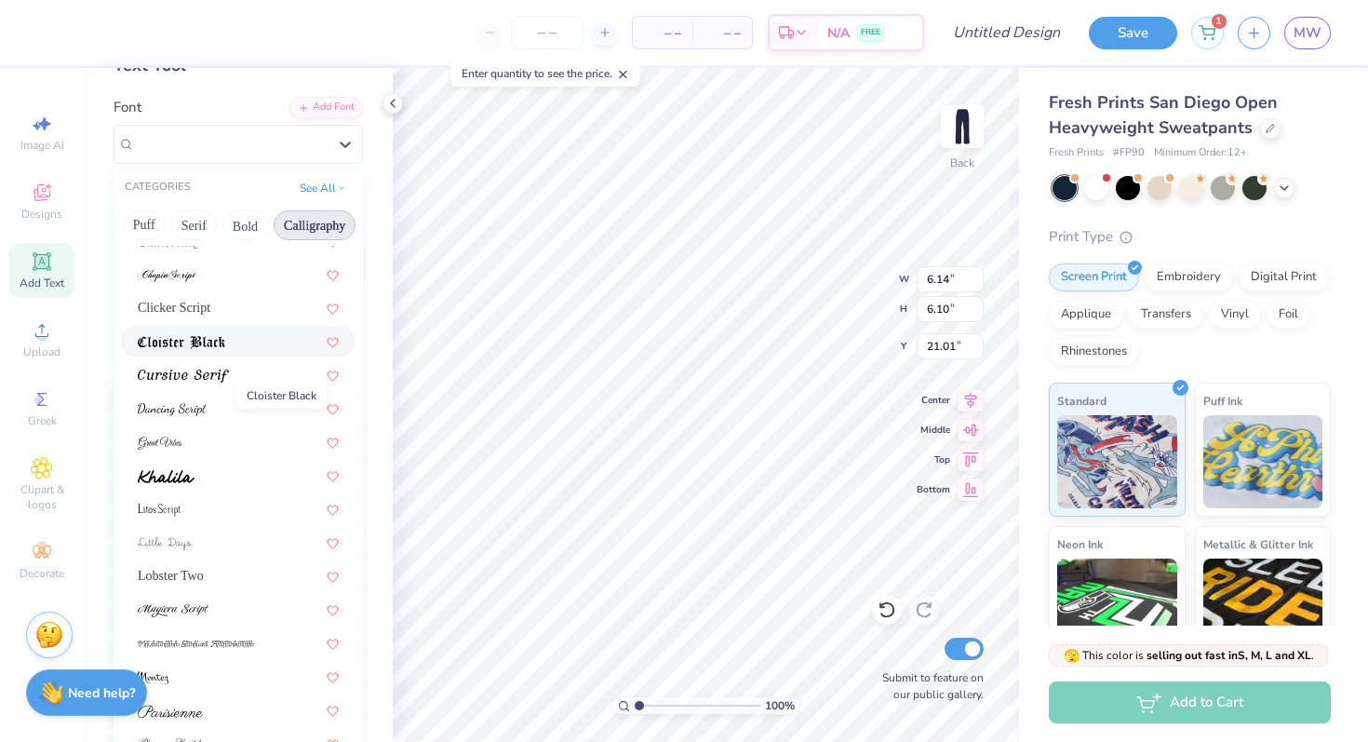
scroll to position [319, 0]
click at [200, 476] on div at bounding box center [238, 474] width 201 height 20
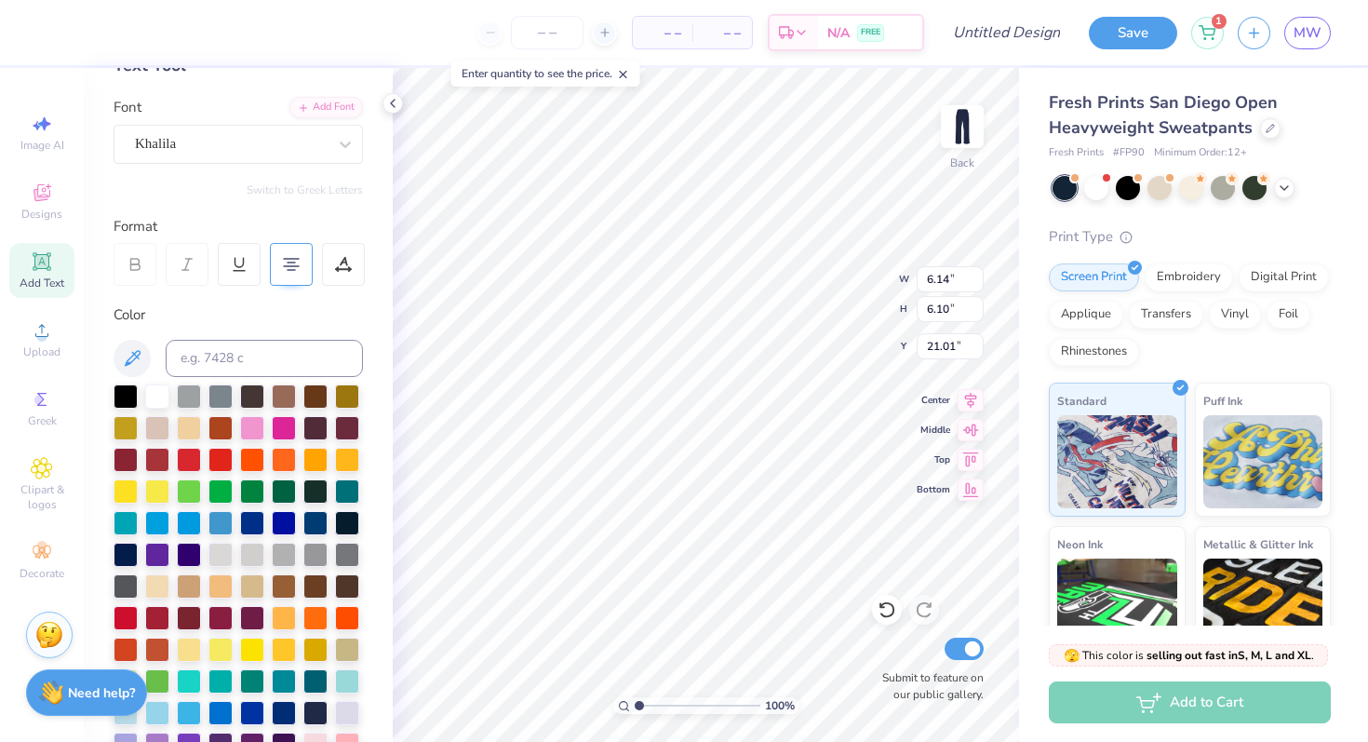
scroll to position [6, 0]
type textarea "Love, the greatest of all THINGS"
type input "5.33"
type input "5.91"
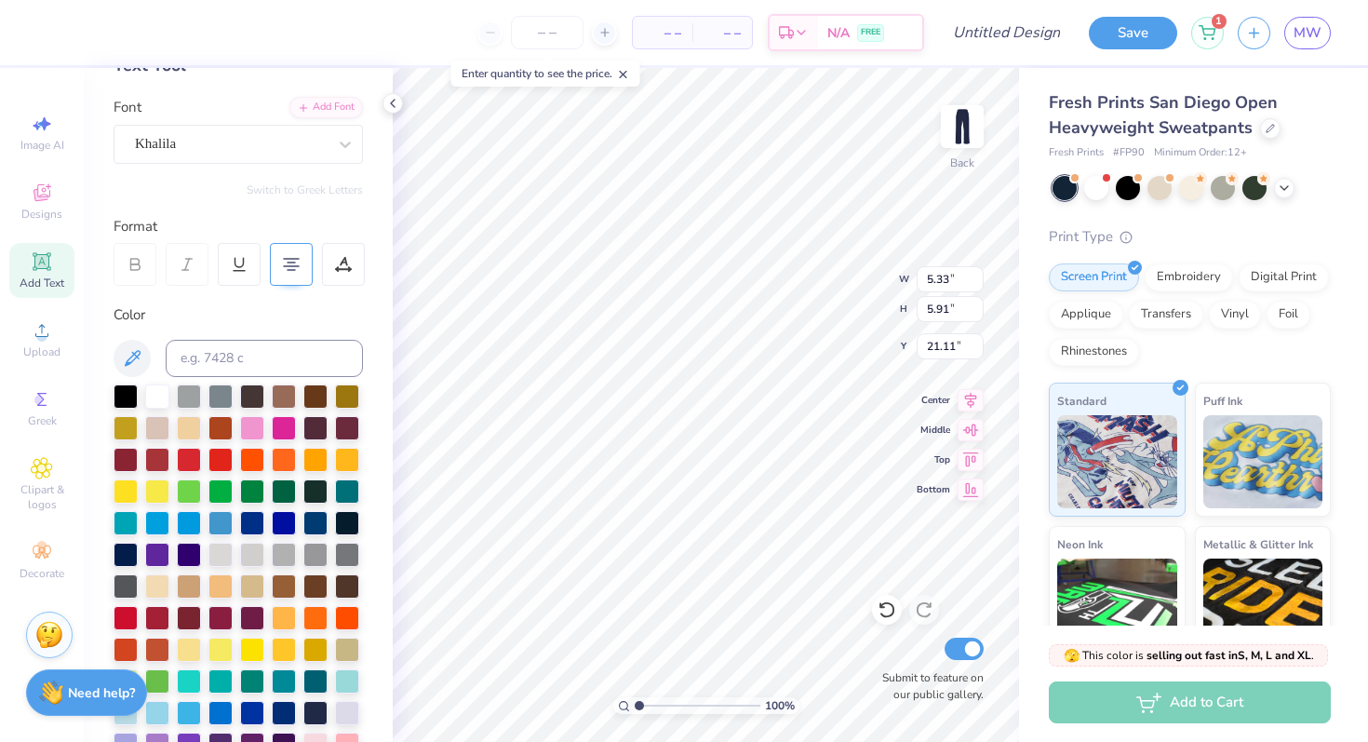
type input "21.09"
type textarea "Love, the greatest of all things"
type textarea "Love, the greatest of all things."
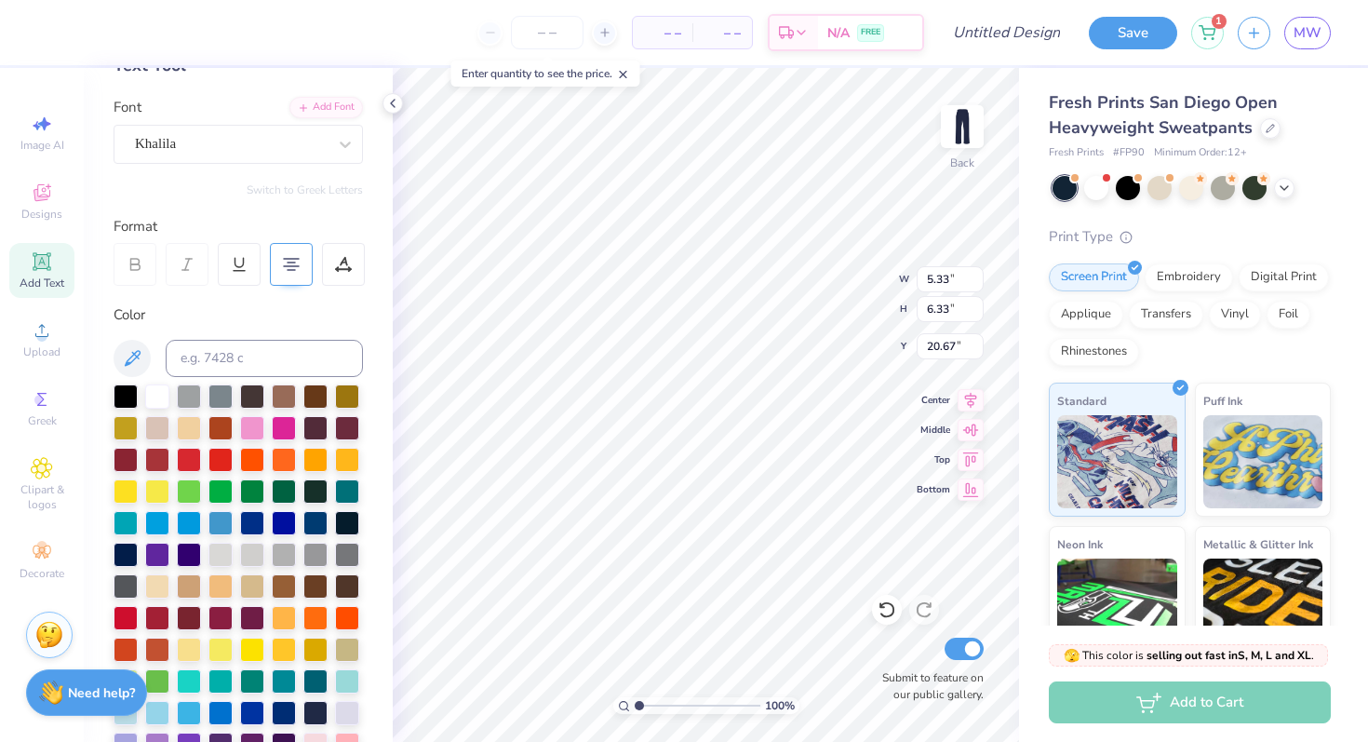
type textarea "Love, the greatest of all things"
type input "6.64"
type input "7.88"
type input "19.12"
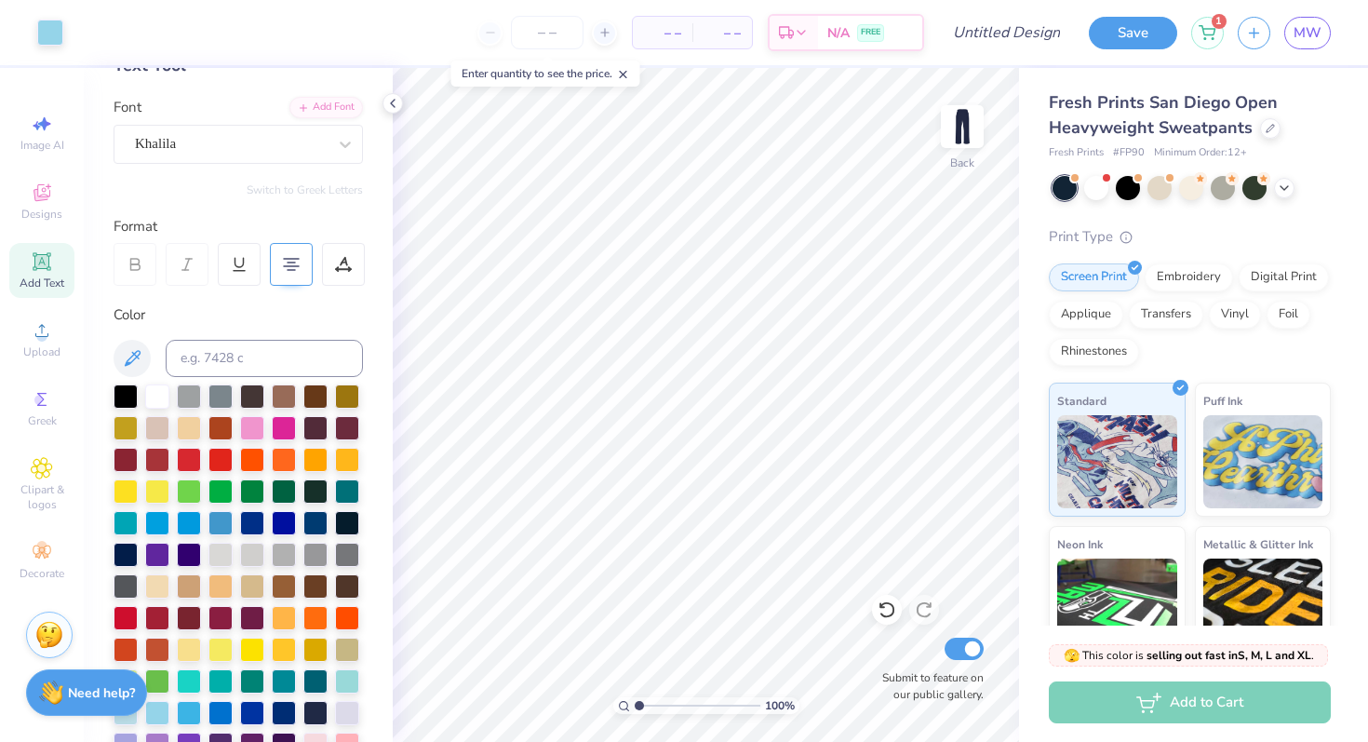
click at [41, 267] on icon at bounding box center [41, 261] width 14 height 14
click at [231, 145] on div "Super Dream" at bounding box center [230, 143] width 195 height 29
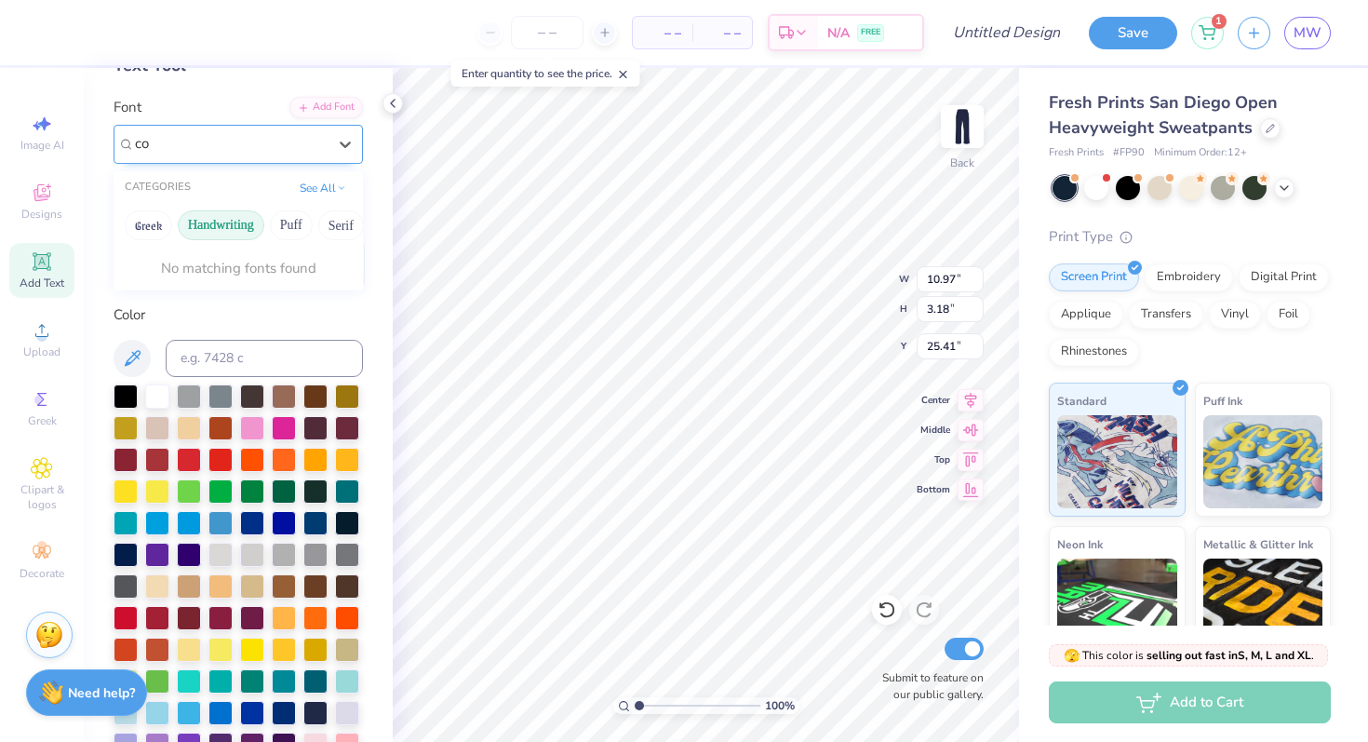
type input "c"
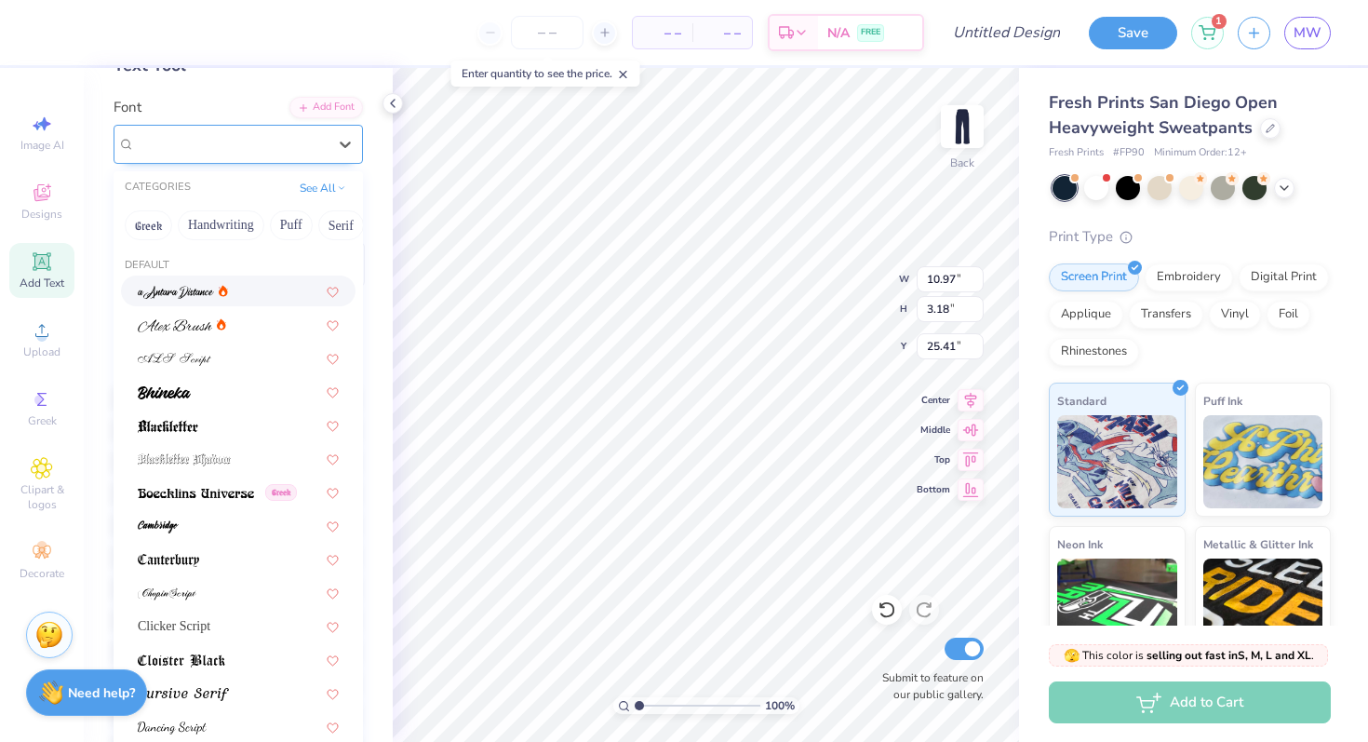
type input "c"
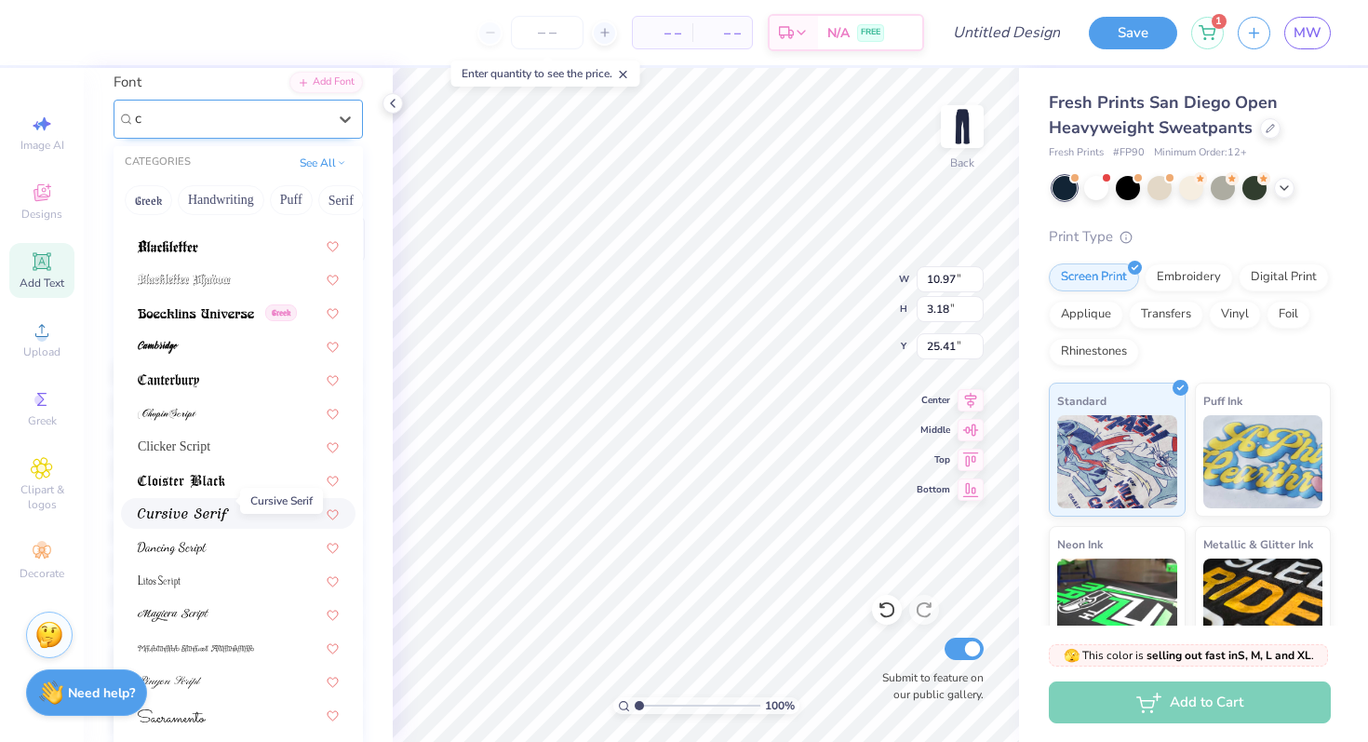
scroll to position [168, 0]
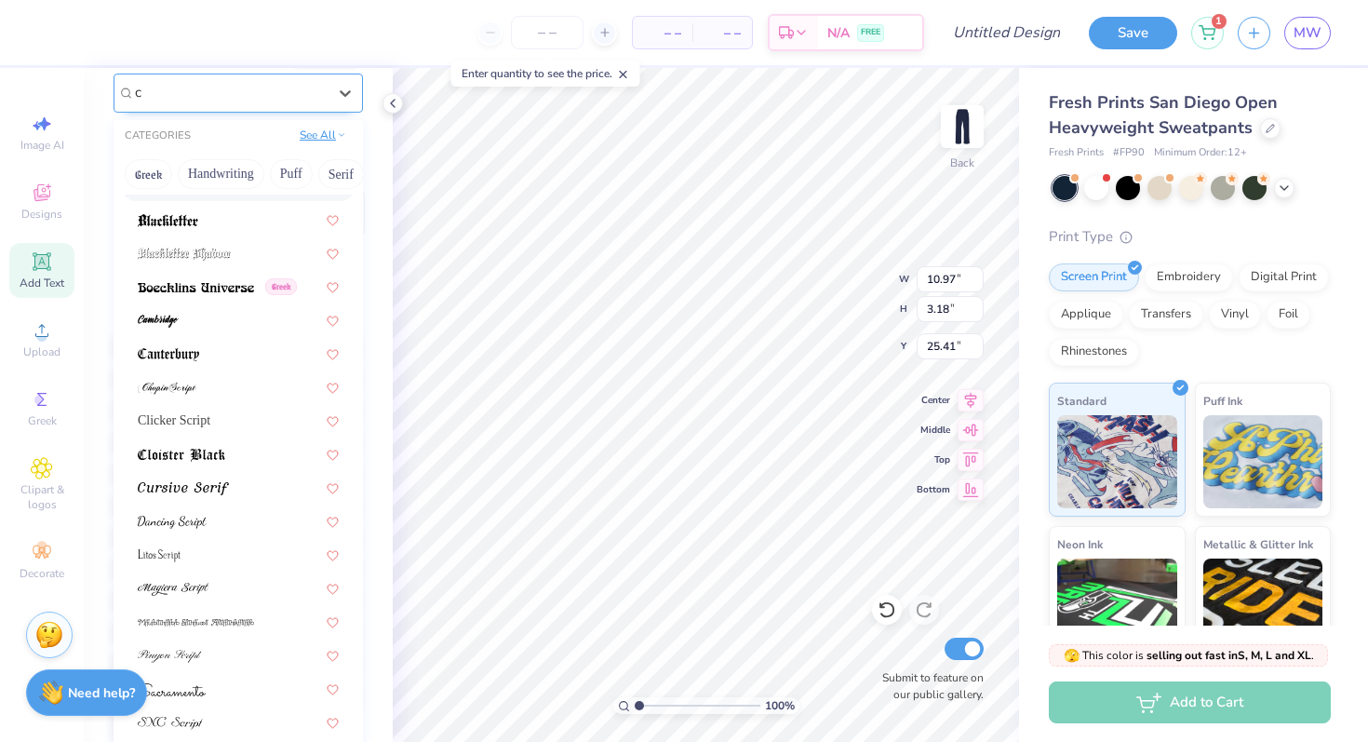
click at [315, 134] on button "See All" at bounding box center [323, 135] width 58 height 19
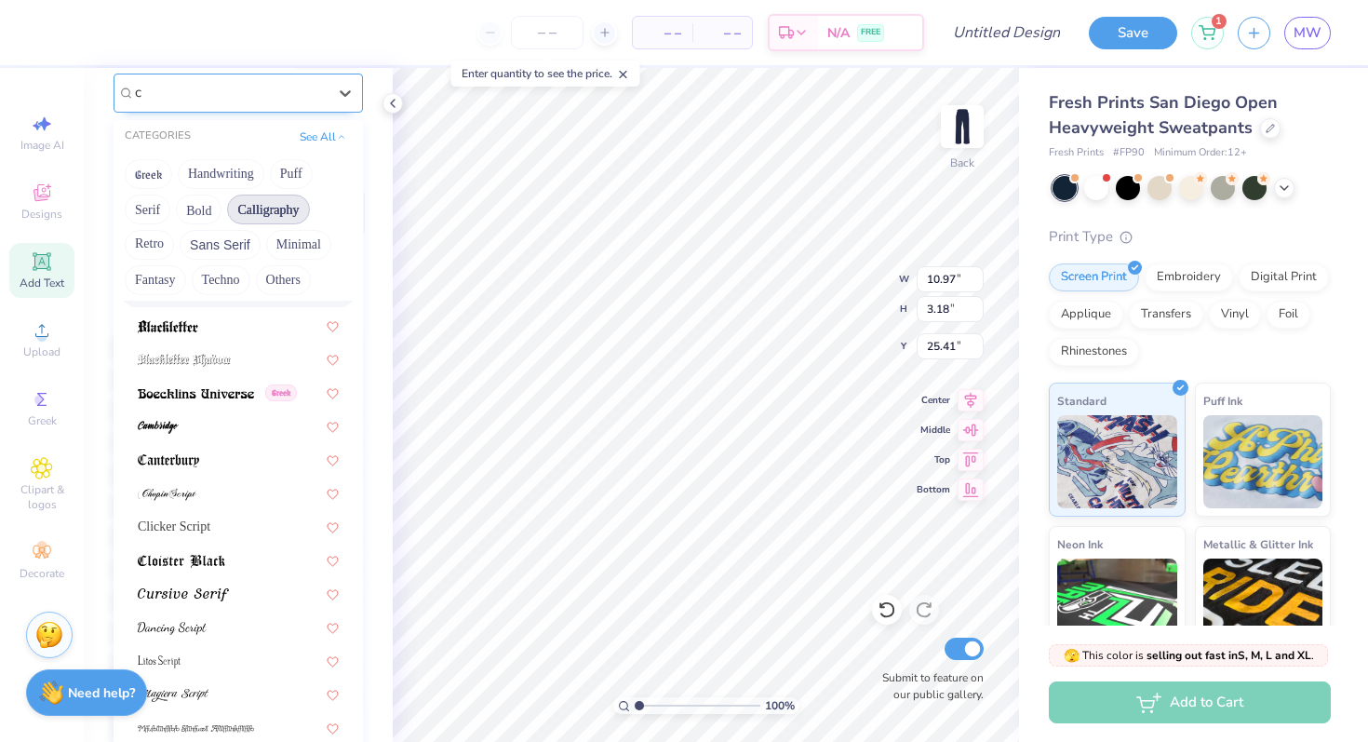
click at [247, 211] on button "Calligraphy" at bounding box center [268, 209] width 82 height 30
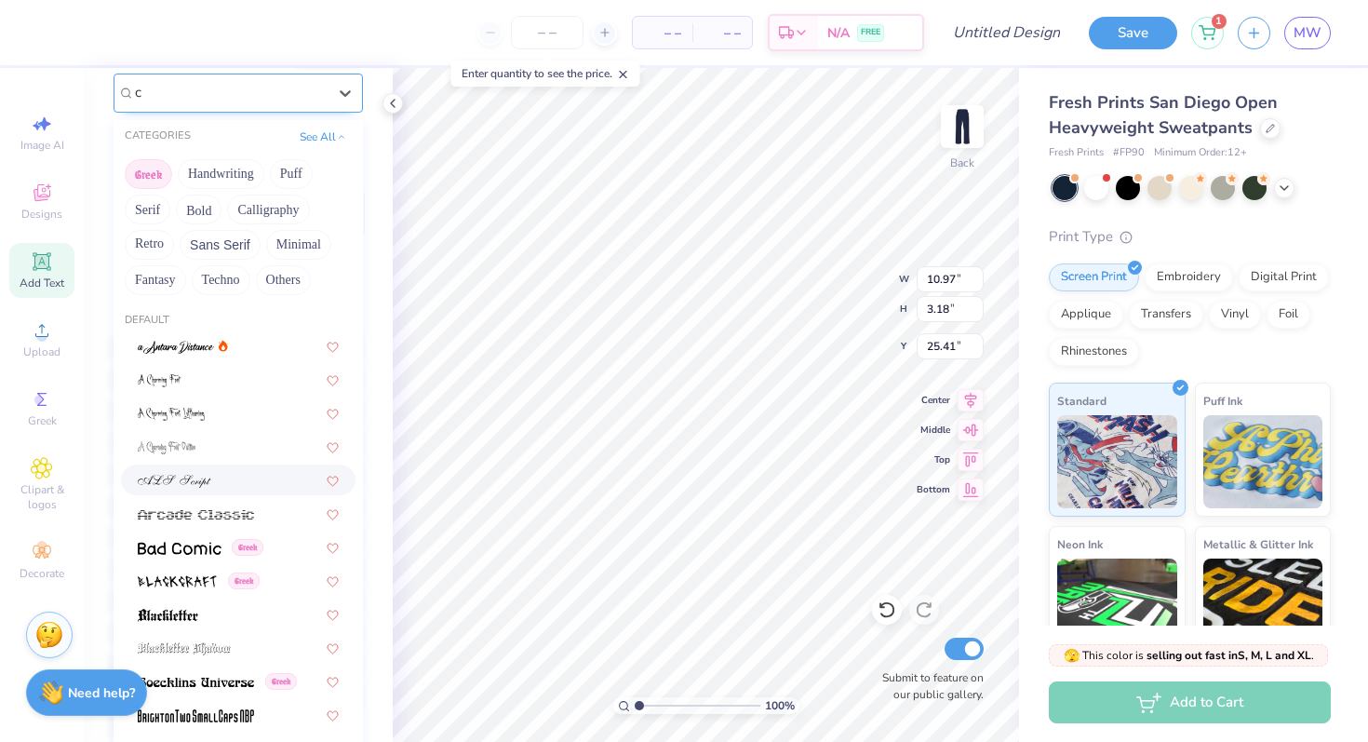
click at [145, 168] on button "Greek" at bounding box center [148, 174] width 47 height 30
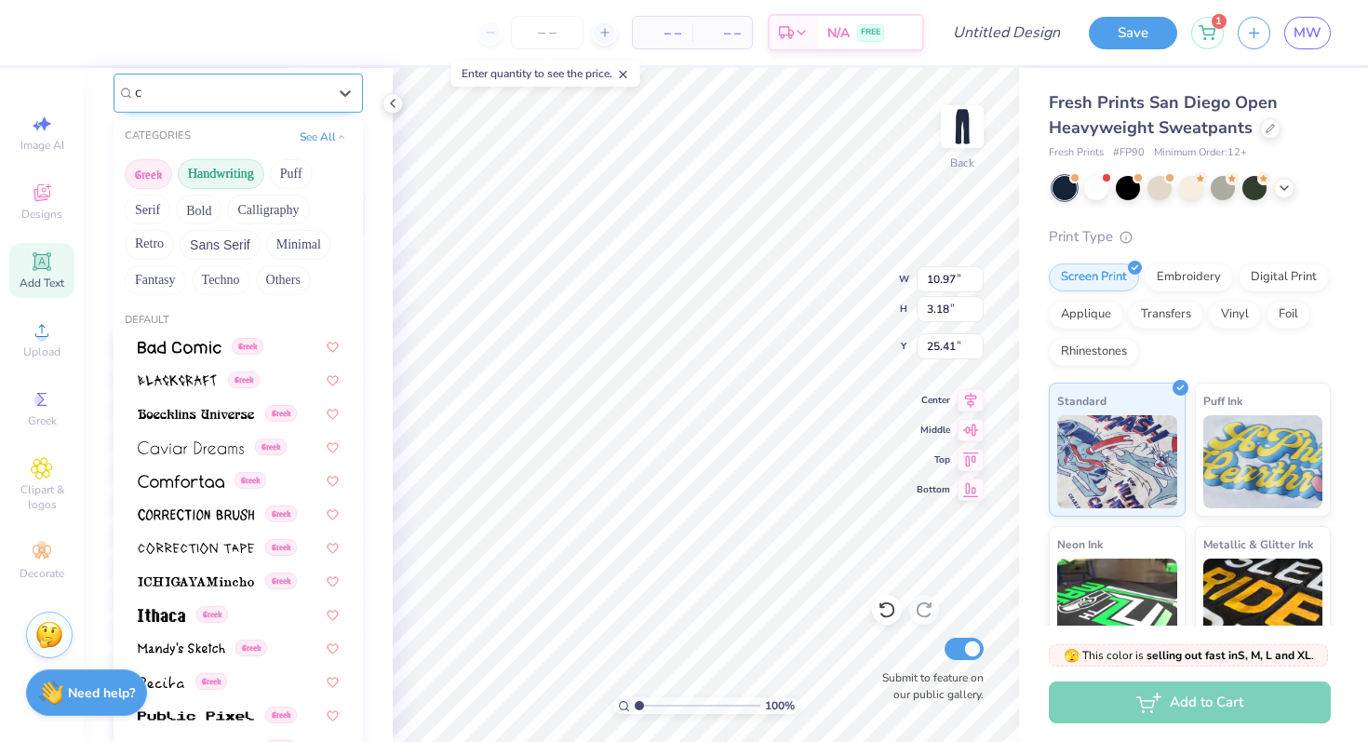
click at [210, 167] on button "Handwriting" at bounding box center [221, 174] width 87 height 30
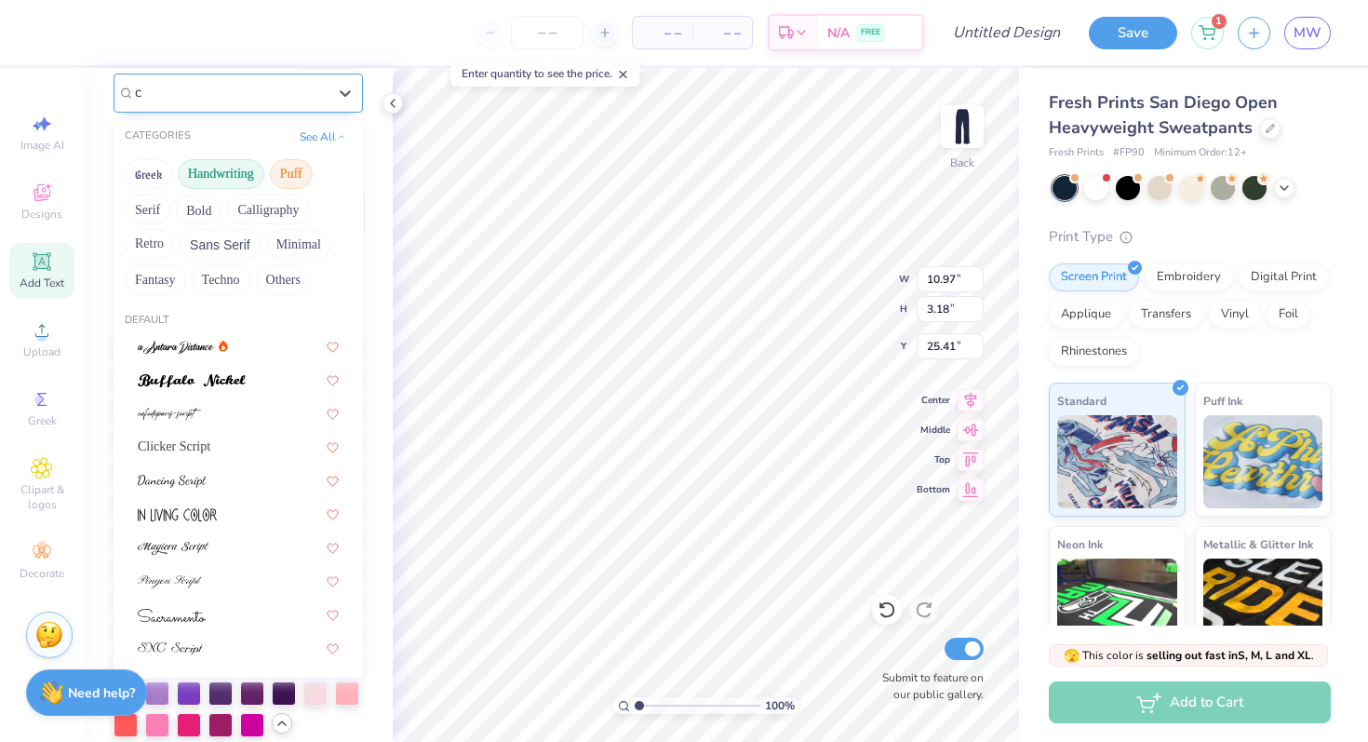
click at [302, 168] on button "Puff" at bounding box center [291, 174] width 43 height 30
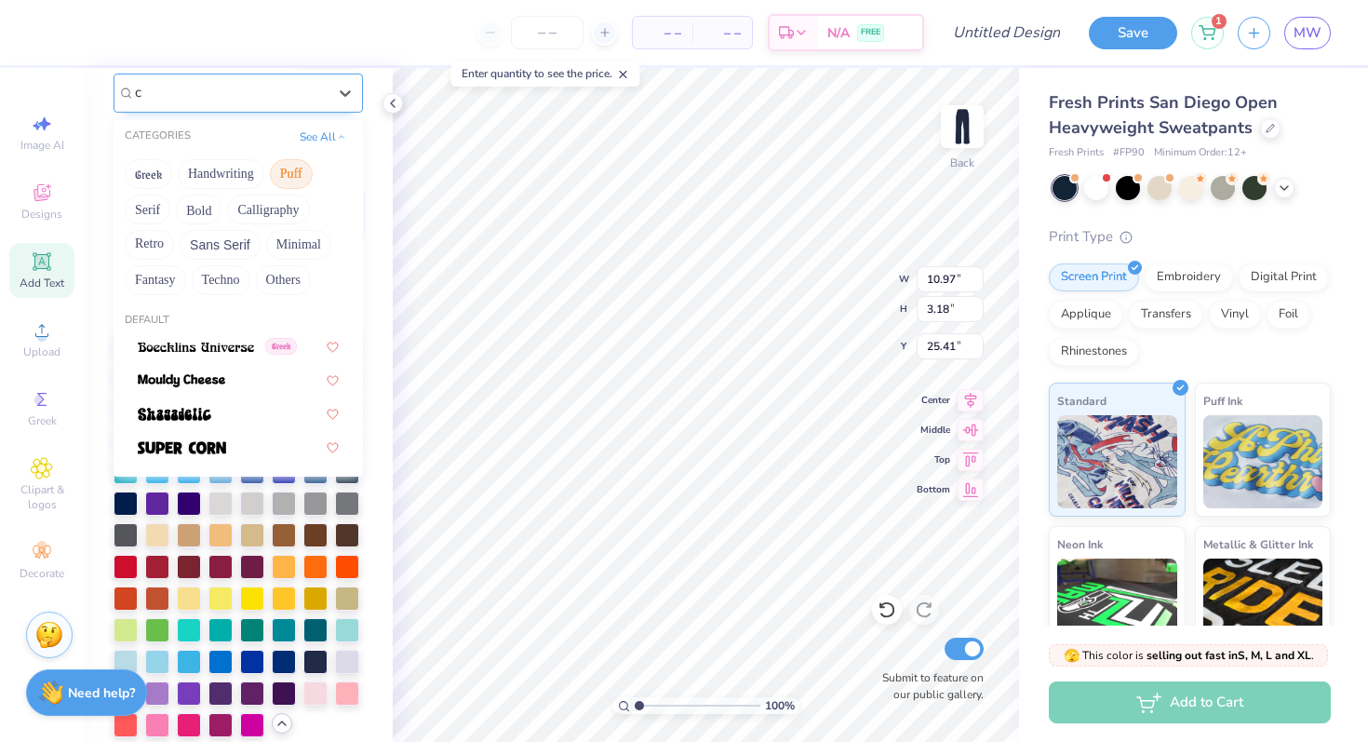
click at [318, 149] on div "CATEGORIES See All" at bounding box center [238, 137] width 249 height 34
click at [318, 138] on button "See All" at bounding box center [323, 135] width 58 height 19
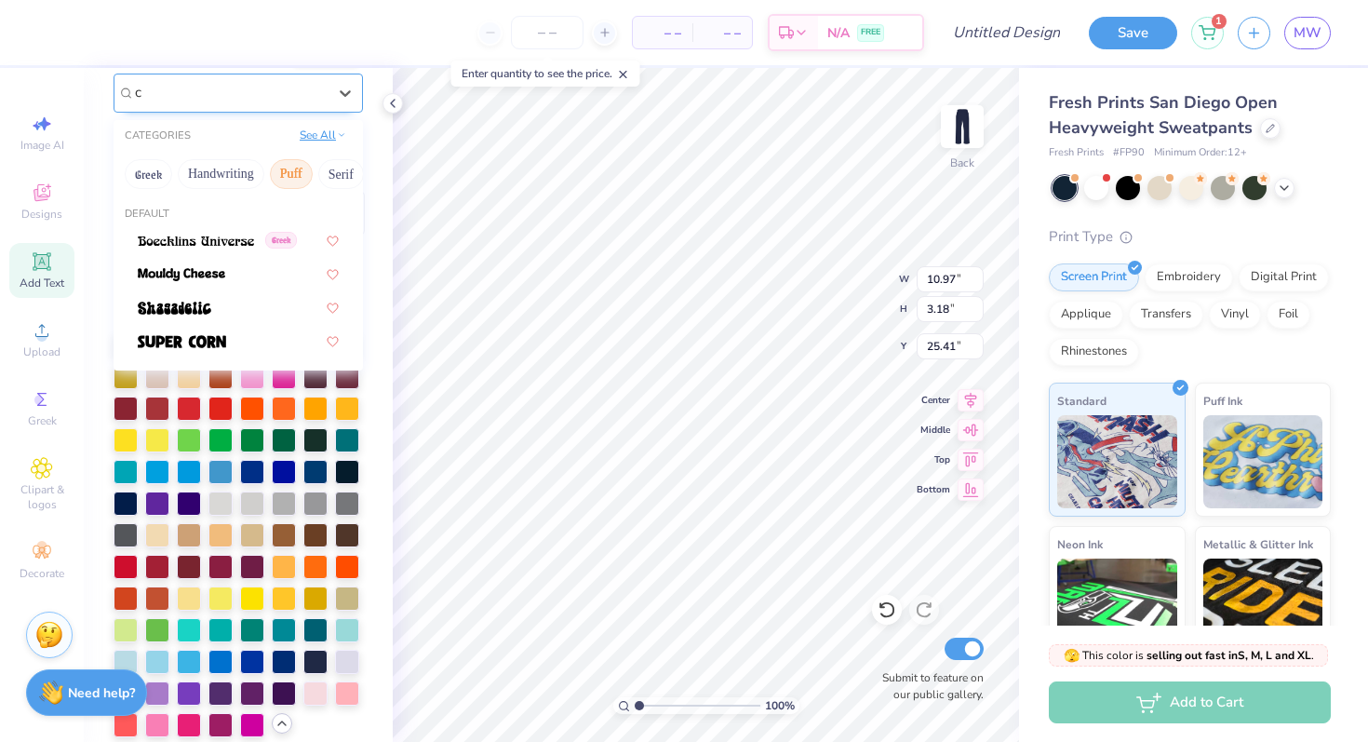
click at [313, 131] on button "See All" at bounding box center [323, 135] width 58 height 19
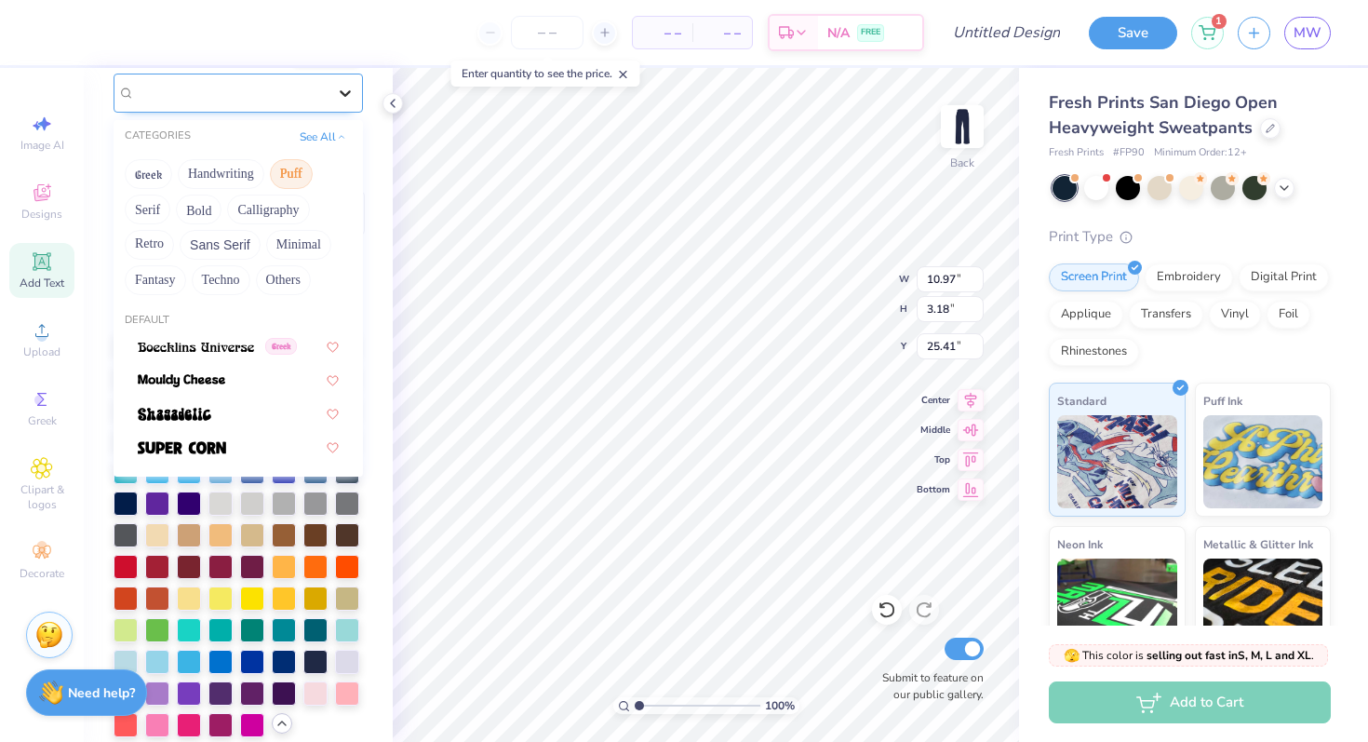
click at [336, 96] on icon at bounding box center [345, 93] width 19 height 19
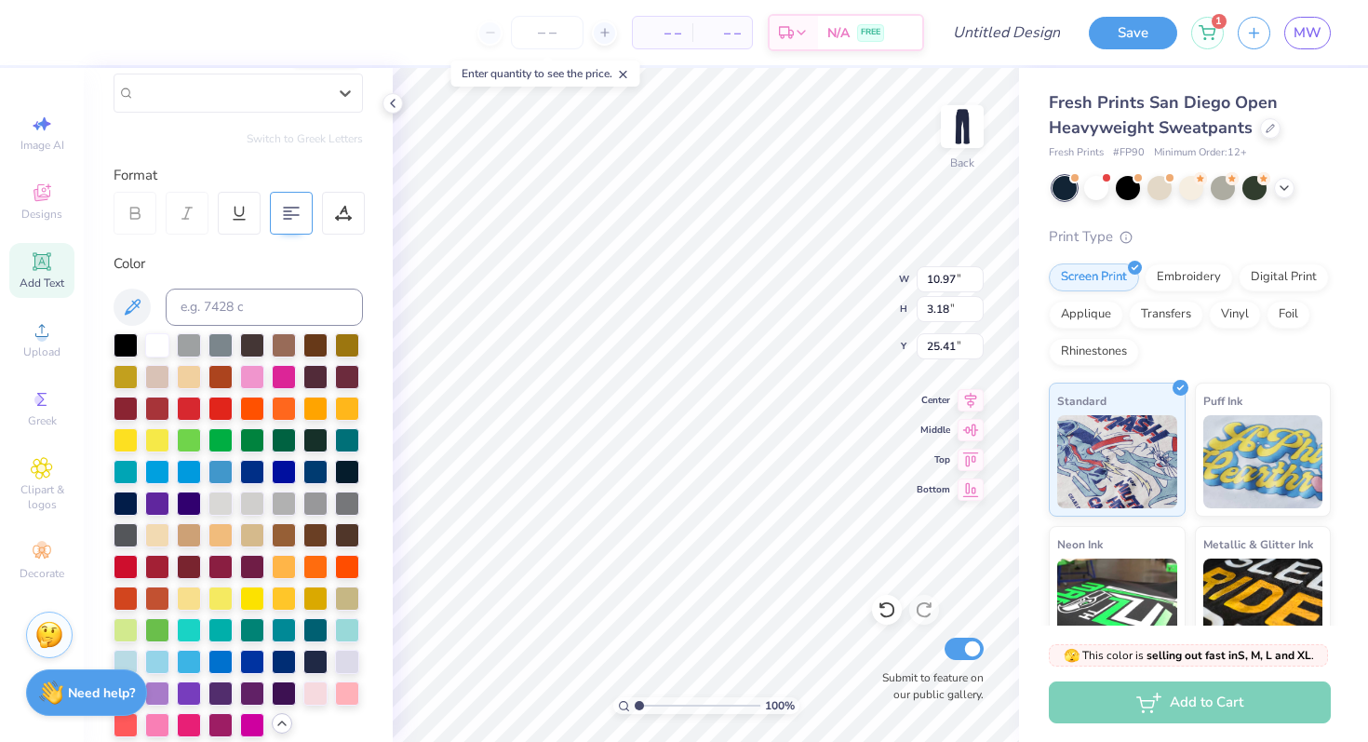
click at [259, 87] on div "Super Dream" at bounding box center [231, 92] width 192 height 21
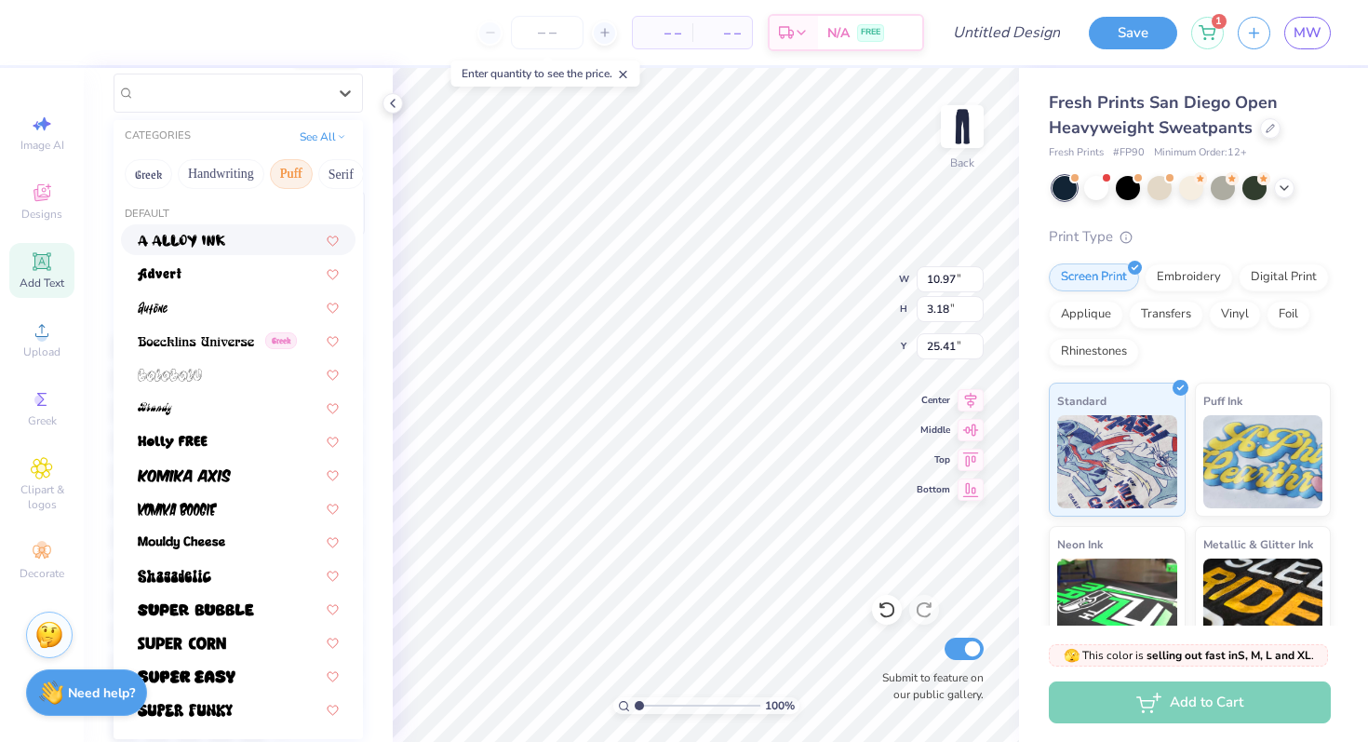
click at [289, 162] on button "Puff" at bounding box center [291, 174] width 43 height 30
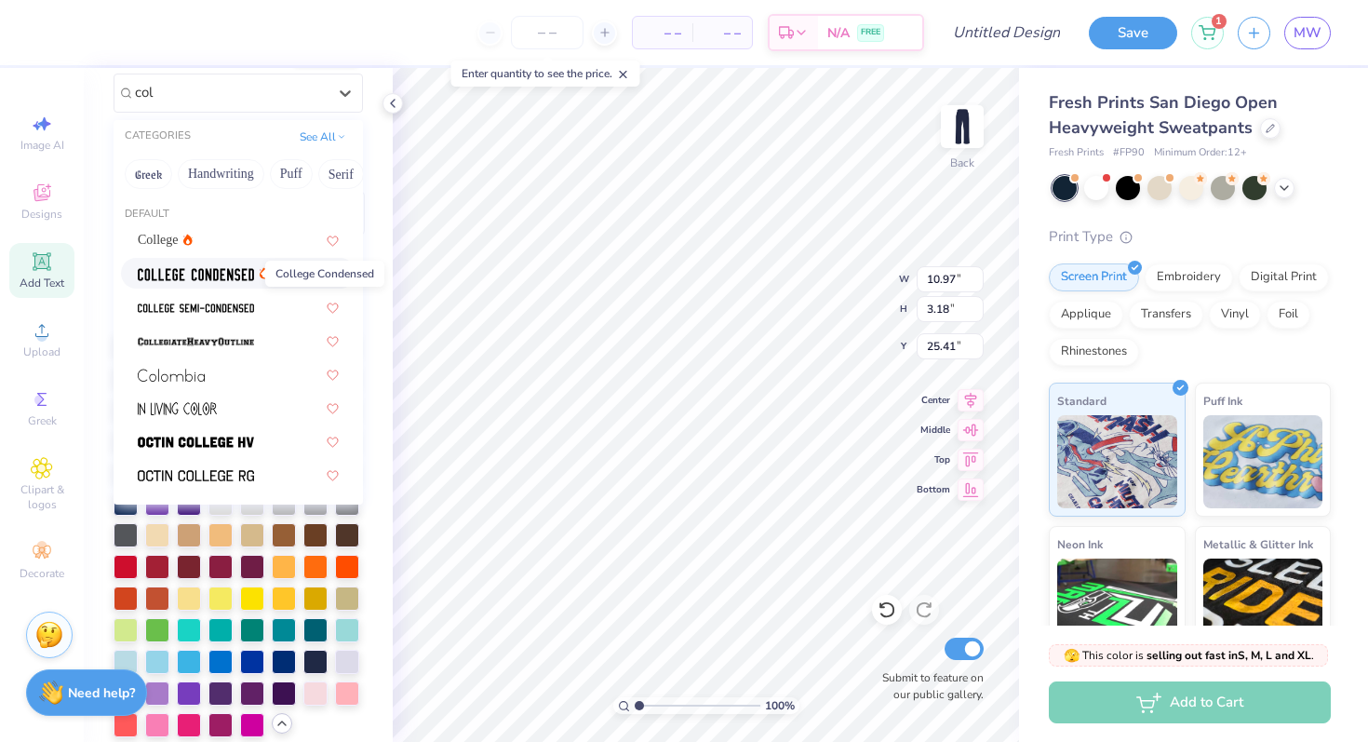
click at [226, 273] on img at bounding box center [196, 274] width 116 height 13
type input "col"
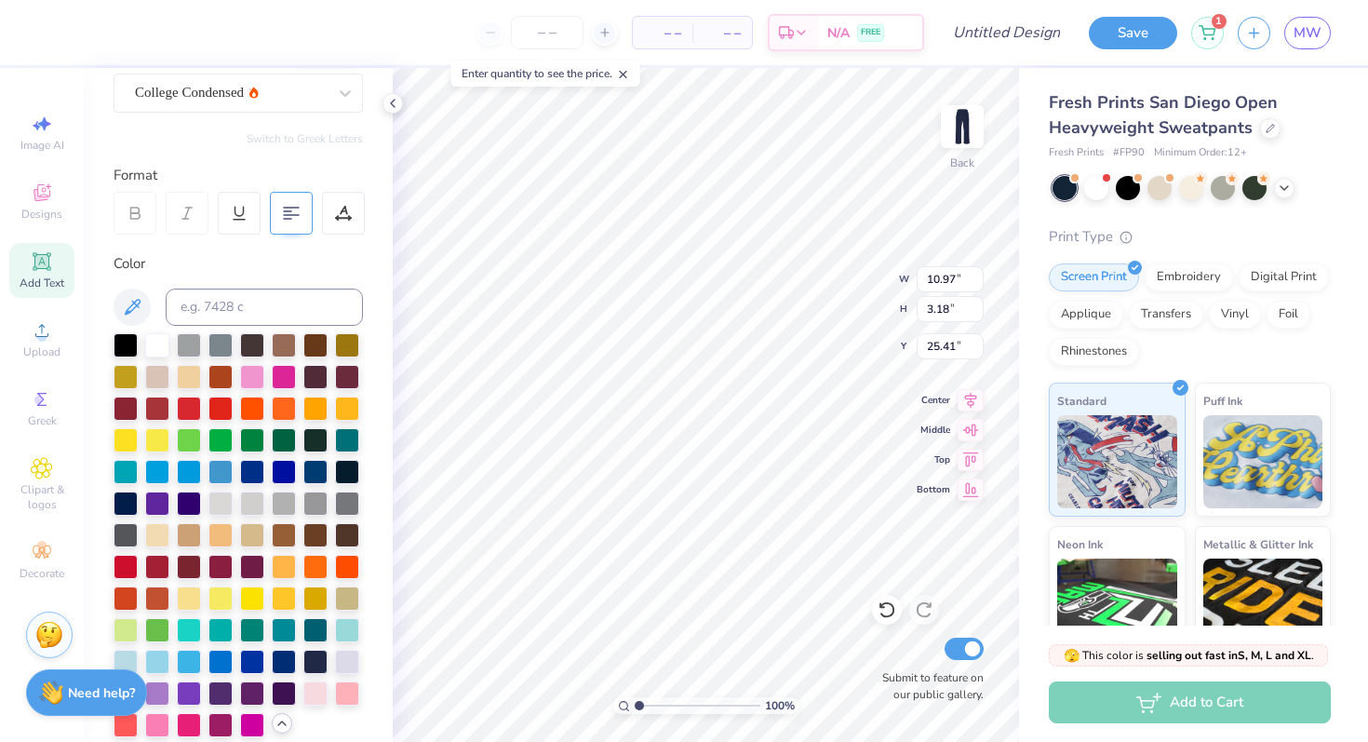
type input "8.19"
type input "3.10"
type input "25.45"
type textarea "ZETA TAU ALPHA"
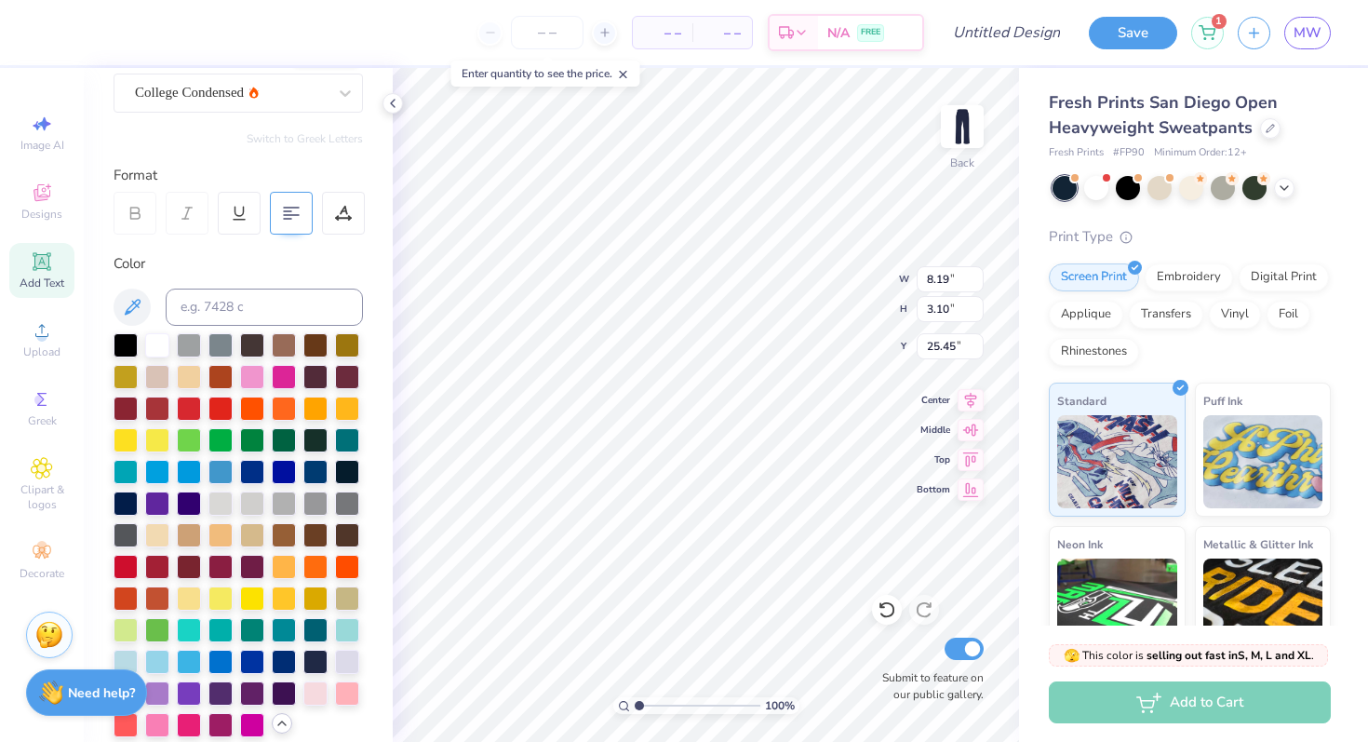
click at [285, 231] on div at bounding box center [291, 213] width 43 height 43
type input "8.27"
type input "4.37"
type input "2.14"
type input "6.46"
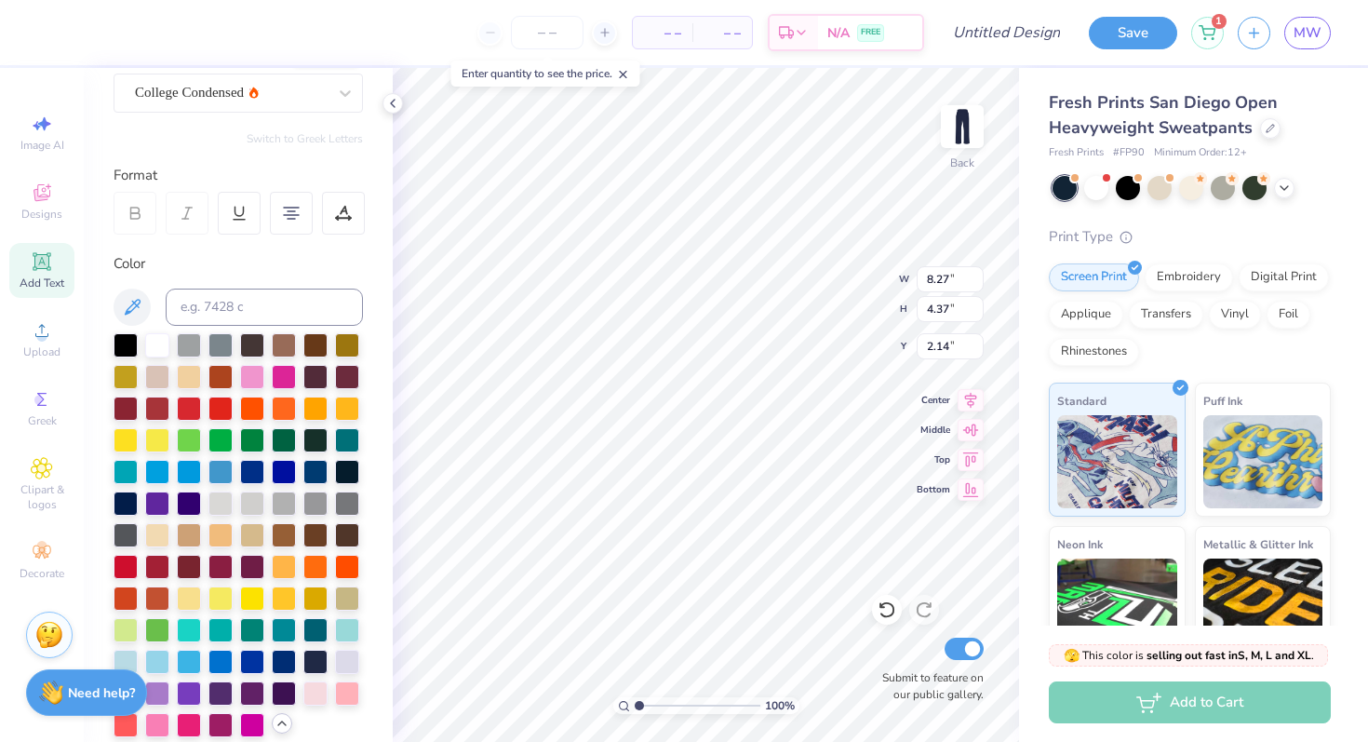
type input "3.41"
click at [344, 624] on div at bounding box center [347, 630] width 24 height 24
type input "2.21"
type input "6.47"
type input "3.42"
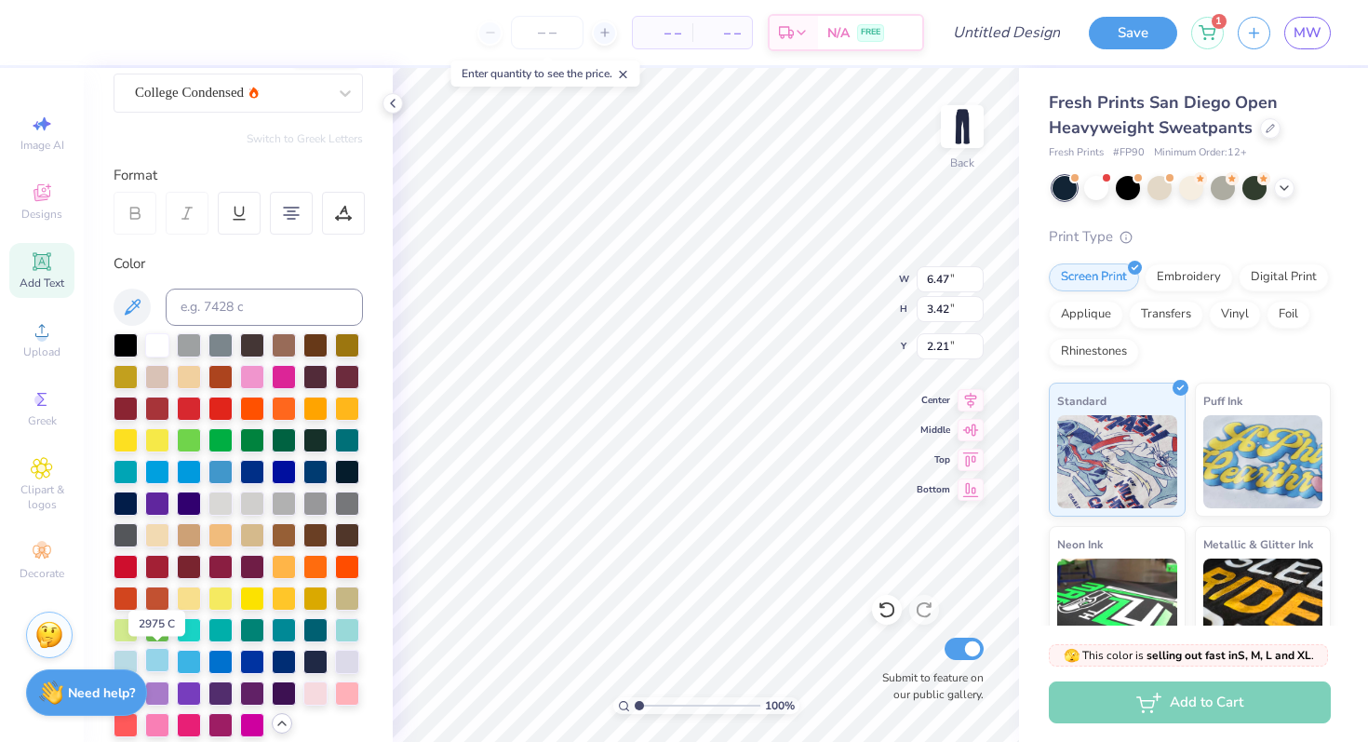
click at [160, 664] on div at bounding box center [157, 660] width 24 height 24
click at [150, 656] on div at bounding box center [157, 660] width 24 height 24
type input "6.64"
type input "7.88"
type input "19.12"
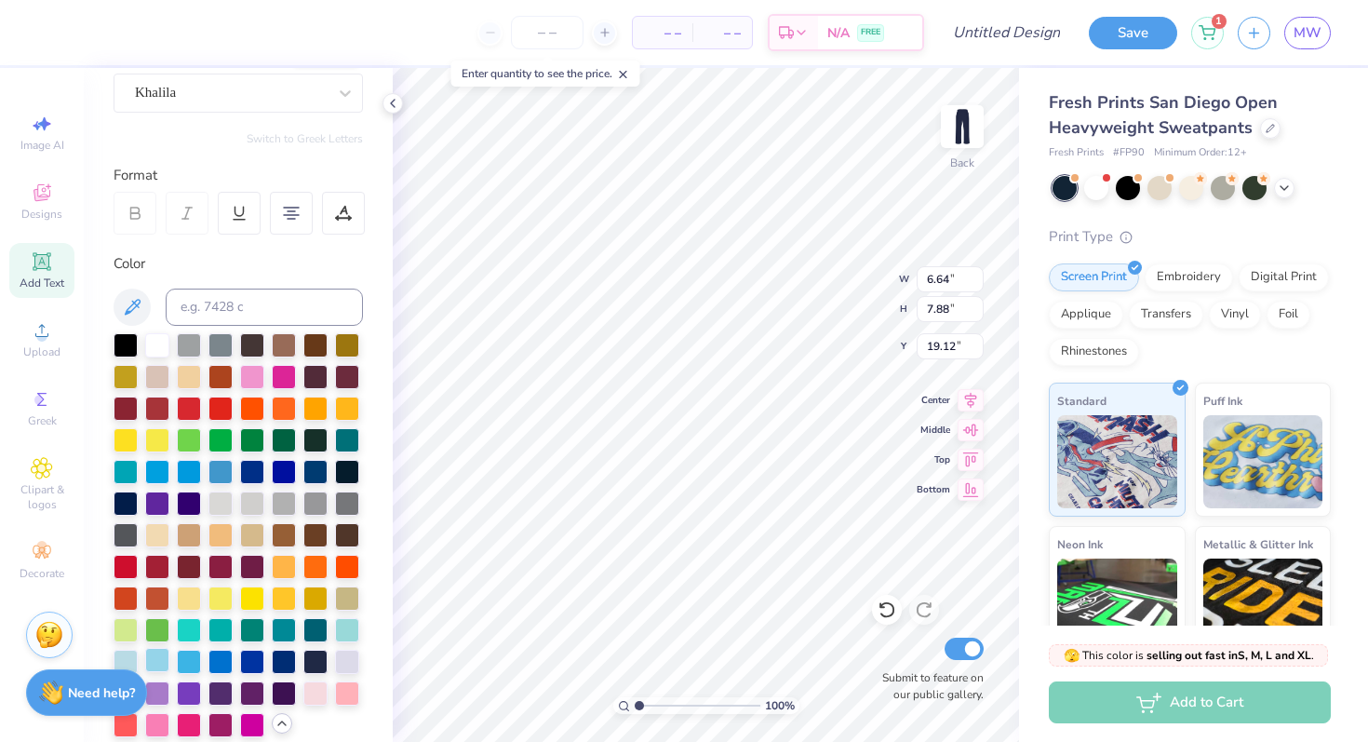
click at [151, 657] on div at bounding box center [157, 660] width 24 height 24
type input "6.08"
type input "3.21"
type textarea "Zeta TAU ALPHA"
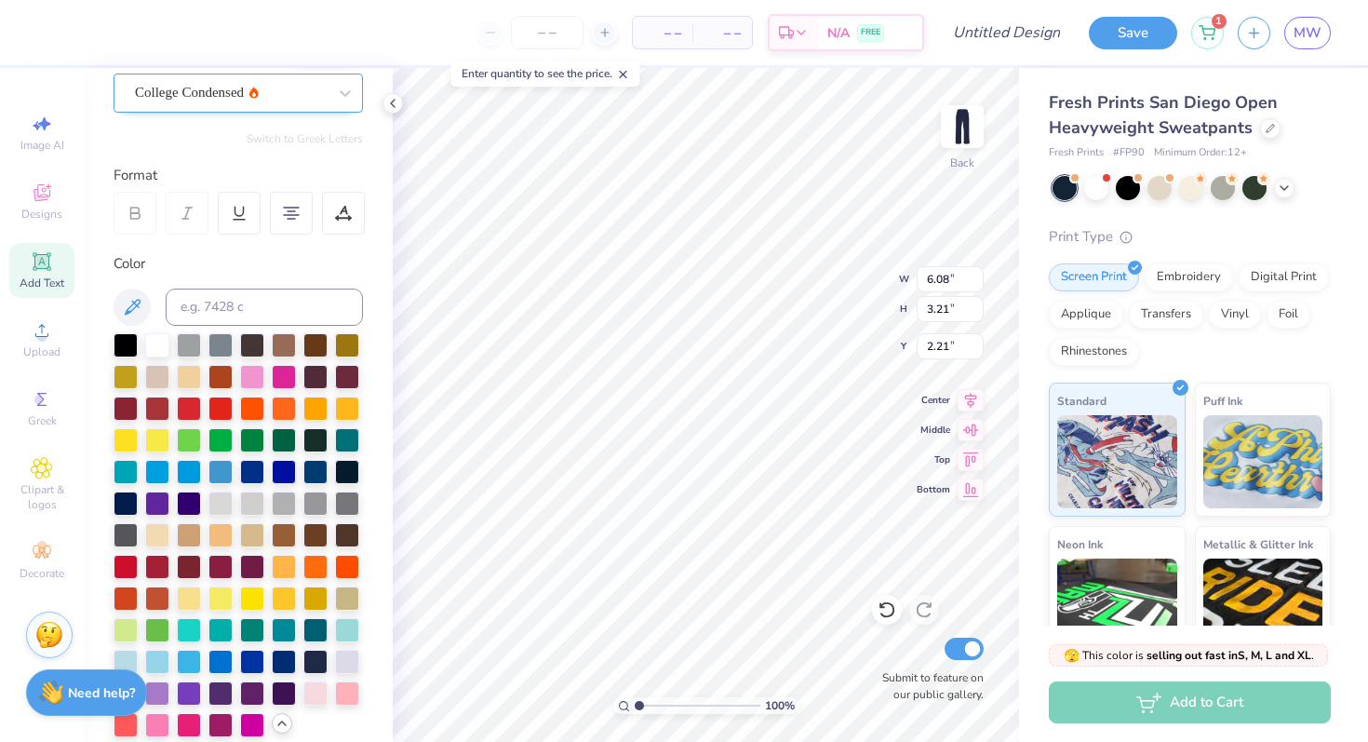
click at [222, 102] on div "College Condensed" at bounding box center [230, 92] width 195 height 29
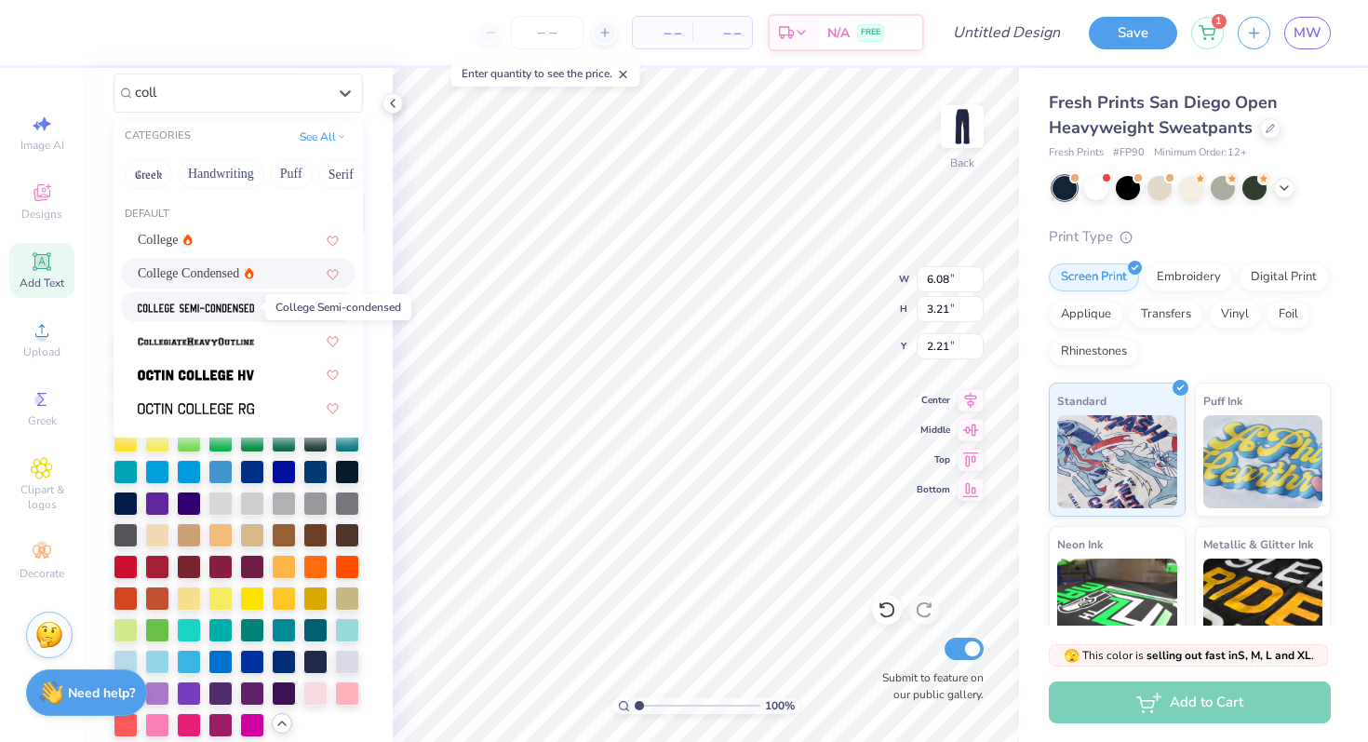
click at [156, 307] on img at bounding box center [196, 308] width 116 height 13
type input "coll"
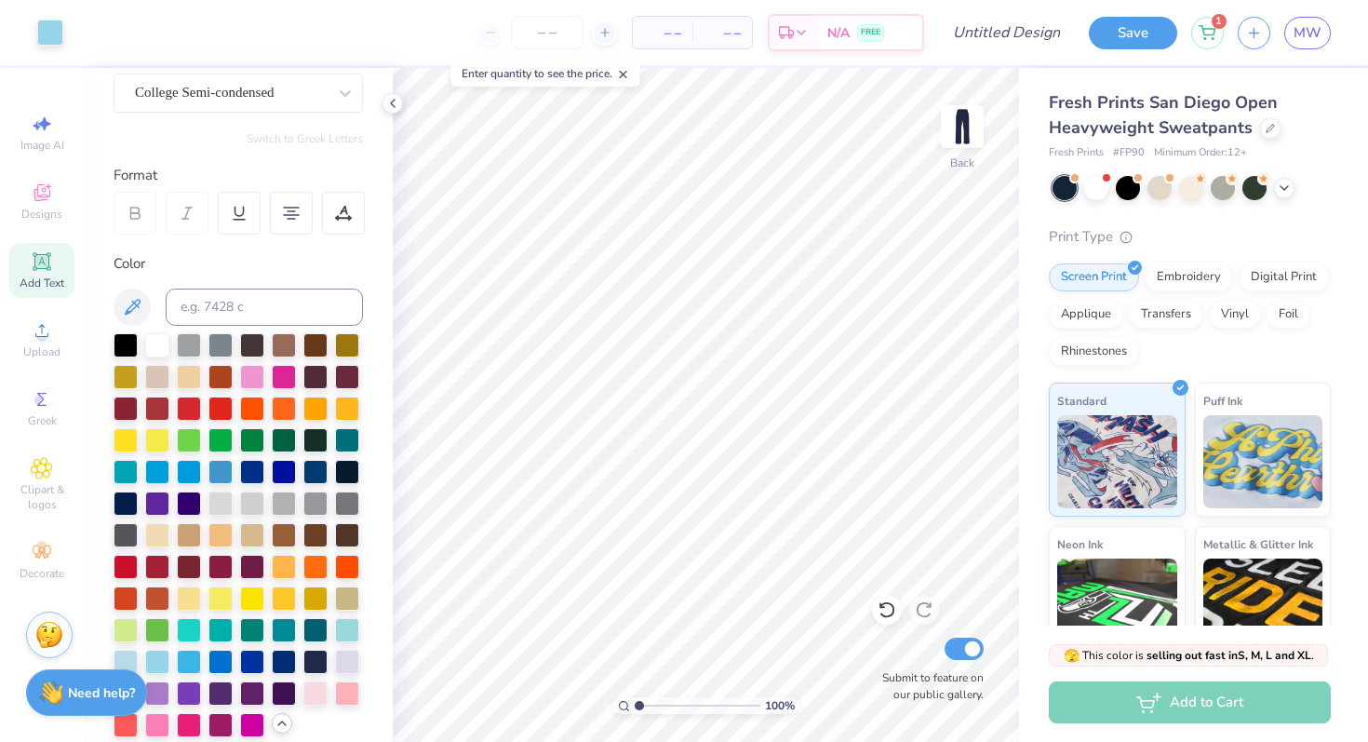
click at [40, 261] on icon at bounding box center [41, 261] width 14 height 14
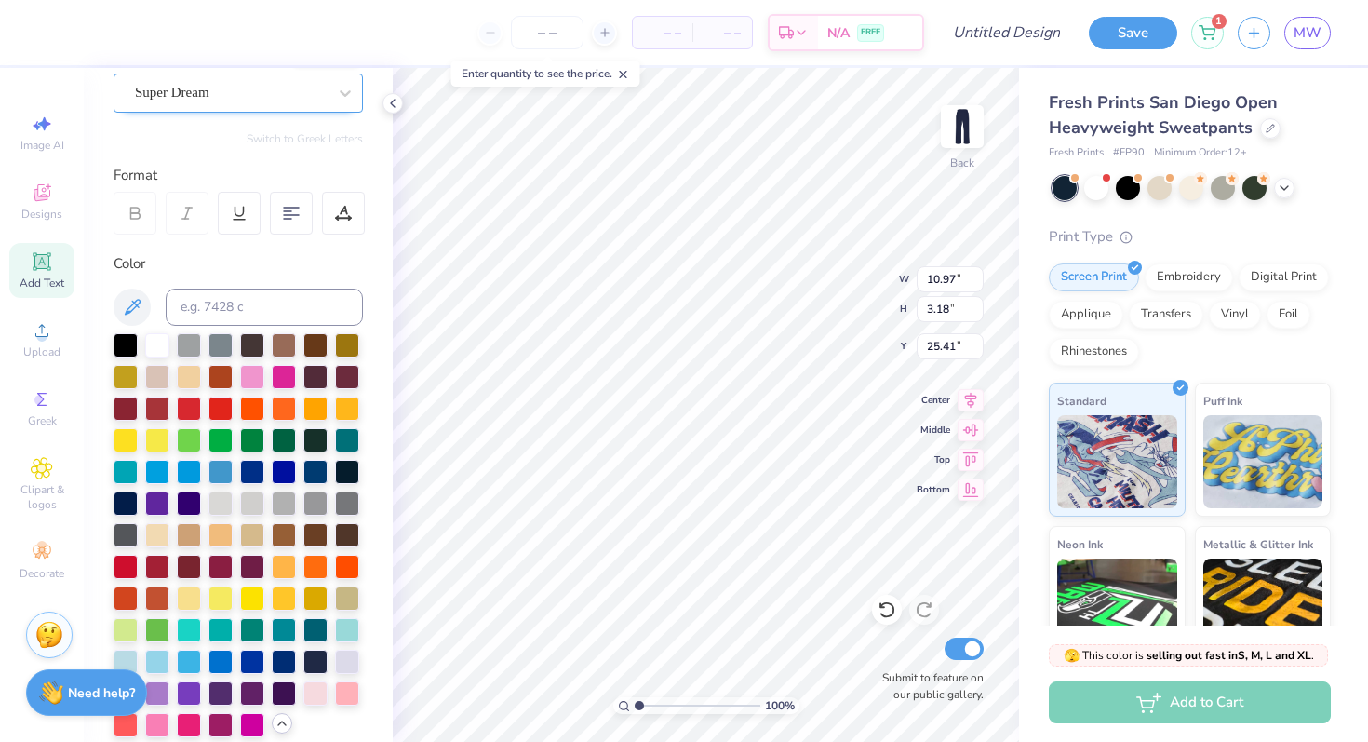
click at [196, 83] on div "Super Dream" at bounding box center [230, 92] width 195 height 29
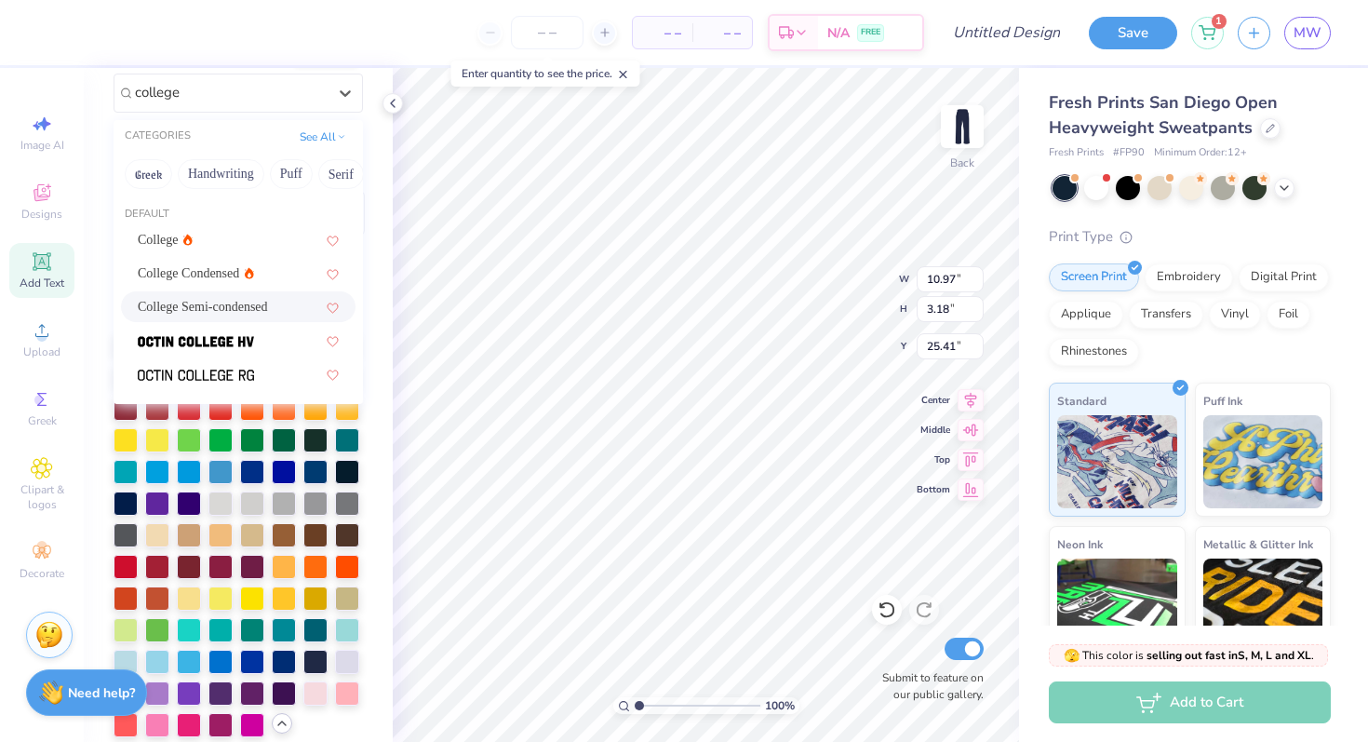
click at [185, 298] on span "College Semi-condensed" at bounding box center [203, 307] width 130 height 20
type input "college"
type input "9.08"
type input "3.10"
type input "25.45"
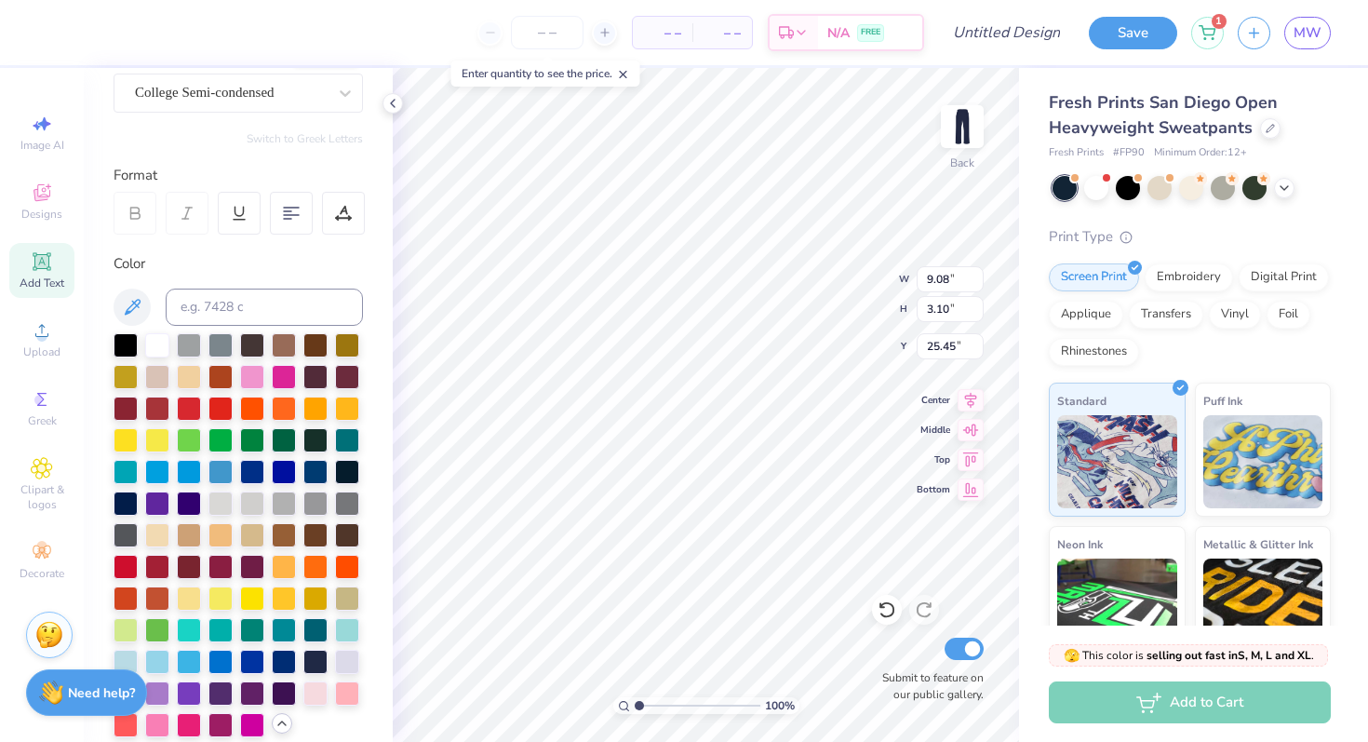
scroll to position [0, 0]
type textarea "1898"
click at [162, 655] on div at bounding box center [157, 660] width 24 height 24
type input "7.42"
click at [968, 461] on icon at bounding box center [971, 457] width 26 height 22
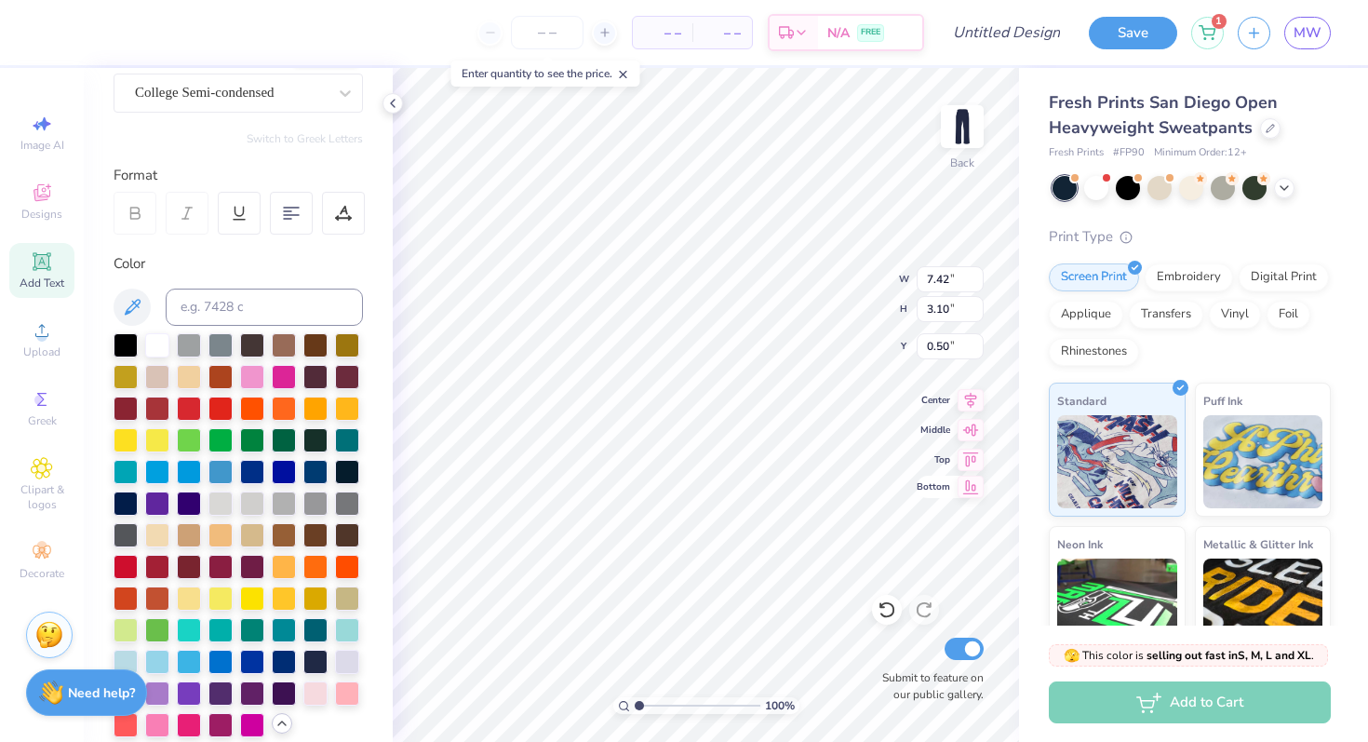
click at [967, 489] on icon at bounding box center [971, 486] width 16 height 14
type input "45.62"
type input "3.20"
type input "7.46"
type input "42.21"
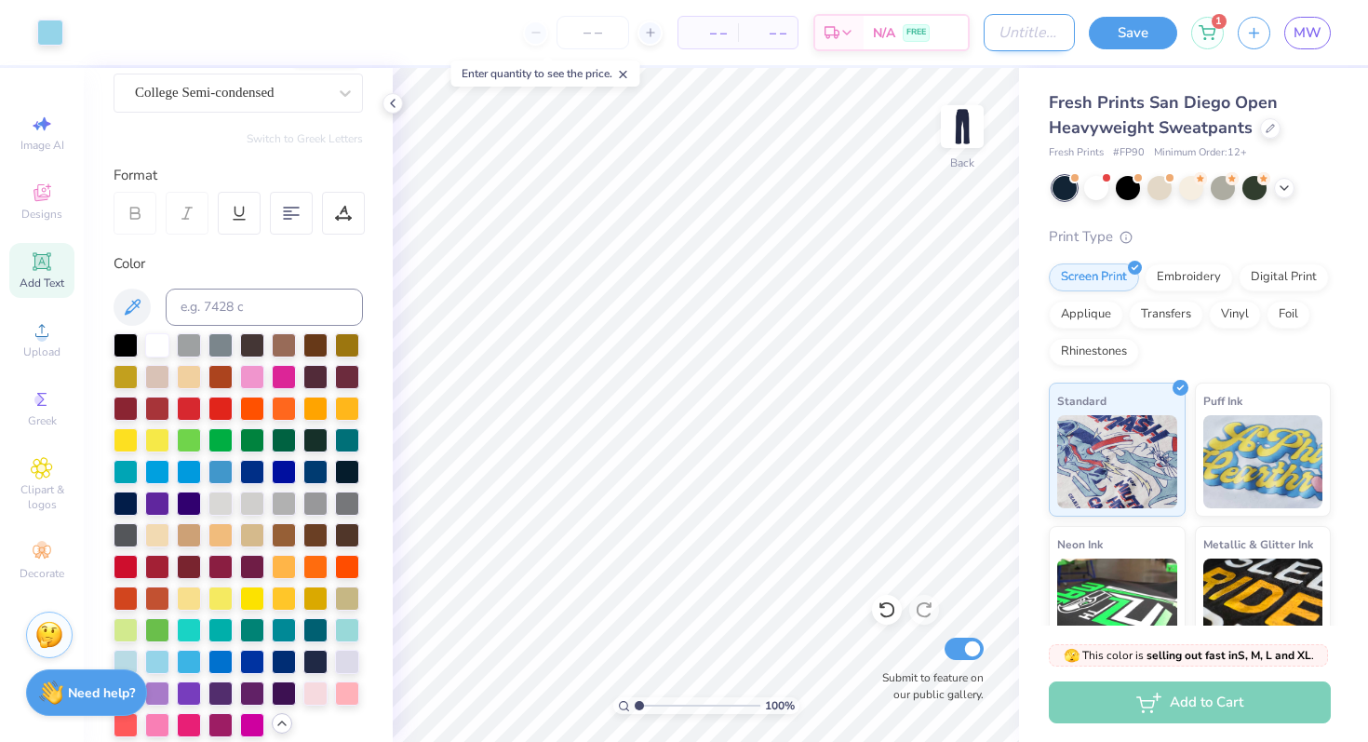
click at [990, 36] on input "Design Title" at bounding box center [1029, 32] width 91 height 37
type input "S"
type input "ZTA Sweatpants"
click at [1105, 34] on button "Save" at bounding box center [1133, 30] width 88 height 33
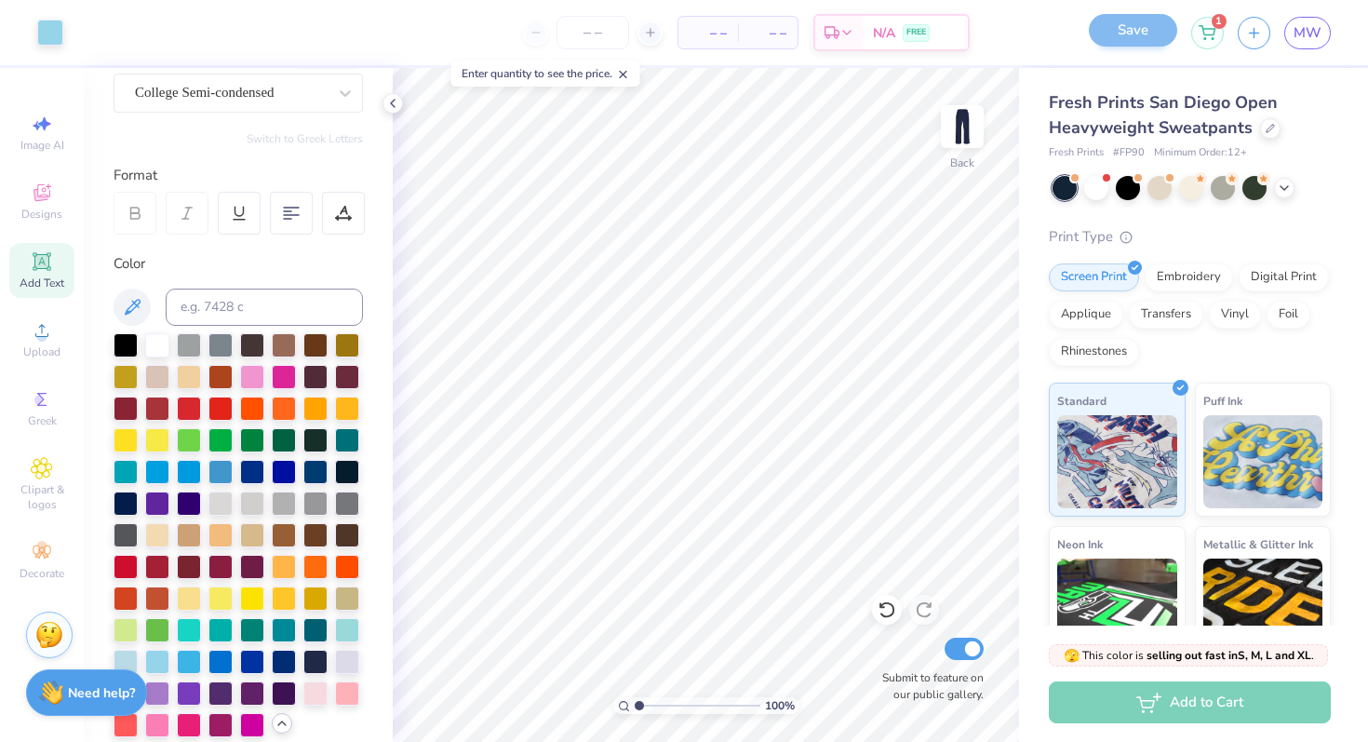
scroll to position [0, 0]
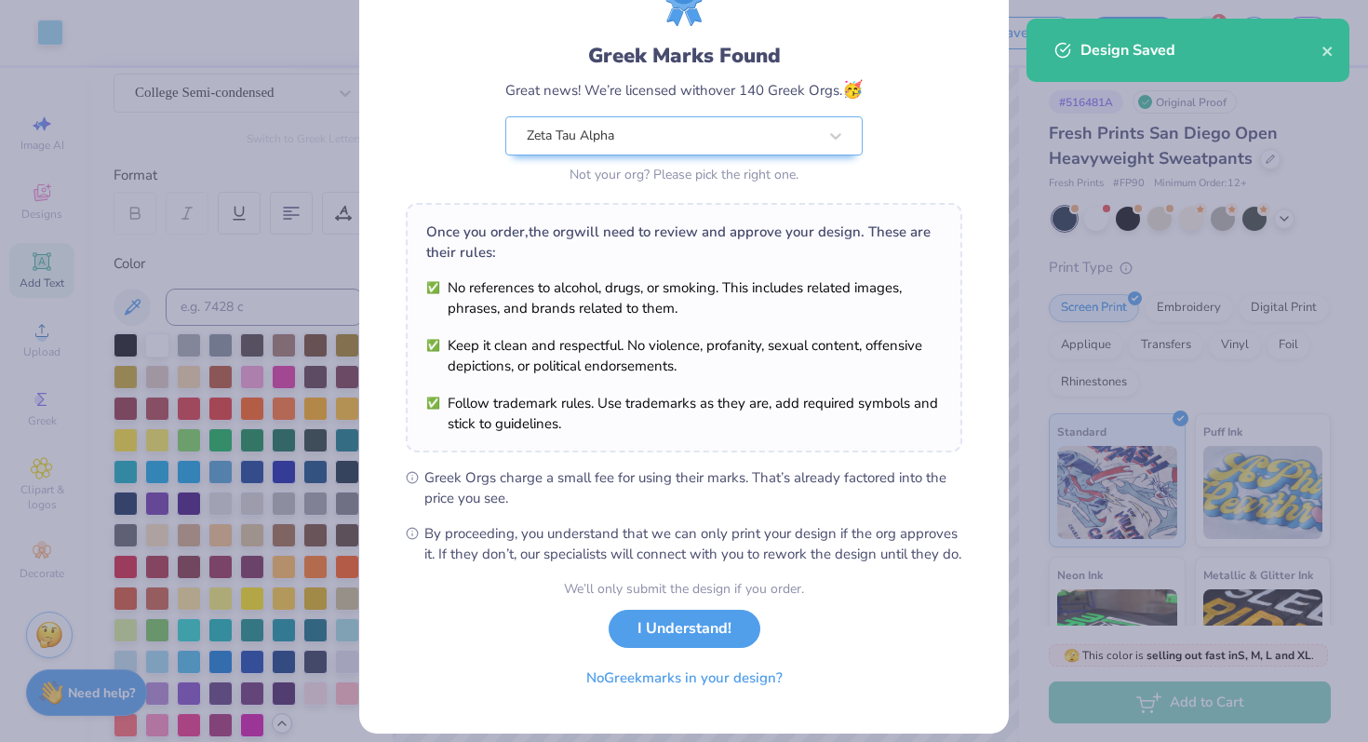
scroll to position [111, 0]
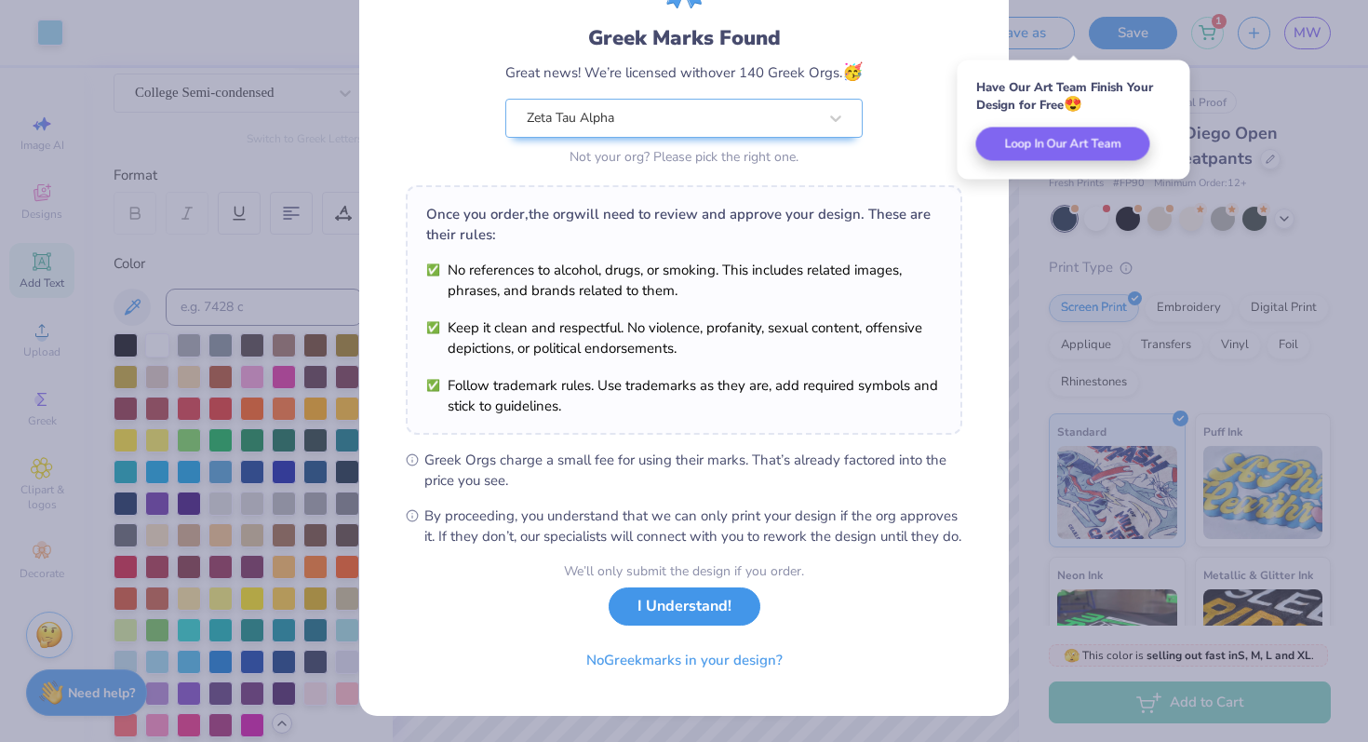
click at [674, 625] on button "I Understand!" at bounding box center [685, 606] width 152 height 38
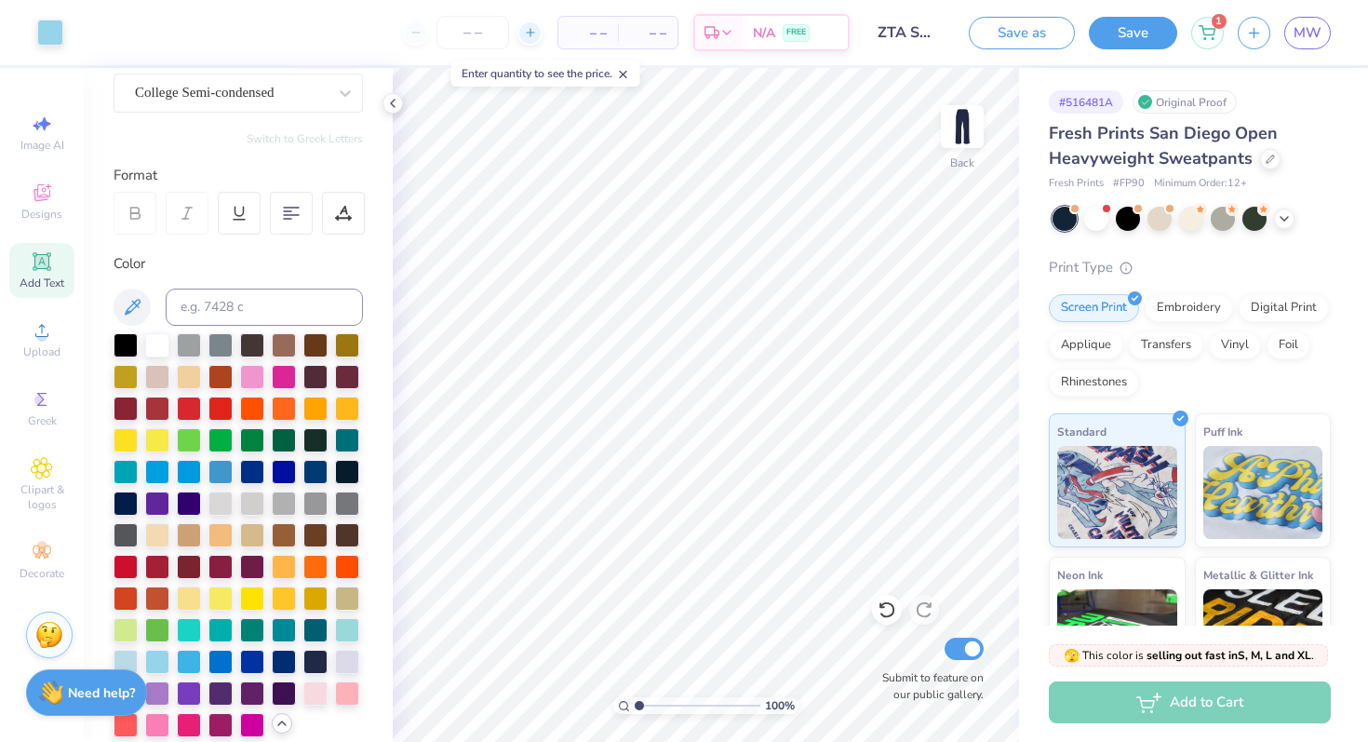
click at [533, 26] on icon at bounding box center [530, 32] width 13 height 13
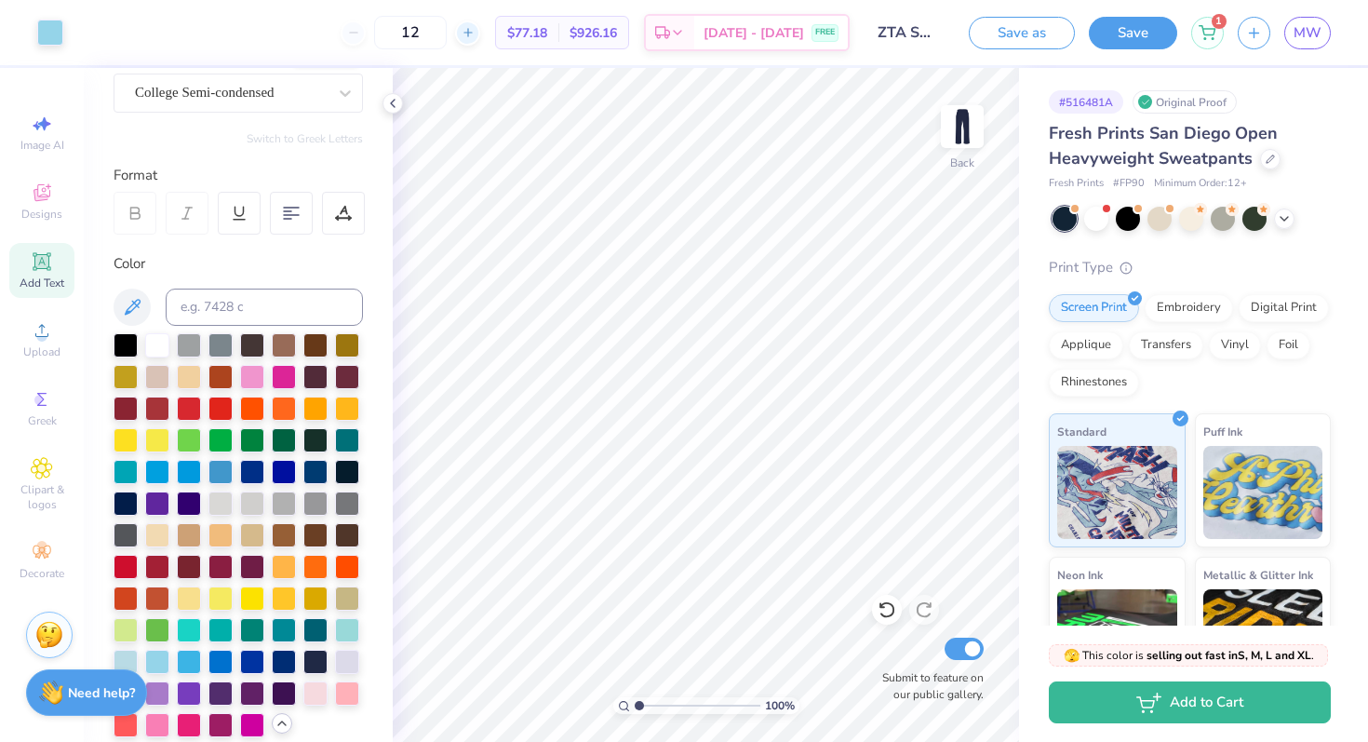
click at [475, 29] on icon at bounding box center [468, 32] width 13 height 13
click at [480, 34] on div at bounding box center [467, 32] width 25 height 25
click at [497, 34] on div "14 $75.18 Per Item $1,052.52 Total Est. Delivery Sep 19 - 22 FREE" at bounding box center [463, 32] width 772 height 65
click at [470, 34] on div at bounding box center [457, 32] width 25 height 25
click at [464, 33] on icon at bounding box center [457, 32] width 13 height 13
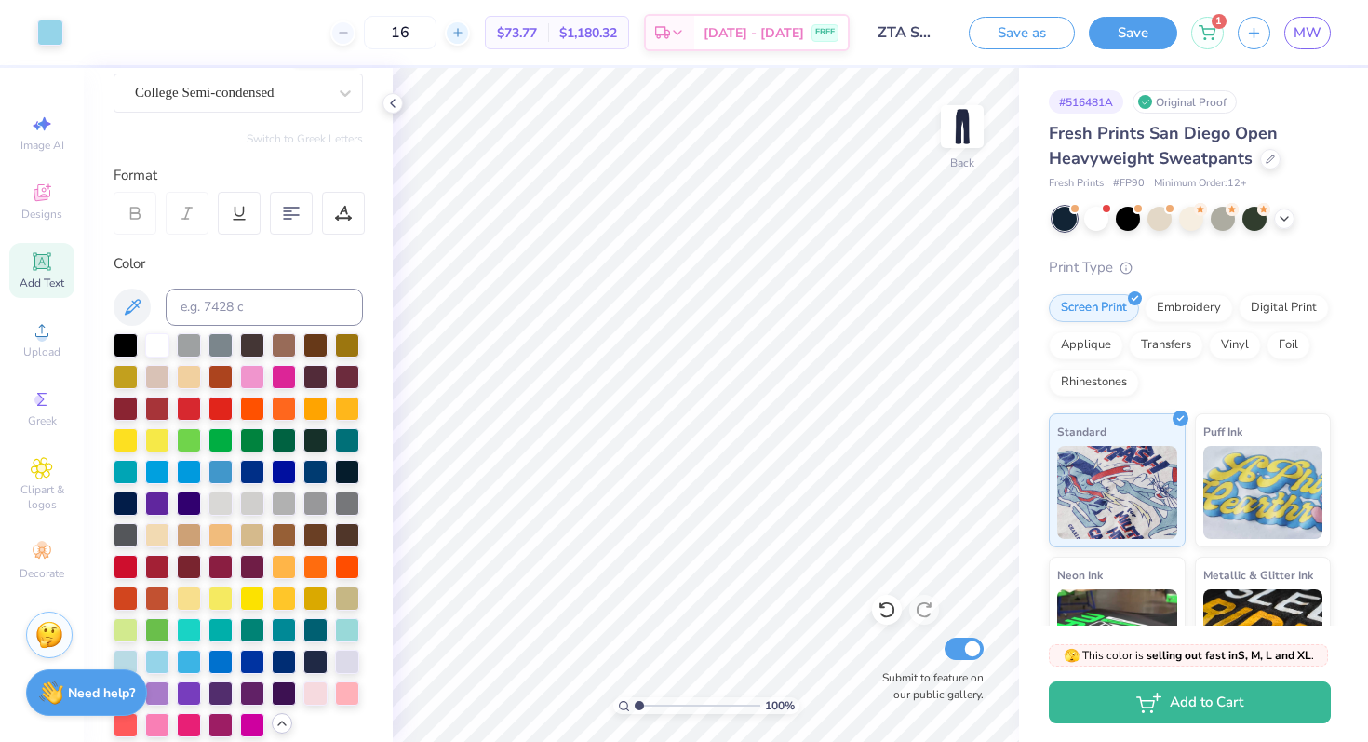
click at [464, 33] on icon at bounding box center [457, 32] width 13 height 13
type input "17"
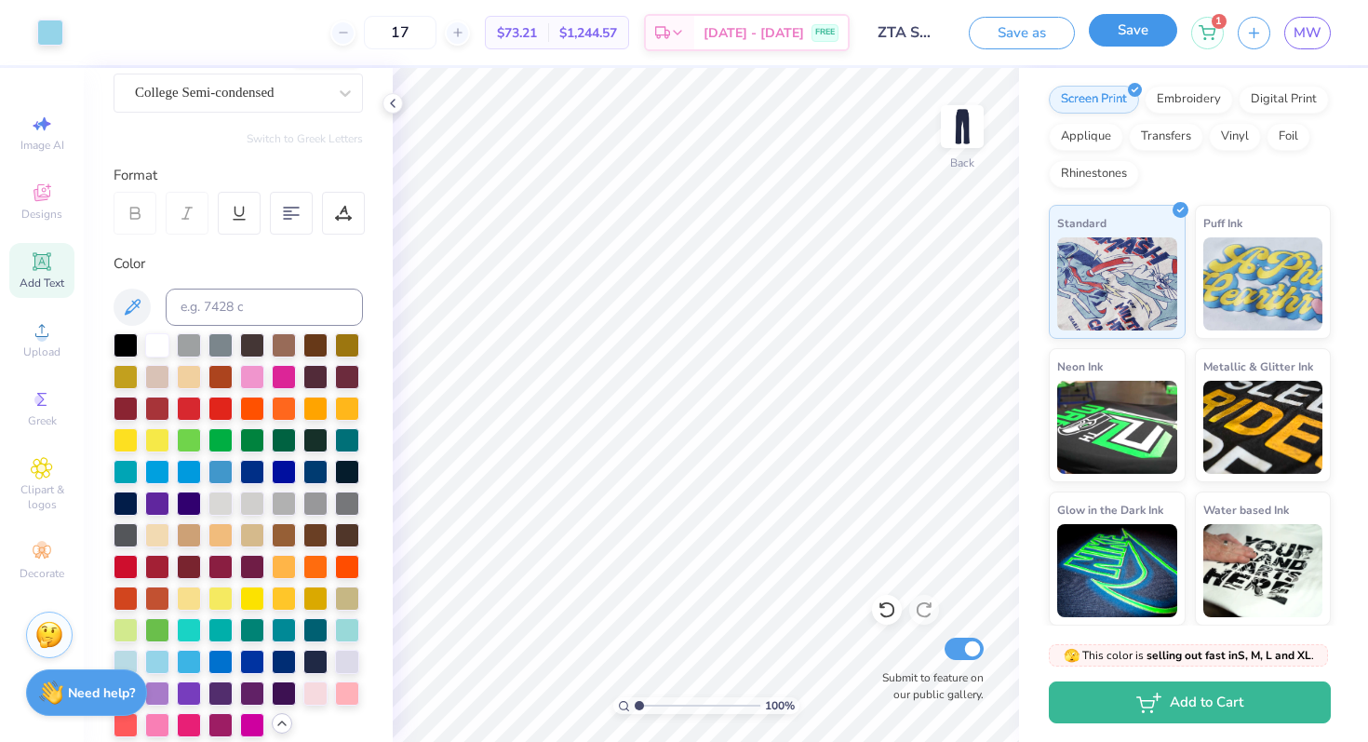
click at [1093, 30] on button "Save" at bounding box center [1133, 30] width 88 height 33
